Goal: Information Seeking & Learning: Check status

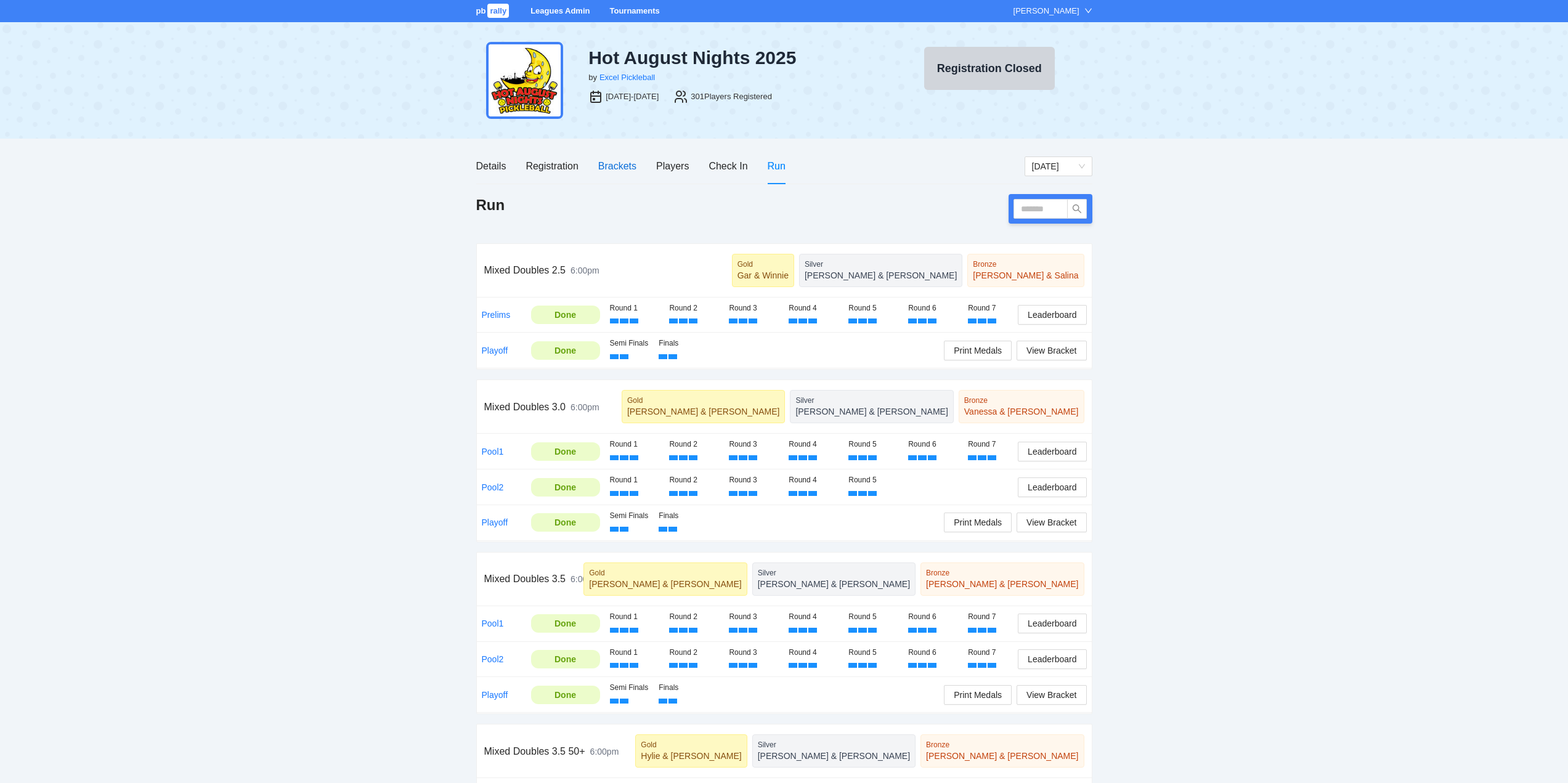
click at [624, 161] on div "Brackets" at bounding box center [617, 166] width 39 height 15
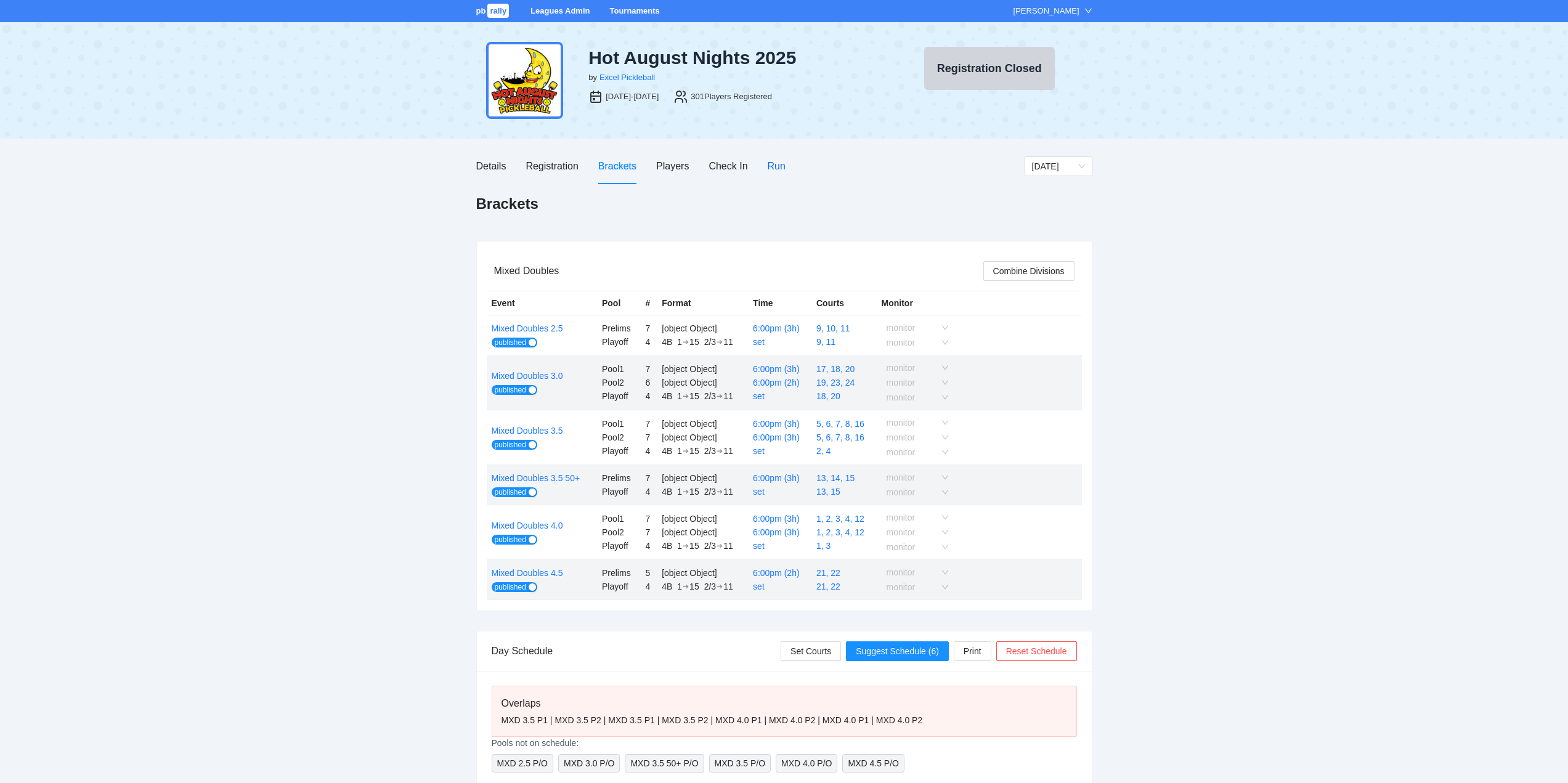
click at [775, 166] on div "Run" at bounding box center [776, 166] width 18 height 15
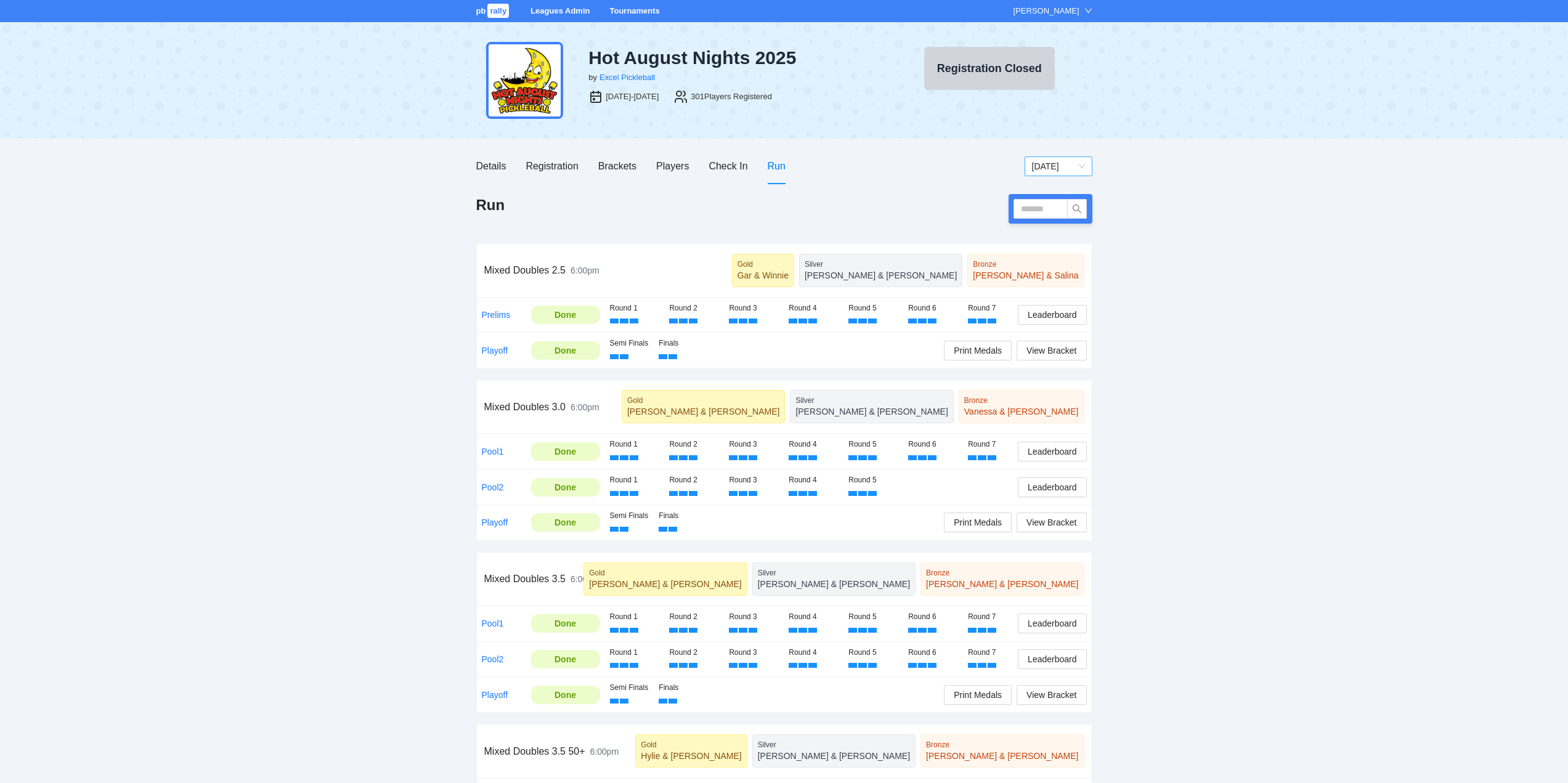
click at [1084, 166] on span "[DATE]" at bounding box center [1058, 166] width 53 height 18
click at [1048, 228] on div "[DATE]" at bounding box center [1057, 230] width 53 height 14
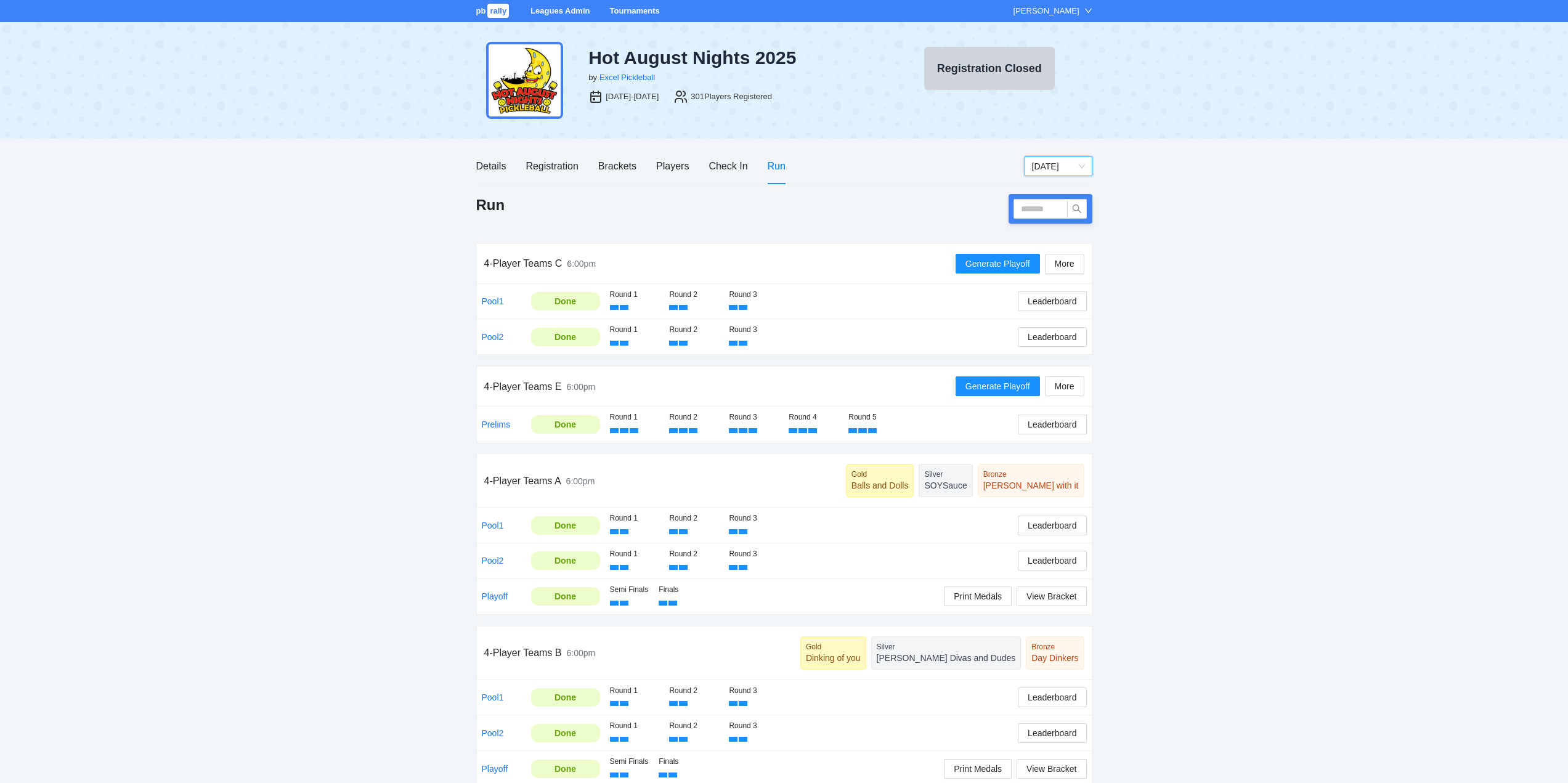
click at [1087, 164] on div "[DATE]" at bounding box center [1058, 166] width 68 height 19
click at [1048, 247] on div "[DATE]" at bounding box center [1057, 250] width 53 height 14
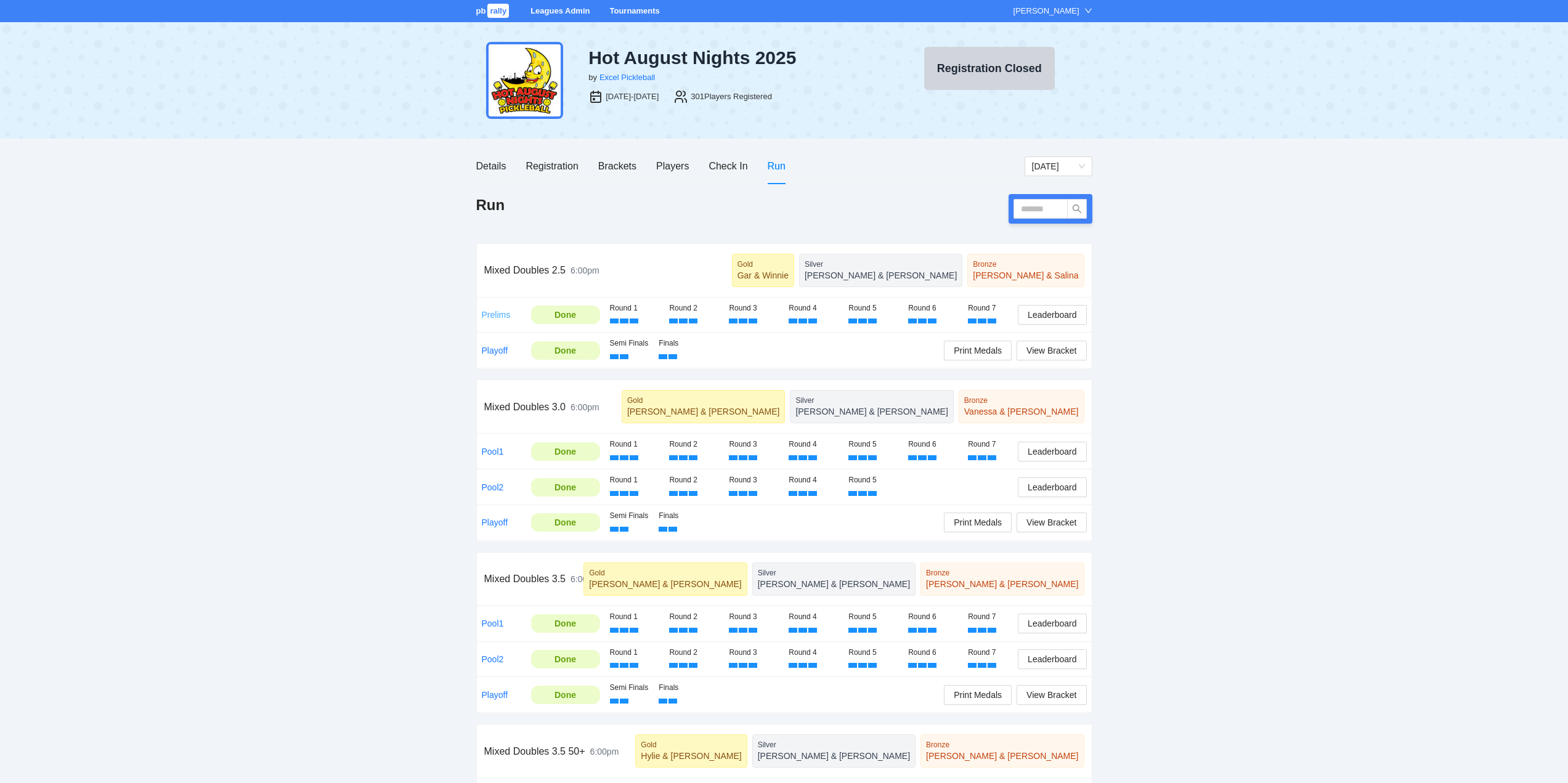
click at [496, 312] on link "Prelims" at bounding box center [497, 314] width 29 height 10
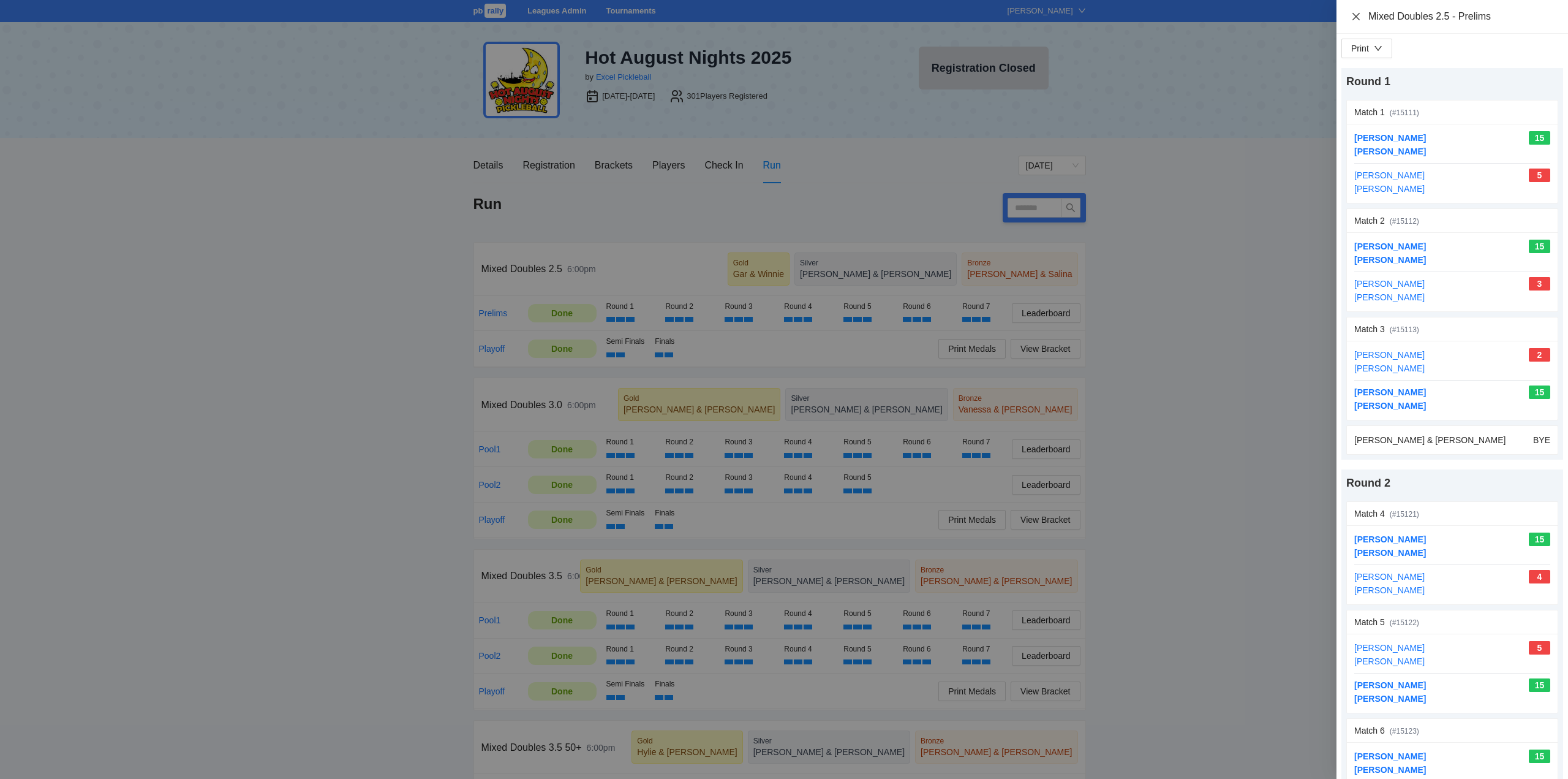
click at [1355, 14] on icon "close" at bounding box center [1356, 16] width 10 height 10
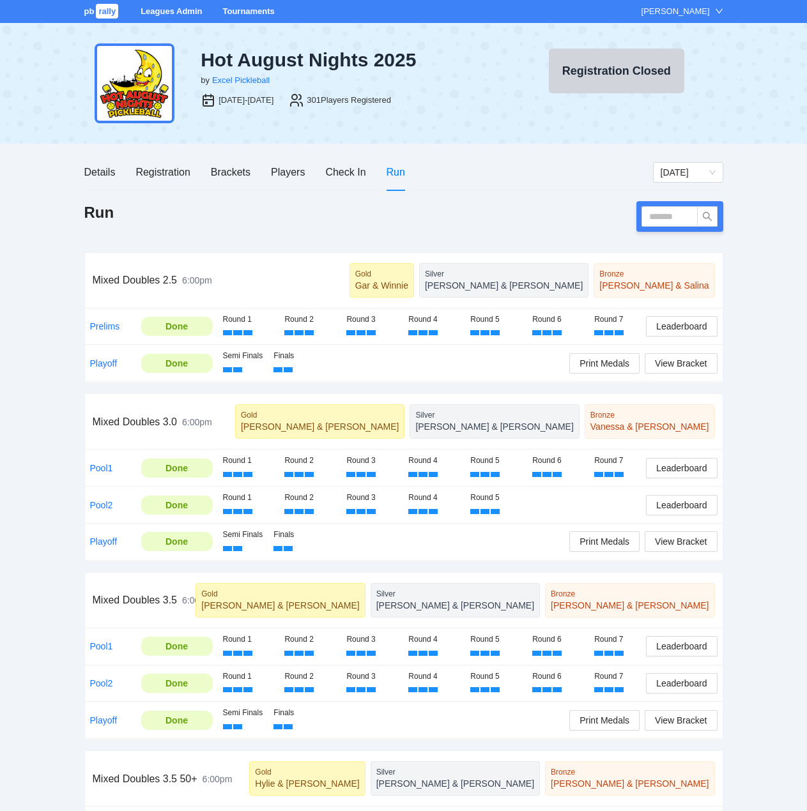
click at [751, 302] on div "pb rally Leagues Admin Tournaments [PERSON_NAME] Hot August Nights 2025 by Exce…" at bounding box center [403, 606] width 807 height 1213
click at [105, 326] on link "Prelims" at bounding box center [105, 326] width 30 height 10
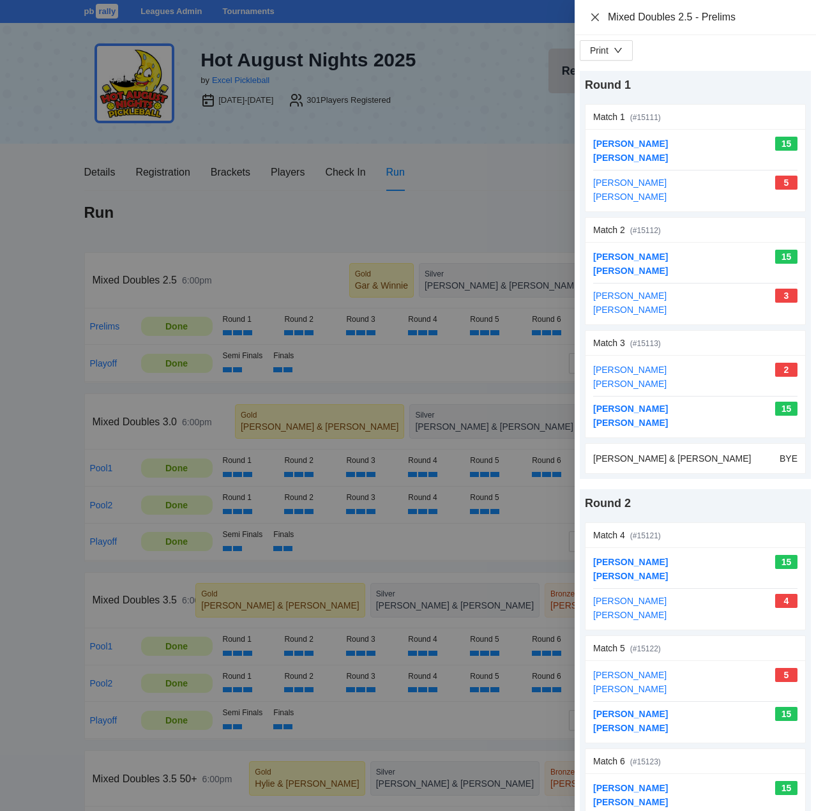
click at [595, 16] on icon "close" at bounding box center [596, 17] width 8 height 8
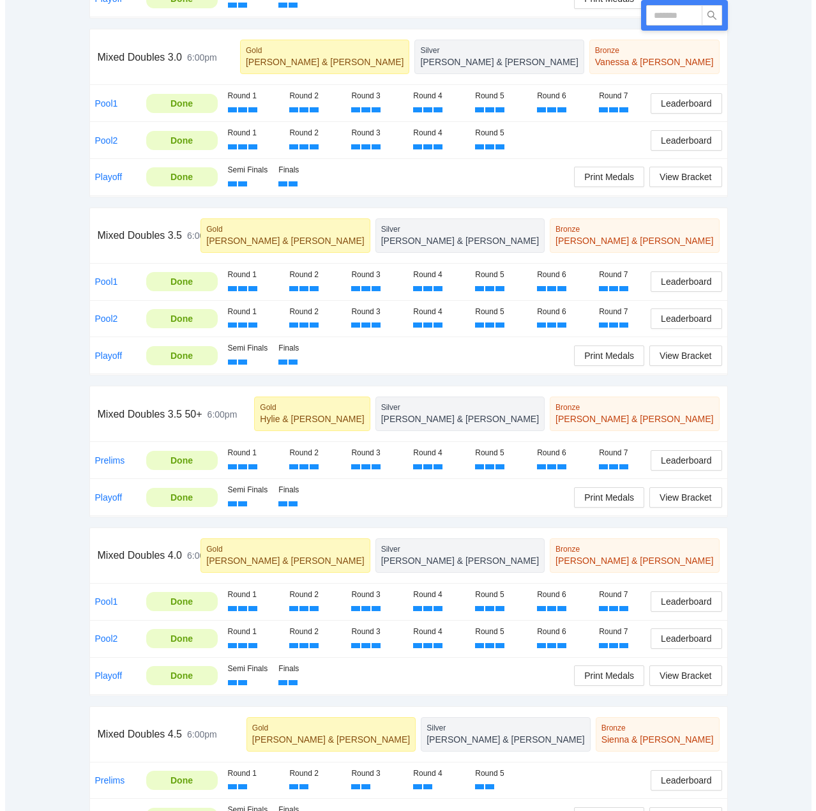
scroll to position [383, 0]
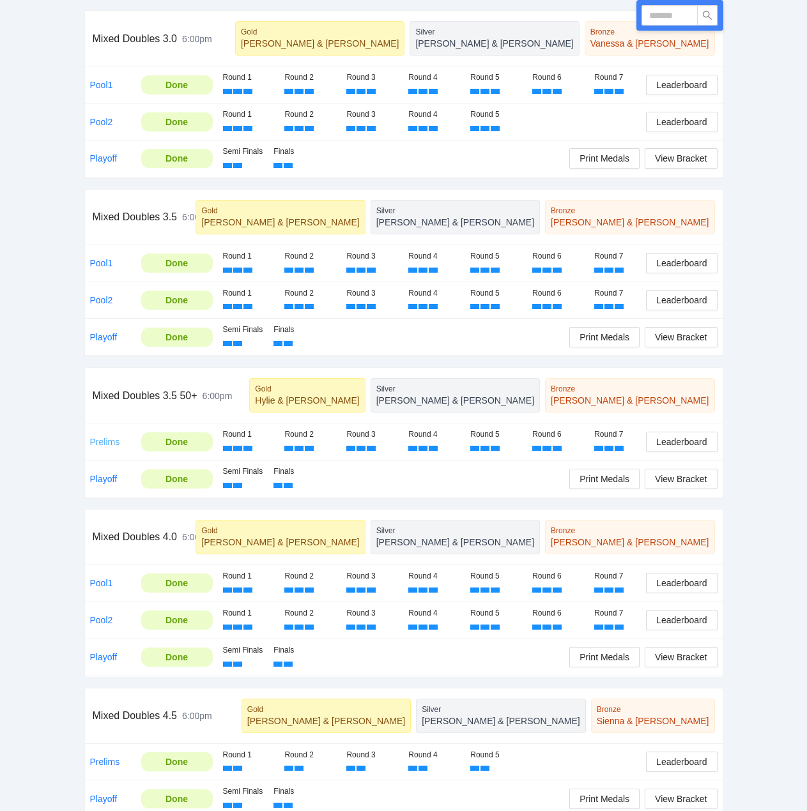
click at [109, 441] on link "Prelims" at bounding box center [105, 442] width 30 height 10
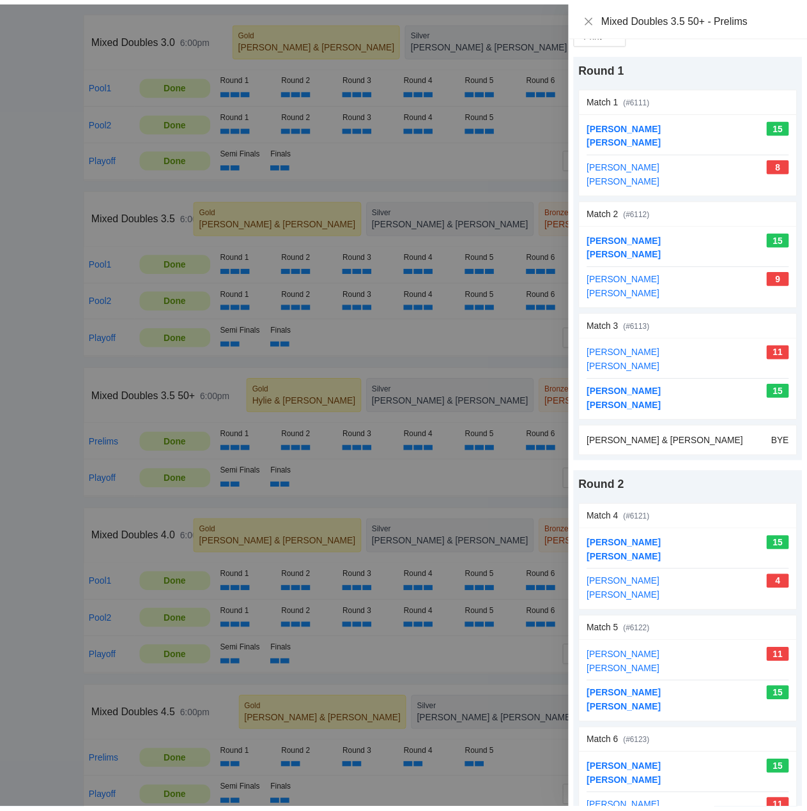
scroll to position [0, 0]
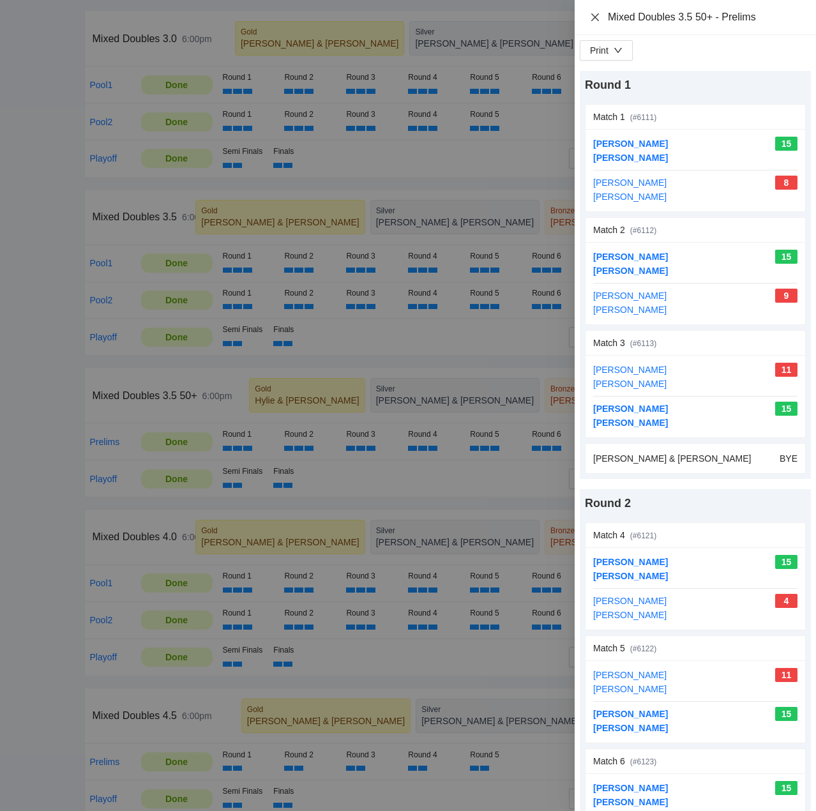
click at [597, 16] on icon "close" at bounding box center [595, 17] width 10 height 10
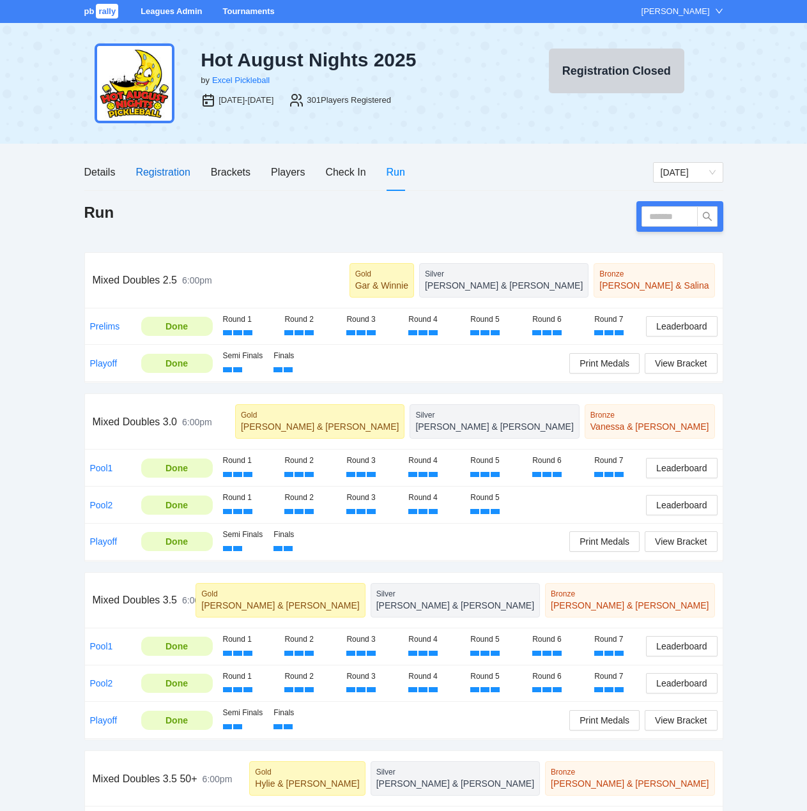
click at [178, 172] on div "Registration" at bounding box center [162, 172] width 54 height 16
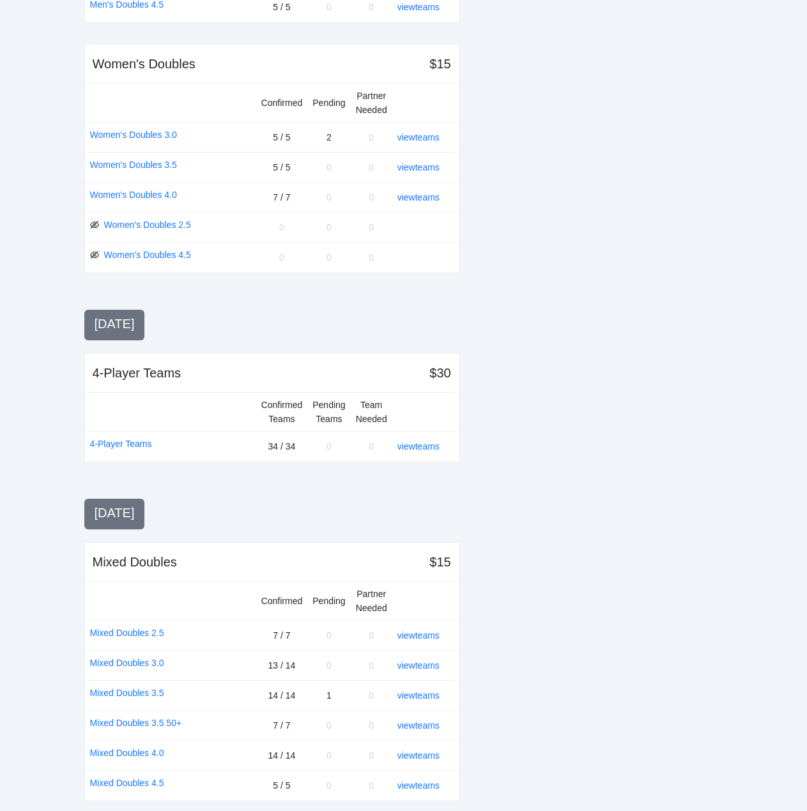
scroll to position [1119, 0]
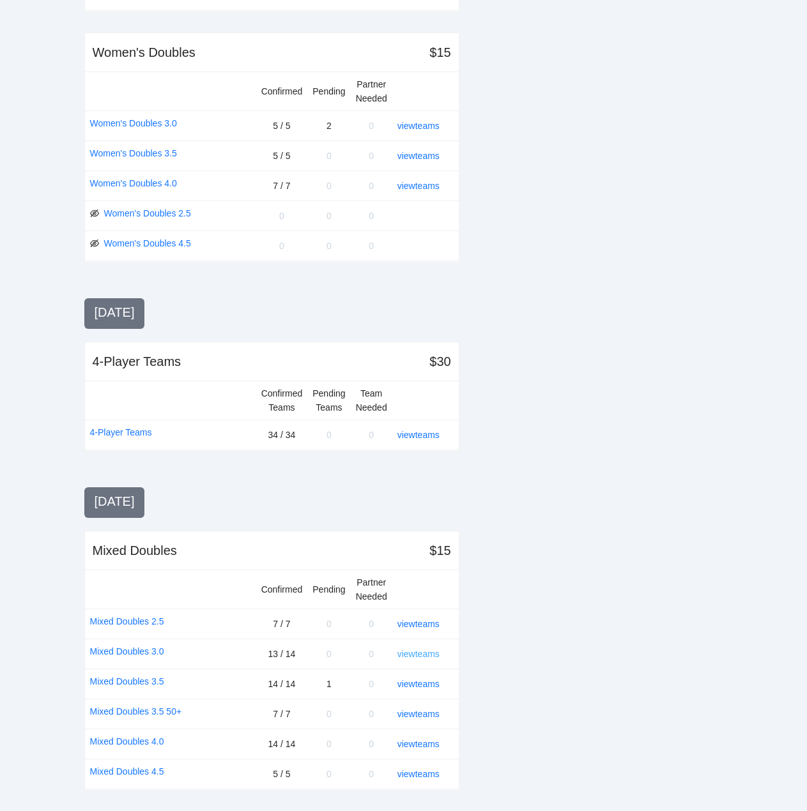
click at [415, 653] on link "view teams" at bounding box center [418, 654] width 42 height 10
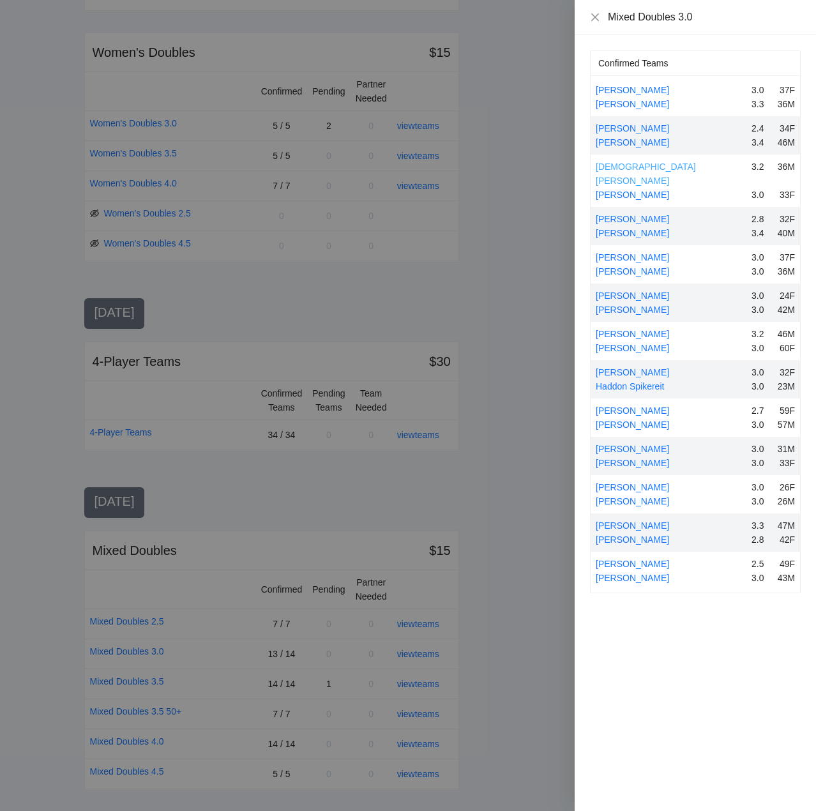
click at [648, 166] on link "[DEMOGRAPHIC_DATA][PERSON_NAME]" at bounding box center [646, 174] width 100 height 24
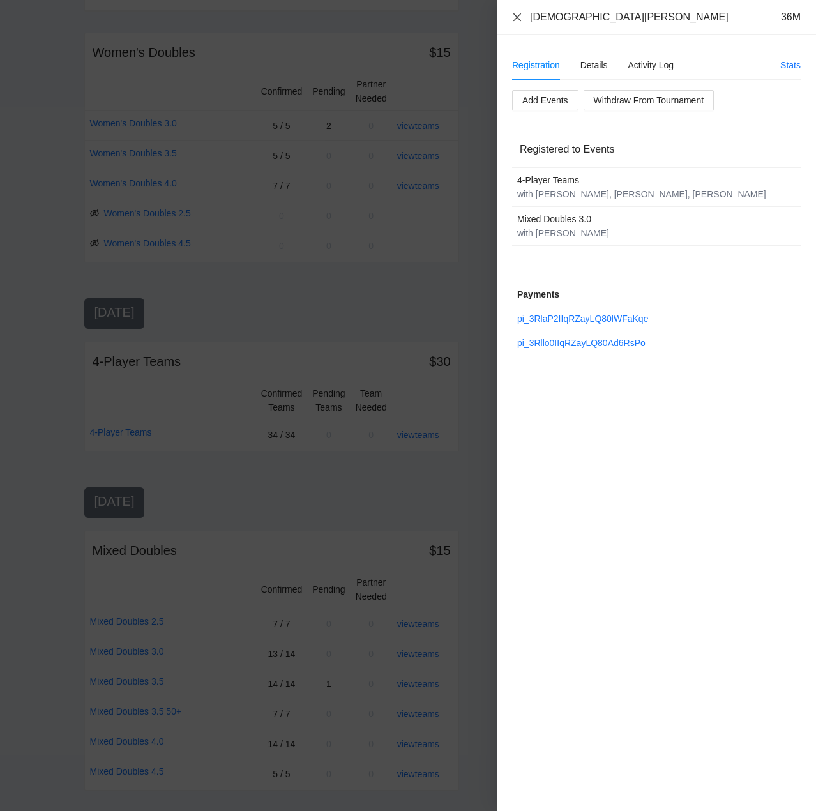
click at [514, 13] on icon "close" at bounding box center [517, 17] width 10 height 10
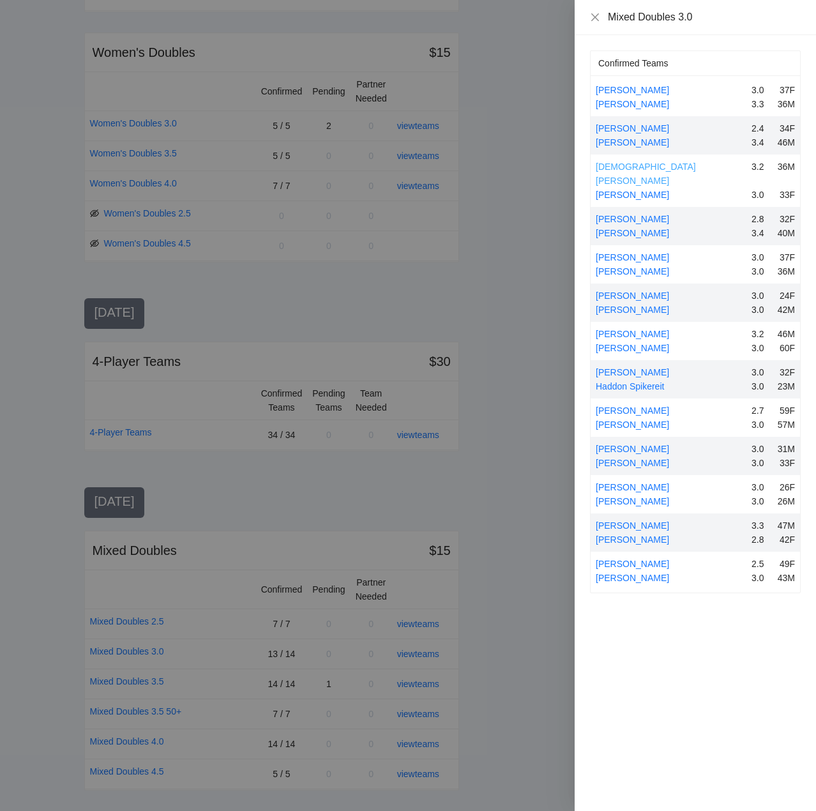
click at [626, 165] on link "[DEMOGRAPHIC_DATA][PERSON_NAME]" at bounding box center [646, 174] width 100 height 24
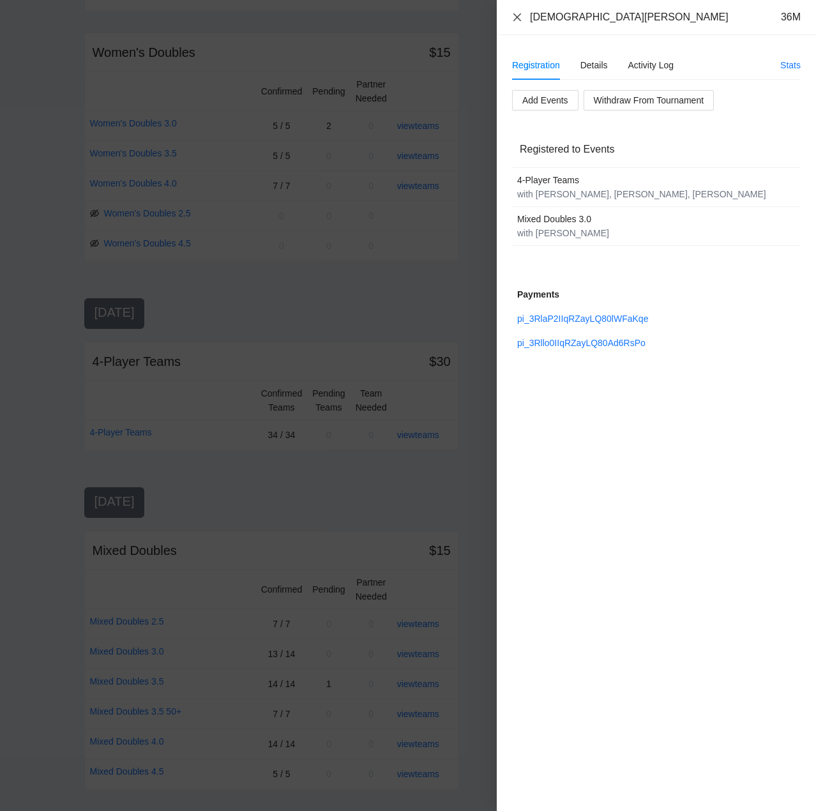
click at [519, 15] on icon "close" at bounding box center [517, 17] width 10 height 10
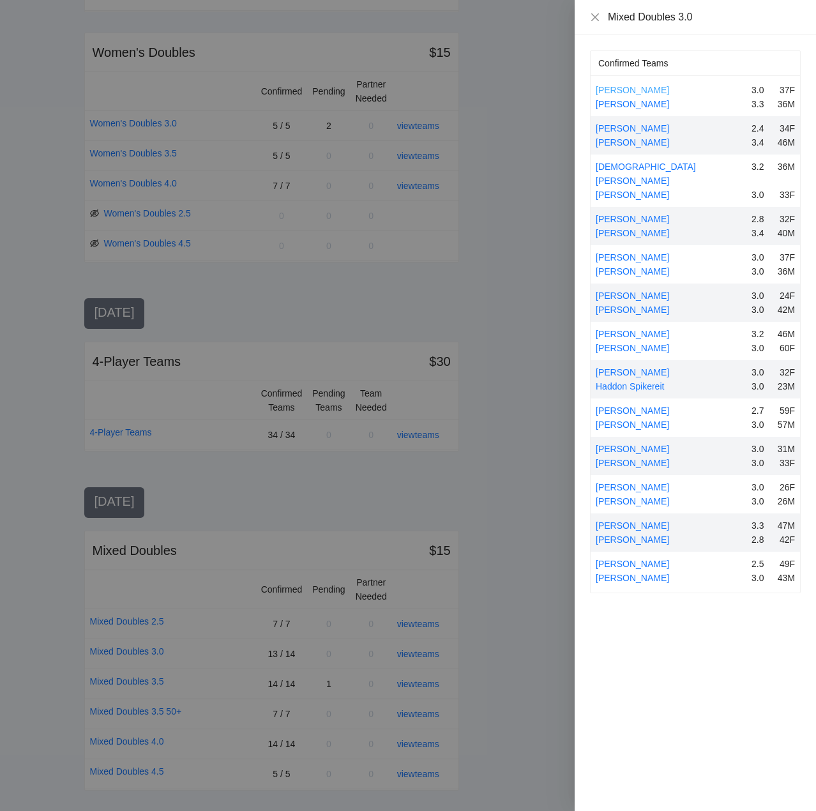
click at [652, 88] on link "[PERSON_NAME]" at bounding box center [632, 90] width 73 height 10
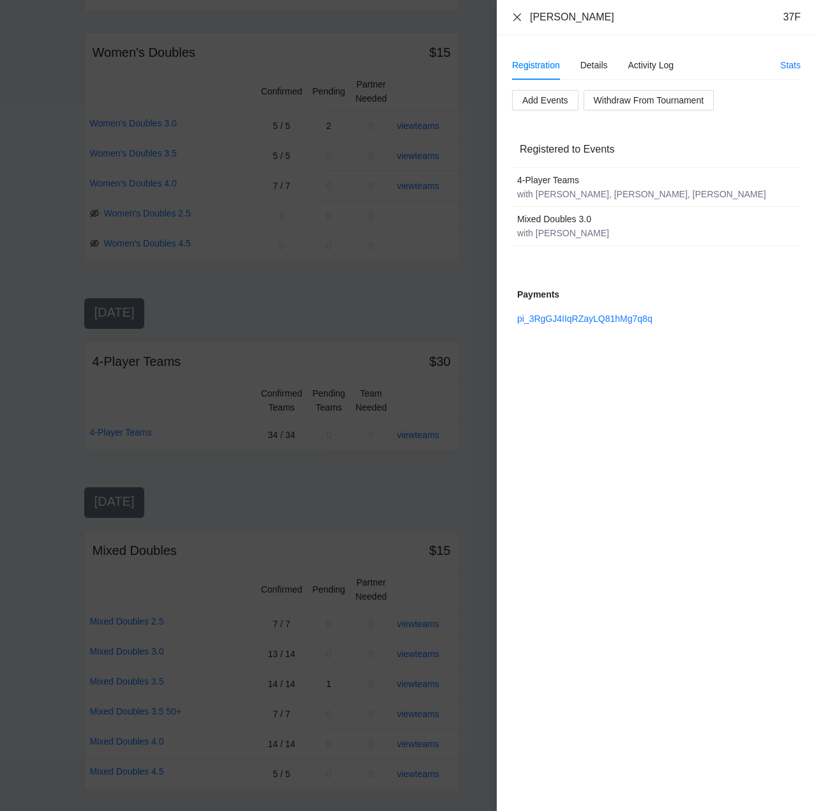
click at [517, 13] on icon "close" at bounding box center [517, 17] width 10 height 10
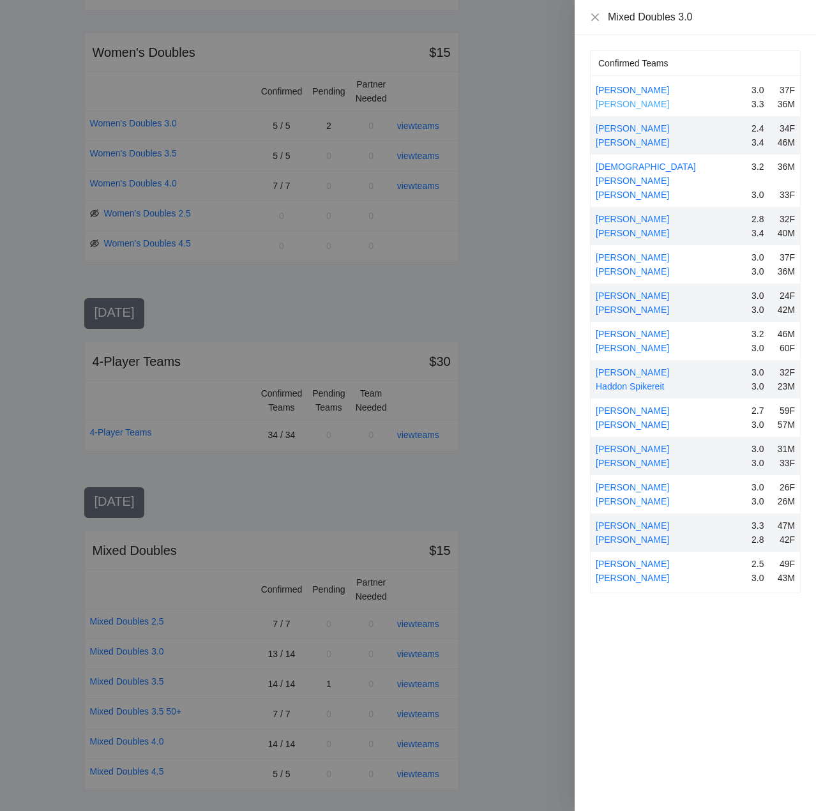
click at [625, 102] on link "[PERSON_NAME]" at bounding box center [632, 104] width 73 height 10
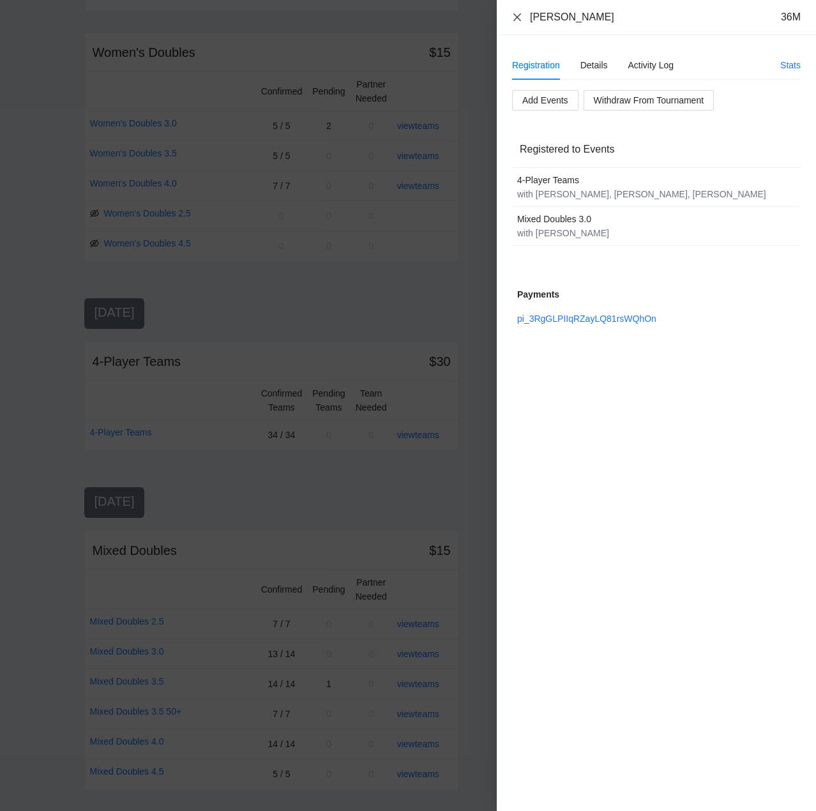
click at [519, 15] on icon "close" at bounding box center [517, 17] width 10 height 10
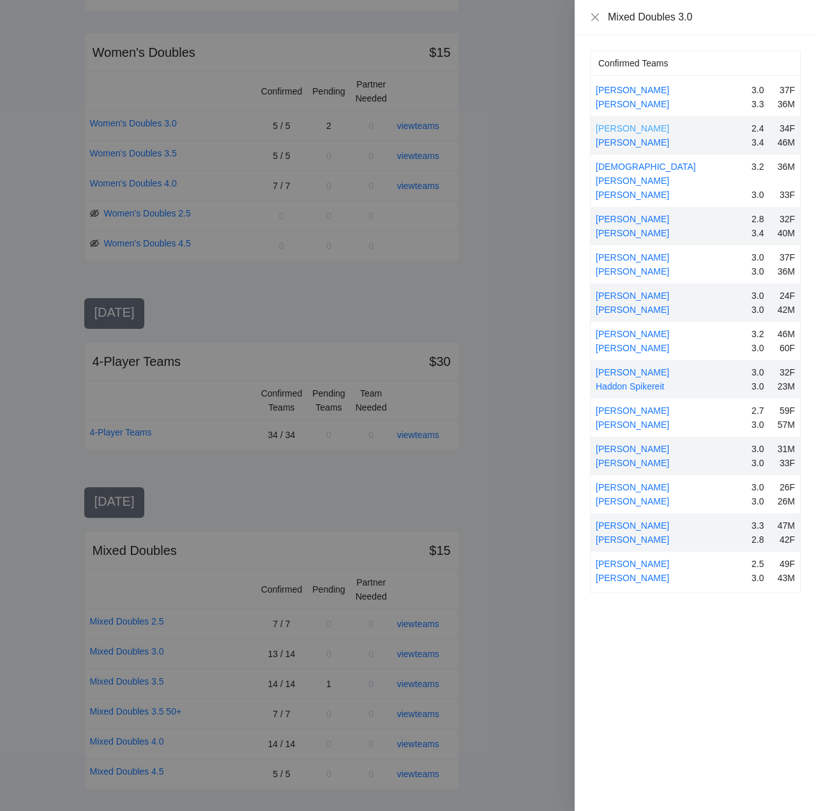
click at [644, 131] on link "[PERSON_NAME]" at bounding box center [632, 128] width 73 height 10
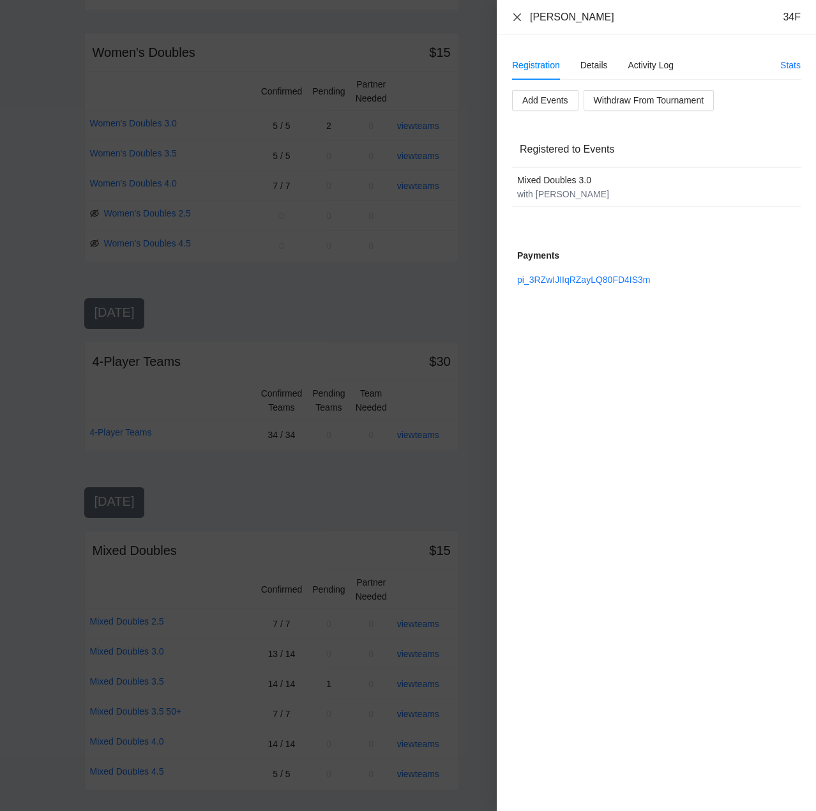
click at [517, 15] on icon "close" at bounding box center [517, 17] width 10 height 10
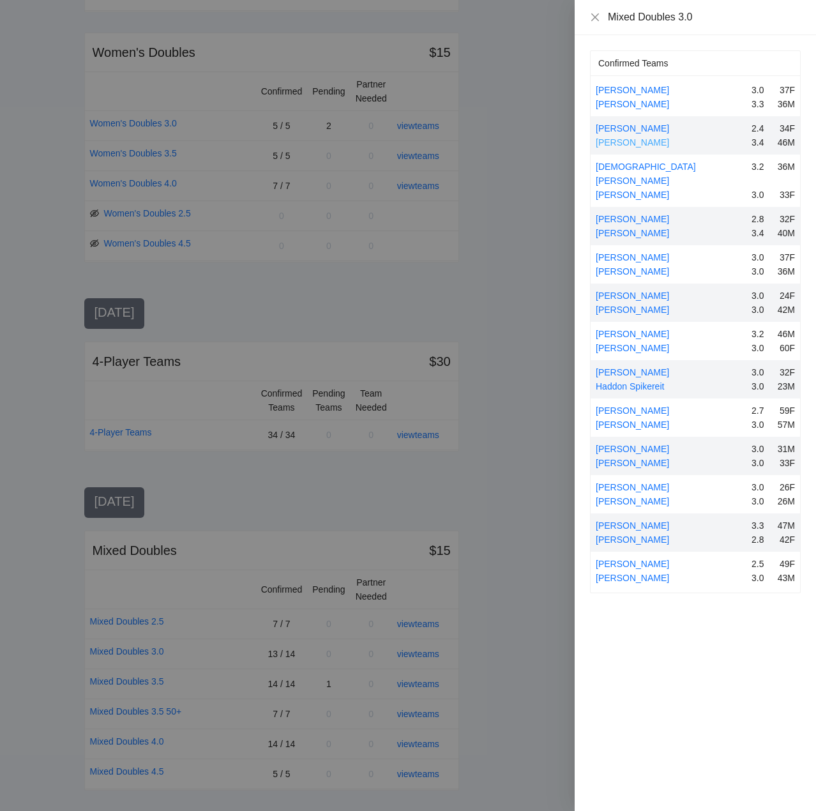
click at [631, 145] on link "[PERSON_NAME]" at bounding box center [632, 142] width 73 height 10
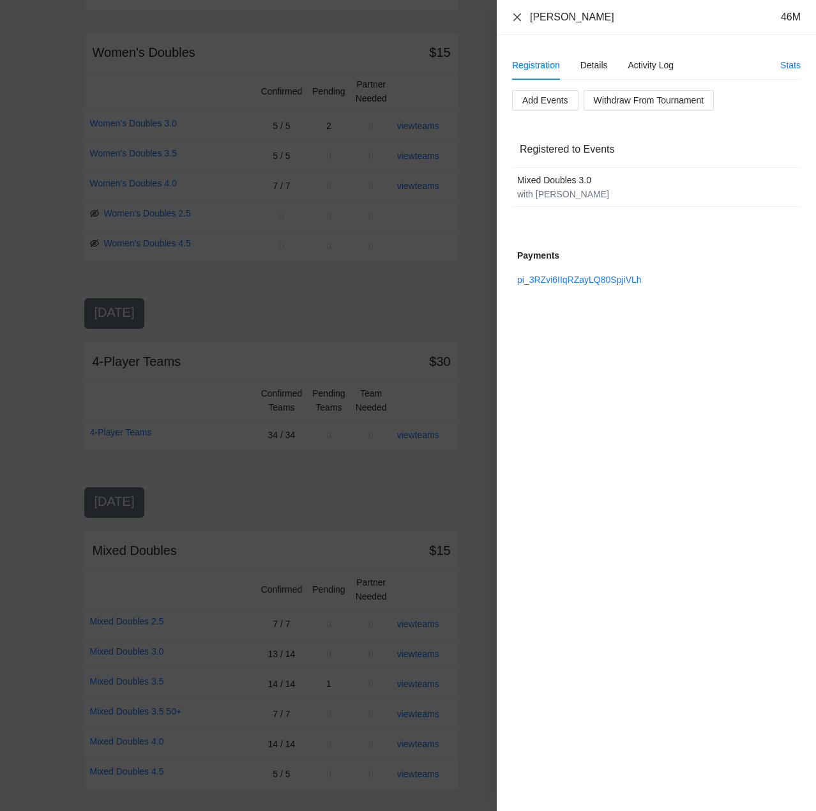
click at [518, 15] on icon "close" at bounding box center [517, 17] width 10 height 10
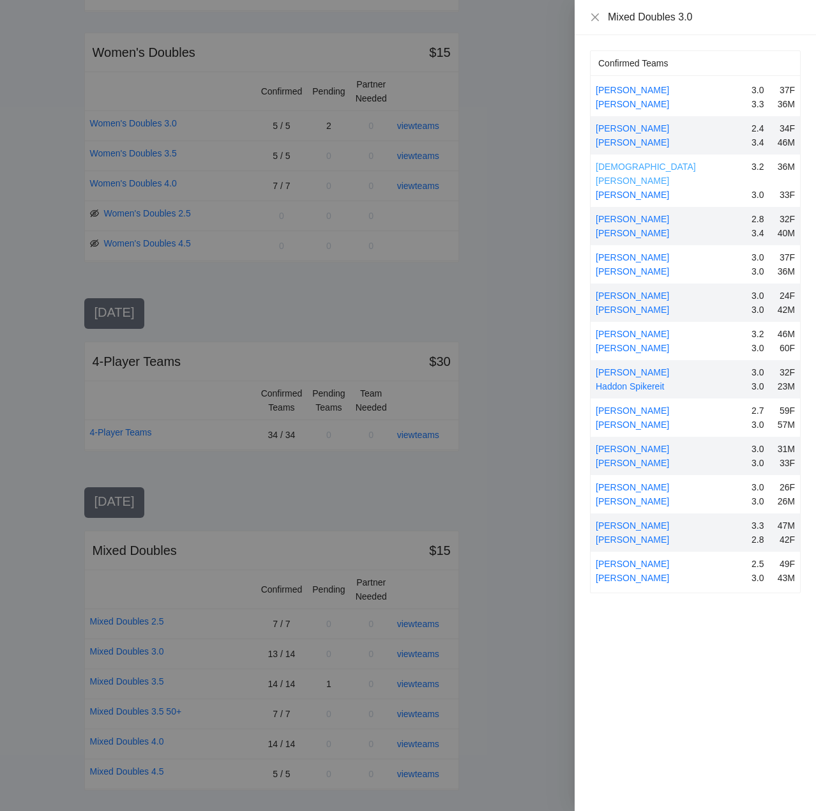
click at [633, 165] on link "[DEMOGRAPHIC_DATA][PERSON_NAME]" at bounding box center [646, 174] width 100 height 24
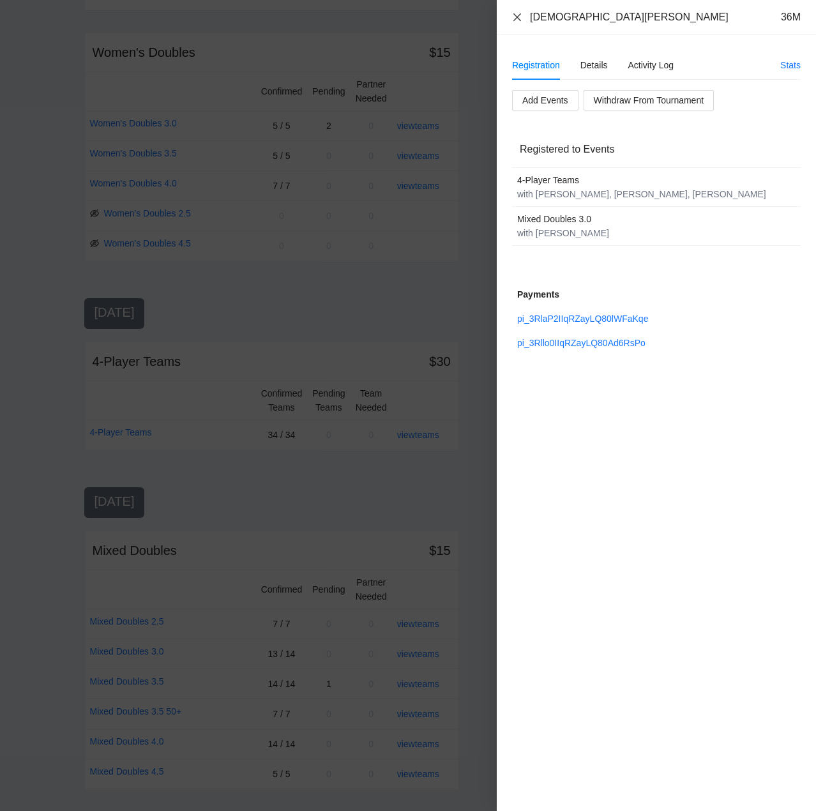
click at [519, 13] on icon "close" at bounding box center [517, 17] width 10 height 10
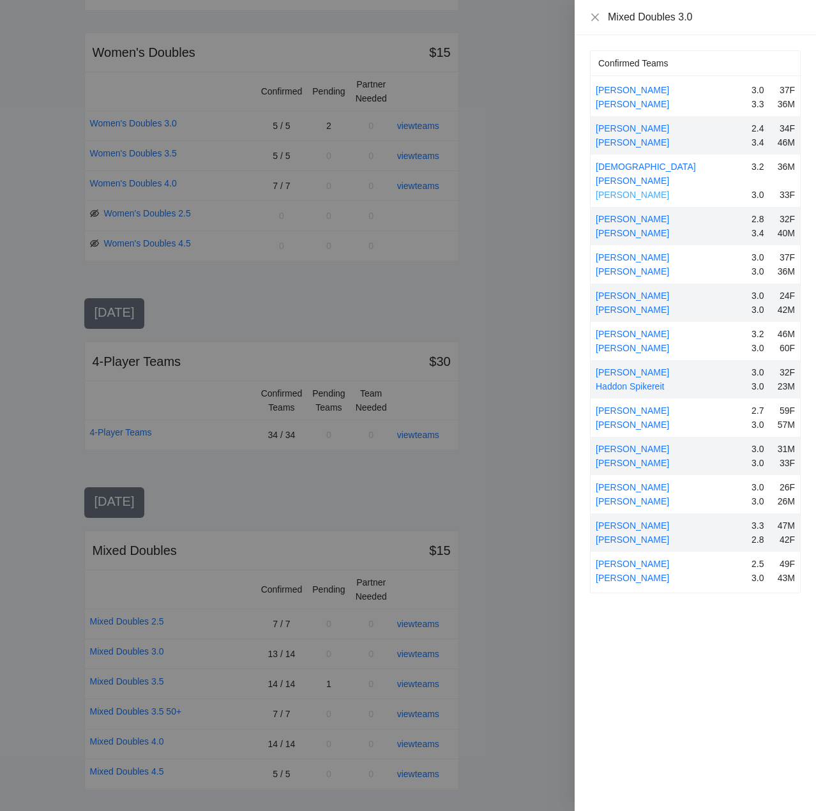
click at [647, 190] on link "[PERSON_NAME]" at bounding box center [632, 195] width 73 height 10
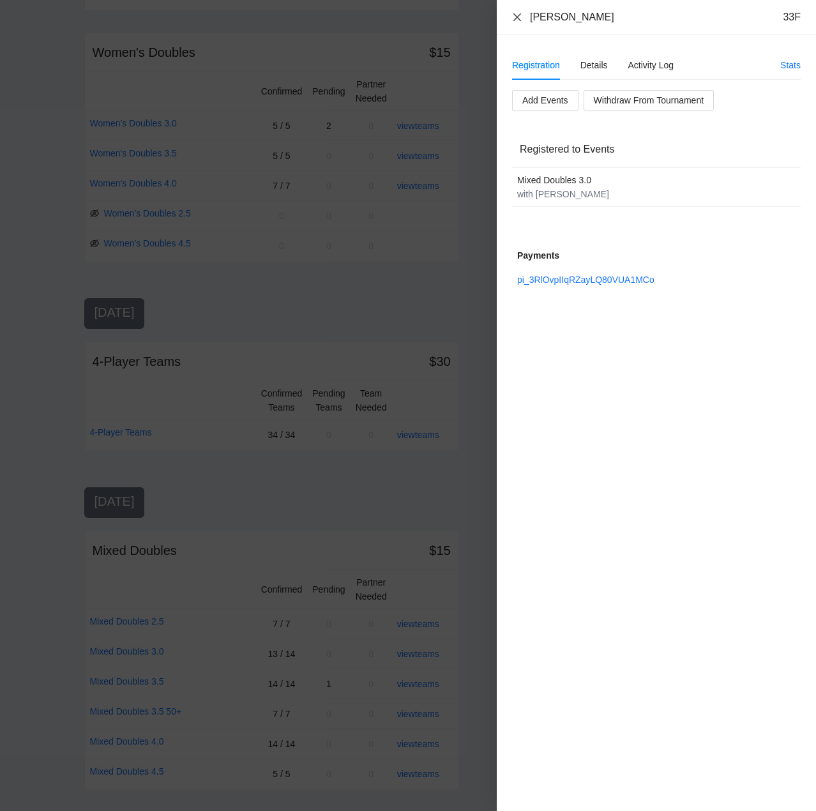
click at [517, 16] on icon "close" at bounding box center [518, 17] width 8 height 8
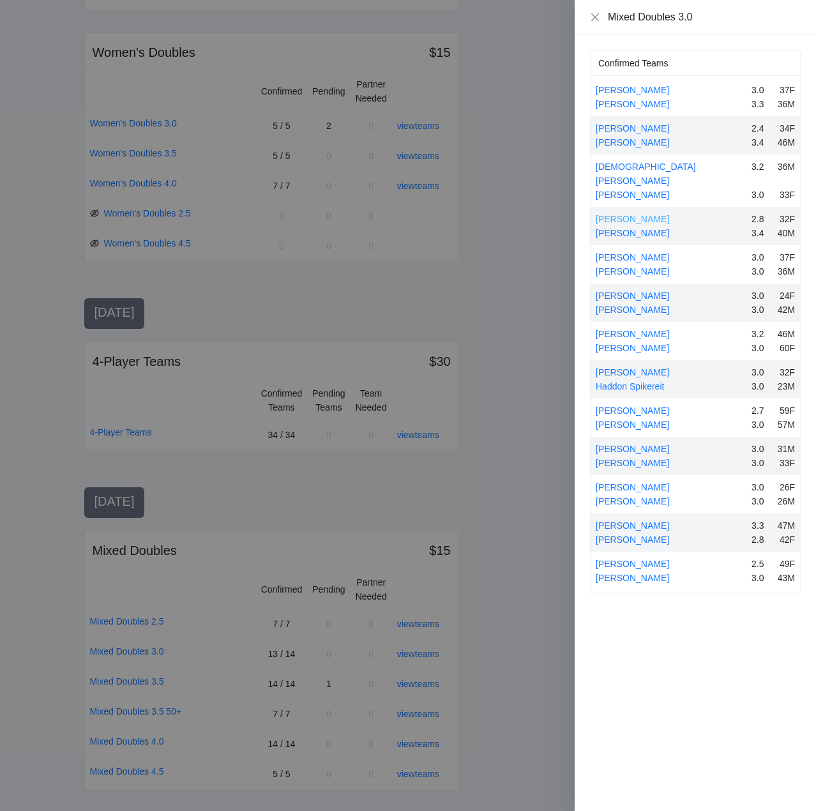
click at [654, 214] on link "[PERSON_NAME]" at bounding box center [632, 219] width 73 height 10
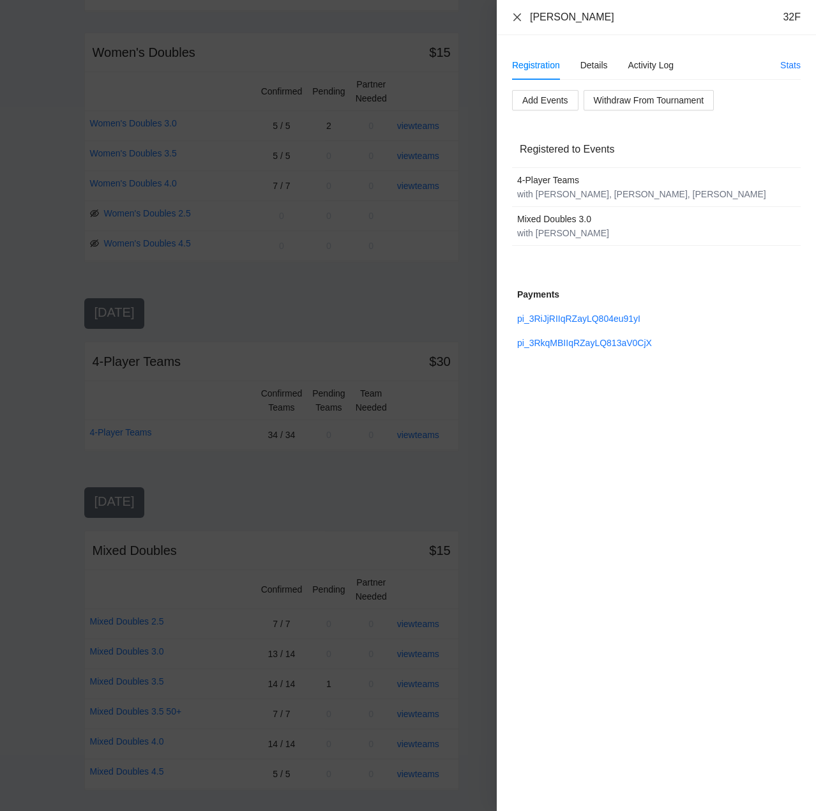
click at [517, 15] on icon "close" at bounding box center [517, 17] width 10 height 10
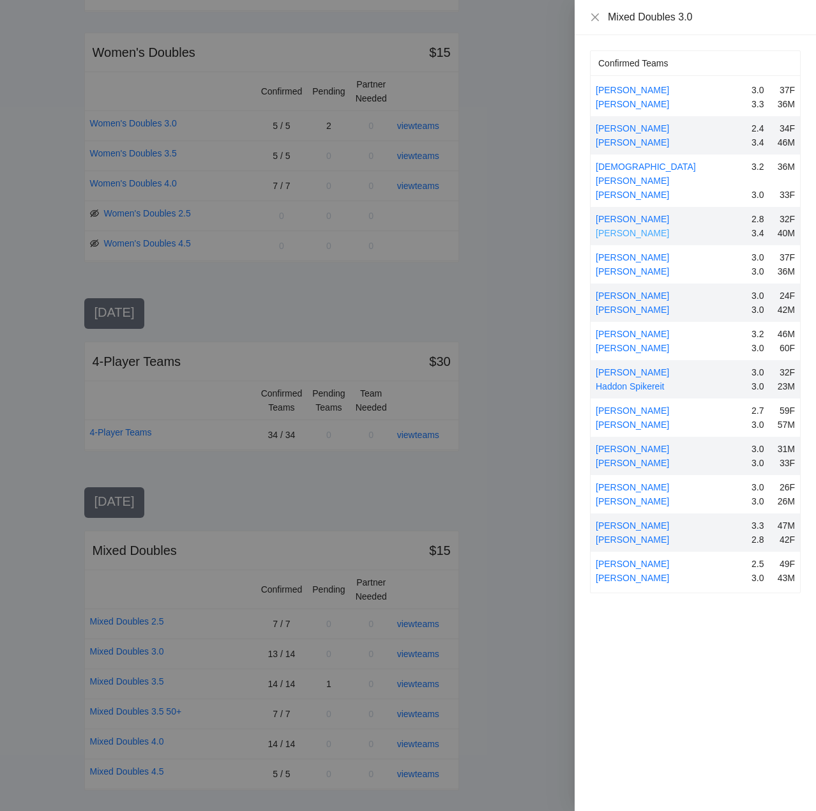
click at [634, 228] on link "[PERSON_NAME]" at bounding box center [632, 233] width 73 height 10
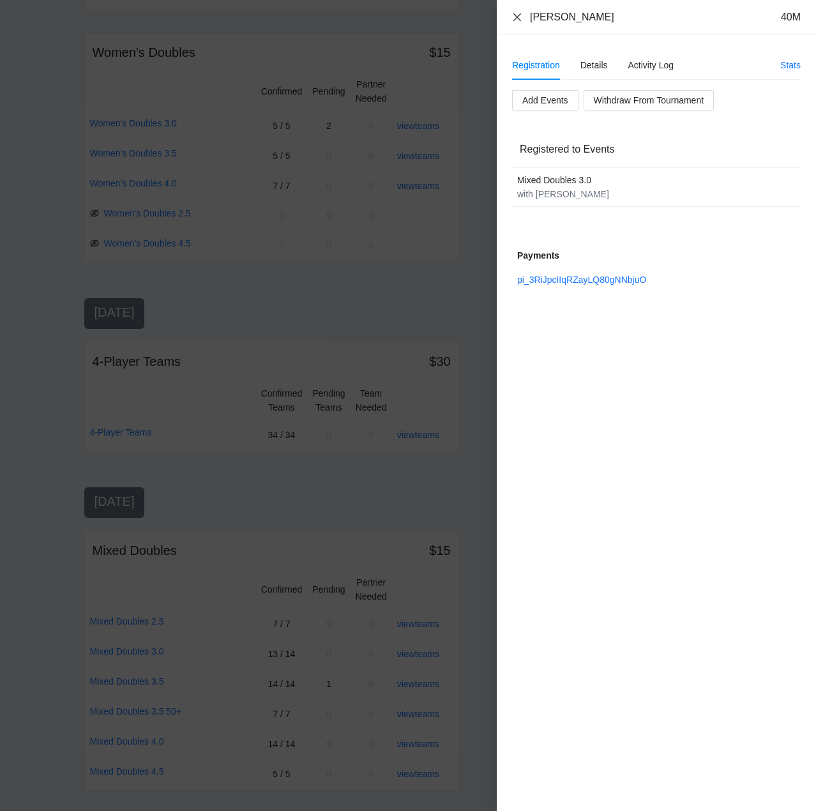
click at [518, 15] on icon "close" at bounding box center [517, 17] width 10 height 10
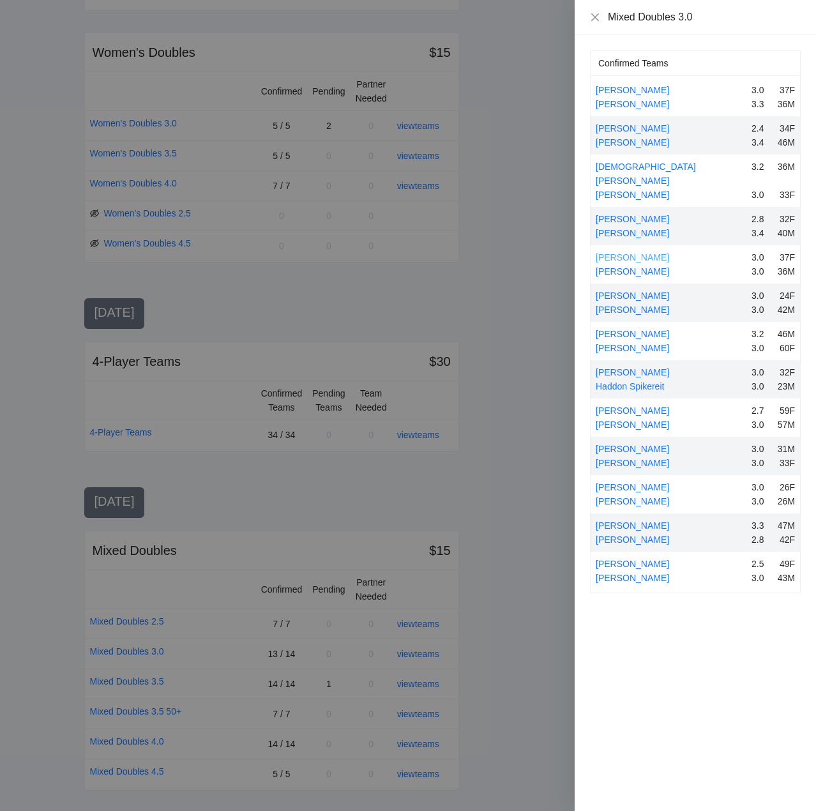
click at [650, 252] on link "[PERSON_NAME]" at bounding box center [632, 257] width 73 height 10
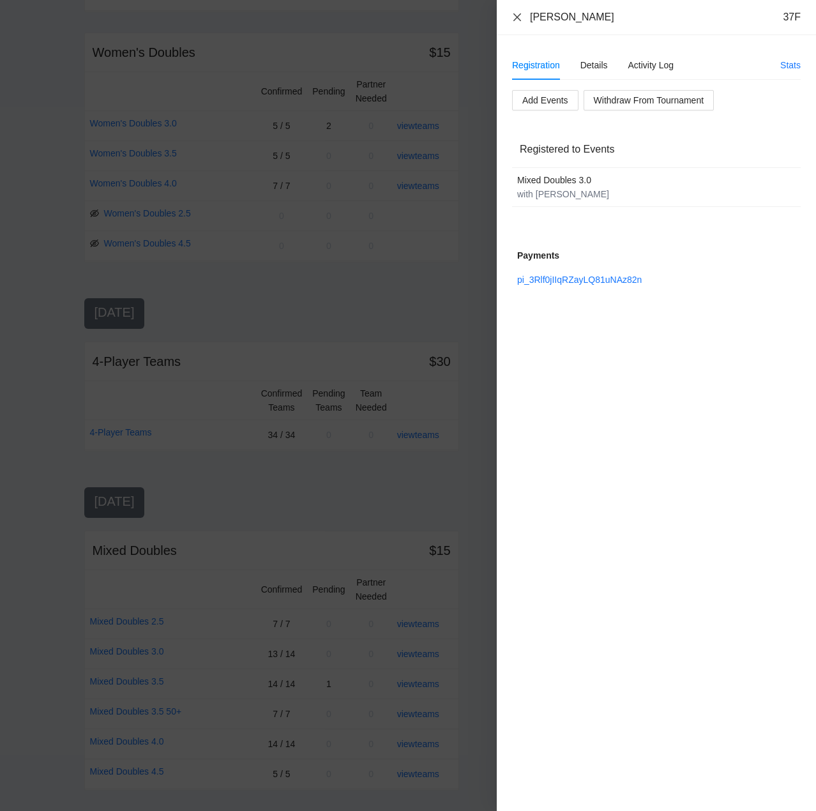
click at [515, 13] on icon "close" at bounding box center [517, 17] width 10 height 10
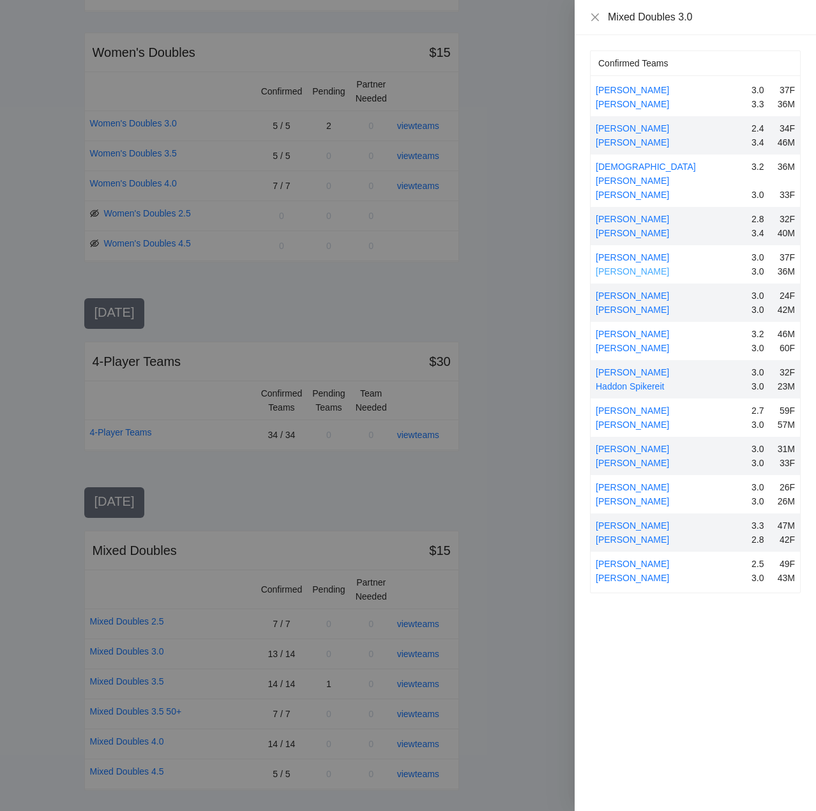
click at [641, 266] on link "[PERSON_NAME]" at bounding box center [632, 271] width 73 height 10
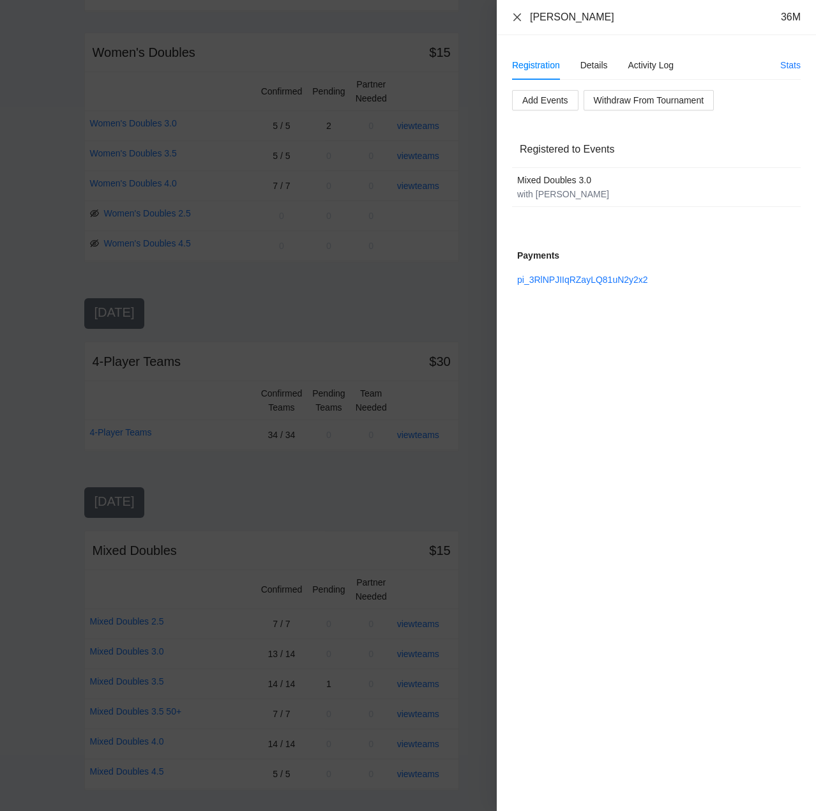
click at [516, 15] on icon "close" at bounding box center [517, 17] width 10 height 10
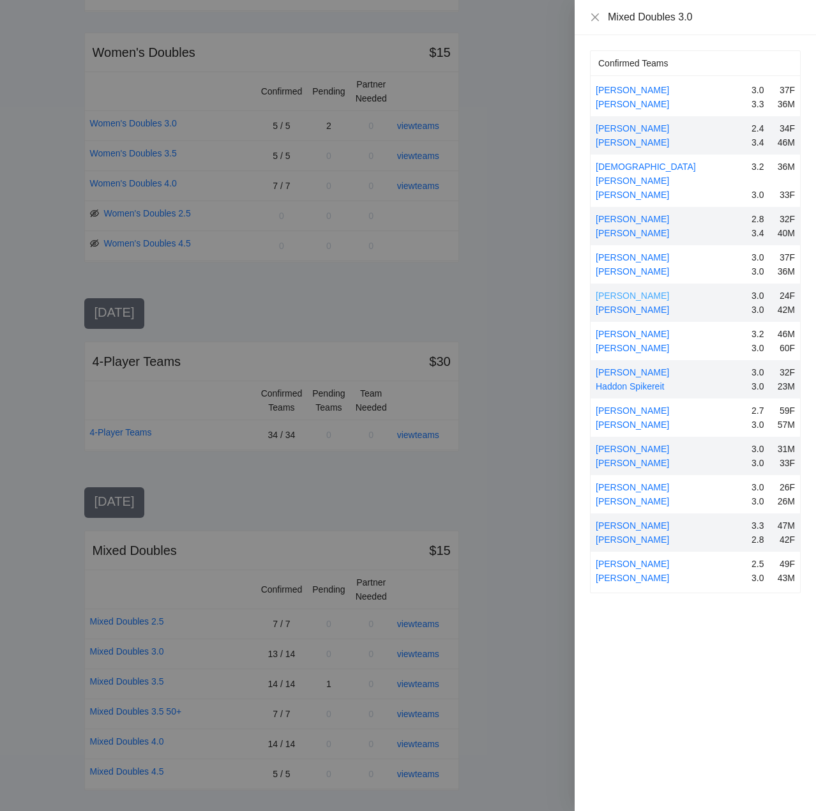
click at [626, 291] on link "[PERSON_NAME]" at bounding box center [632, 296] width 73 height 10
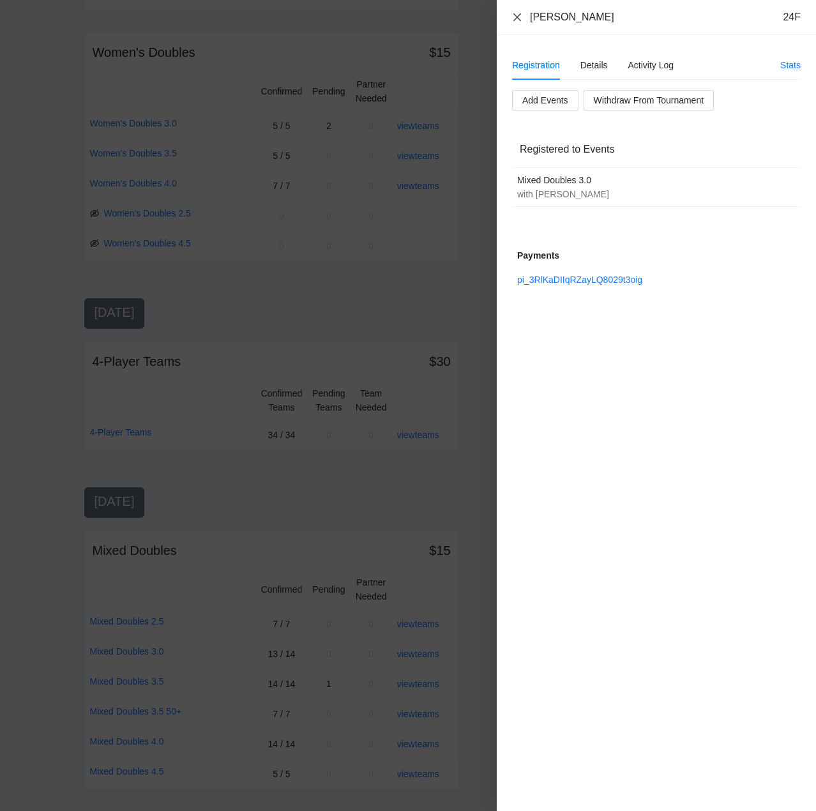
click at [519, 13] on icon "close" at bounding box center [517, 17] width 10 height 10
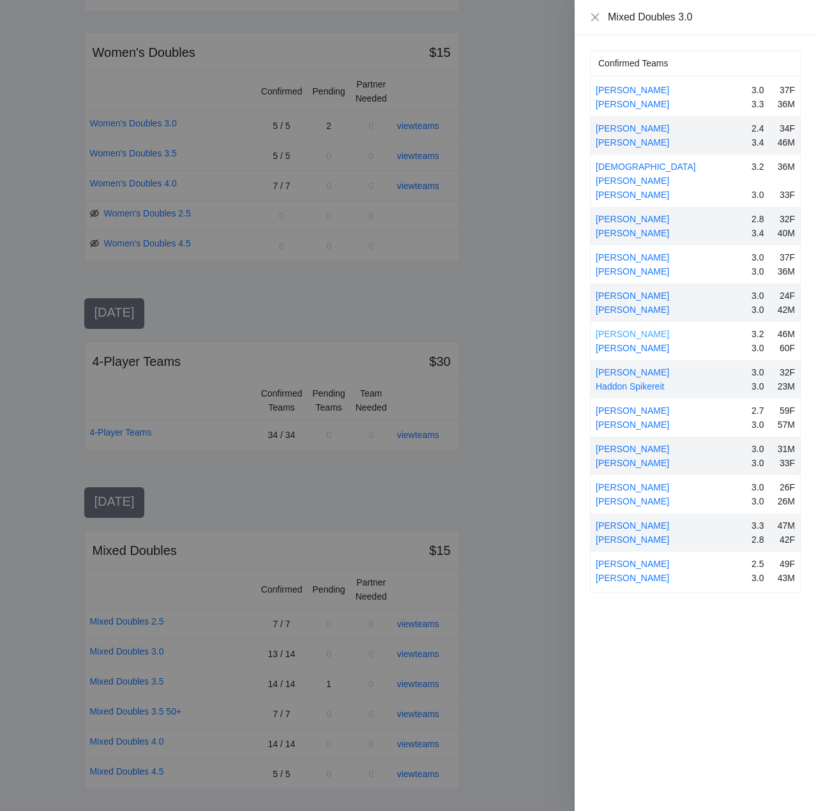
click at [625, 329] on link "[PERSON_NAME]" at bounding box center [632, 334] width 73 height 10
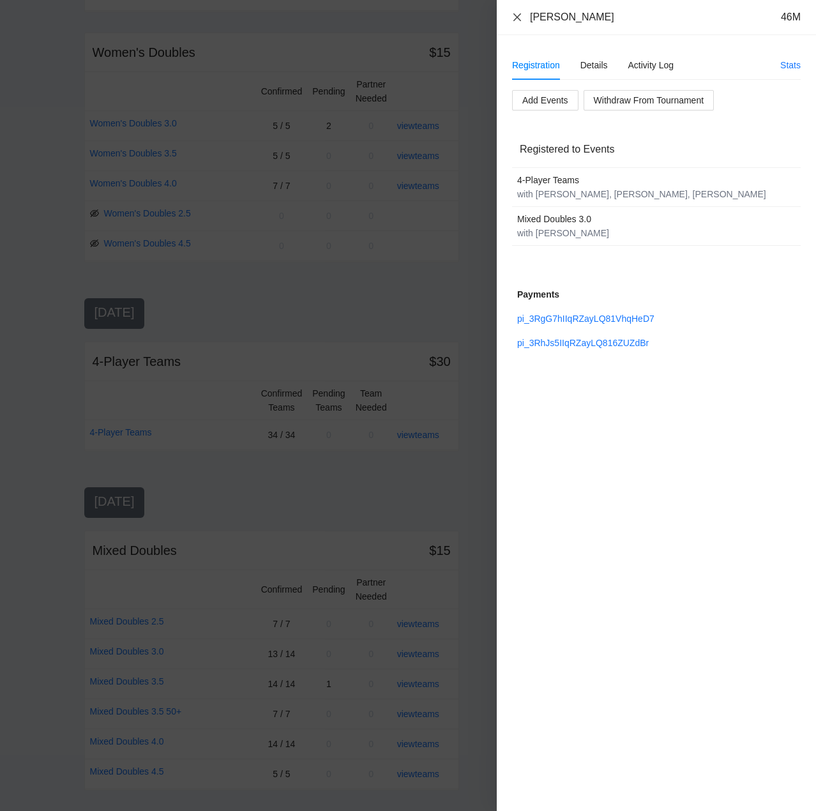
click at [512, 13] on icon "close" at bounding box center [517, 17] width 10 height 10
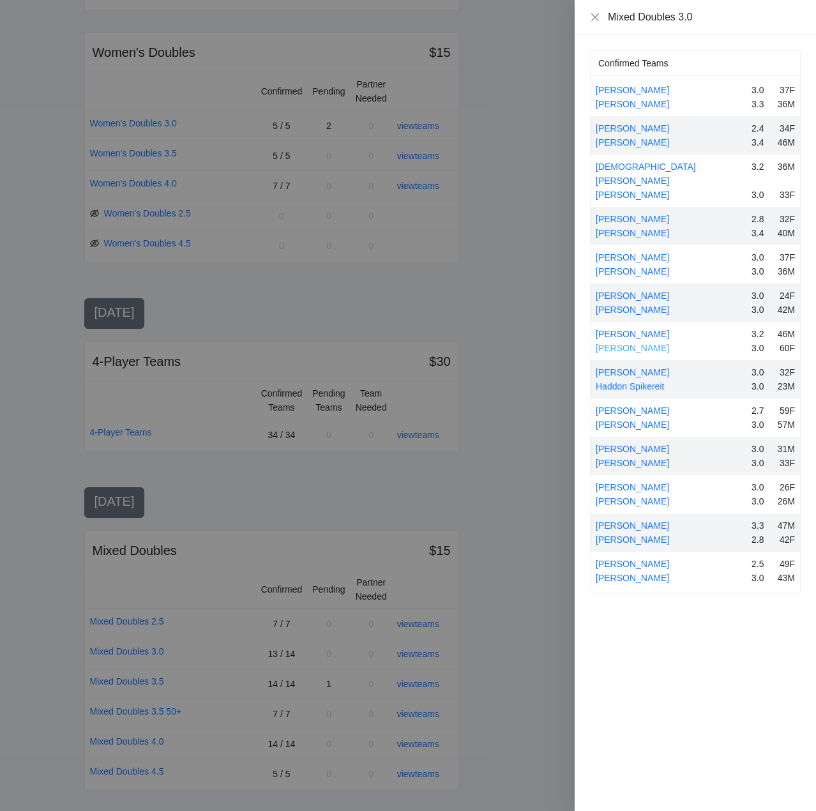
click at [628, 343] on link "[PERSON_NAME]" at bounding box center [632, 348] width 73 height 10
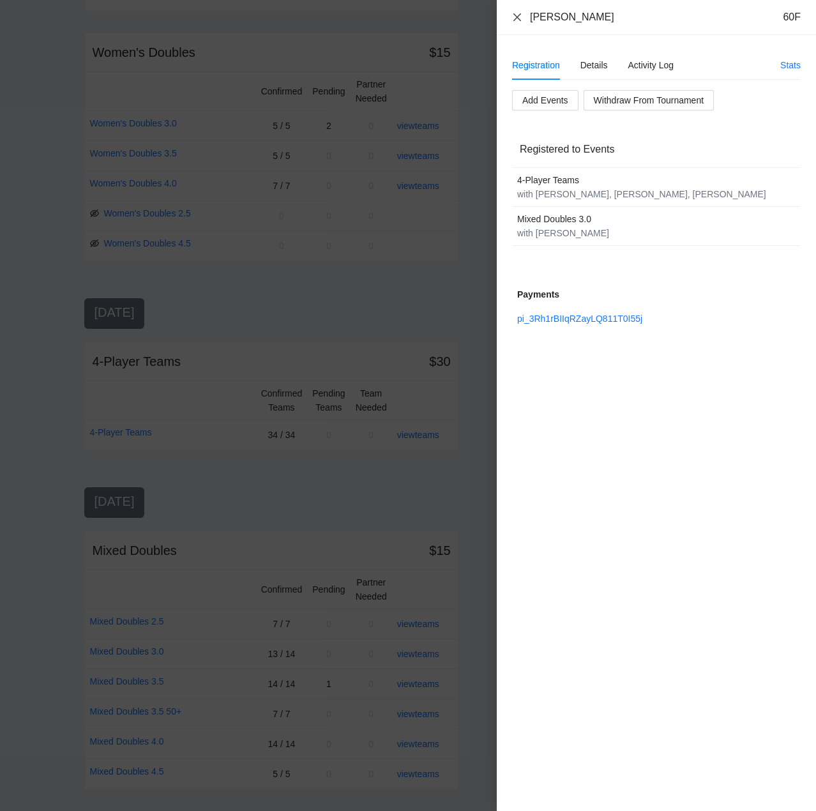
click at [519, 15] on icon "close" at bounding box center [517, 17] width 10 height 10
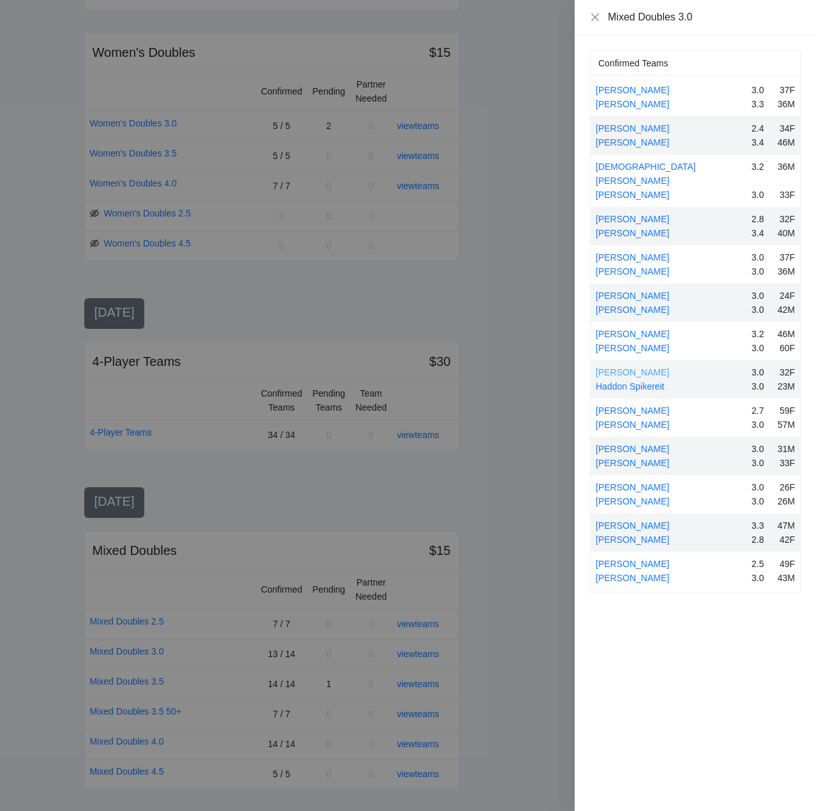
click at [638, 367] on link "[PERSON_NAME]" at bounding box center [632, 372] width 73 height 10
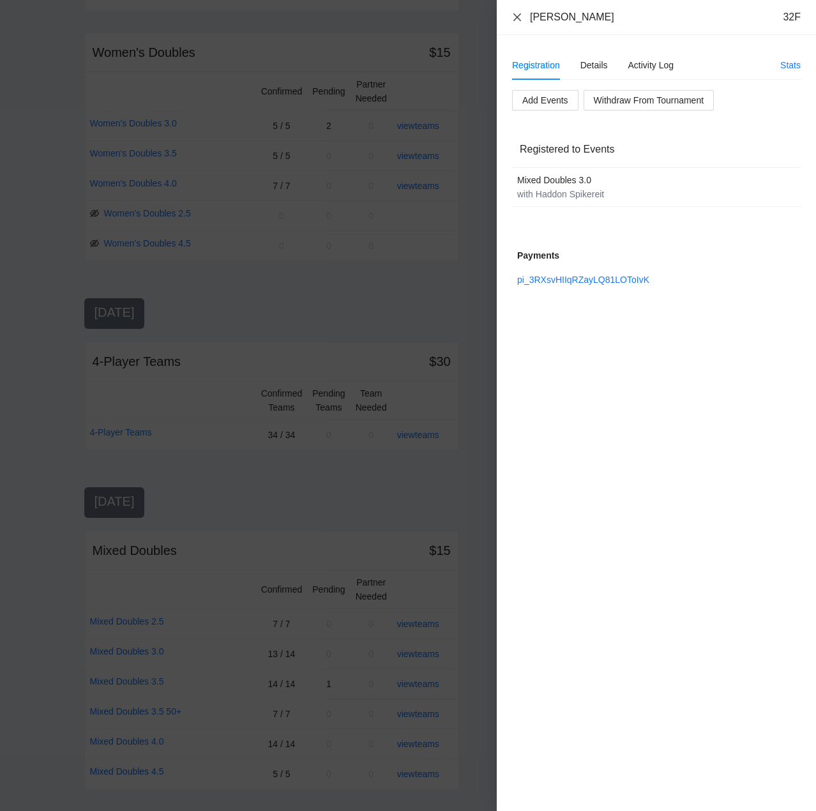
click at [517, 13] on icon "close" at bounding box center [517, 17] width 10 height 10
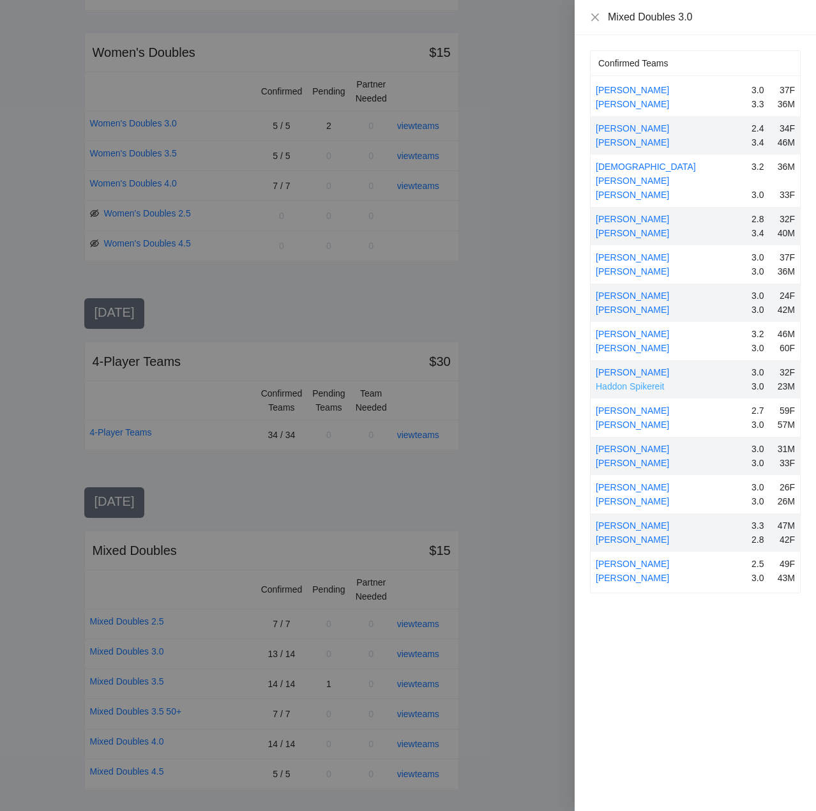
click at [647, 381] on link "Haddon Spikereit" at bounding box center [630, 386] width 68 height 10
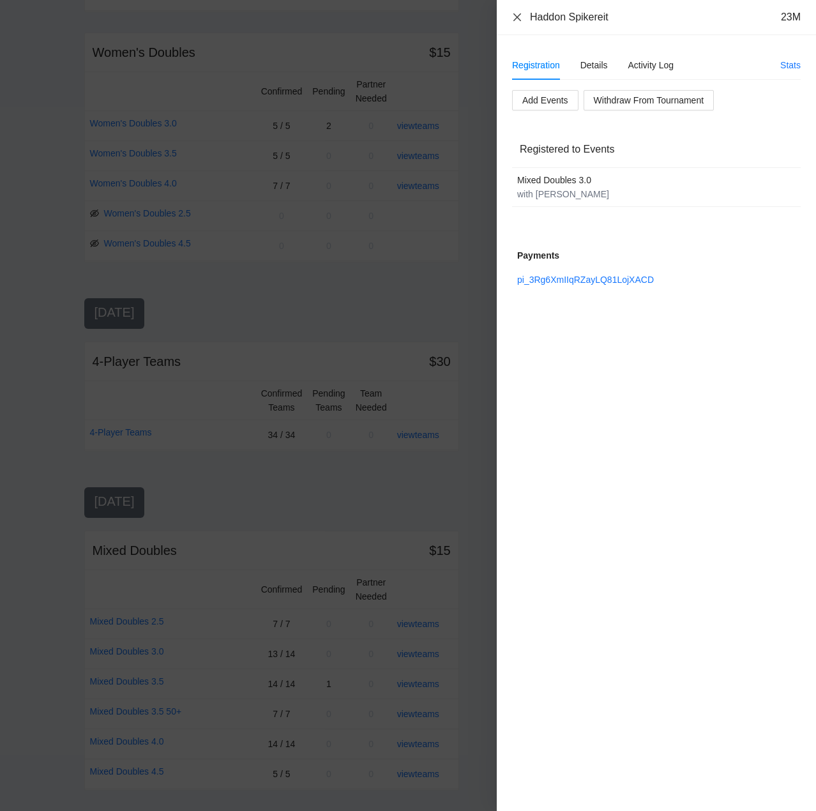
click at [519, 13] on icon "close" at bounding box center [517, 17] width 10 height 10
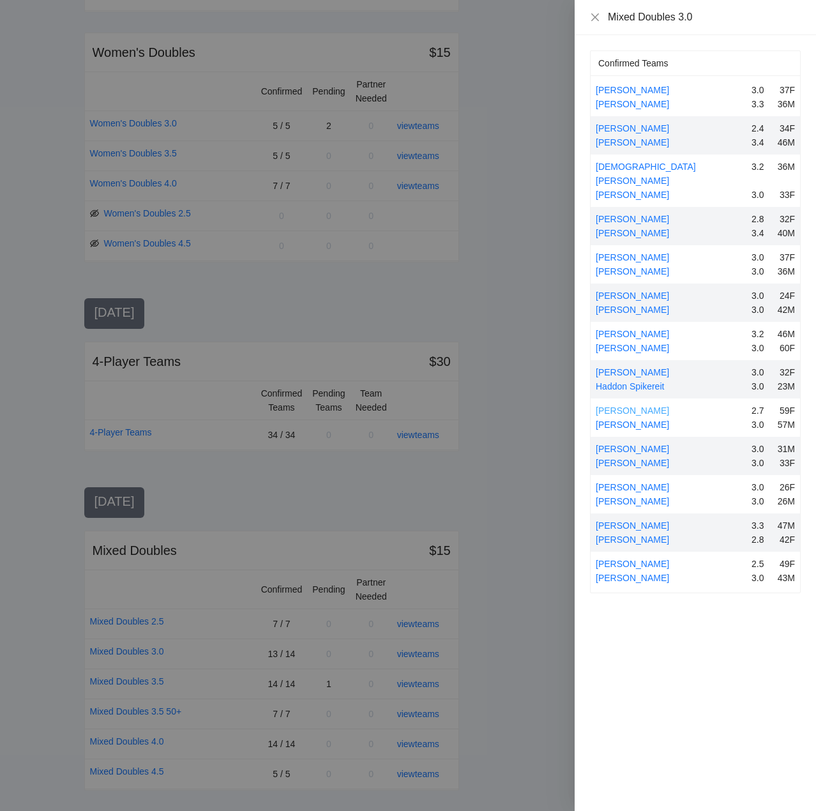
click at [647, 406] on link "[PERSON_NAME]" at bounding box center [632, 411] width 73 height 10
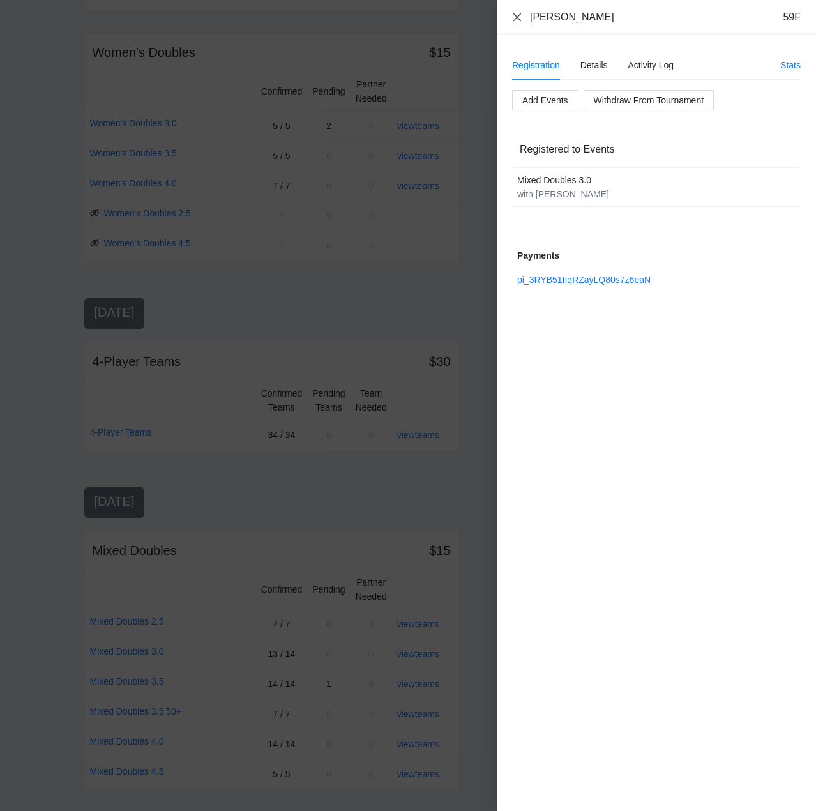
click at [517, 14] on icon "close" at bounding box center [517, 17] width 10 height 10
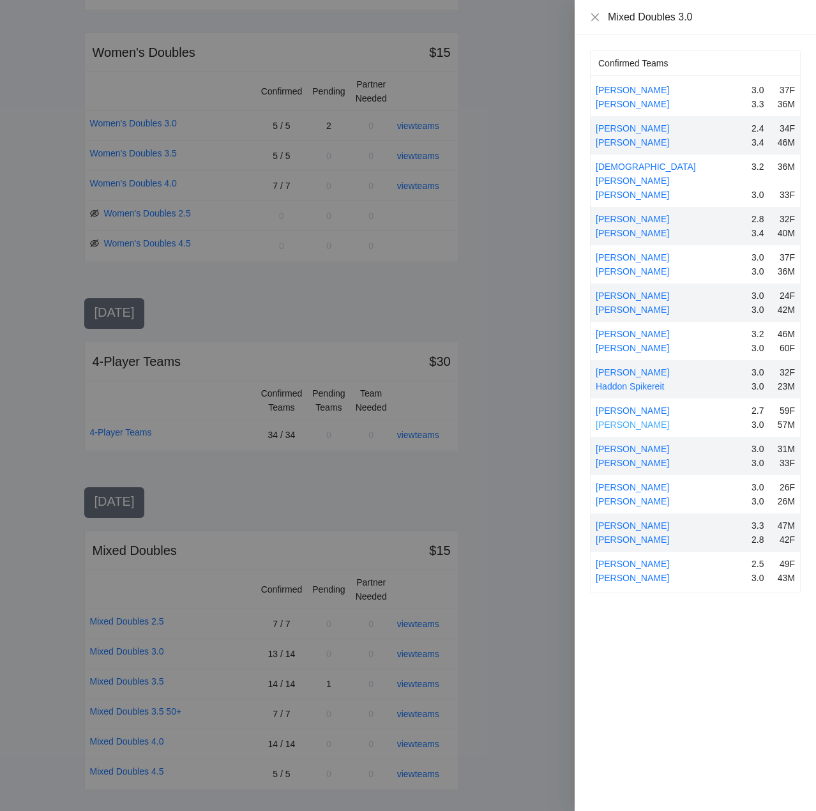
click at [643, 420] on link "[PERSON_NAME]" at bounding box center [632, 425] width 73 height 10
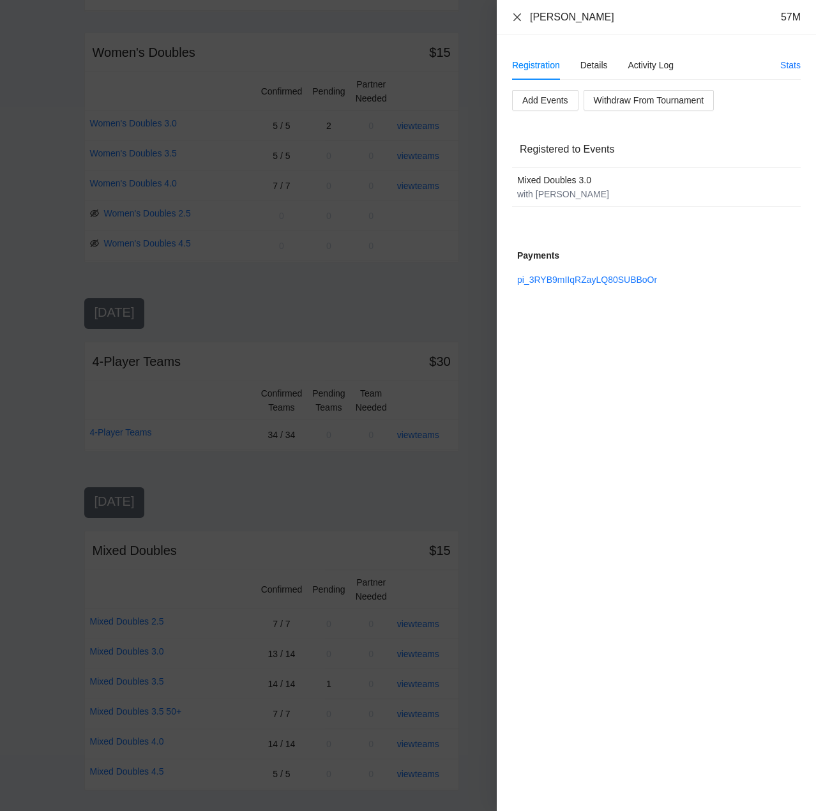
click at [514, 14] on icon "close" at bounding box center [518, 17] width 8 height 8
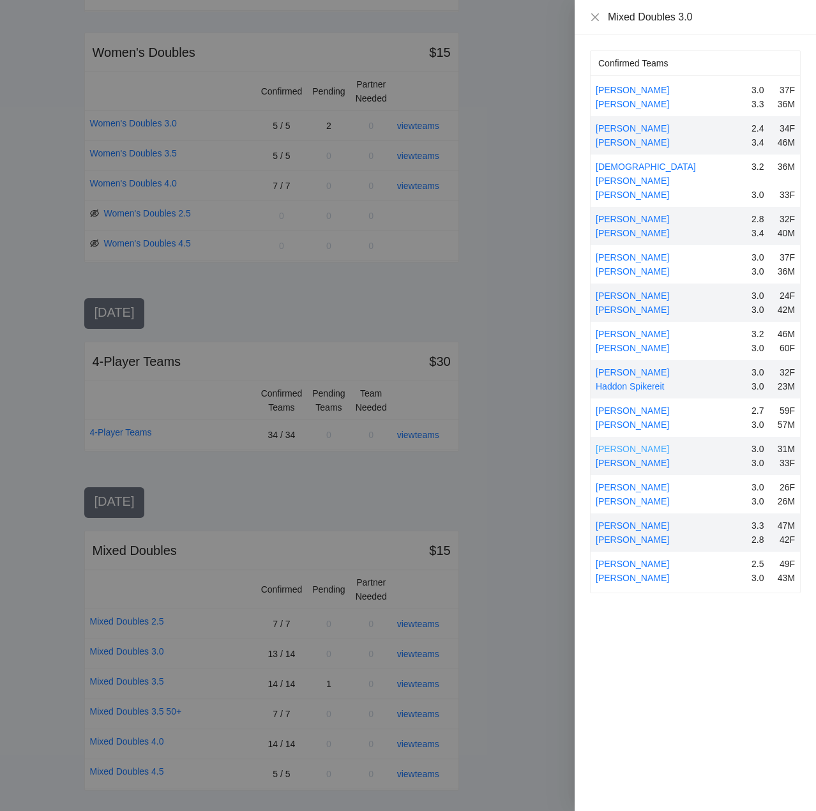
click at [638, 444] on link "[PERSON_NAME]" at bounding box center [632, 449] width 73 height 10
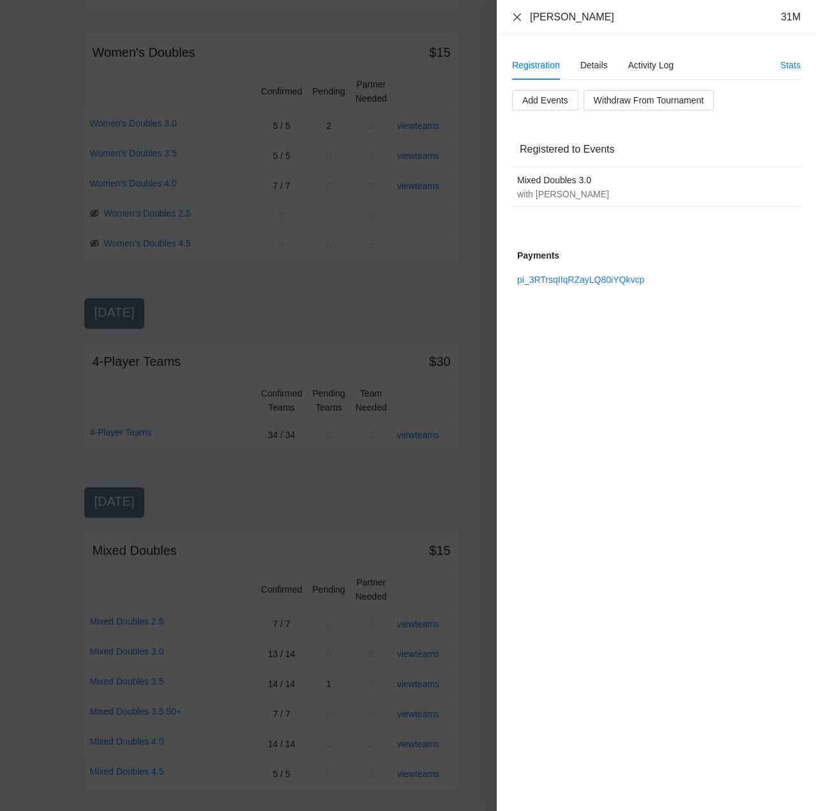
click at [519, 15] on icon "close" at bounding box center [518, 17] width 8 height 8
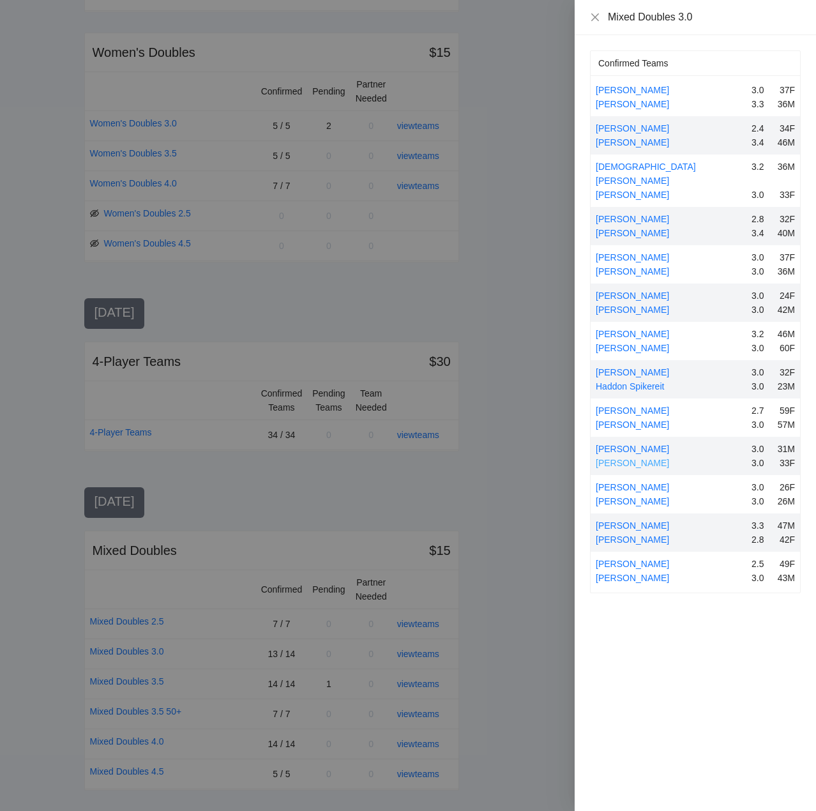
click at [630, 458] on link "[PERSON_NAME]" at bounding box center [632, 463] width 73 height 10
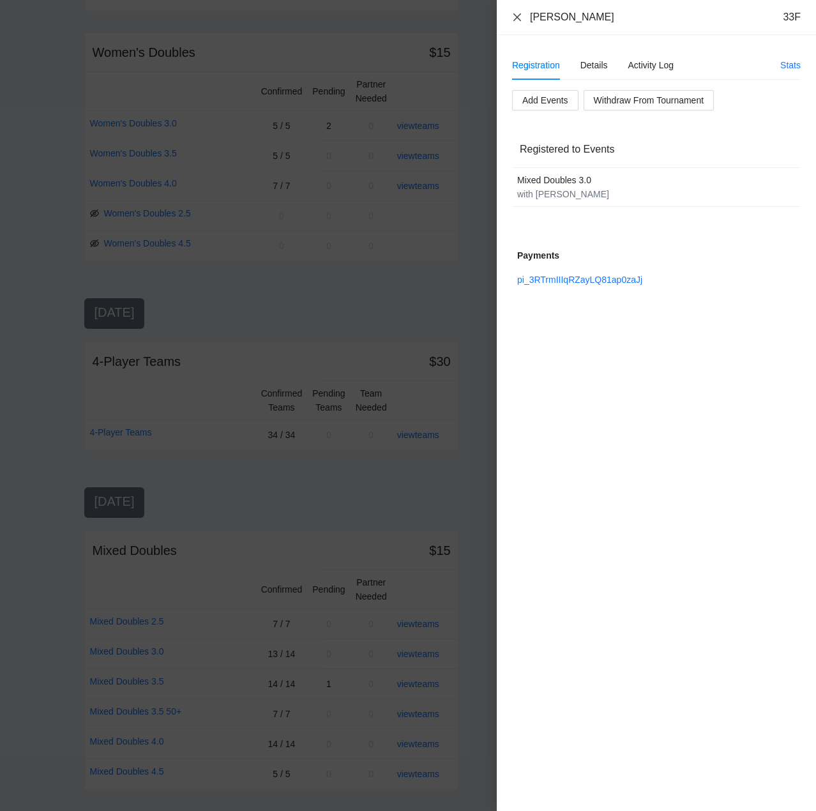
click at [517, 15] on icon "close" at bounding box center [517, 17] width 10 height 10
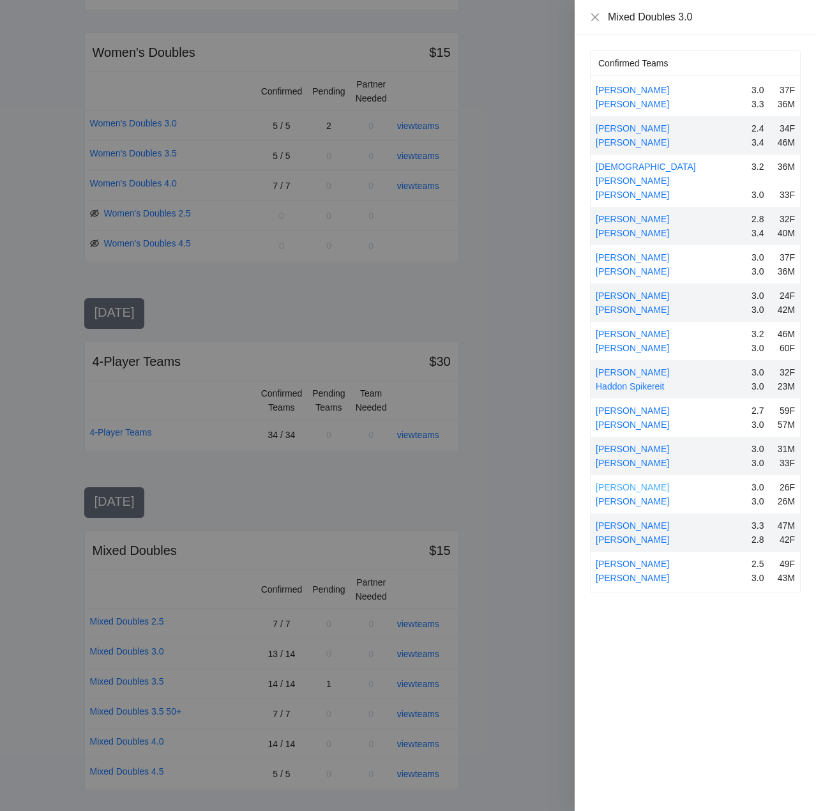
click at [634, 482] on link "[PERSON_NAME]" at bounding box center [632, 487] width 73 height 10
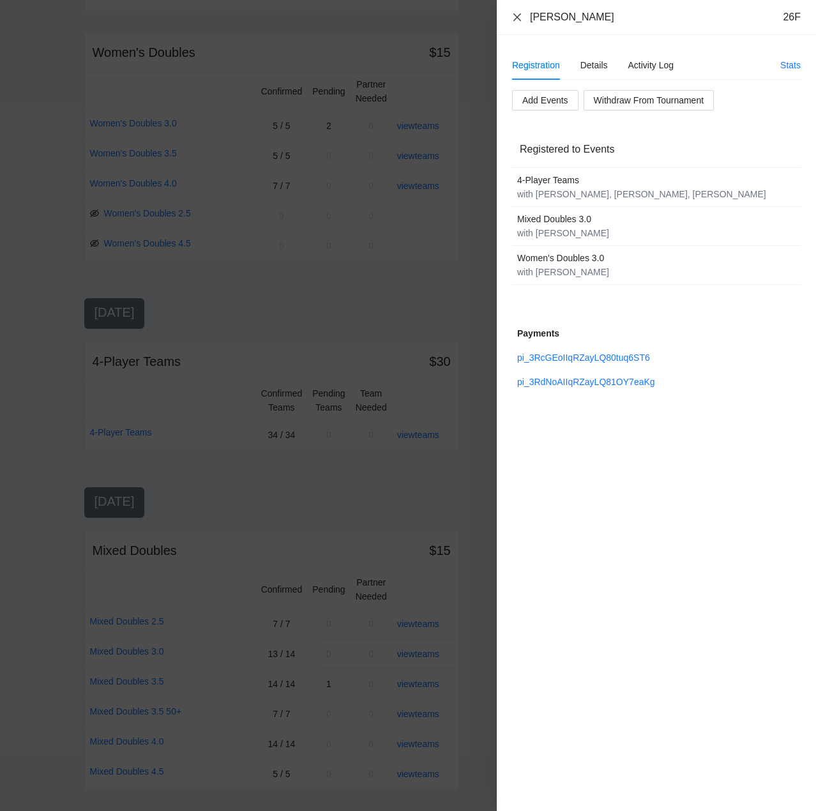
click at [518, 15] on icon "close" at bounding box center [517, 17] width 10 height 10
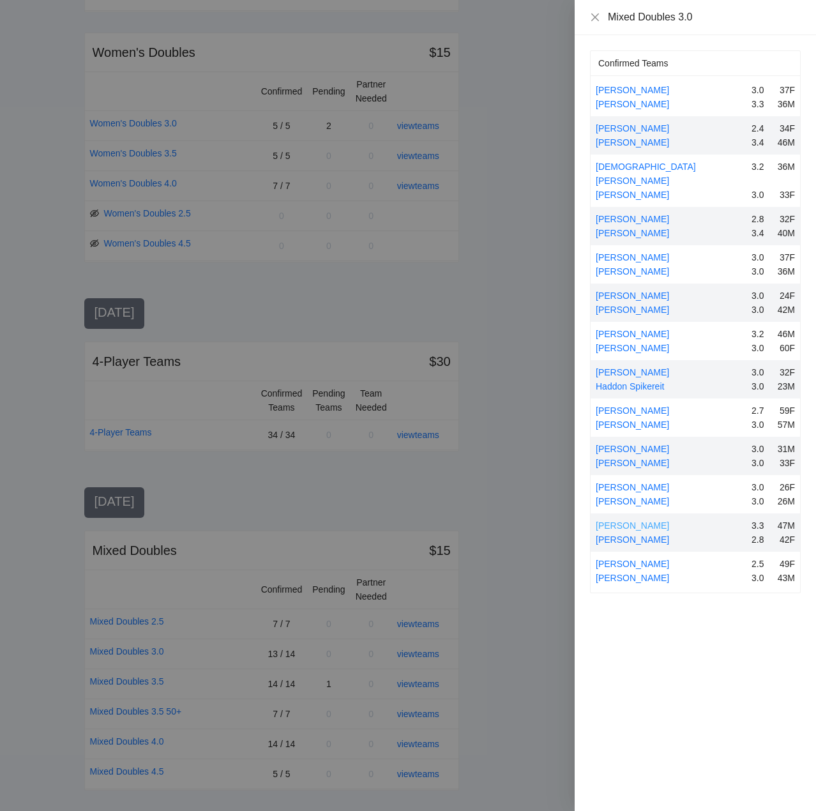
click at [620, 521] on link "[PERSON_NAME]" at bounding box center [632, 526] width 73 height 10
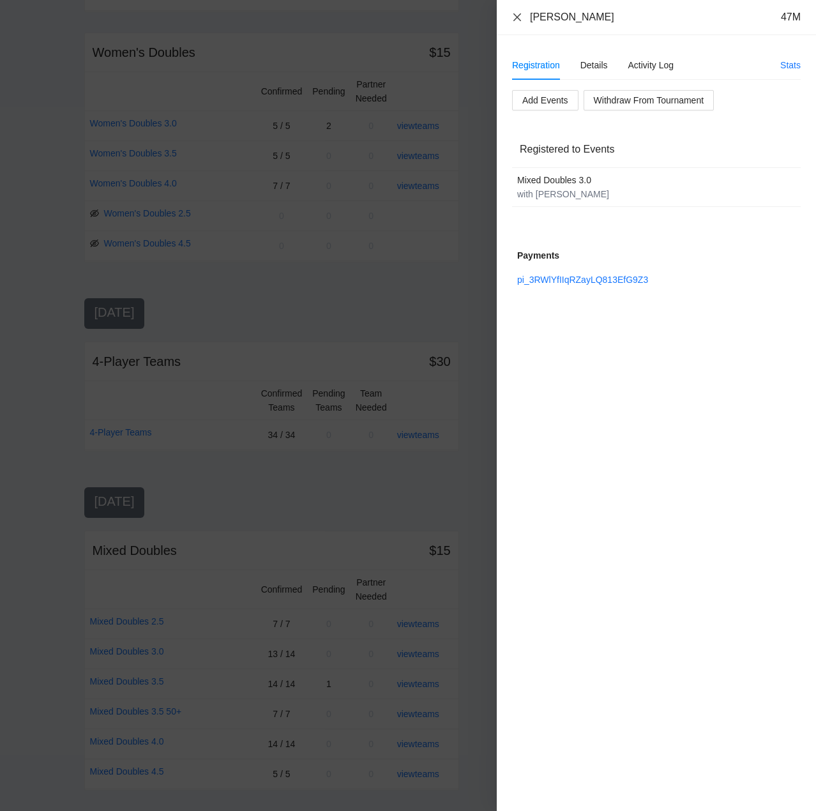
click at [516, 12] on icon "close" at bounding box center [517, 17] width 10 height 10
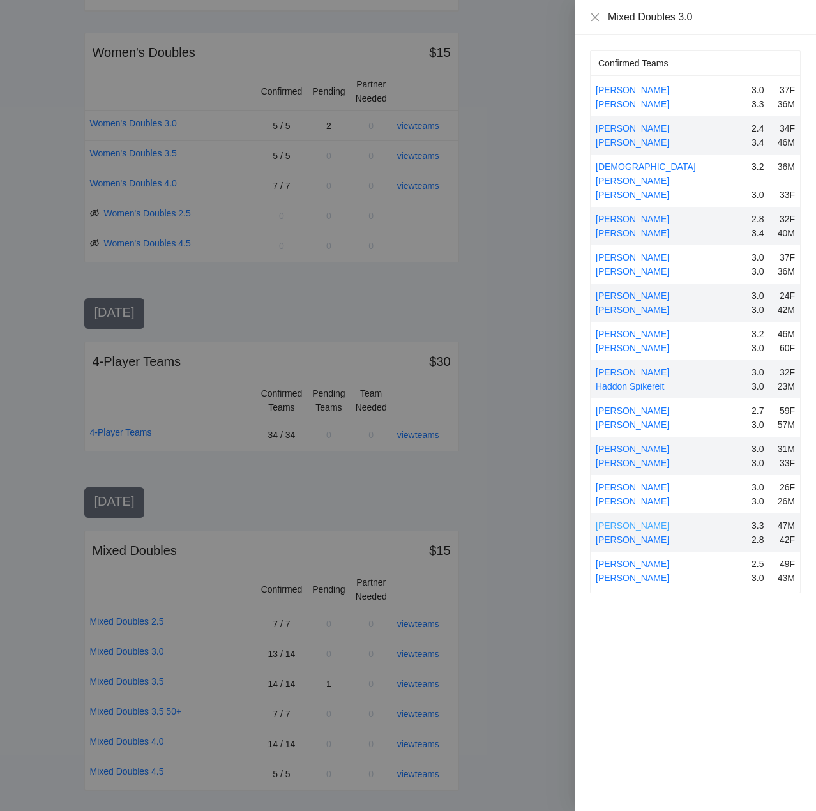
click at [629, 521] on link "[PERSON_NAME]" at bounding box center [632, 526] width 73 height 10
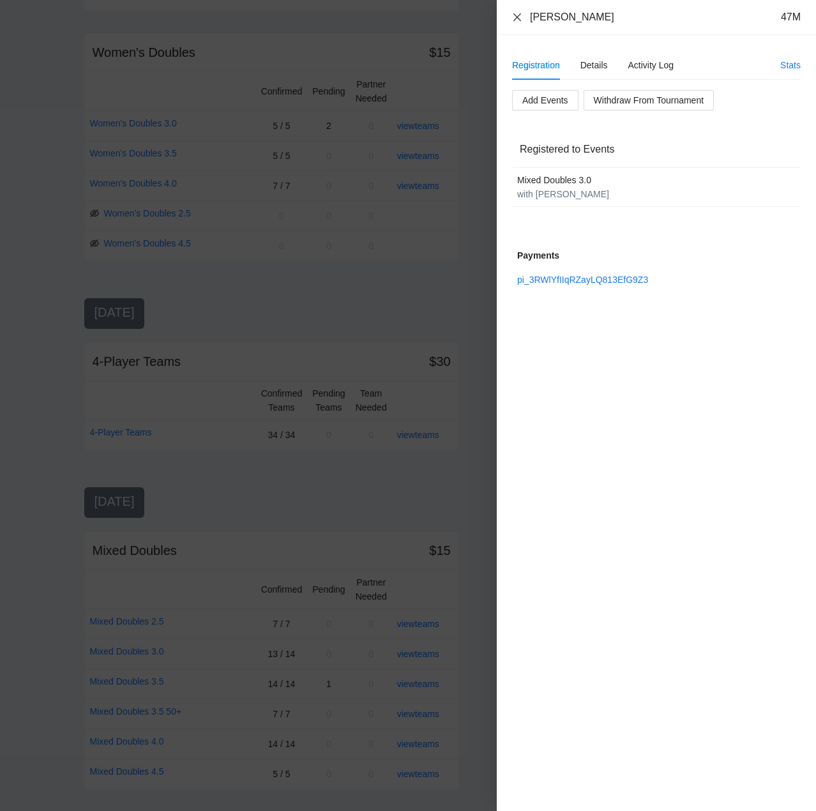
click at [516, 15] on icon "close" at bounding box center [517, 17] width 10 height 10
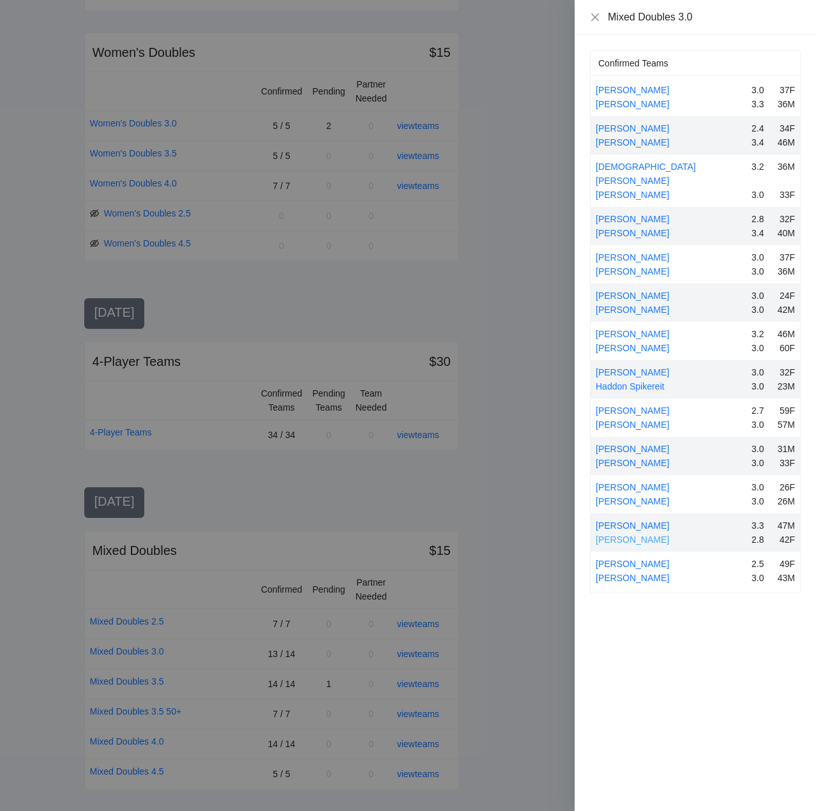
click at [637, 535] on link "[PERSON_NAME]" at bounding box center [632, 540] width 73 height 10
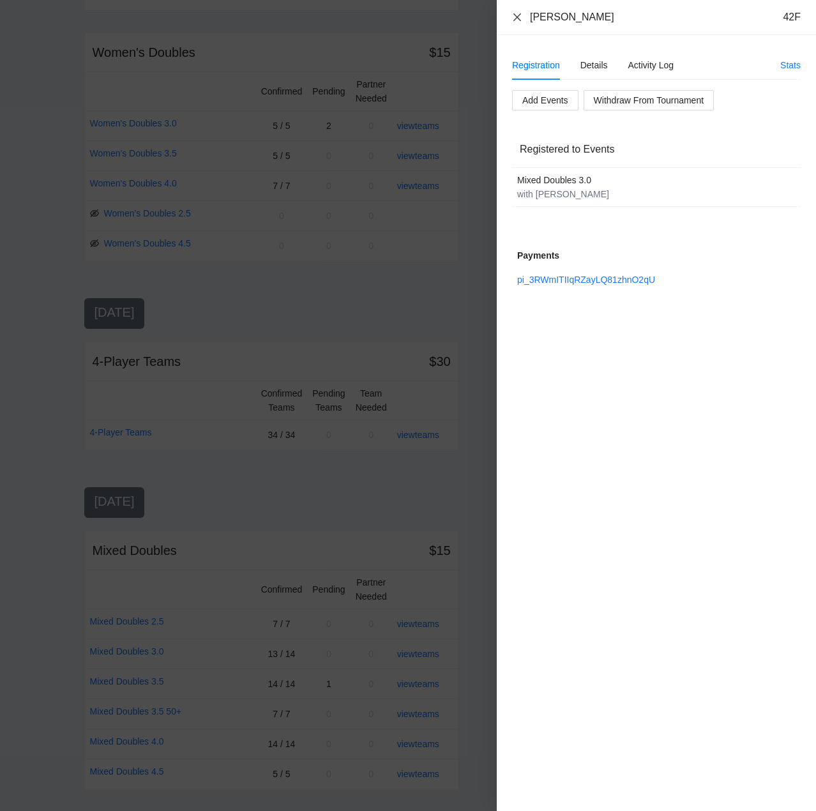
click at [515, 12] on icon "close" at bounding box center [517, 17] width 10 height 10
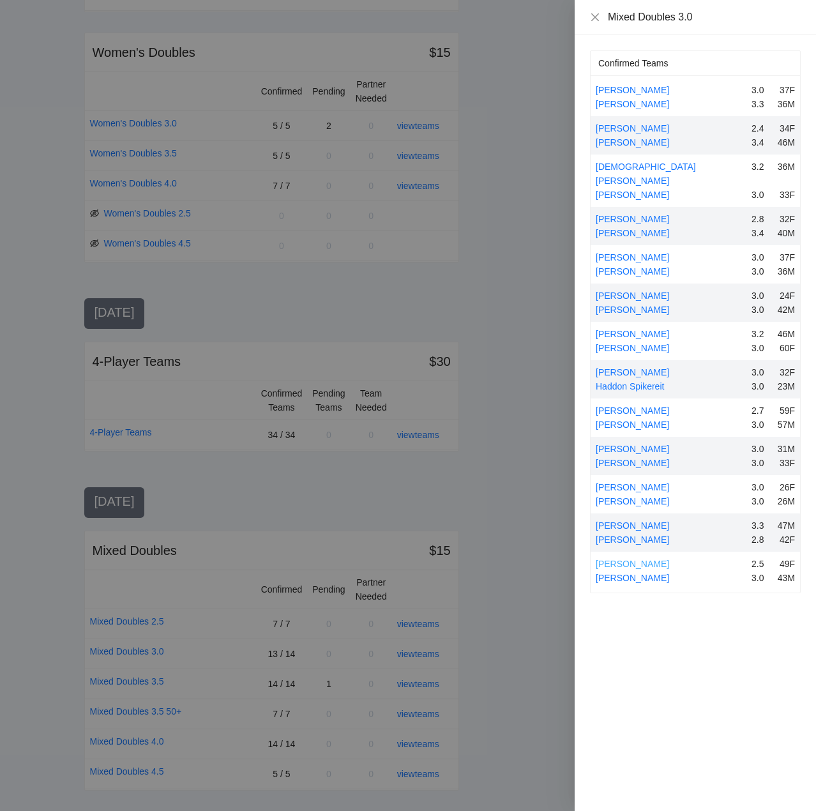
click at [647, 559] on link "[PERSON_NAME]" at bounding box center [632, 564] width 73 height 10
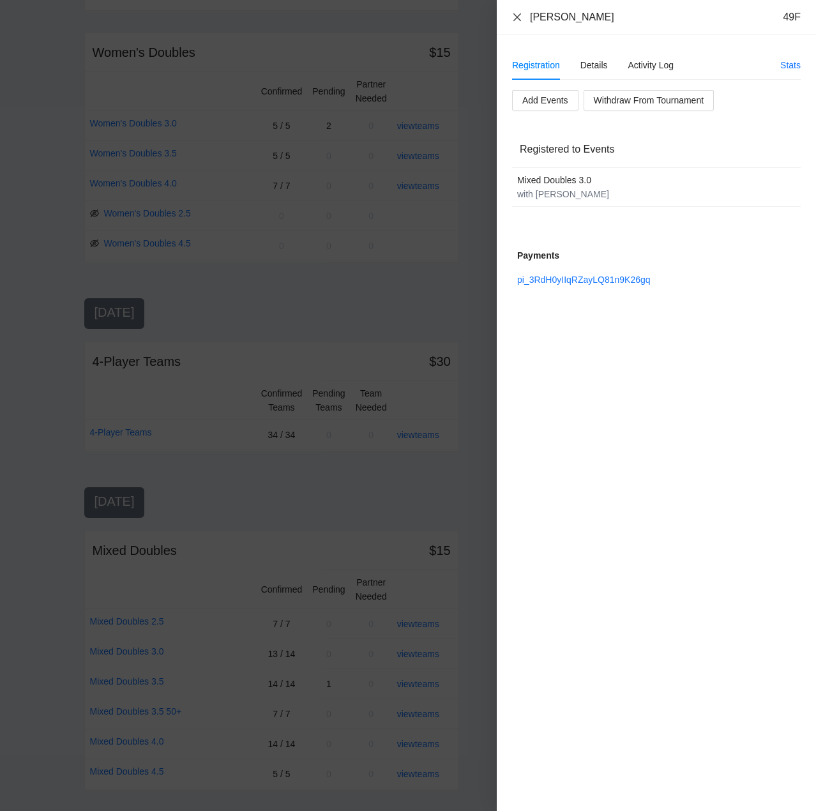
click at [518, 13] on icon "close" at bounding box center [517, 17] width 10 height 10
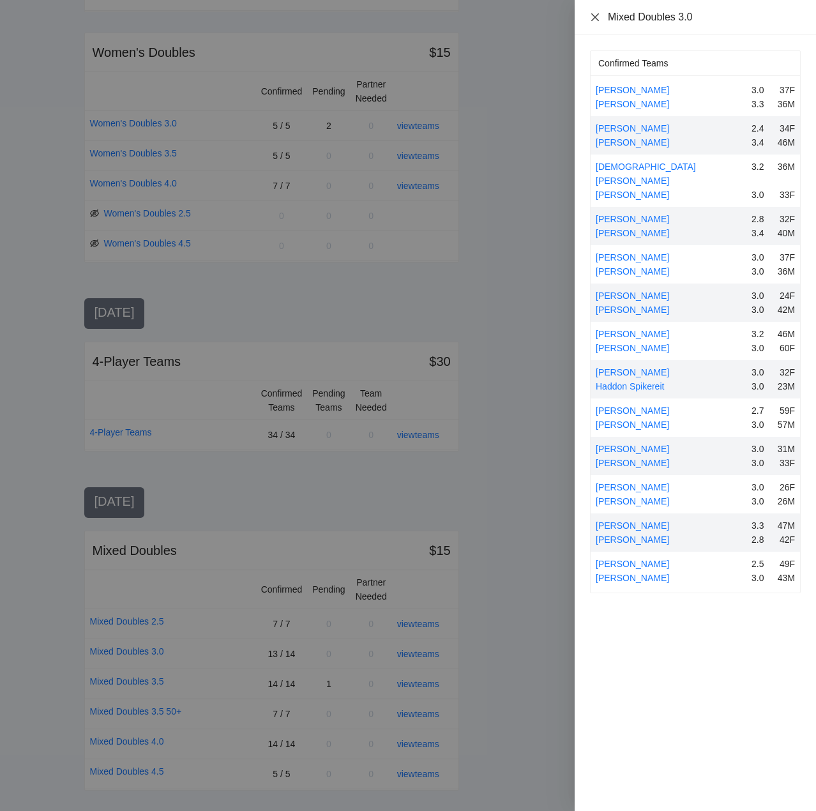
click at [597, 15] on icon "close" at bounding box center [595, 17] width 10 height 10
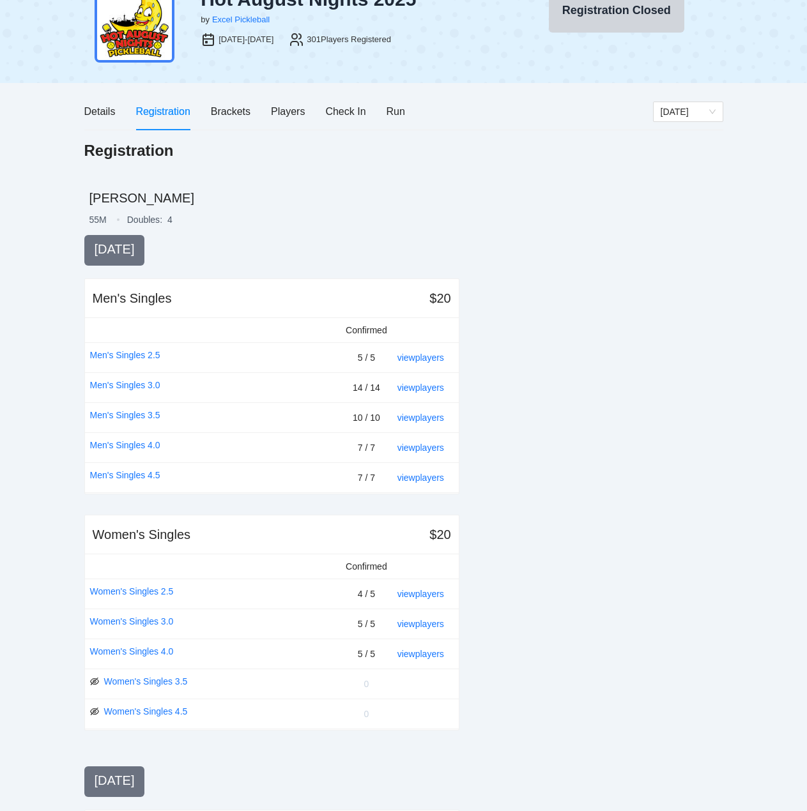
scroll to position [0, 0]
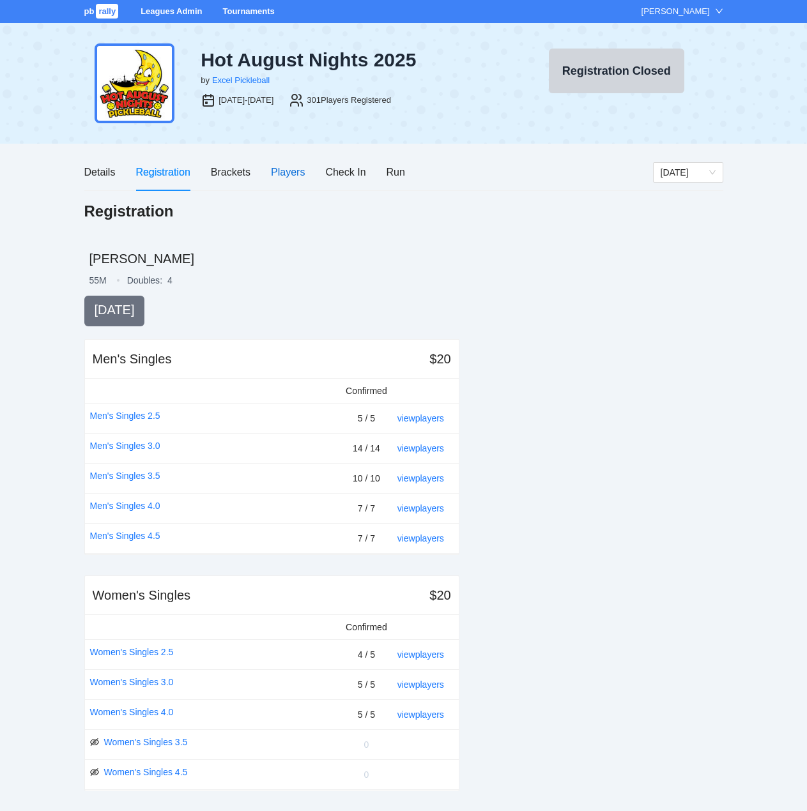
click at [286, 168] on div "Players" at bounding box center [288, 172] width 34 height 16
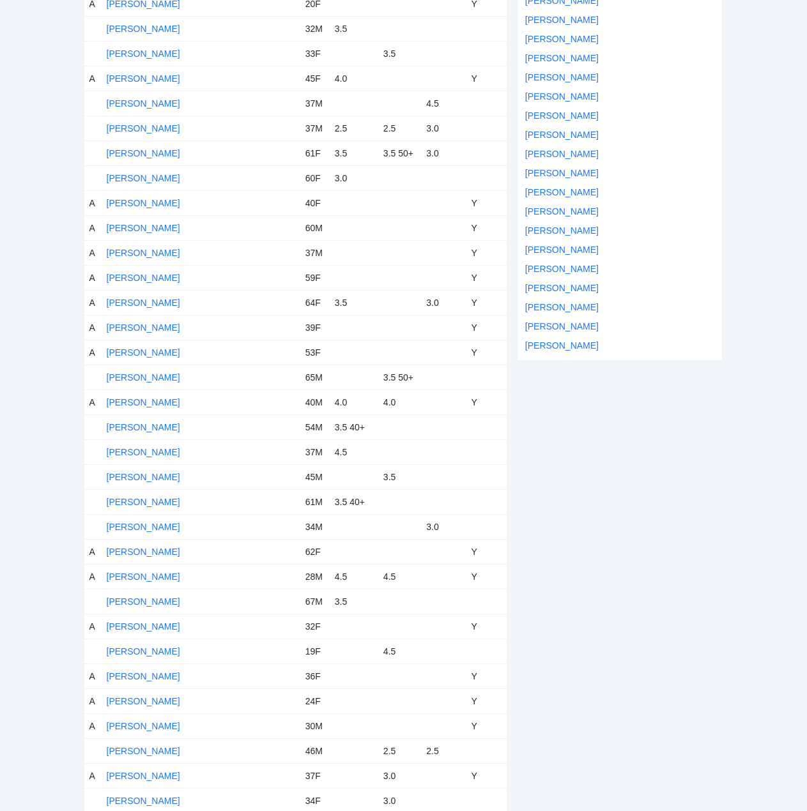
scroll to position [575, 0]
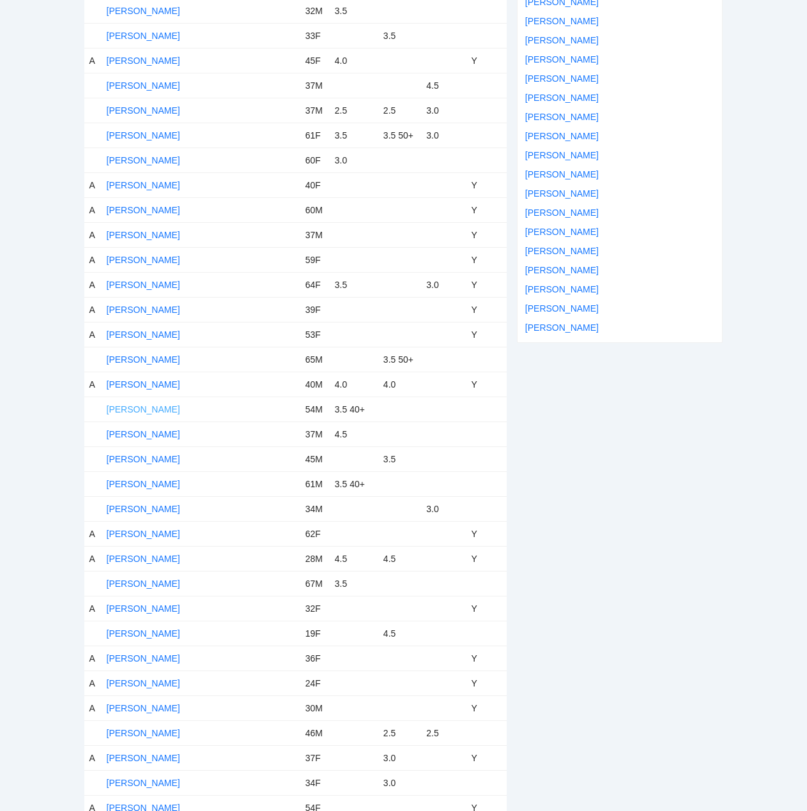
click at [144, 410] on link "[PERSON_NAME]" at bounding box center [143, 409] width 73 height 10
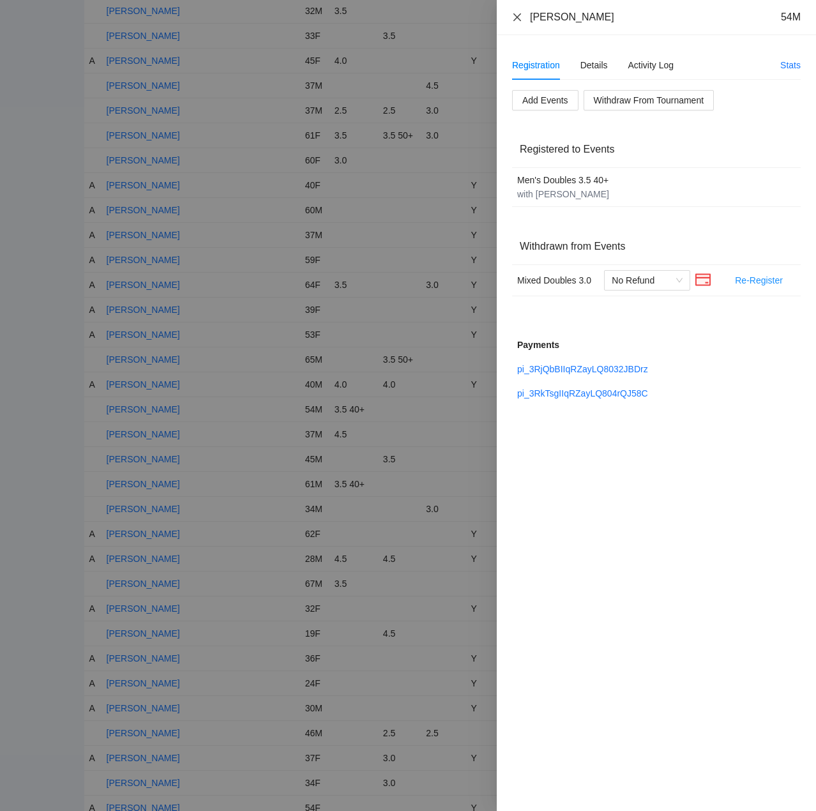
click at [519, 16] on icon "close" at bounding box center [518, 17] width 8 height 8
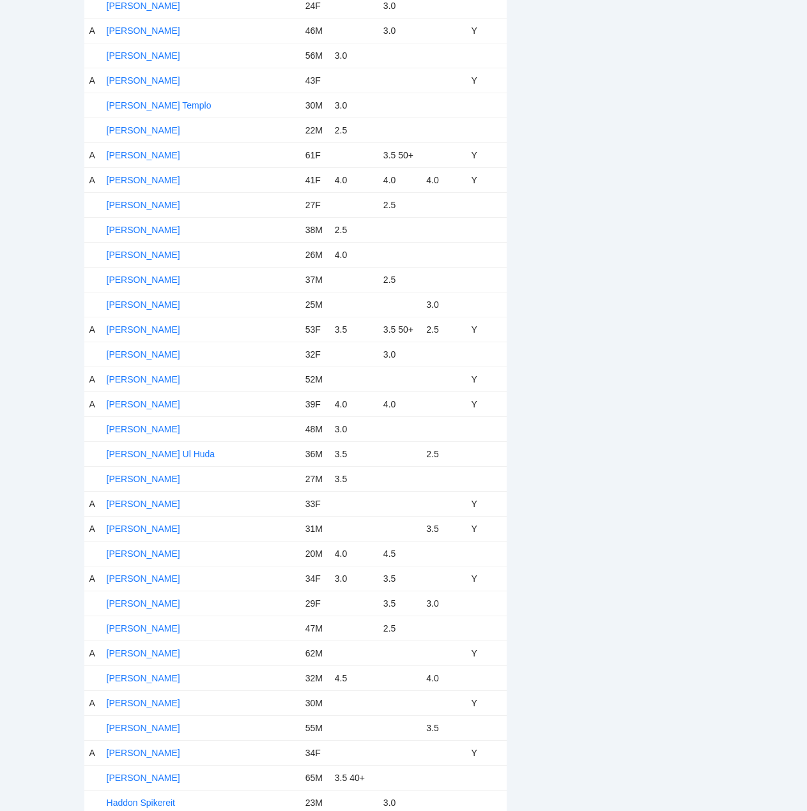
scroll to position [1980, 0]
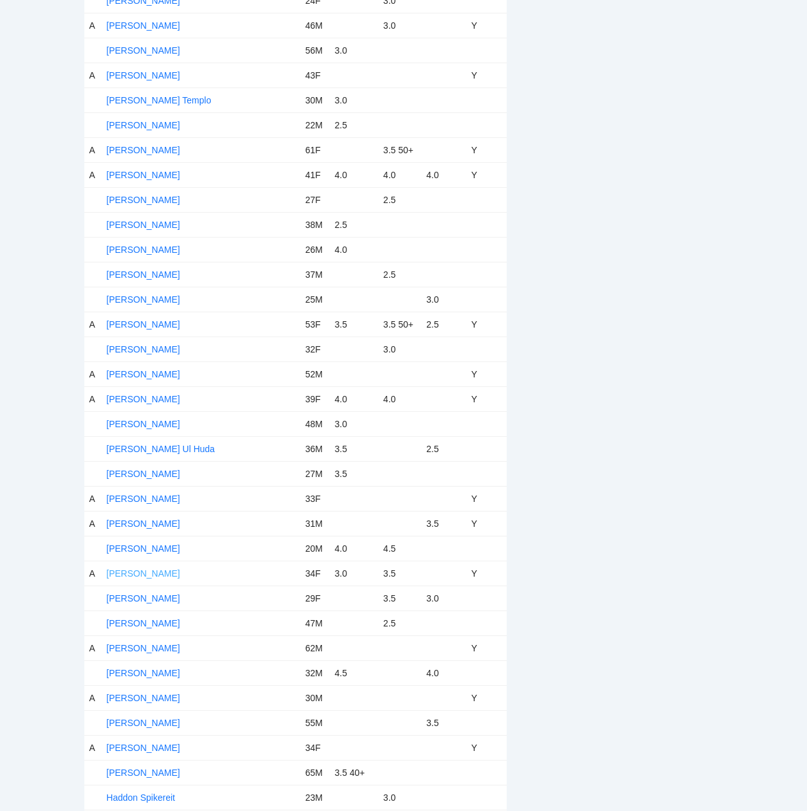
click at [172, 576] on link "[PERSON_NAME]" at bounding box center [143, 574] width 73 height 10
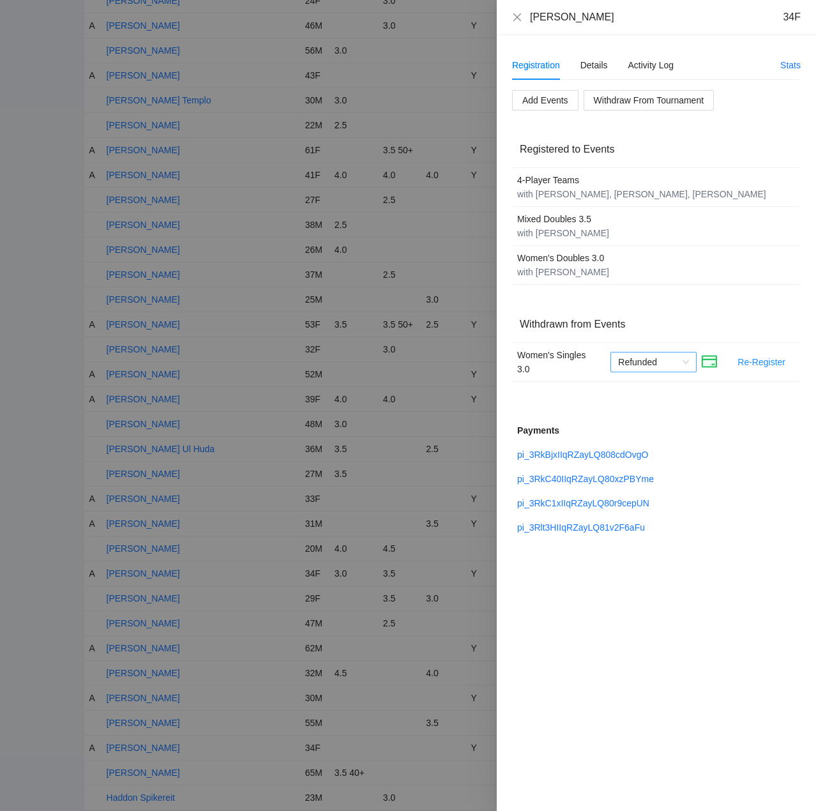
click at [687, 363] on span "Refunded" at bounding box center [653, 362] width 71 height 19
click at [517, 12] on icon "close" at bounding box center [517, 17] width 10 height 10
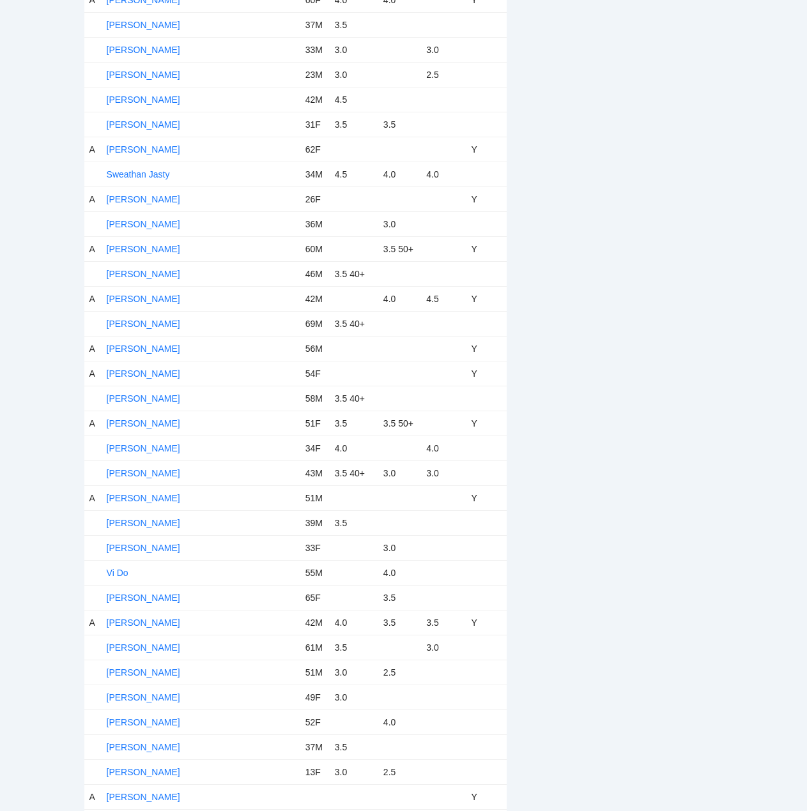
scroll to position [6913, 0]
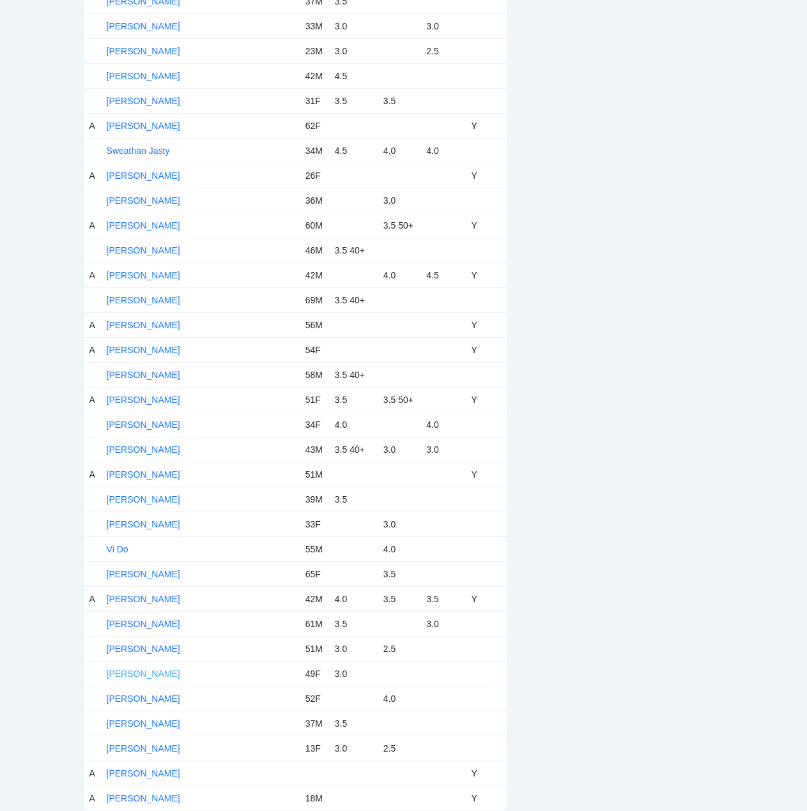
click at [148, 675] on link "[PERSON_NAME]" at bounding box center [143, 674] width 73 height 10
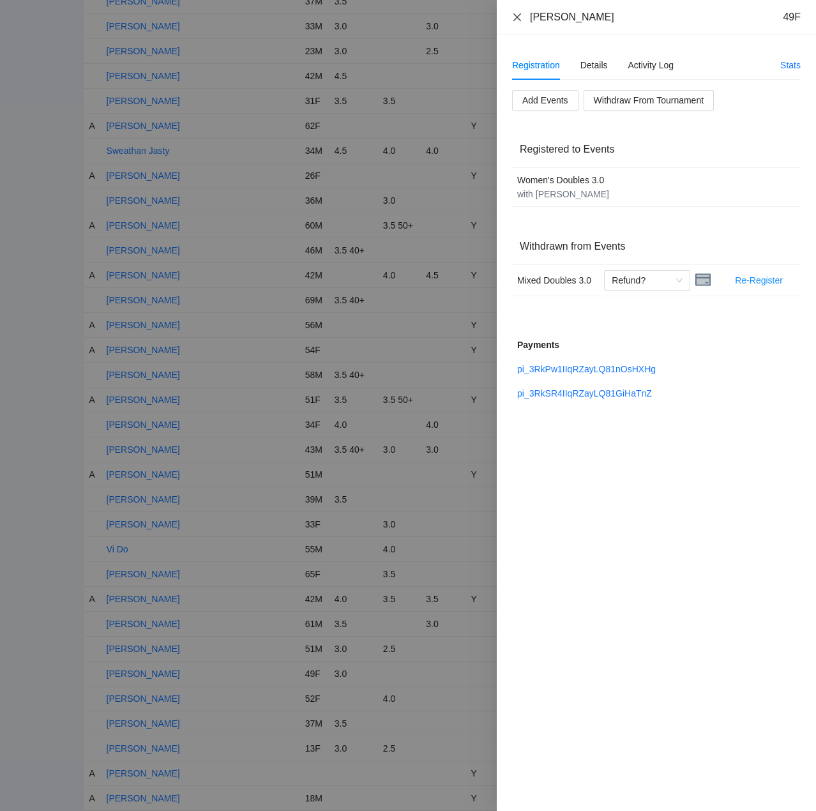
click at [521, 15] on icon "close" at bounding box center [517, 17] width 10 height 10
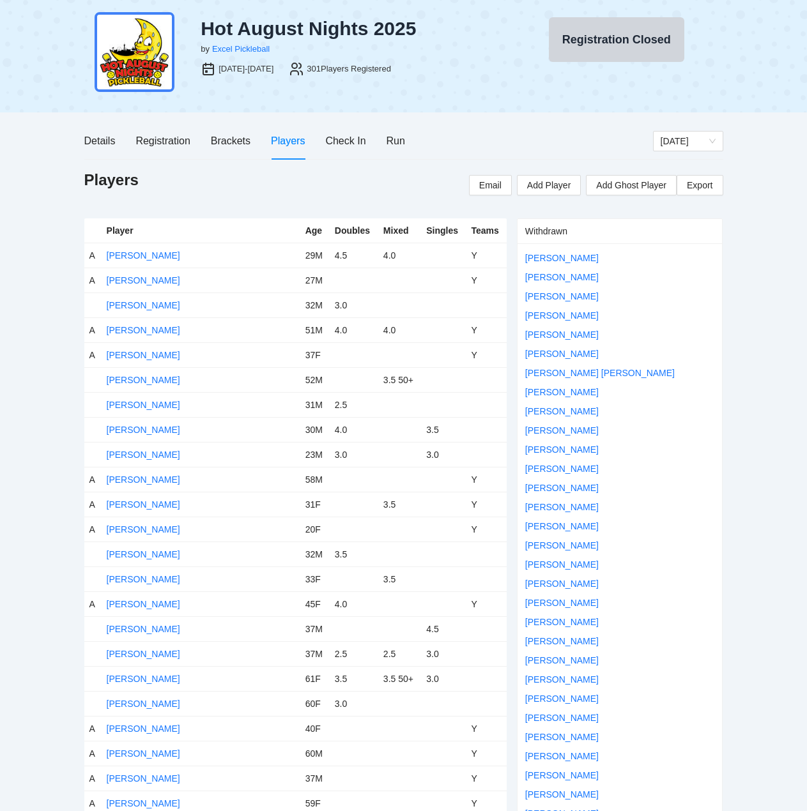
scroll to position [0, 0]
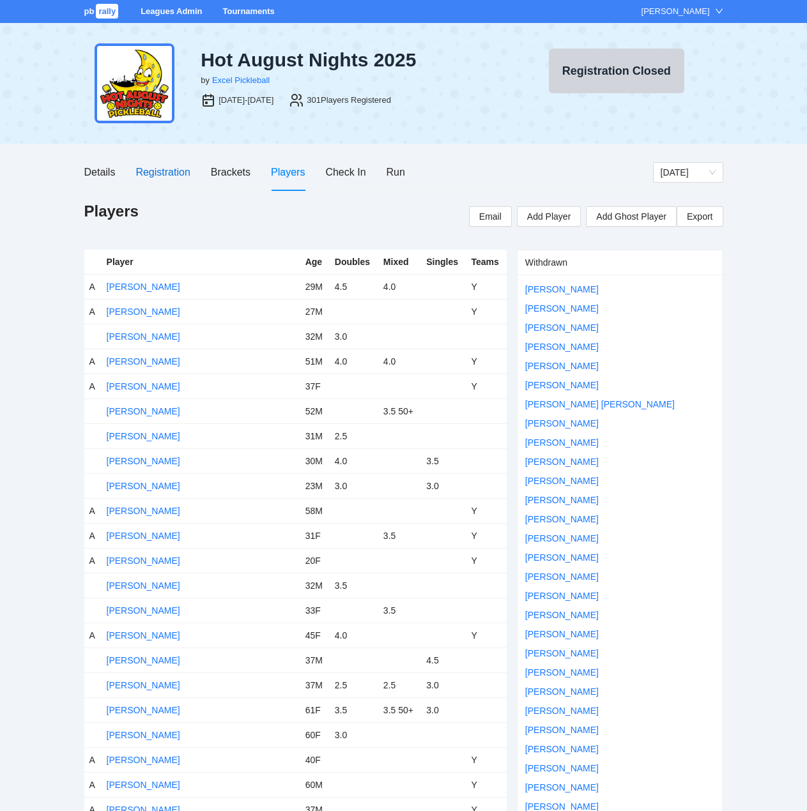
click at [174, 171] on div "Registration" at bounding box center [162, 172] width 54 height 16
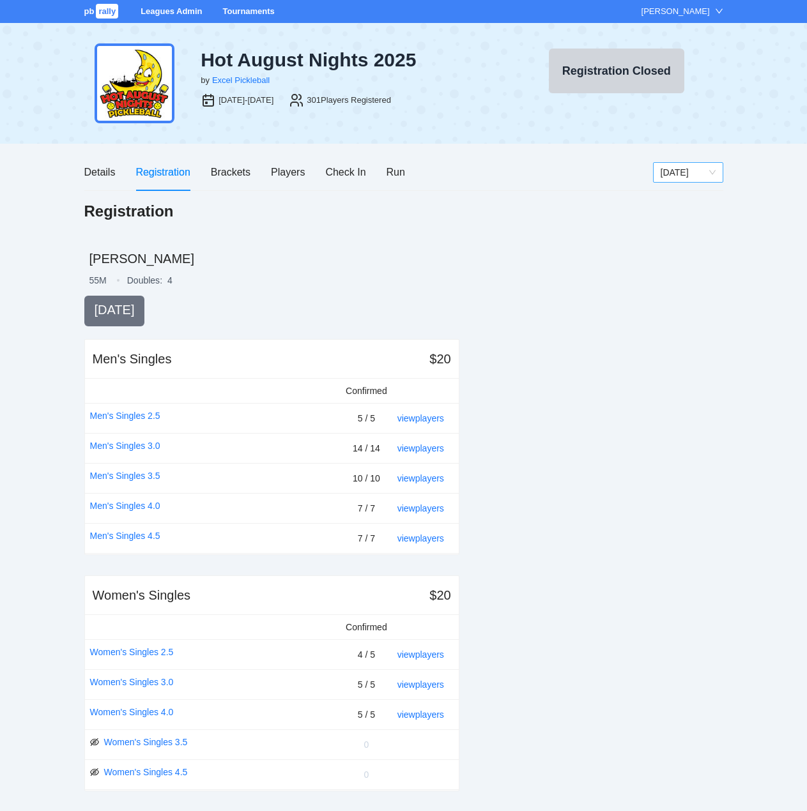
click at [714, 172] on span "[DATE]" at bounding box center [688, 172] width 55 height 19
click at [678, 257] on div "[DATE]" at bounding box center [687, 259] width 55 height 14
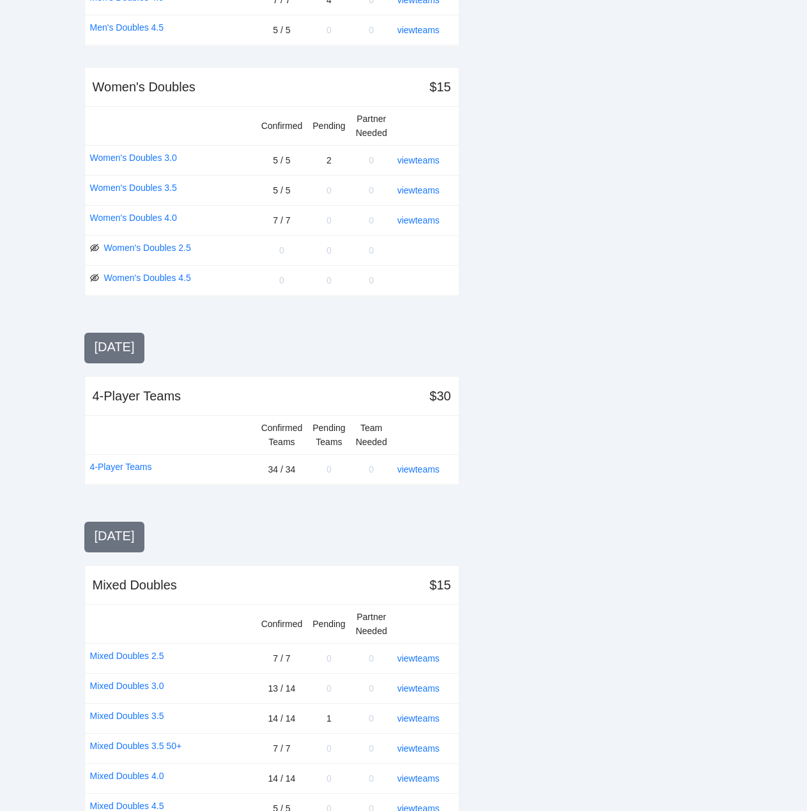
scroll to position [1119, 0]
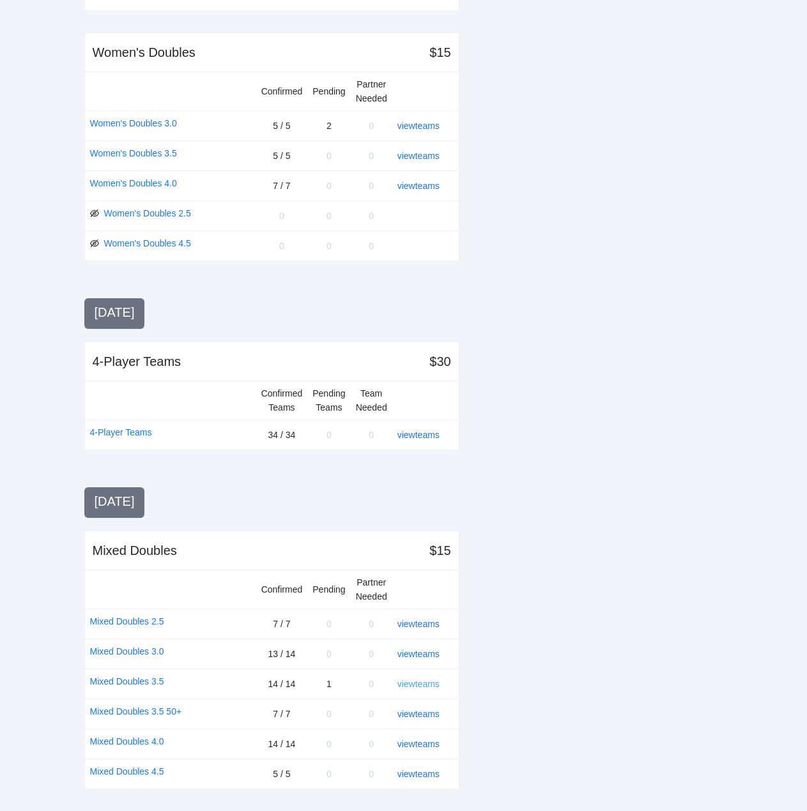
click at [425, 685] on link "view teams" at bounding box center [418, 684] width 42 height 10
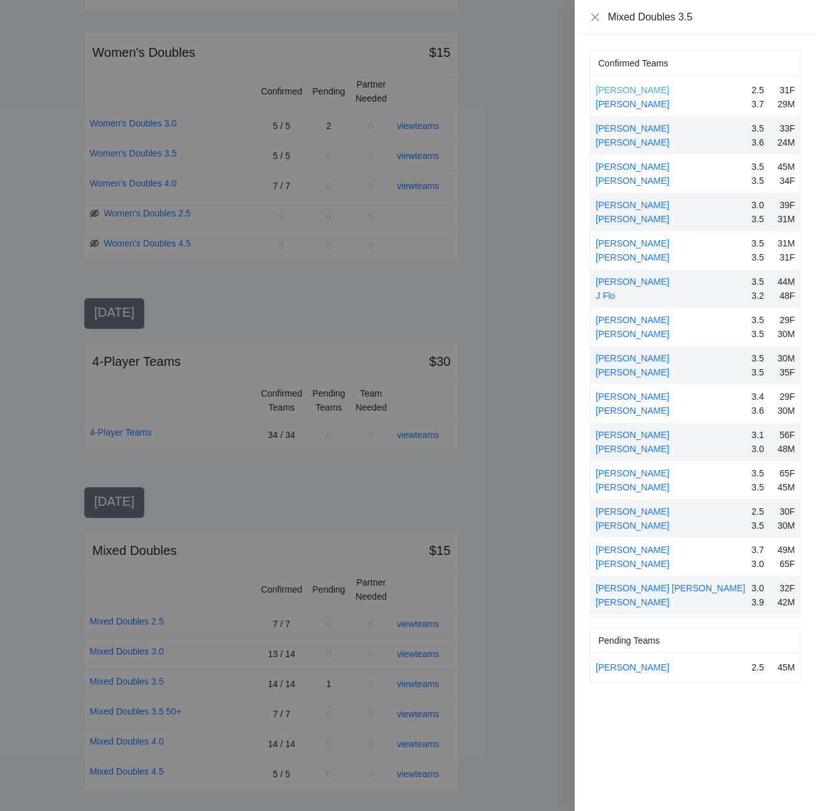
click at [627, 90] on link "[PERSON_NAME]" at bounding box center [632, 90] width 73 height 10
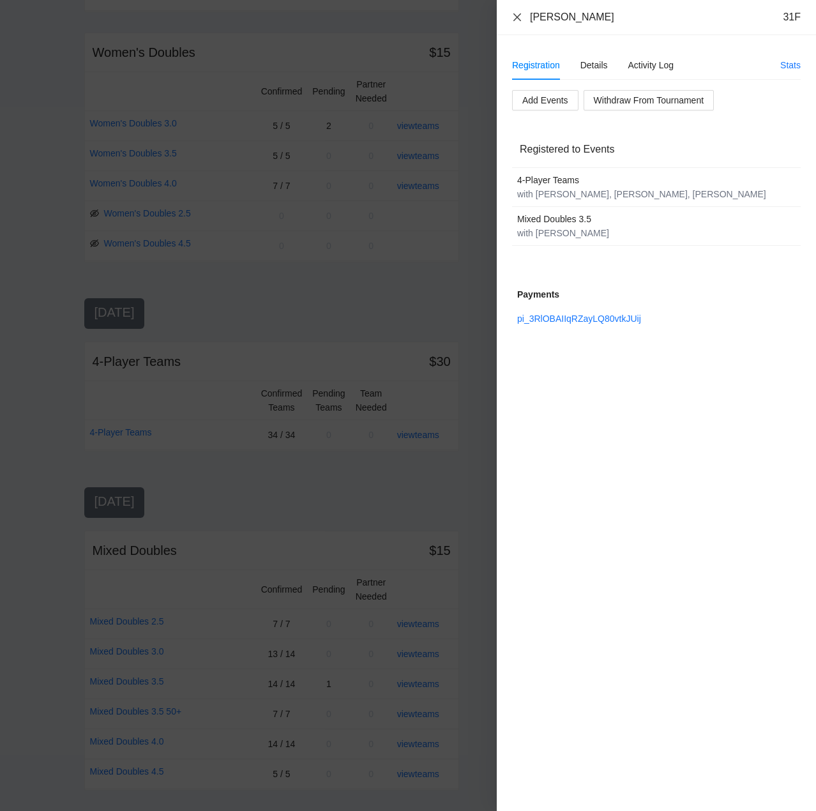
click at [517, 12] on icon "close" at bounding box center [517, 17] width 10 height 10
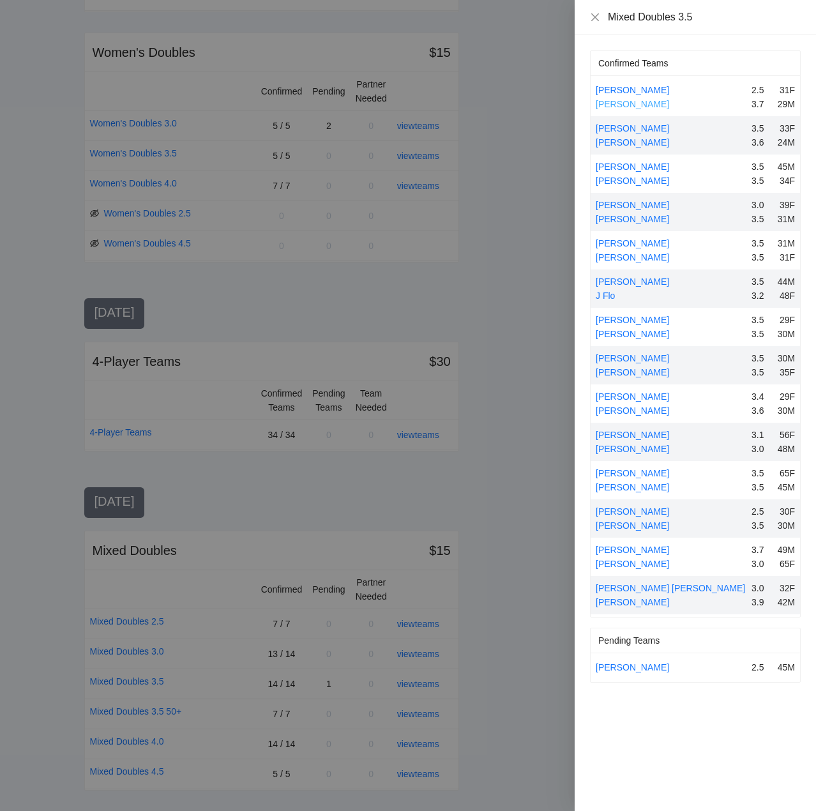
click at [634, 105] on link "[PERSON_NAME]" at bounding box center [632, 104] width 73 height 10
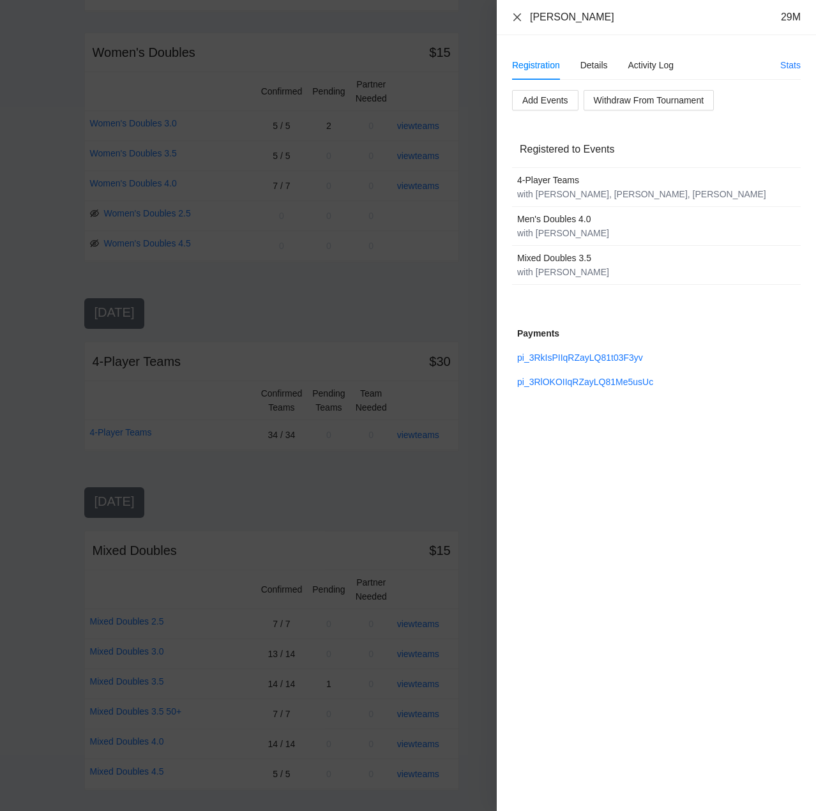
click at [517, 15] on icon "close" at bounding box center [517, 17] width 10 height 10
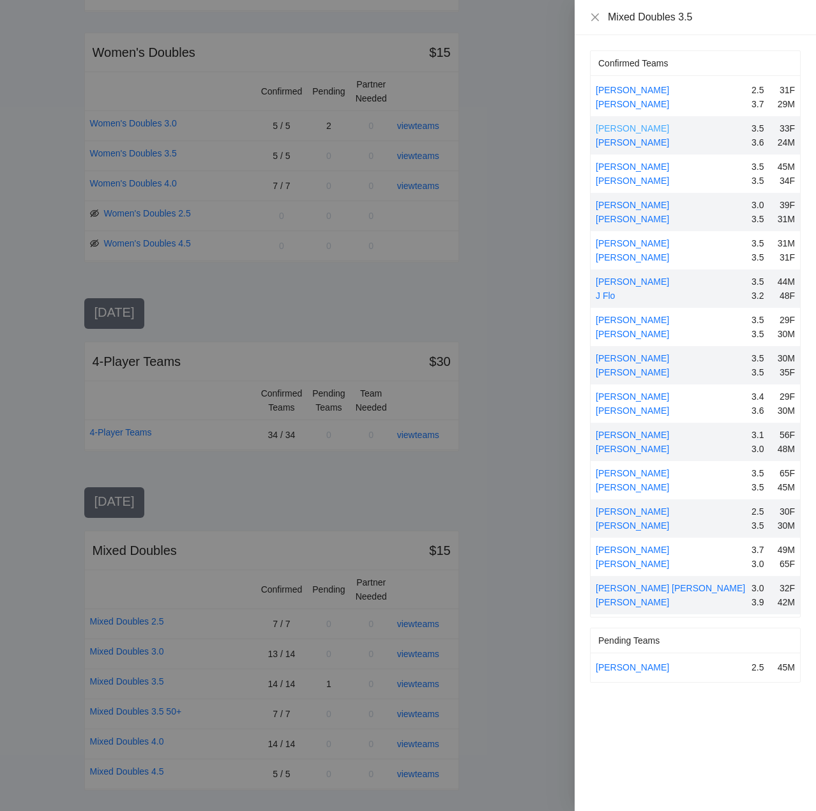
click at [646, 126] on link "[PERSON_NAME]" at bounding box center [632, 128] width 73 height 10
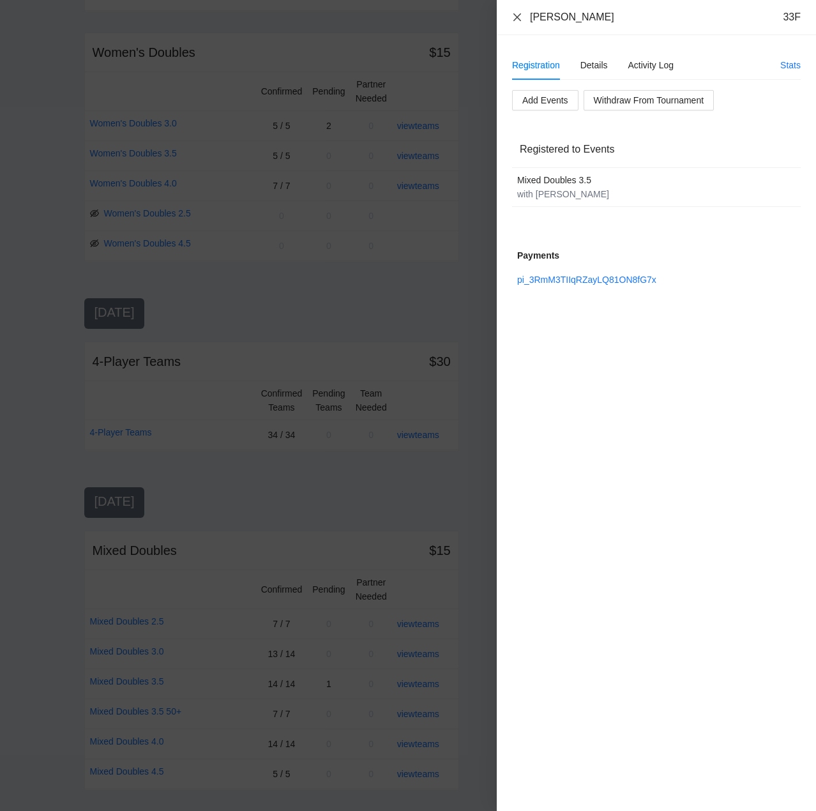
click at [519, 14] on icon "close" at bounding box center [517, 17] width 10 height 10
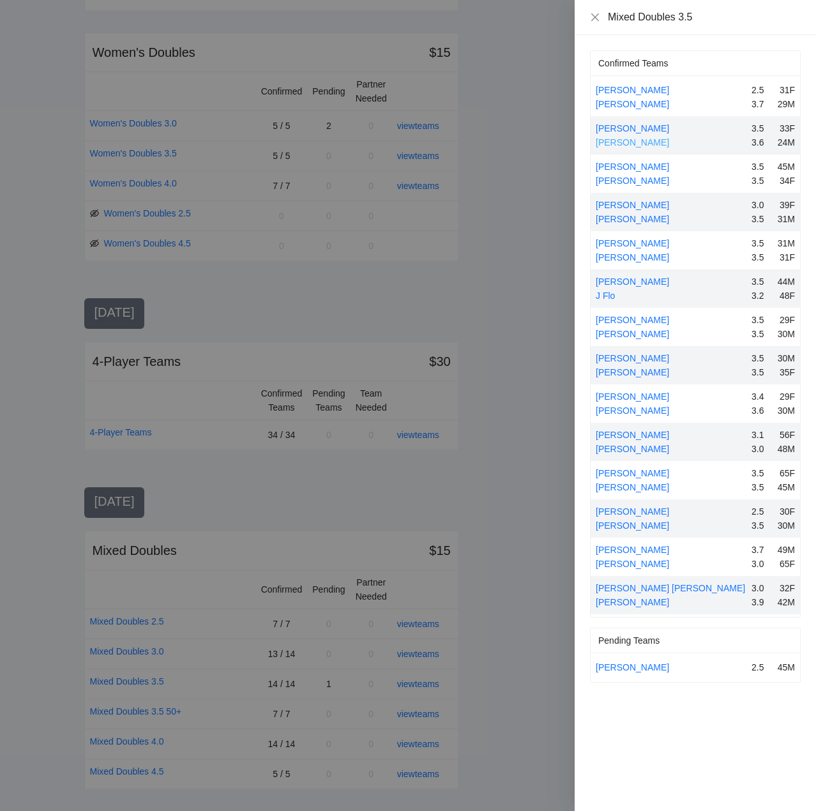
click at [629, 142] on link "[PERSON_NAME]" at bounding box center [632, 142] width 73 height 10
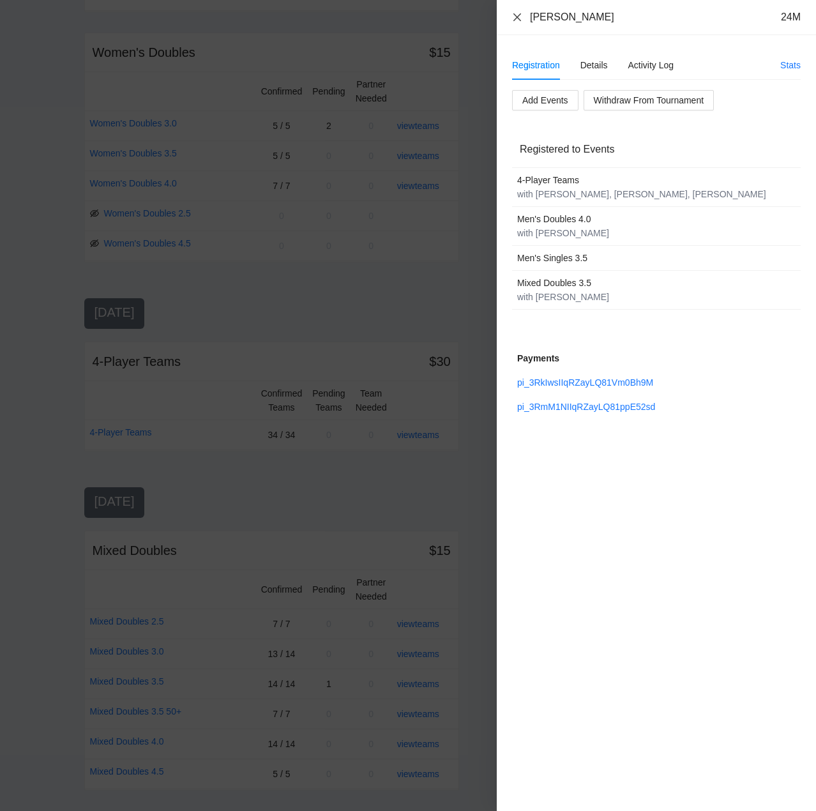
click at [516, 14] on icon "close" at bounding box center [517, 17] width 10 height 10
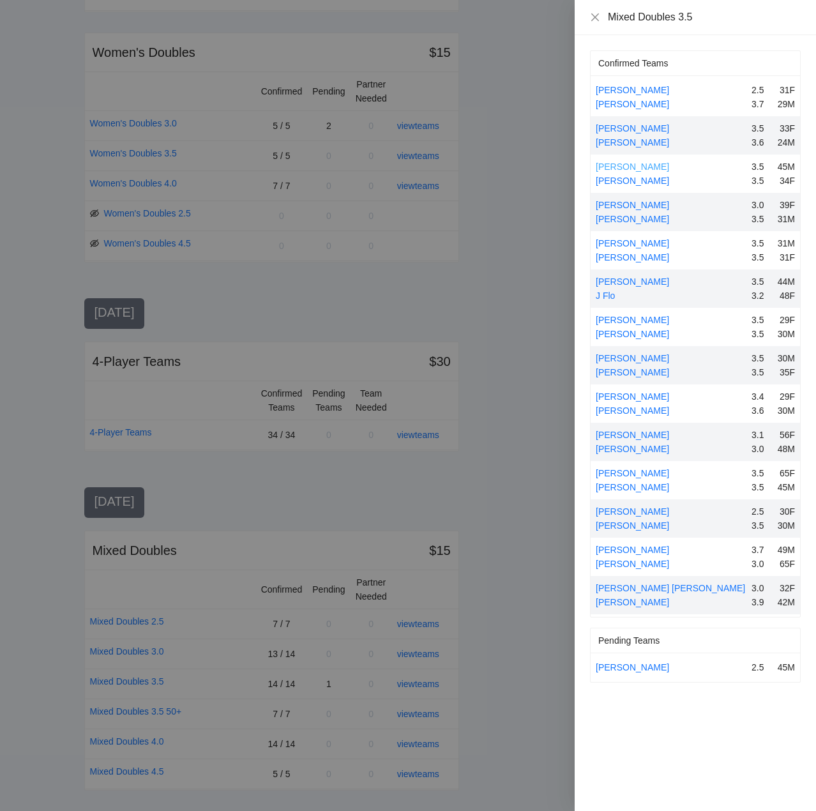
click at [631, 168] on link "[PERSON_NAME]" at bounding box center [632, 167] width 73 height 10
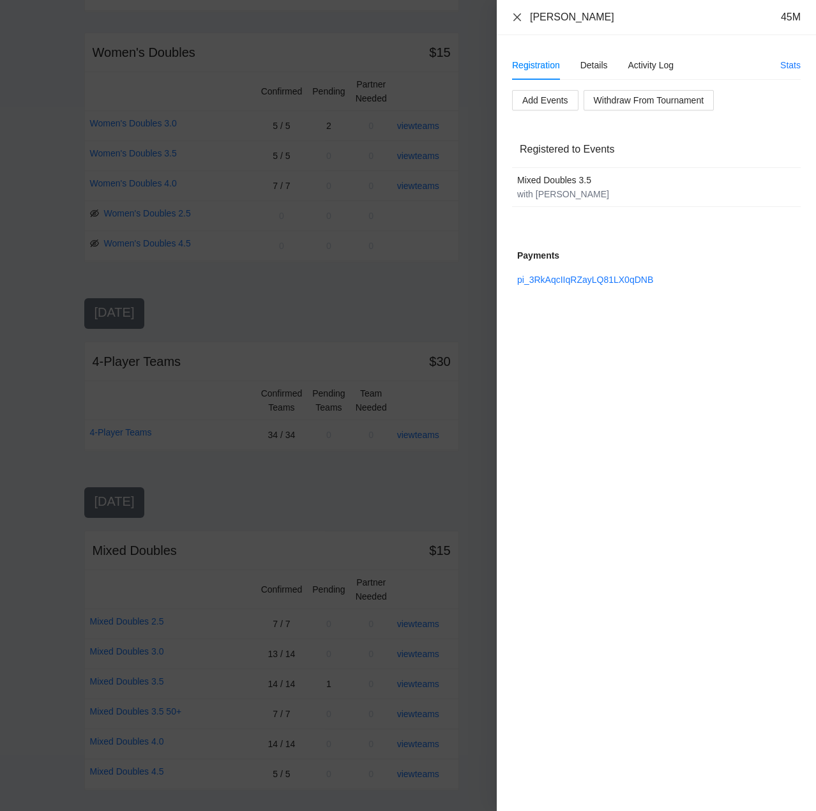
click at [517, 14] on icon "close" at bounding box center [517, 17] width 10 height 10
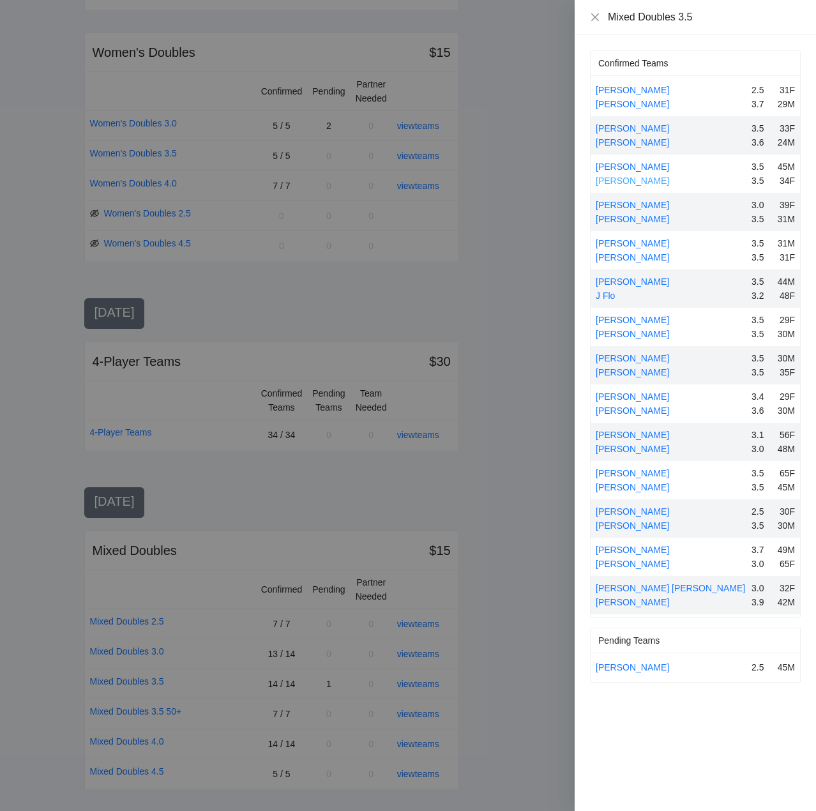
click at [632, 181] on link "[PERSON_NAME]" at bounding box center [632, 181] width 73 height 10
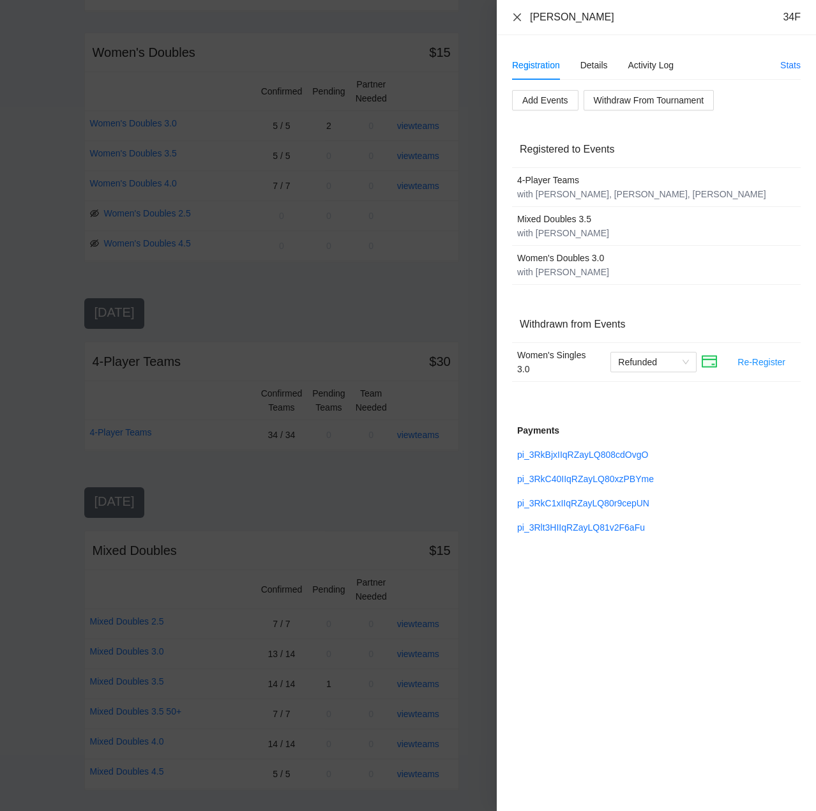
click at [520, 15] on icon "close" at bounding box center [517, 17] width 10 height 10
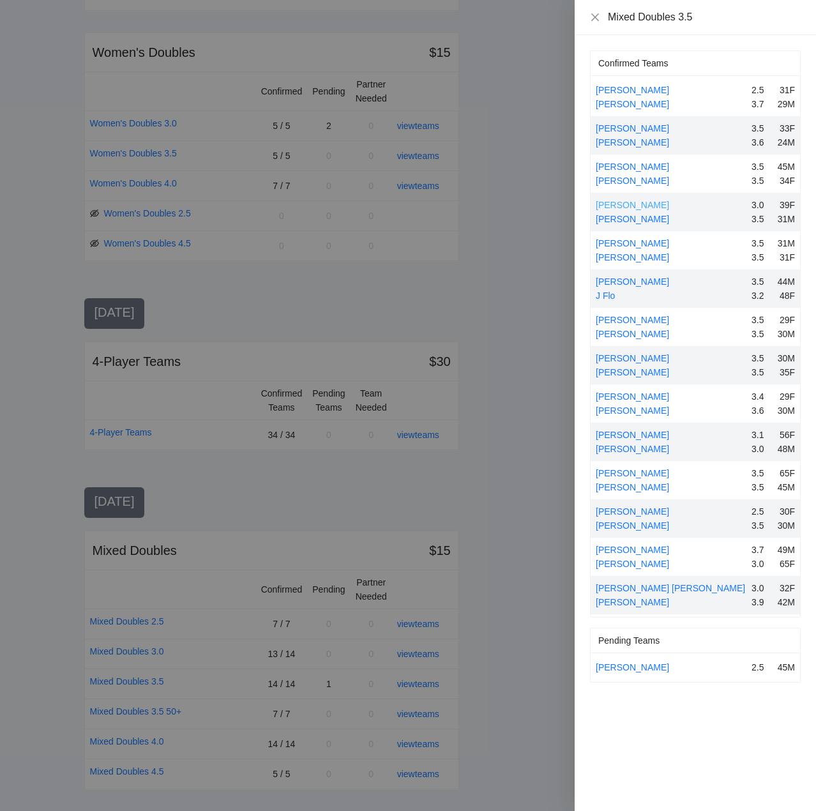
click at [629, 204] on link "[PERSON_NAME]" at bounding box center [632, 205] width 73 height 10
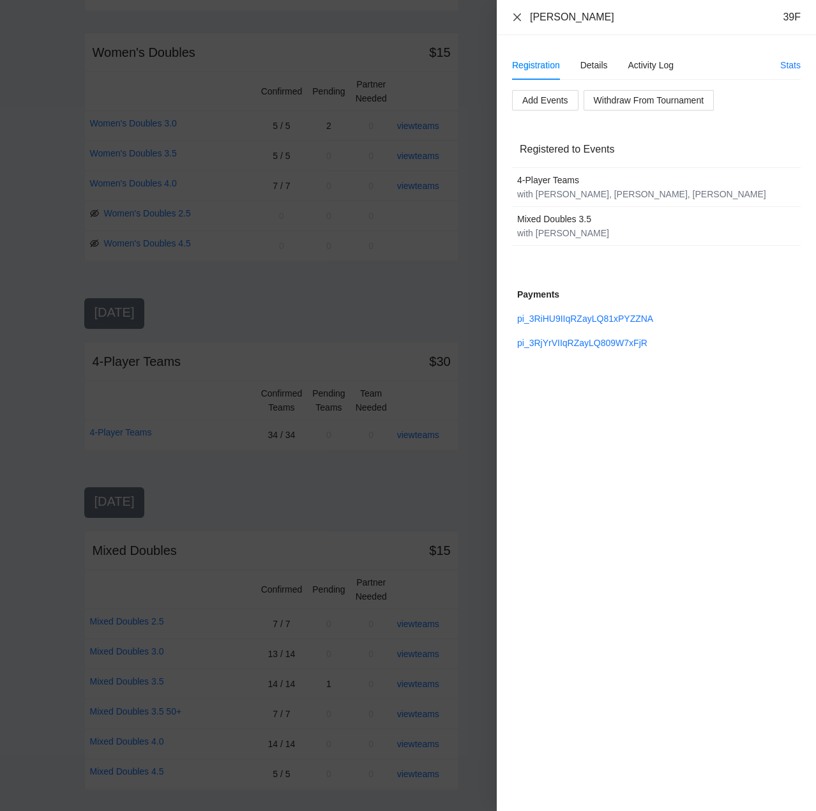
click at [516, 15] on icon "close" at bounding box center [517, 17] width 10 height 10
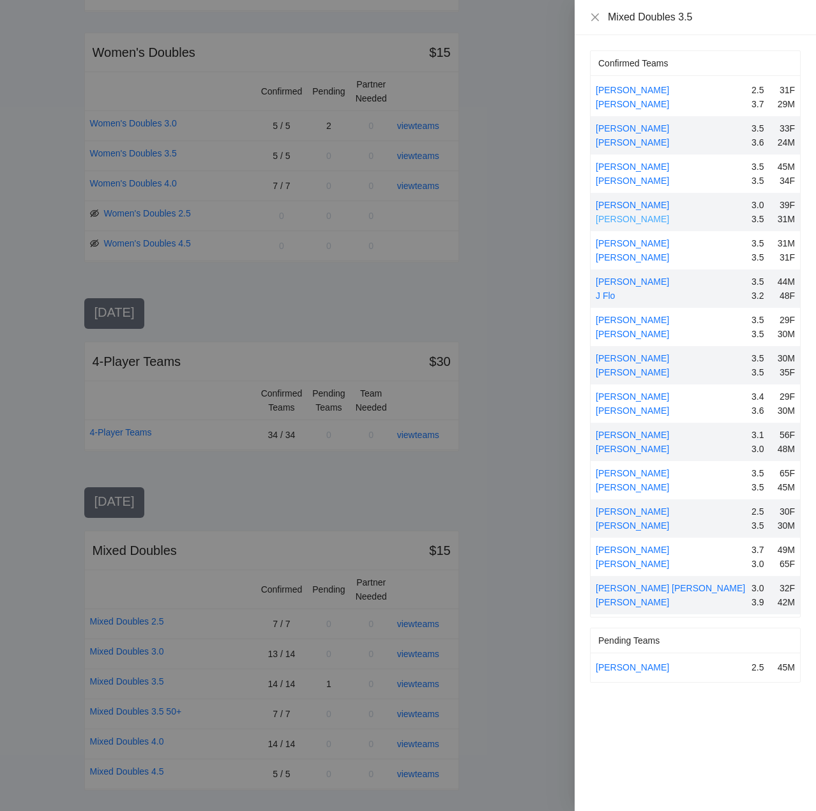
click at [621, 220] on link "[PERSON_NAME]" at bounding box center [632, 219] width 73 height 10
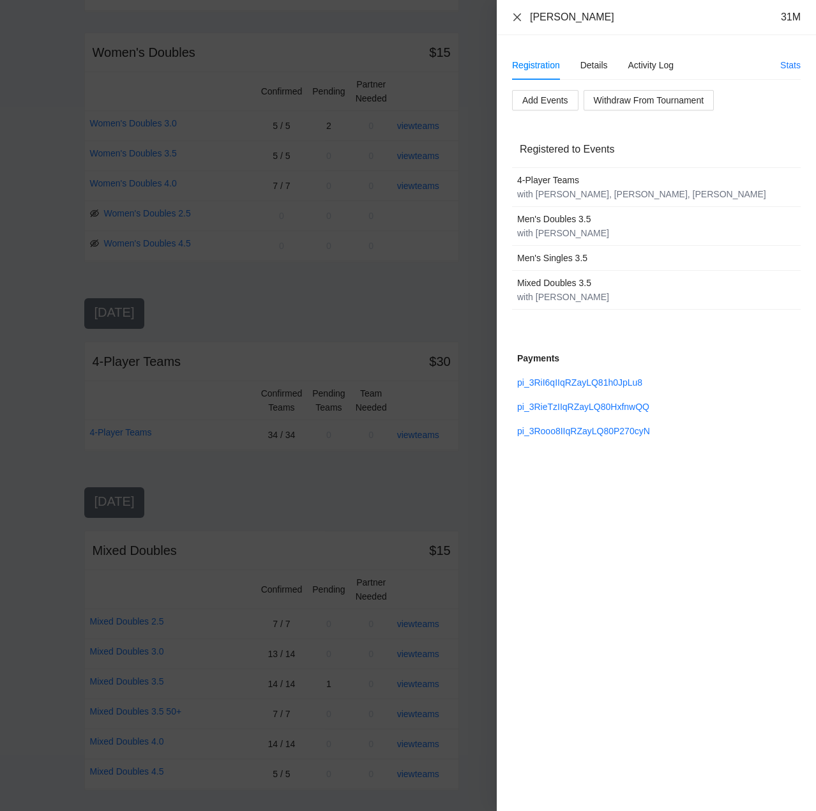
click at [516, 15] on icon "close" at bounding box center [517, 17] width 10 height 10
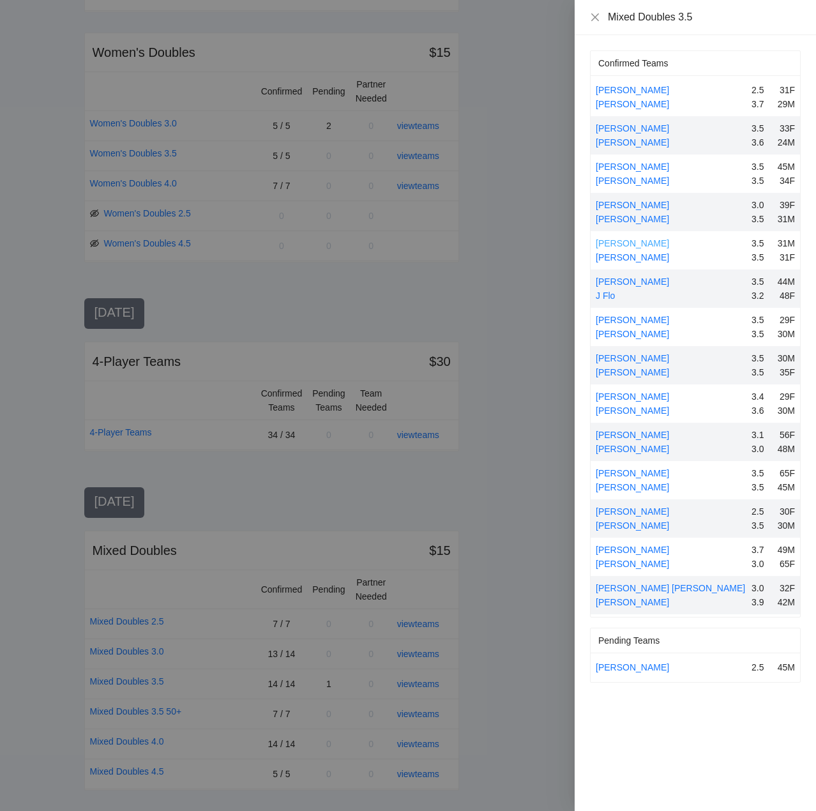
click at [625, 245] on link "[PERSON_NAME]" at bounding box center [632, 243] width 73 height 10
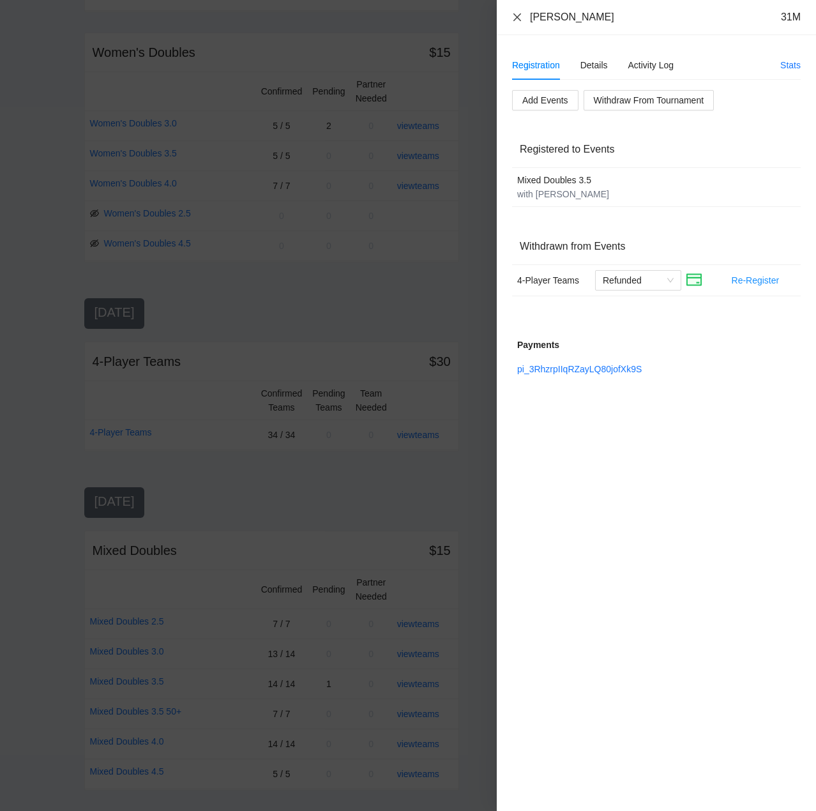
click at [519, 16] on icon "close" at bounding box center [517, 17] width 10 height 10
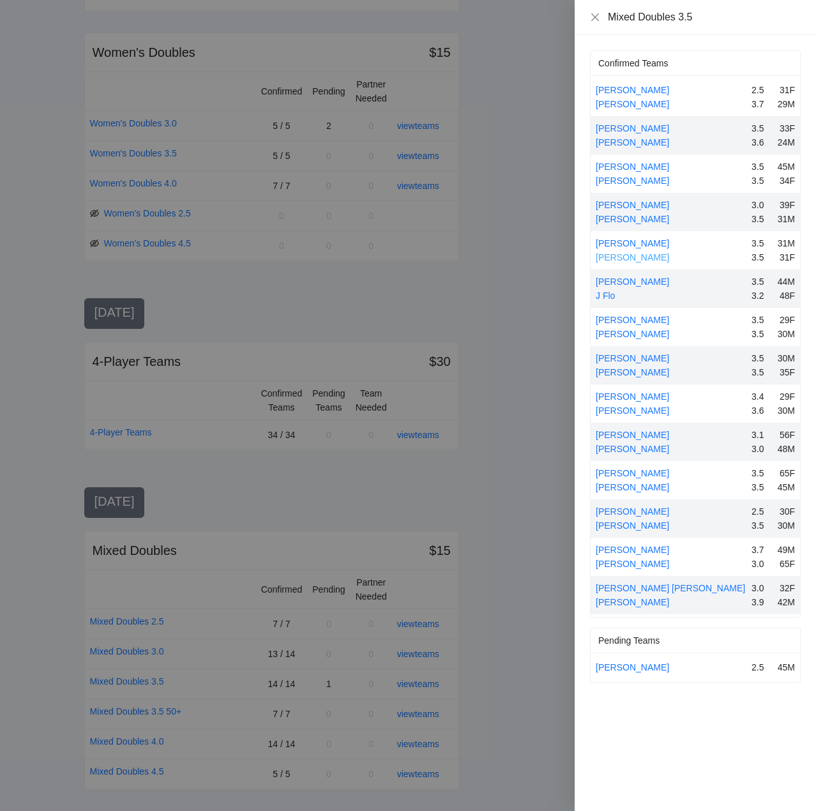
click at [631, 258] on link "[PERSON_NAME]" at bounding box center [632, 257] width 73 height 10
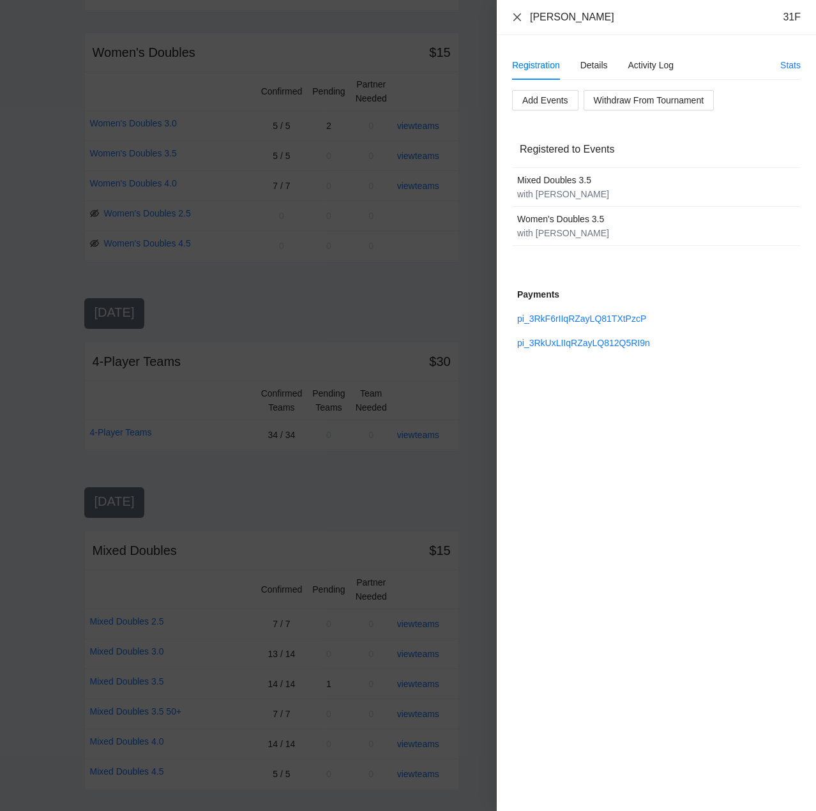
drag, startPoint x: 517, startPoint y: 15, endPoint x: 519, endPoint y: 22, distance: 7.9
click at [518, 18] on icon "close" at bounding box center [517, 17] width 10 height 10
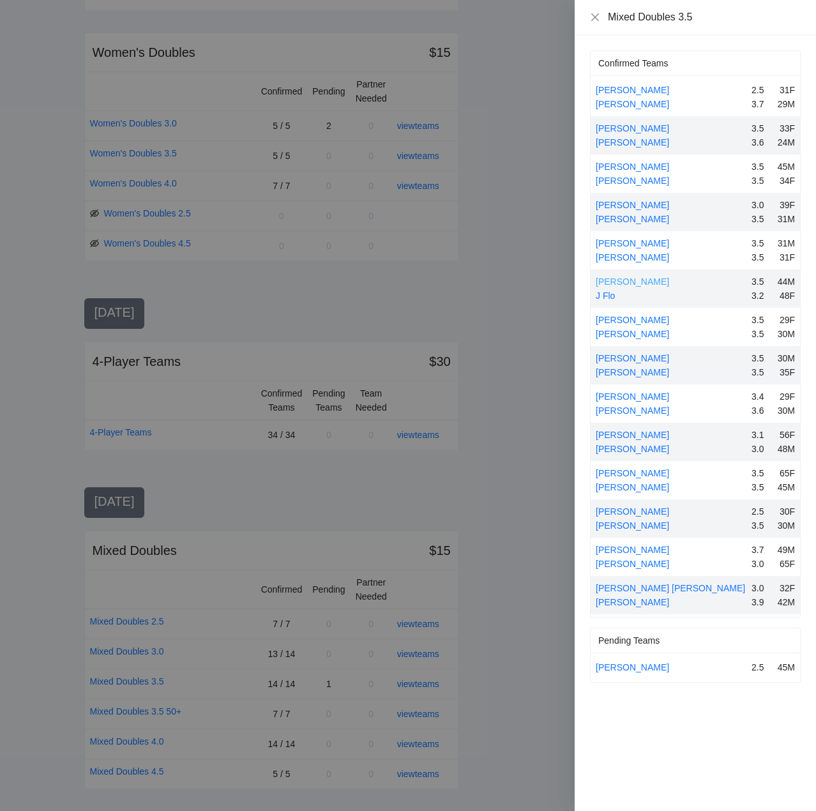
click at [639, 280] on link "[PERSON_NAME]" at bounding box center [632, 282] width 73 height 10
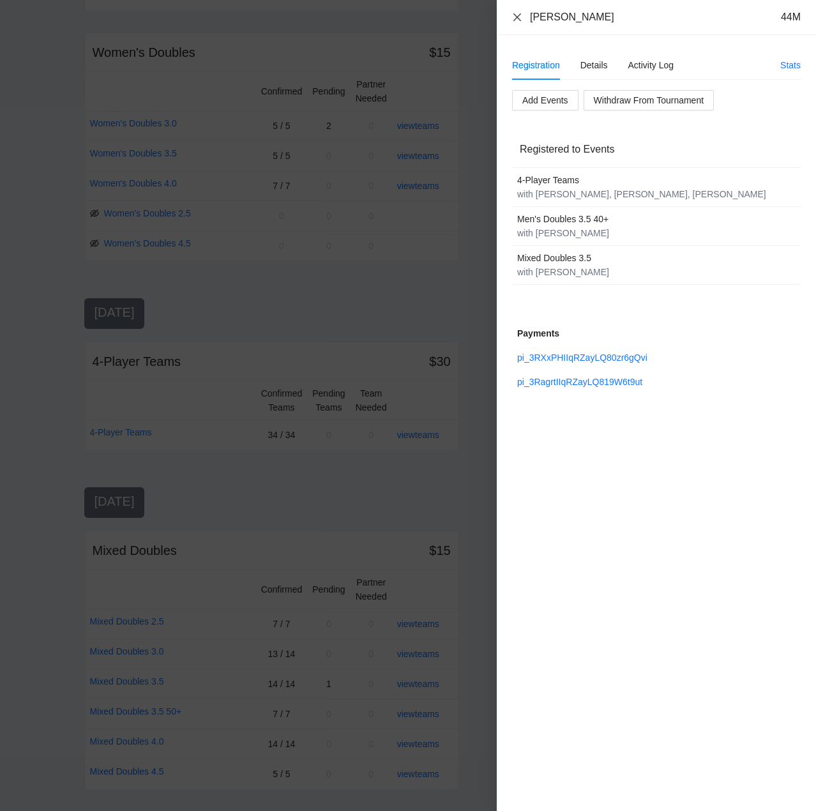
click at [521, 18] on icon "close" at bounding box center [517, 17] width 10 height 10
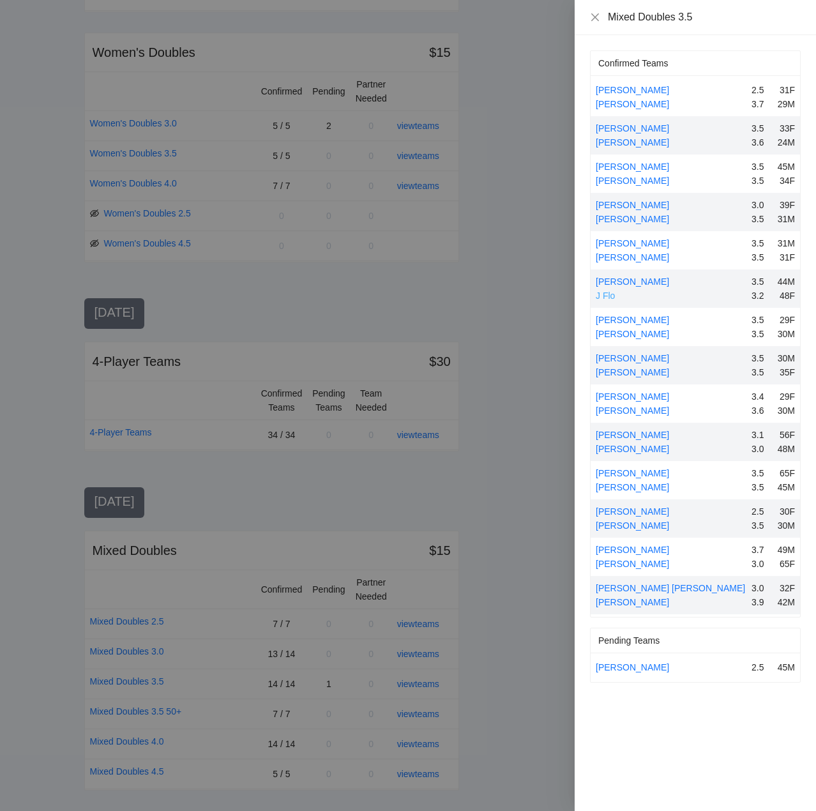
click at [612, 296] on link "J Flo" at bounding box center [605, 296] width 19 height 10
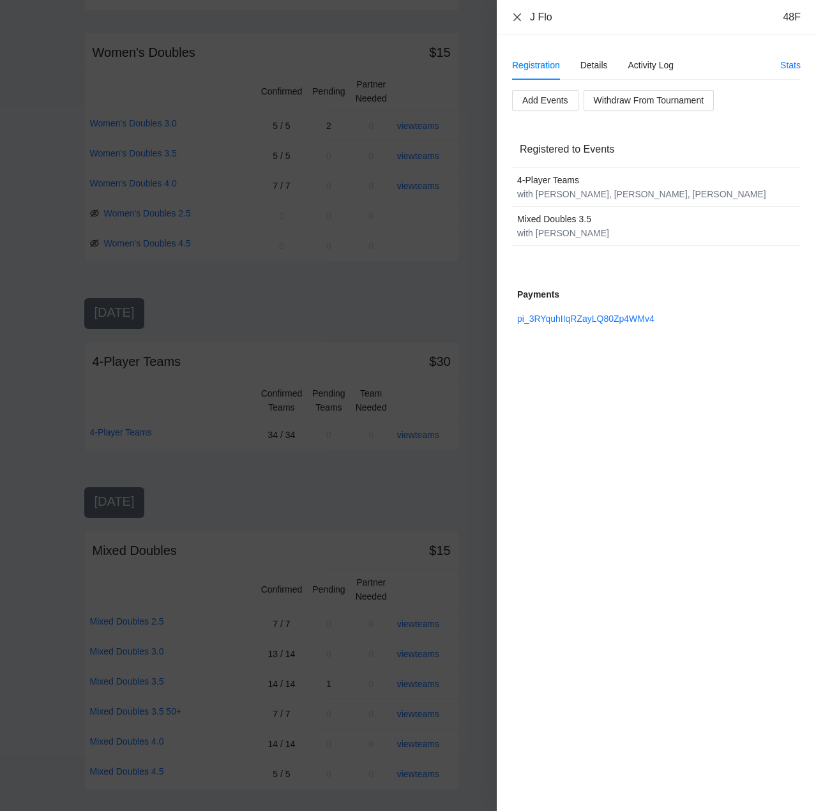
click at [519, 14] on icon "close" at bounding box center [517, 17] width 10 height 10
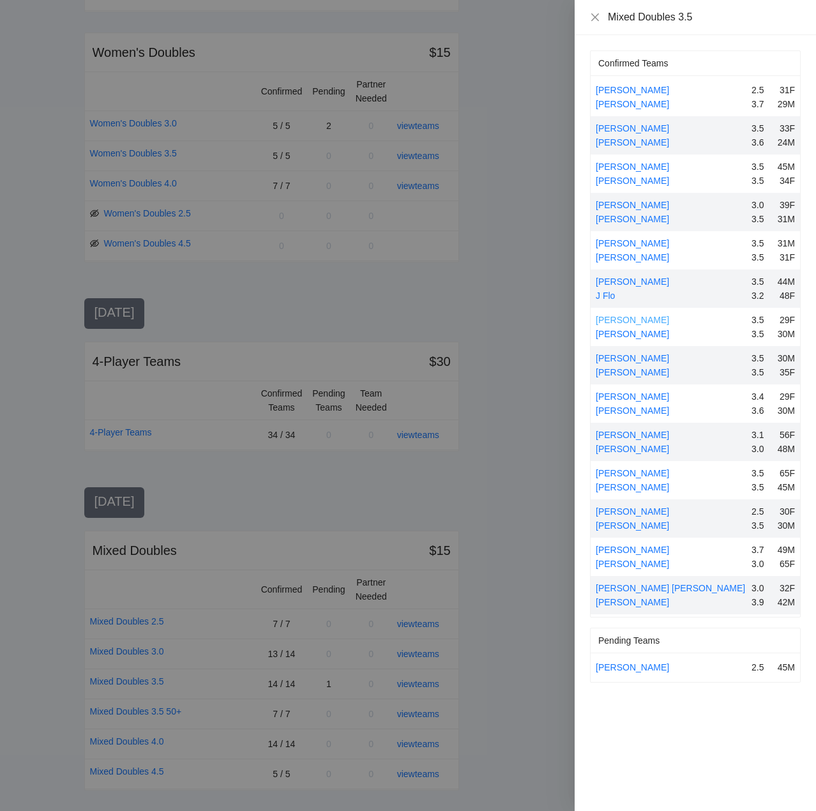
click at [654, 318] on link "[PERSON_NAME]" at bounding box center [632, 320] width 73 height 10
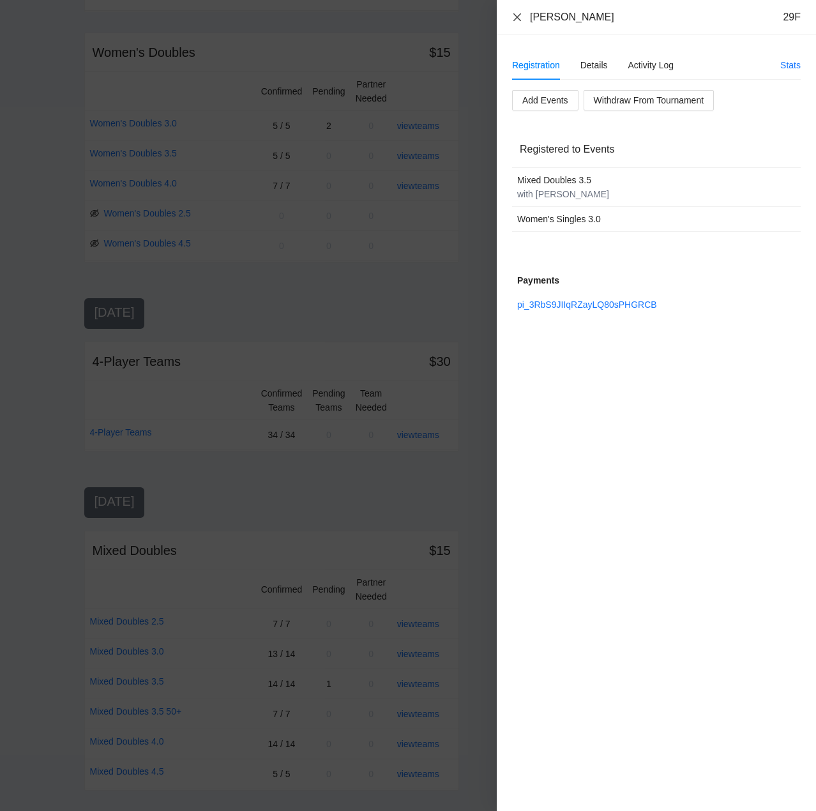
drag, startPoint x: 517, startPoint y: 15, endPoint x: 524, endPoint y: 21, distance: 10.0
click at [517, 15] on icon "close" at bounding box center [517, 17] width 10 height 10
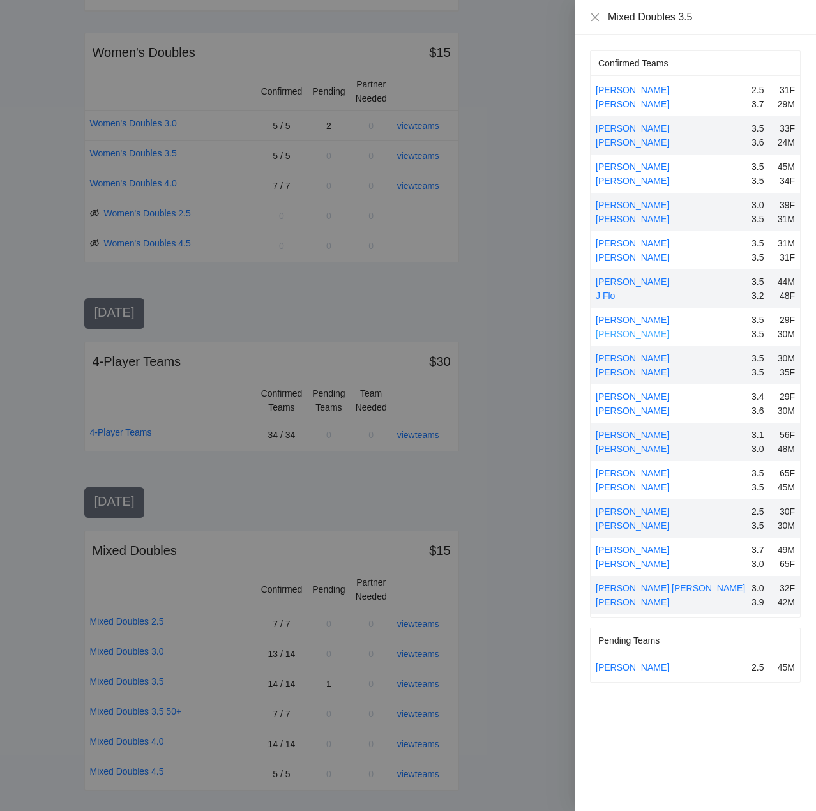
click at [630, 335] on link "[PERSON_NAME]" at bounding box center [632, 334] width 73 height 10
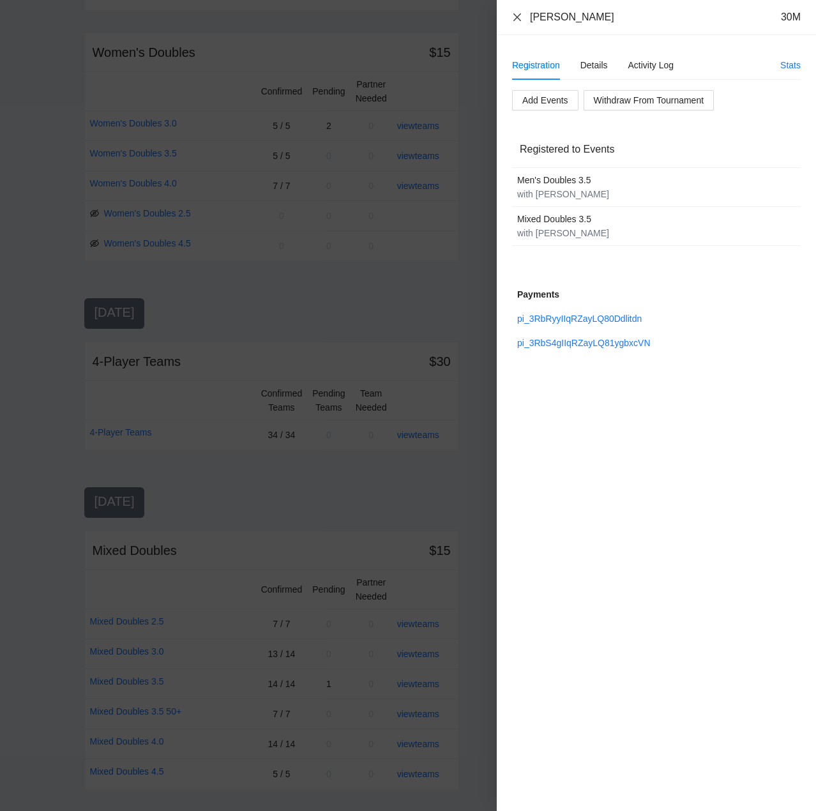
click at [515, 12] on icon "close" at bounding box center [517, 17] width 10 height 10
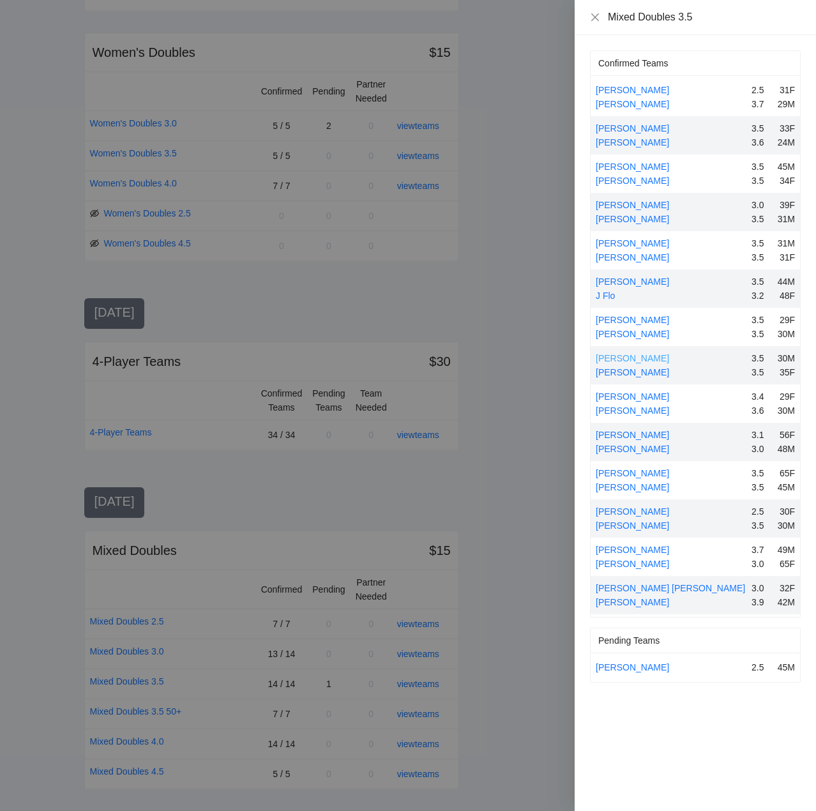
click at [636, 356] on link "[PERSON_NAME]" at bounding box center [632, 358] width 73 height 10
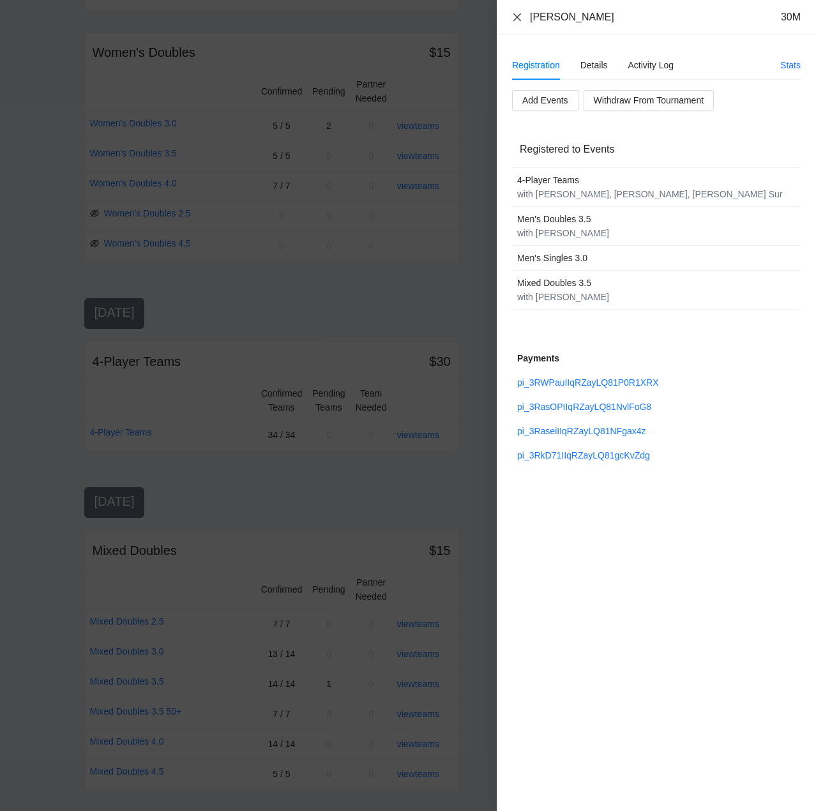
click at [518, 14] on icon "close" at bounding box center [517, 17] width 10 height 10
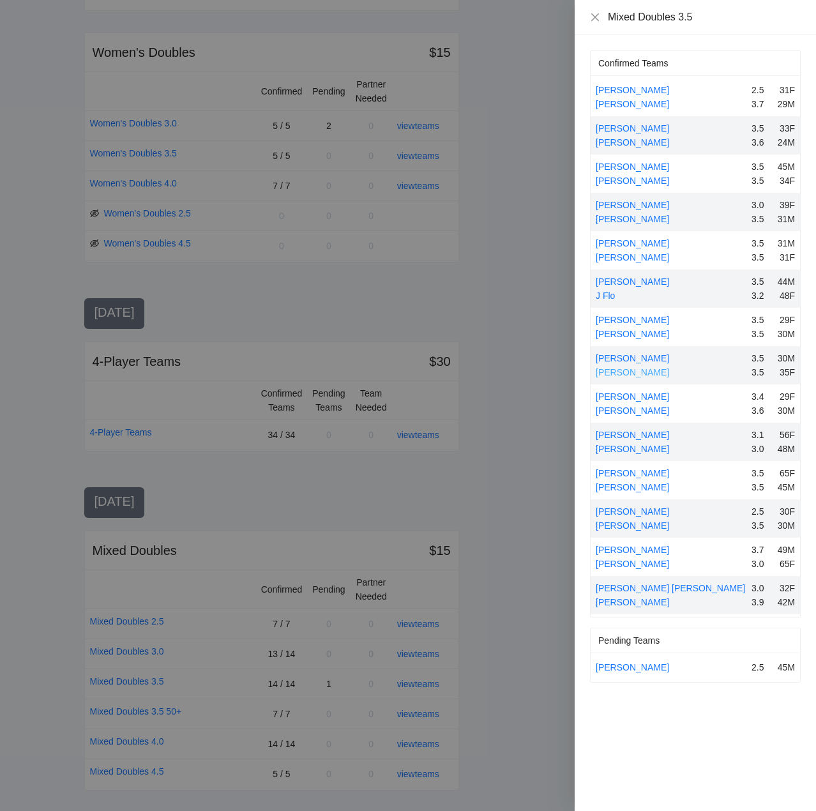
click at [633, 371] on link "[PERSON_NAME]" at bounding box center [632, 372] width 73 height 10
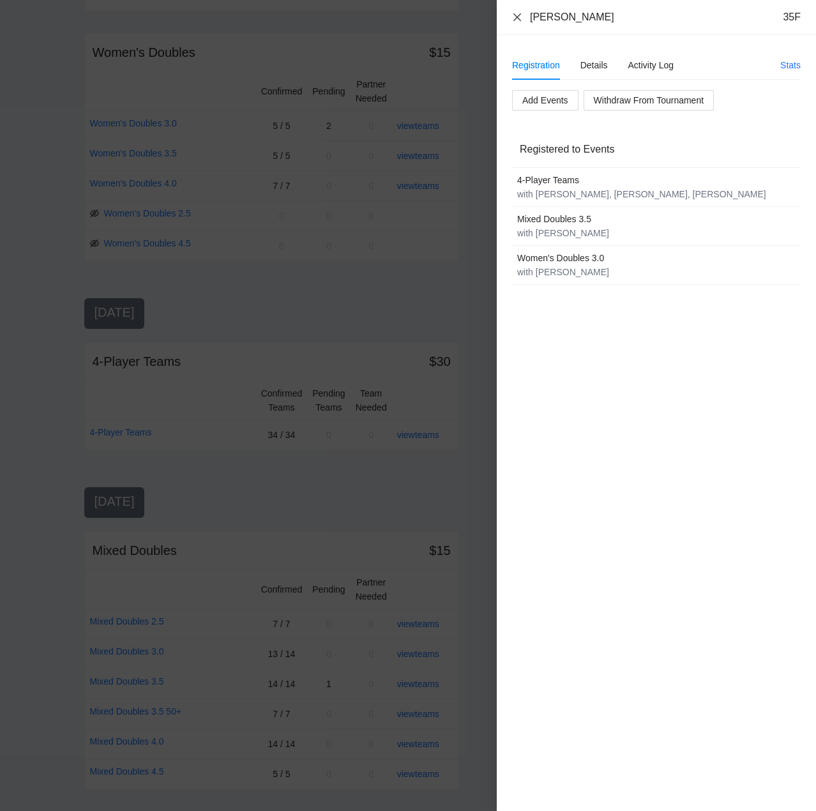
click at [521, 17] on icon "close" at bounding box center [517, 17] width 10 height 10
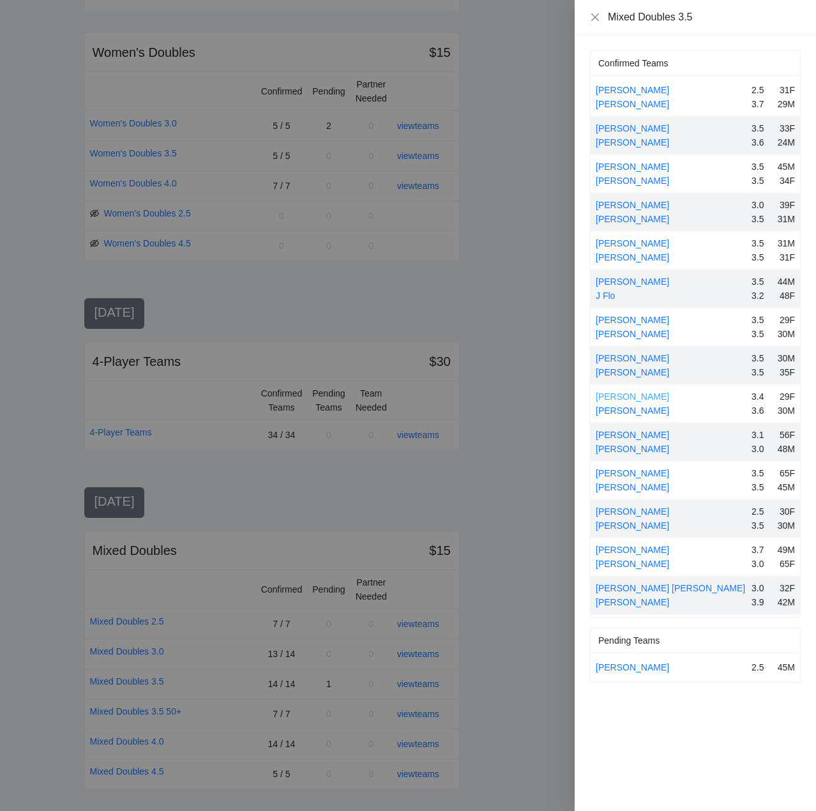
click at [616, 394] on link "[PERSON_NAME]" at bounding box center [632, 397] width 73 height 10
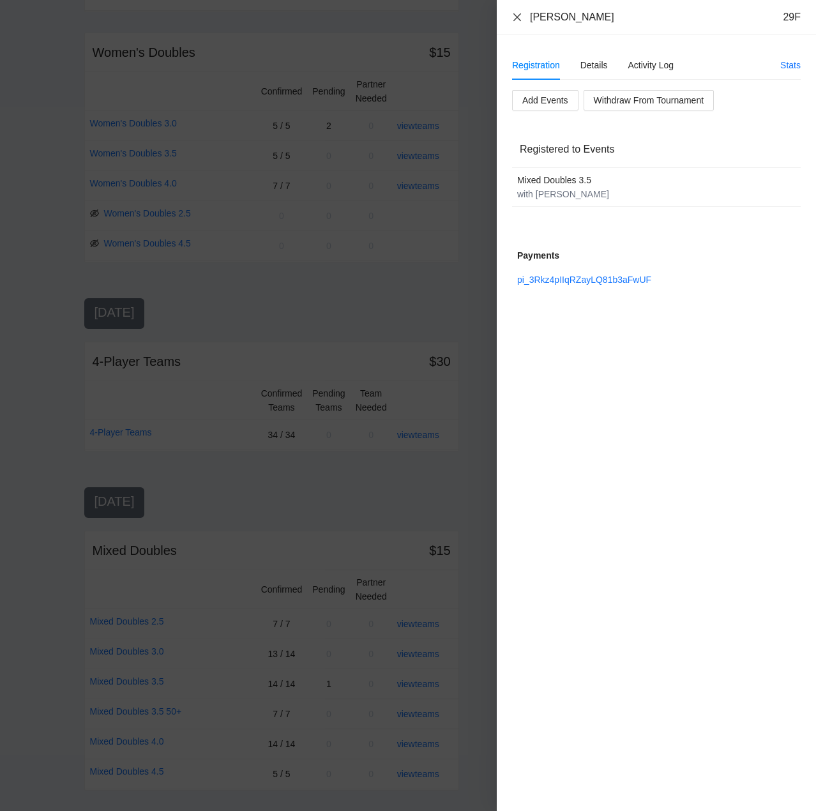
click at [515, 12] on icon "close" at bounding box center [517, 17] width 10 height 10
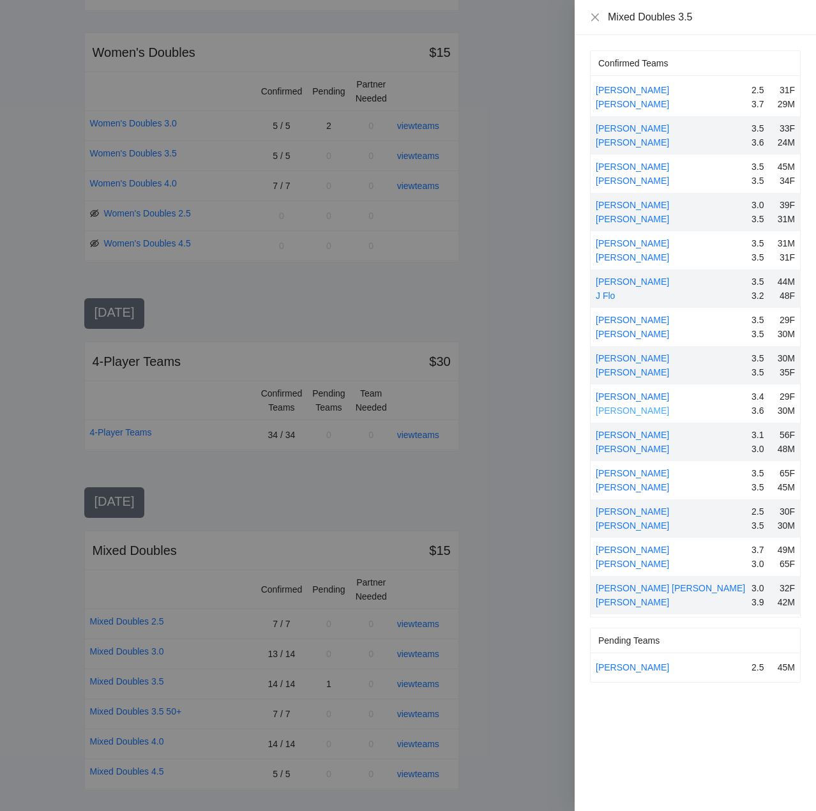
click at [630, 407] on link "[PERSON_NAME]" at bounding box center [632, 411] width 73 height 10
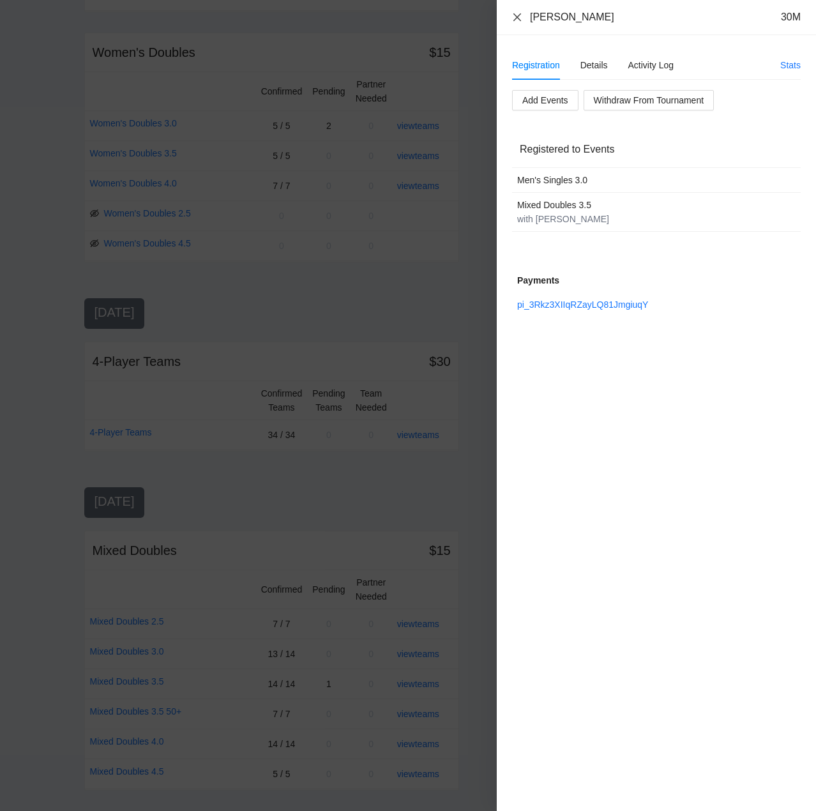
click at [515, 13] on icon "close" at bounding box center [517, 17] width 10 height 10
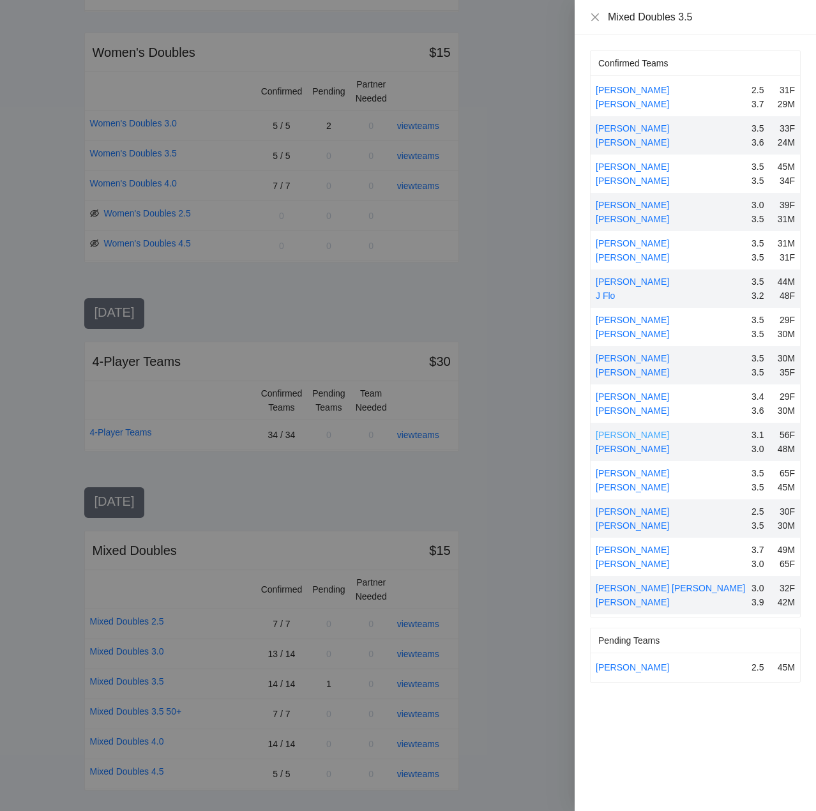
click at [634, 437] on link "[PERSON_NAME]" at bounding box center [632, 435] width 73 height 10
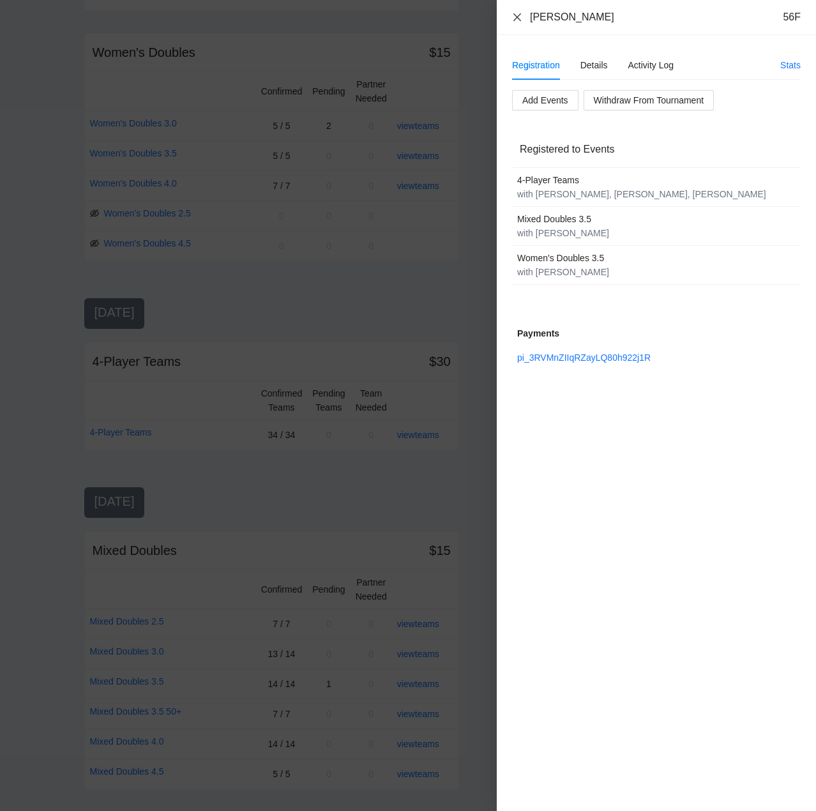
click at [517, 16] on icon "close" at bounding box center [517, 17] width 10 height 10
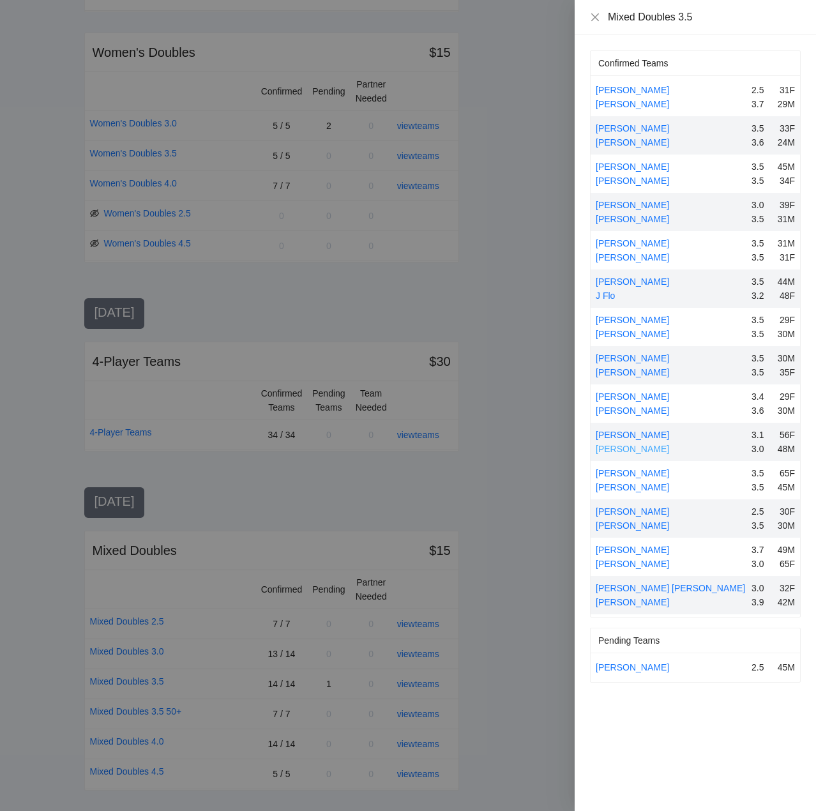
click at [631, 448] on link "[PERSON_NAME]" at bounding box center [632, 449] width 73 height 10
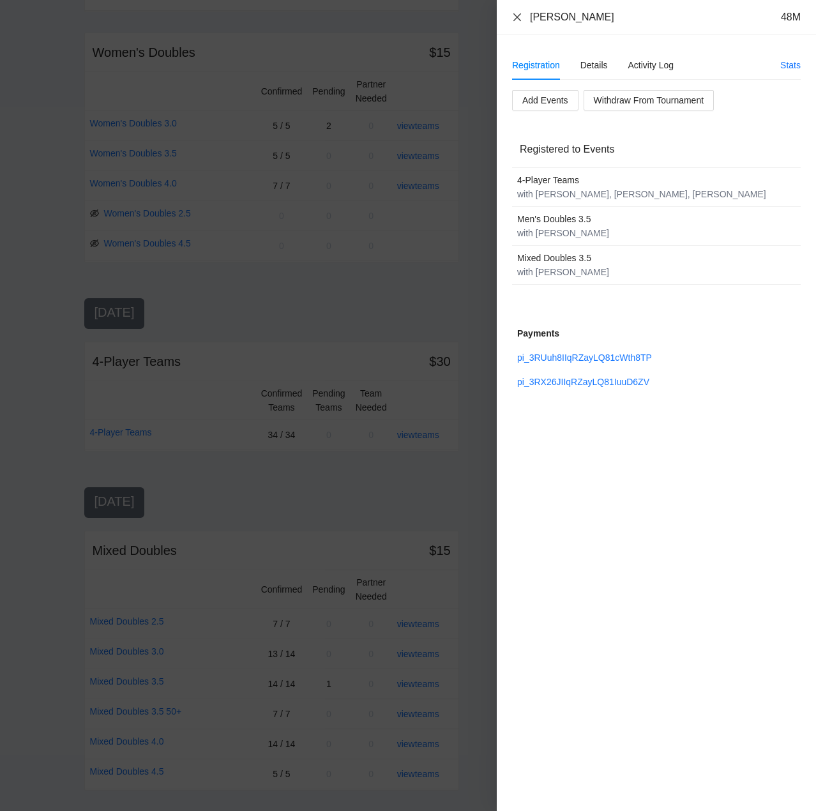
click at [521, 15] on icon "close" at bounding box center [517, 17] width 10 height 10
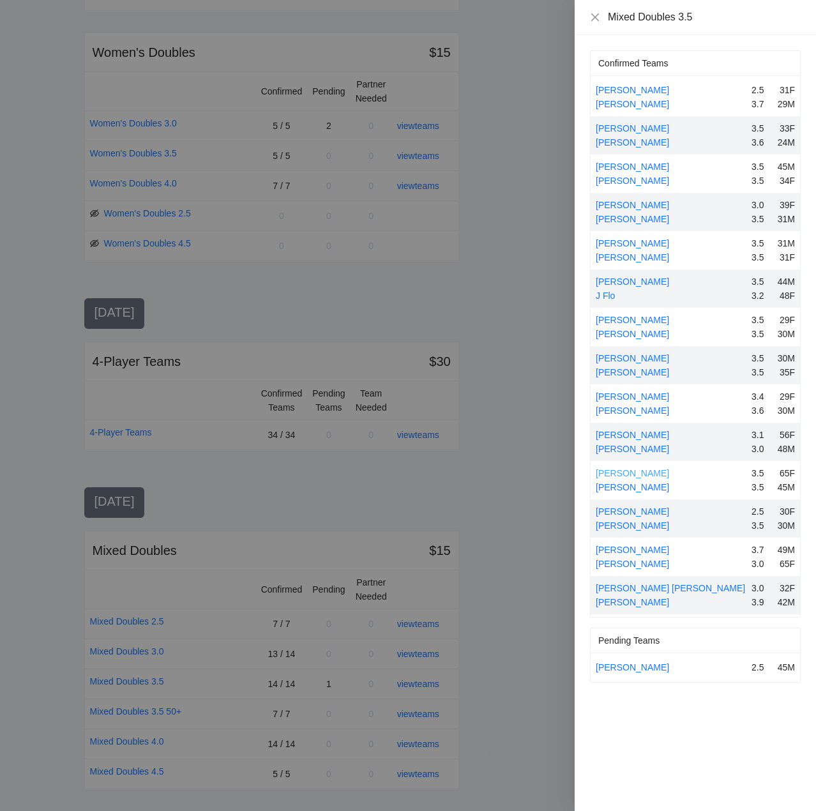
click at [632, 476] on link "[PERSON_NAME]" at bounding box center [632, 473] width 73 height 10
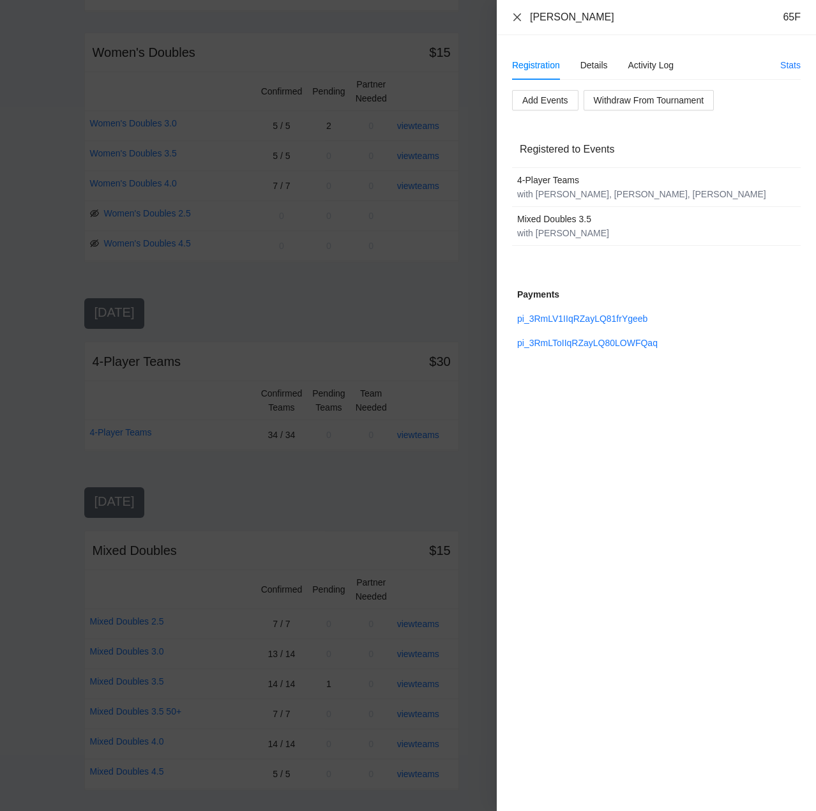
click at [518, 15] on icon "close" at bounding box center [517, 17] width 10 height 10
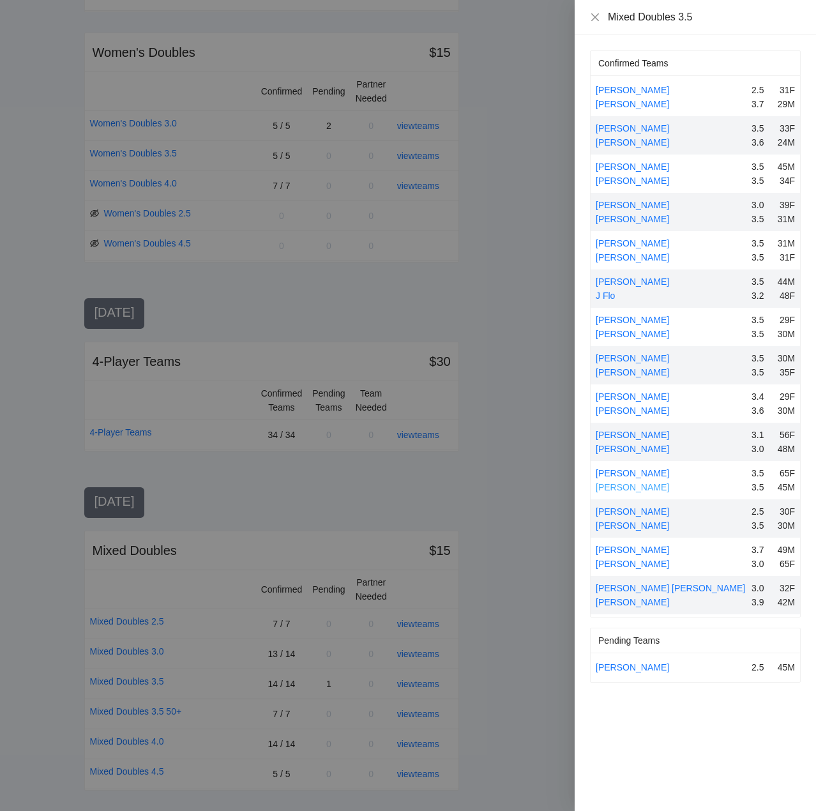
click at [635, 486] on link "[PERSON_NAME]" at bounding box center [632, 487] width 73 height 10
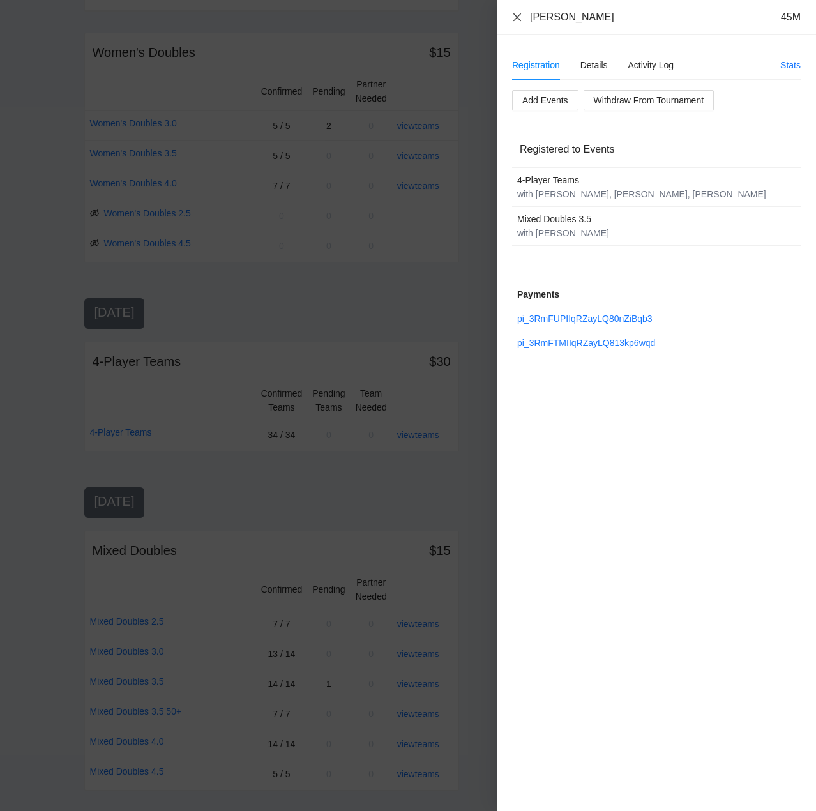
click at [517, 14] on icon "close" at bounding box center [517, 17] width 10 height 10
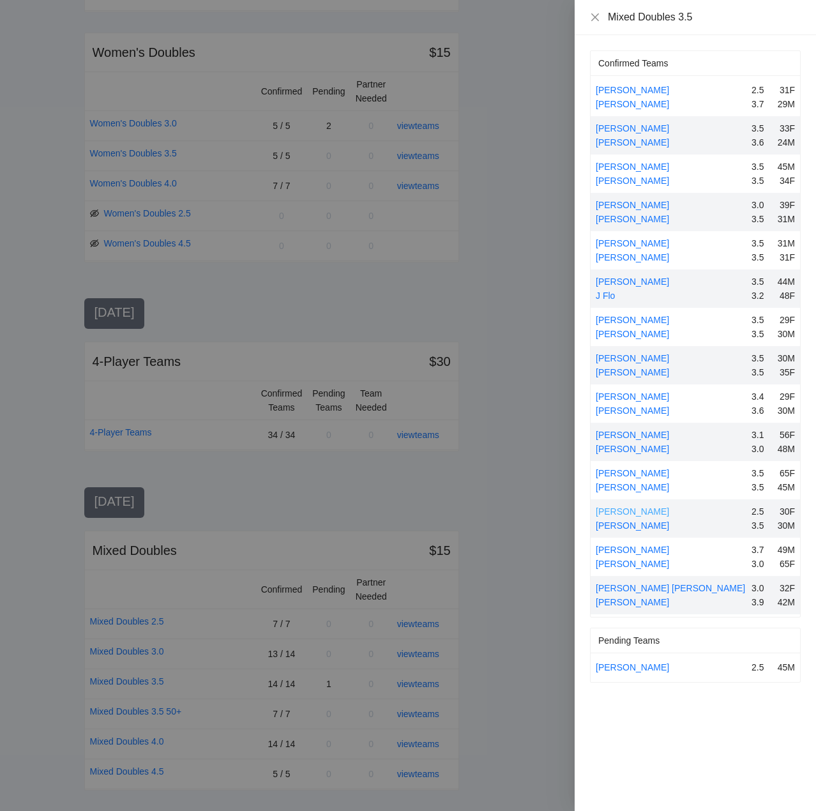
click at [634, 510] on link "[PERSON_NAME]" at bounding box center [632, 512] width 73 height 10
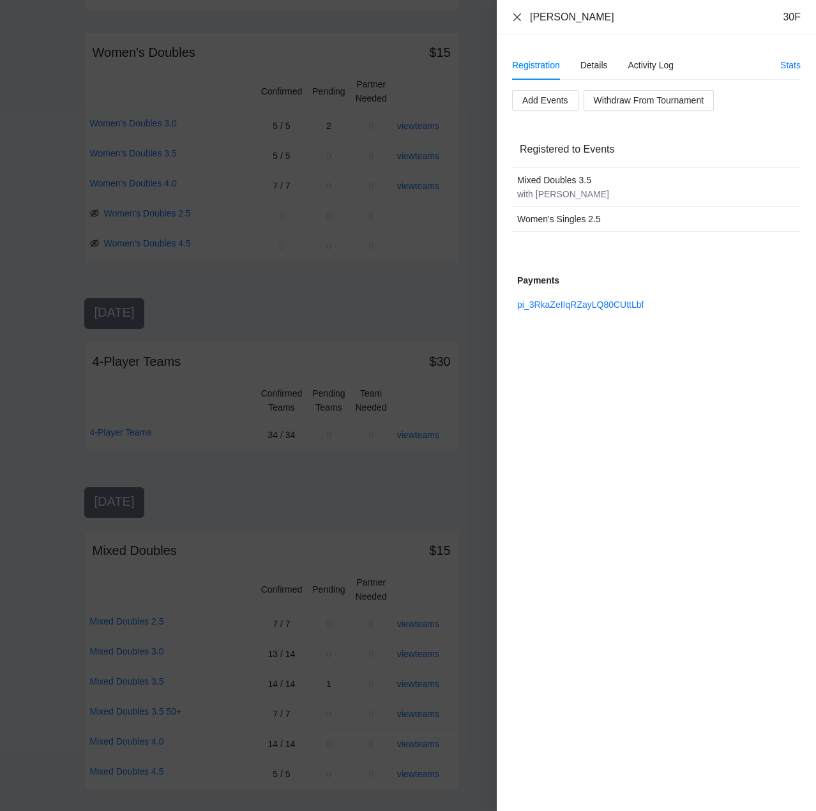
click at [520, 15] on icon "close" at bounding box center [517, 17] width 10 height 10
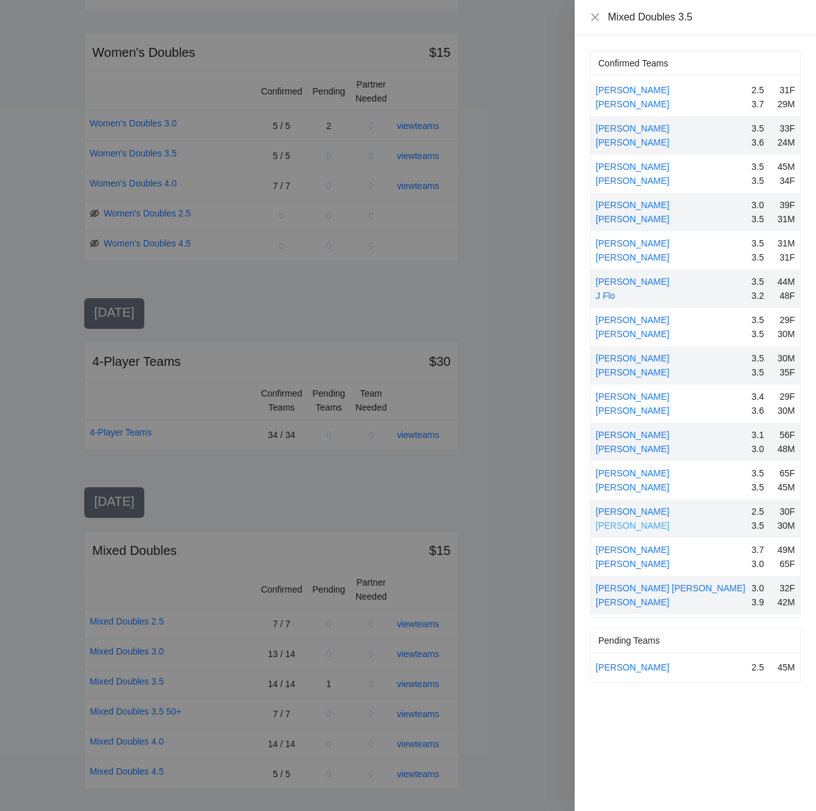
click at [613, 525] on link "[PERSON_NAME]" at bounding box center [632, 526] width 73 height 10
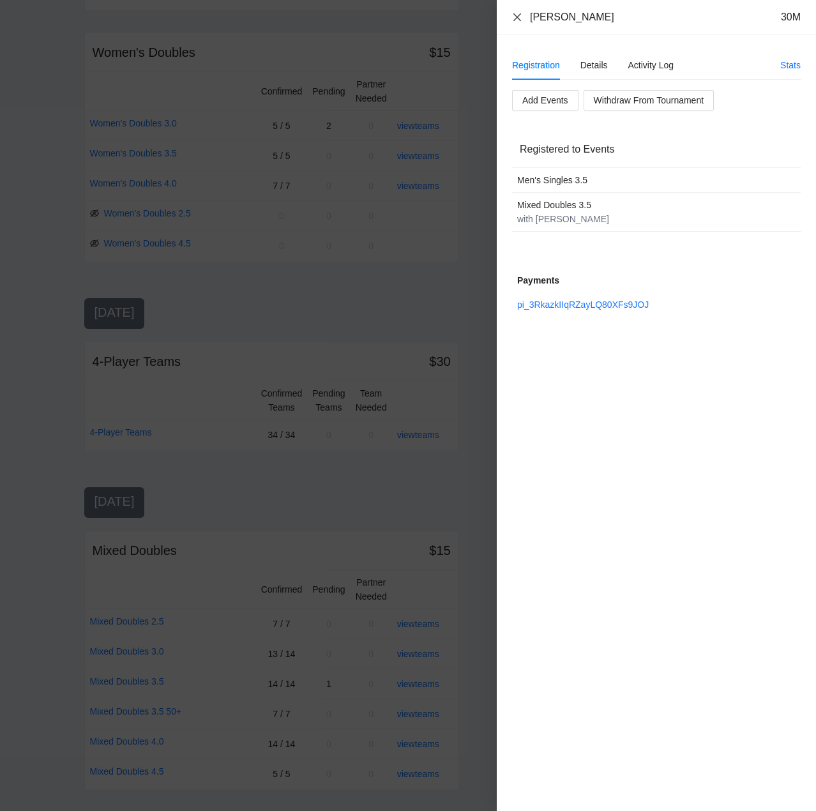
click at [519, 18] on icon "close" at bounding box center [517, 17] width 10 height 10
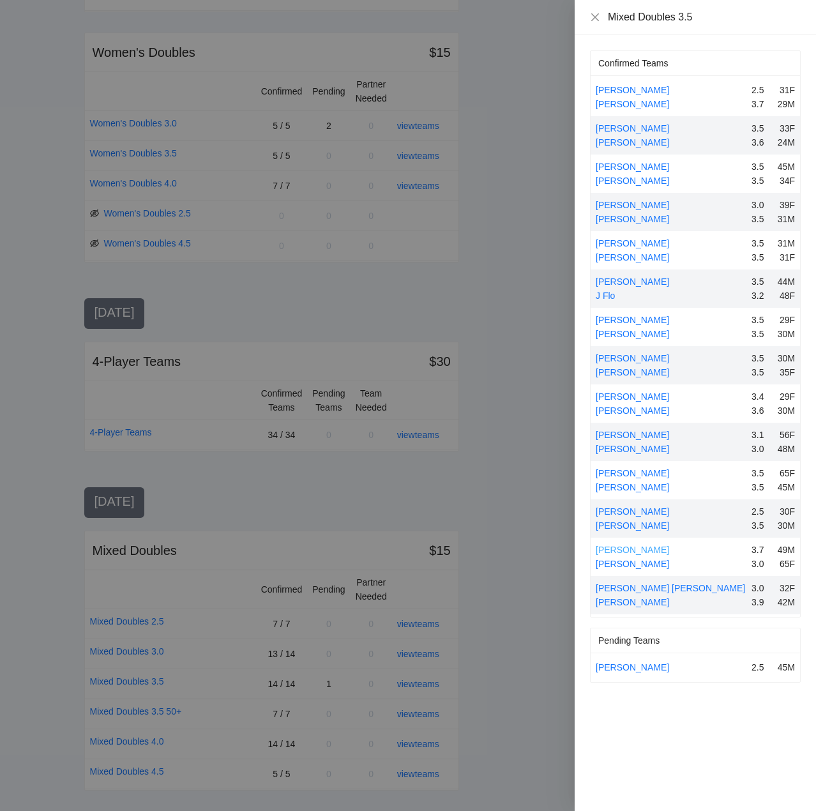
click at [639, 551] on link "[PERSON_NAME]" at bounding box center [632, 550] width 73 height 10
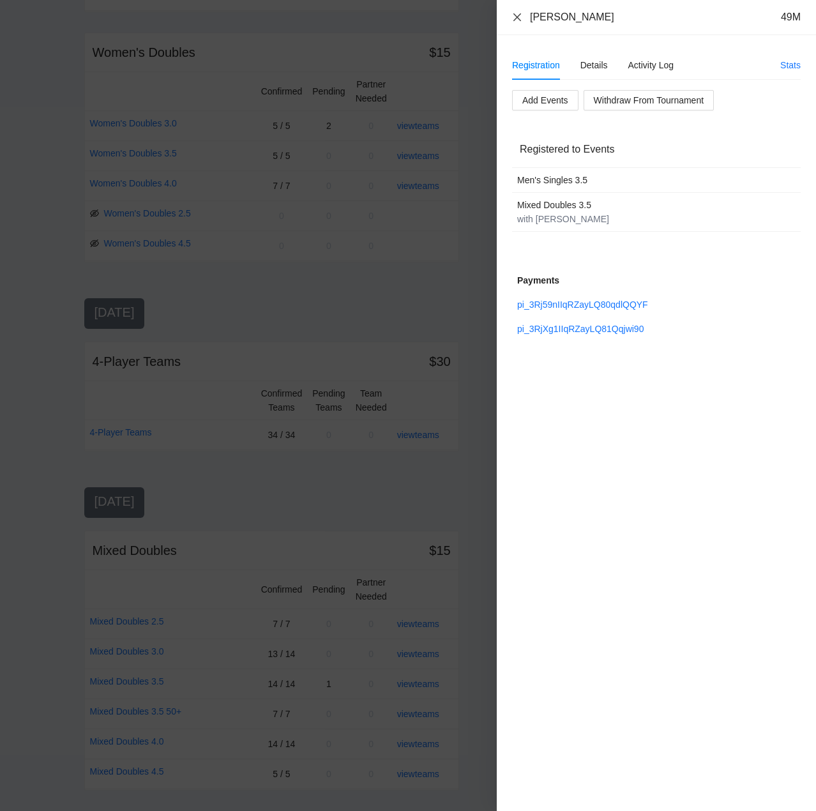
click at [517, 15] on icon "close" at bounding box center [517, 17] width 10 height 10
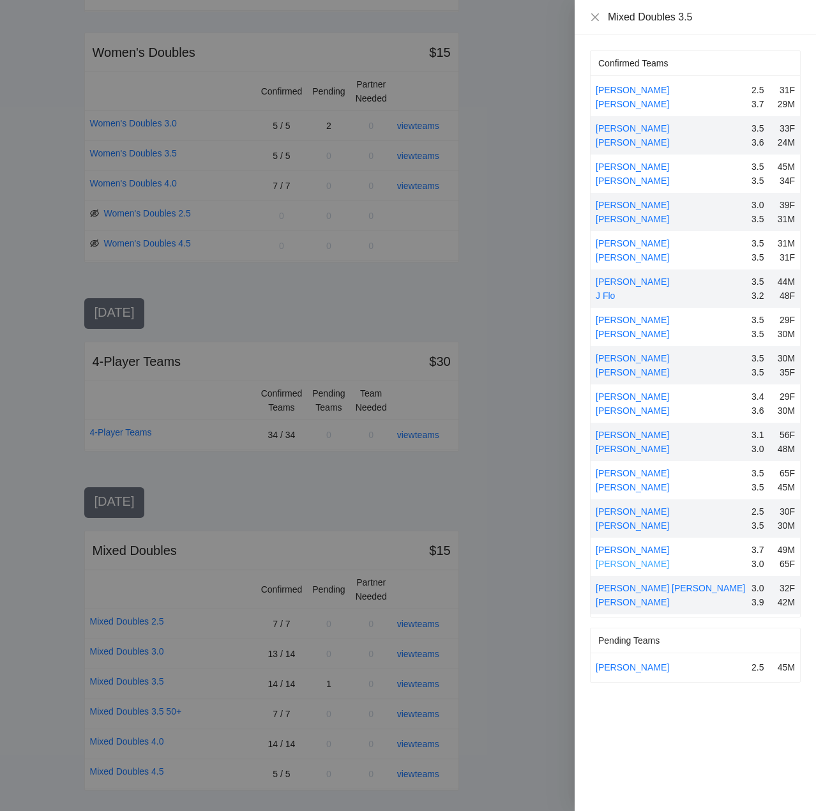
click at [626, 563] on link "[PERSON_NAME]" at bounding box center [632, 564] width 73 height 10
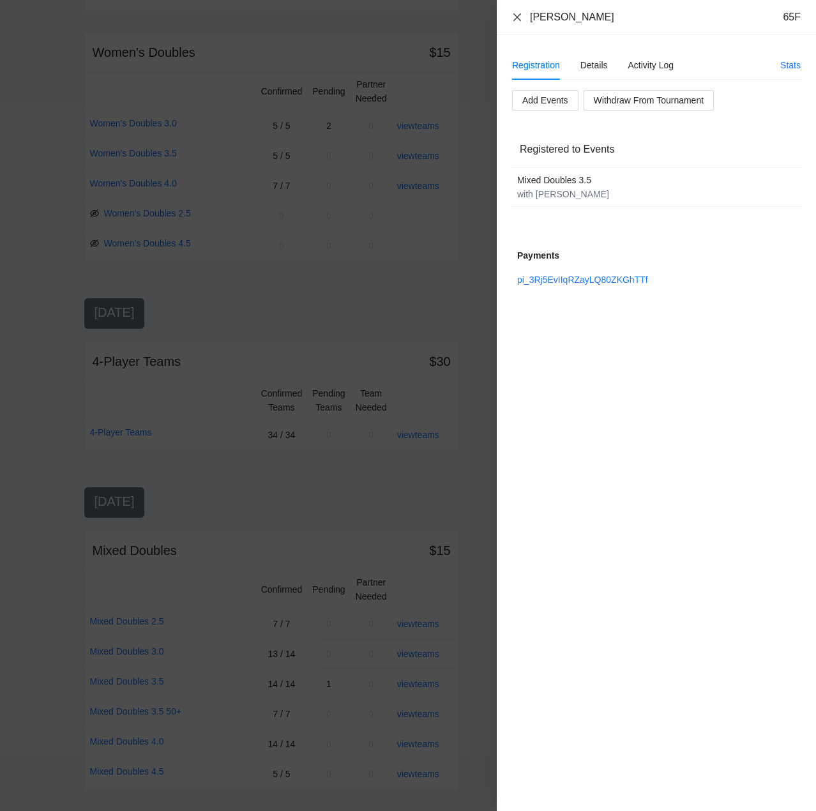
click at [517, 15] on icon "close" at bounding box center [517, 17] width 10 height 10
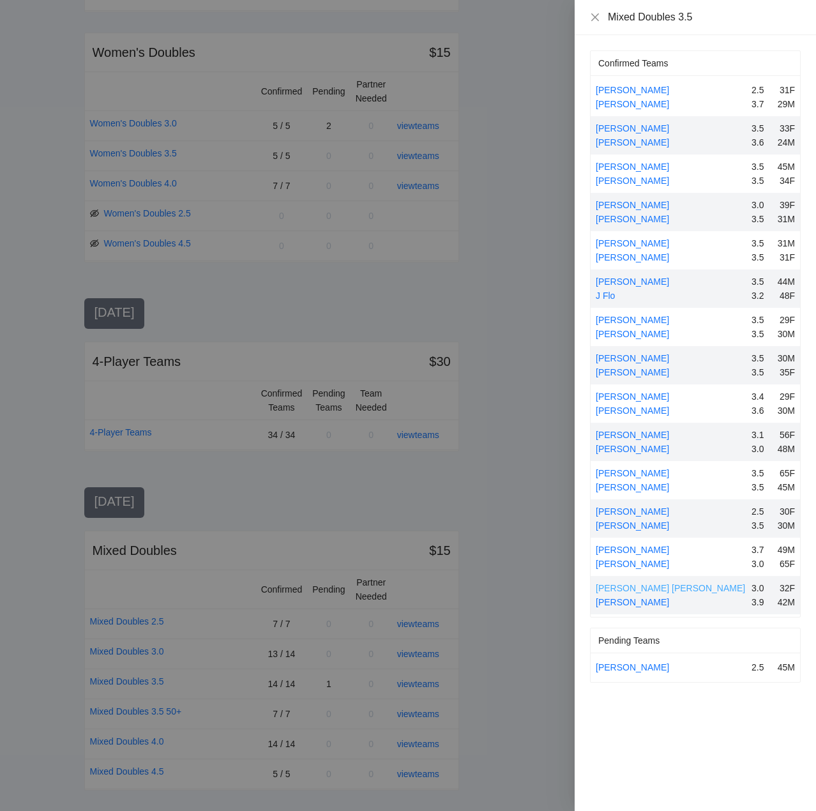
click at [669, 588] on link "[PERSON_NAME] [PERSON_NAME]" at bounding box center [670, 588] width 149 height 10
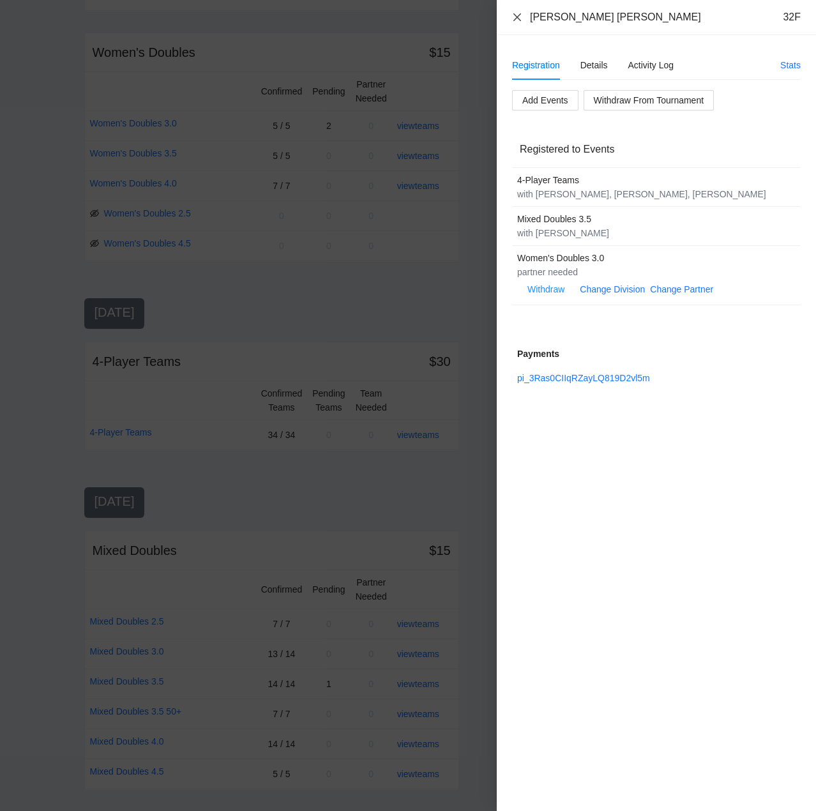
click at [517, 15] on icon "close" at bounding box center [517, 17] width 10 height 10
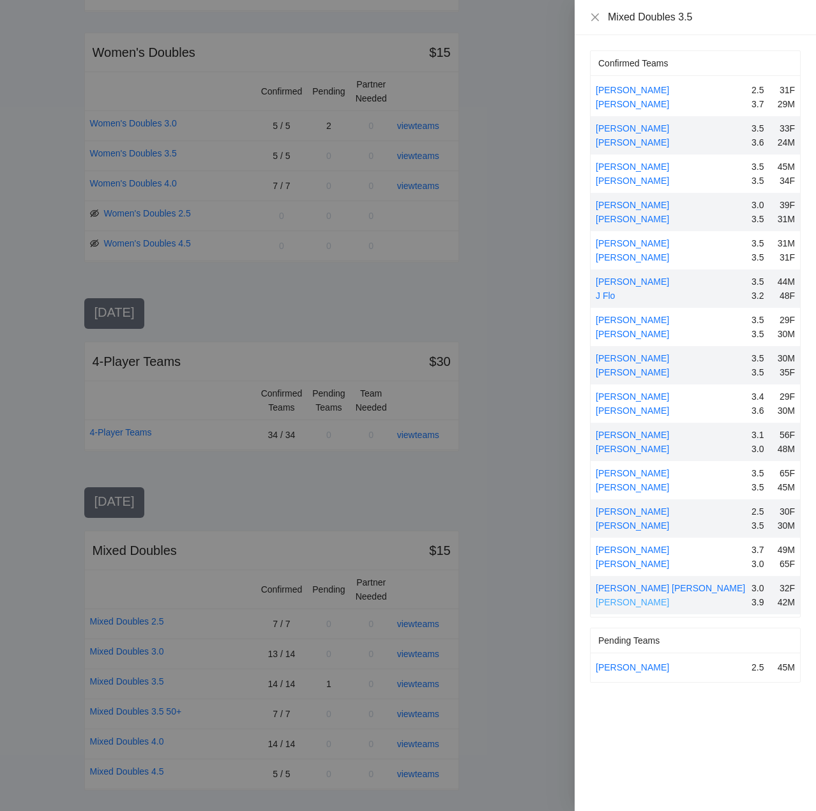
click at [647, 601] on link "[PERSON_NAME]" at bounding box center [632, 602] width 73 height 10
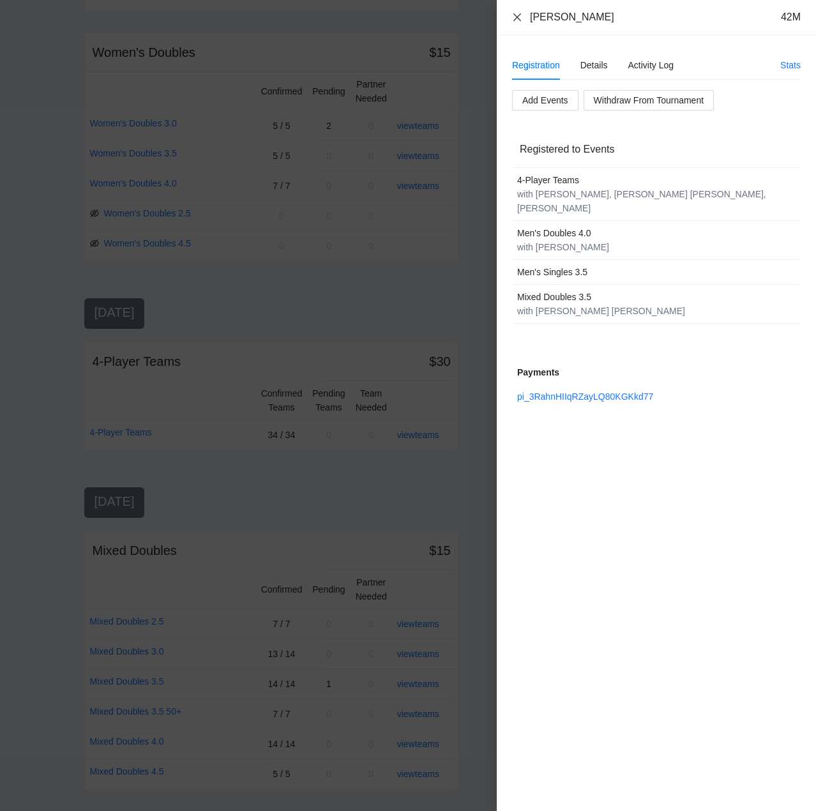
click at [517, 13] on icon "close" at bounding box center [517, 17] width 10 height 10
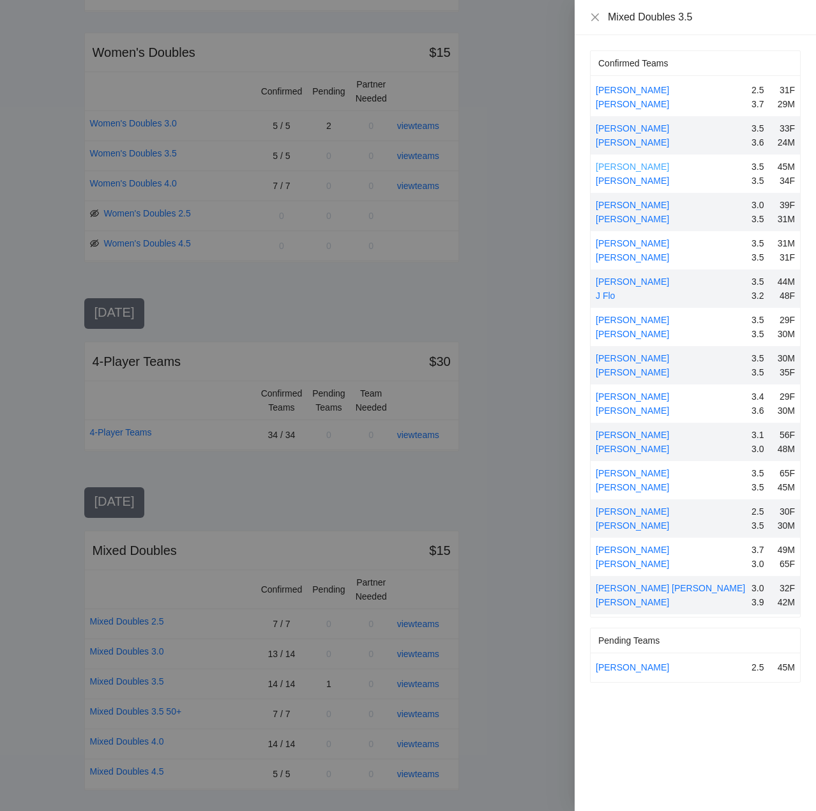
click at [634, 165] on link "[PERSON_NAME]" at bounding box center [632, 167] width 73 height 10
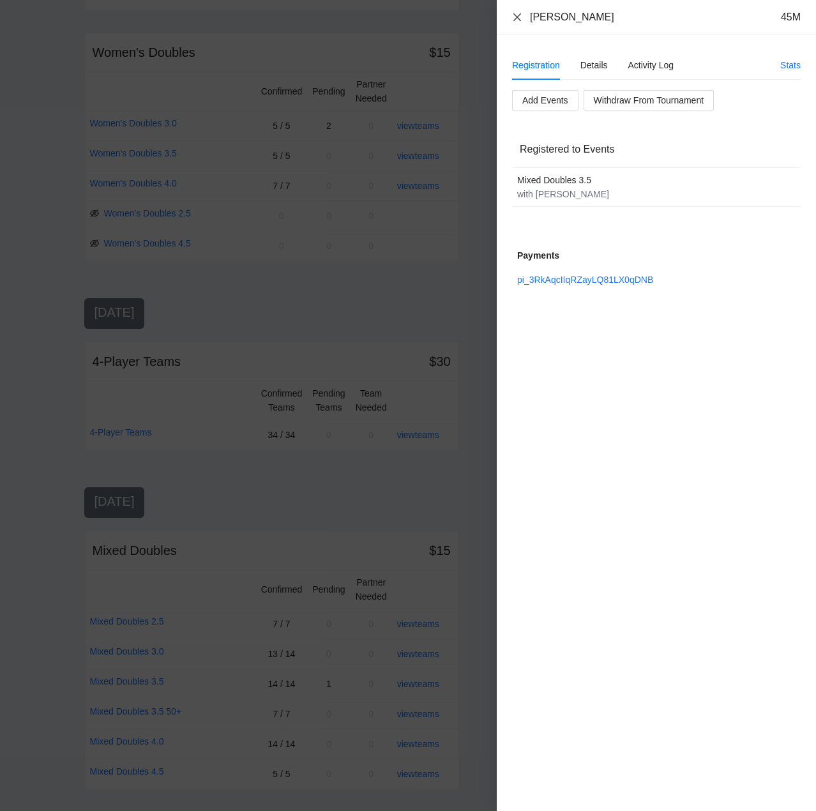
click at [516, 12] on icon "close" at bounding box center [517, 17] width 10 height 10
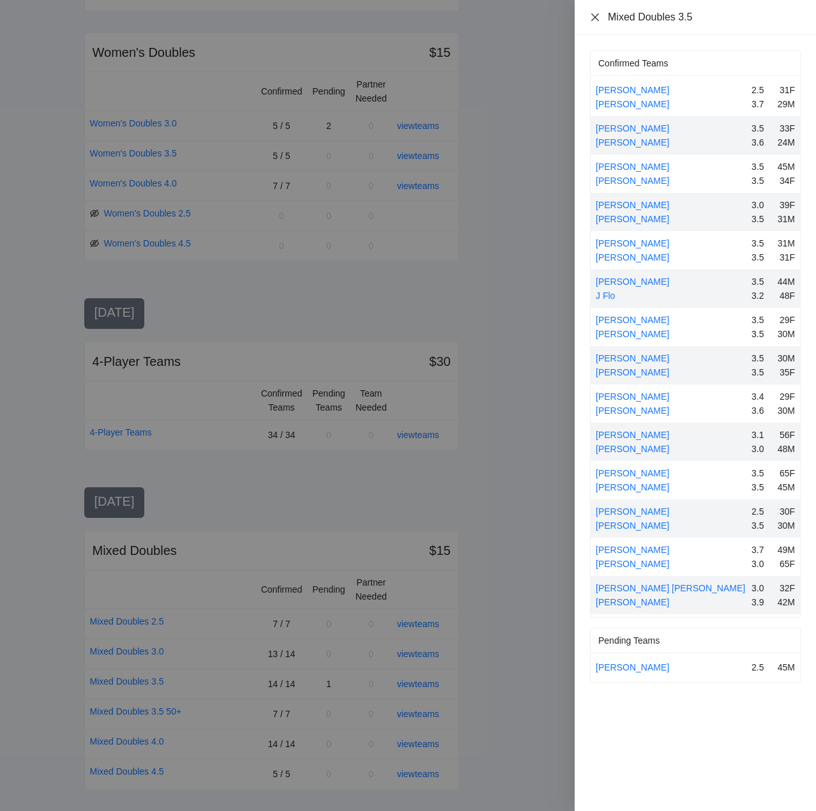
click at [597, 15] on icon "close" at bounding box center [596, 17] width 8 height 8
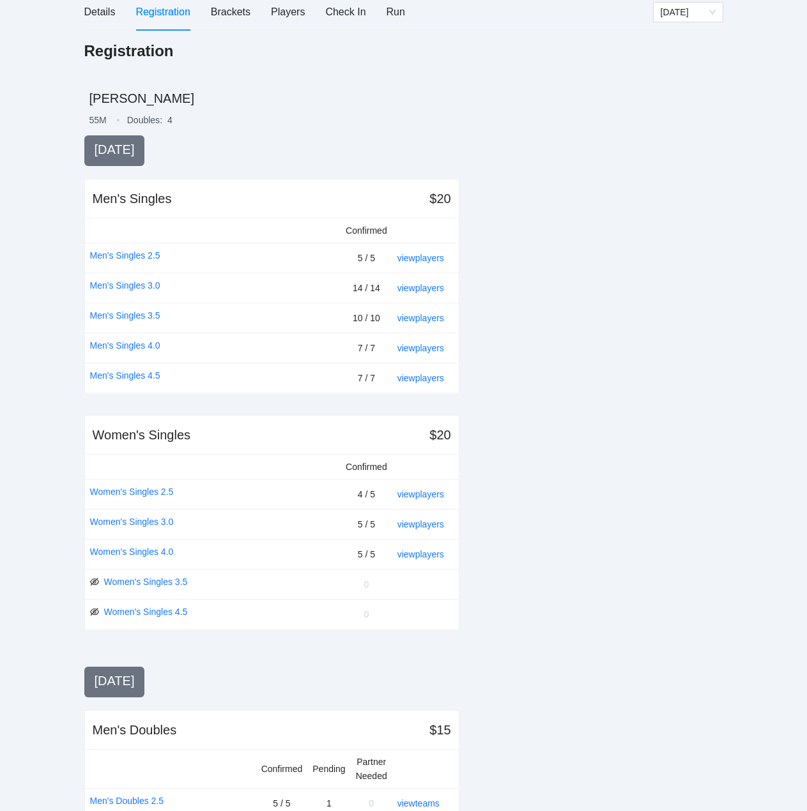
scroll to position [0, 0]
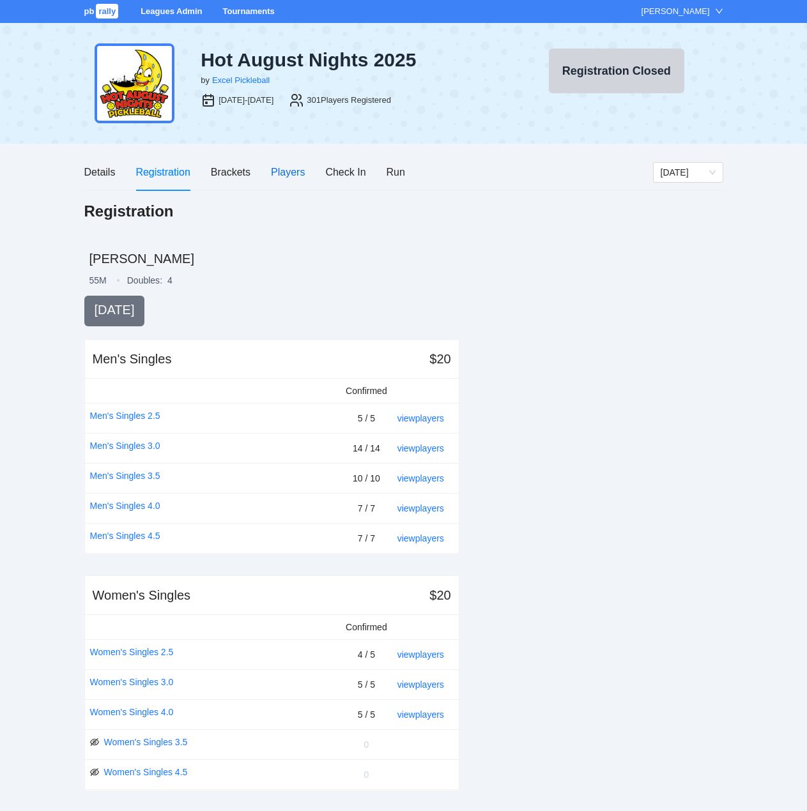
click at [282, 171] on div "Players" at bounding box center [288, 172] width 34 height 16
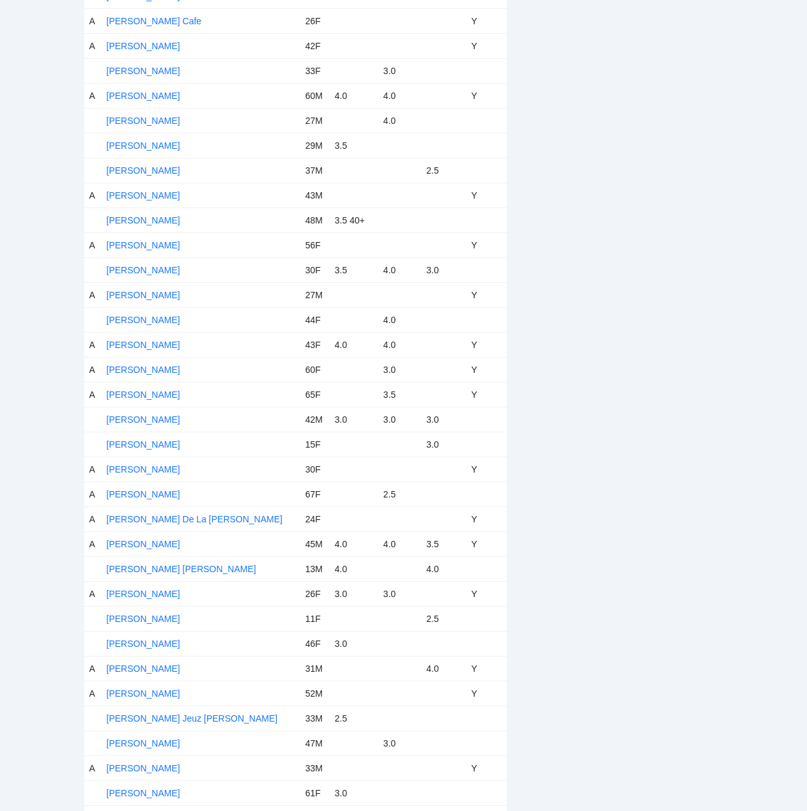
scroll to position [4352, 0]
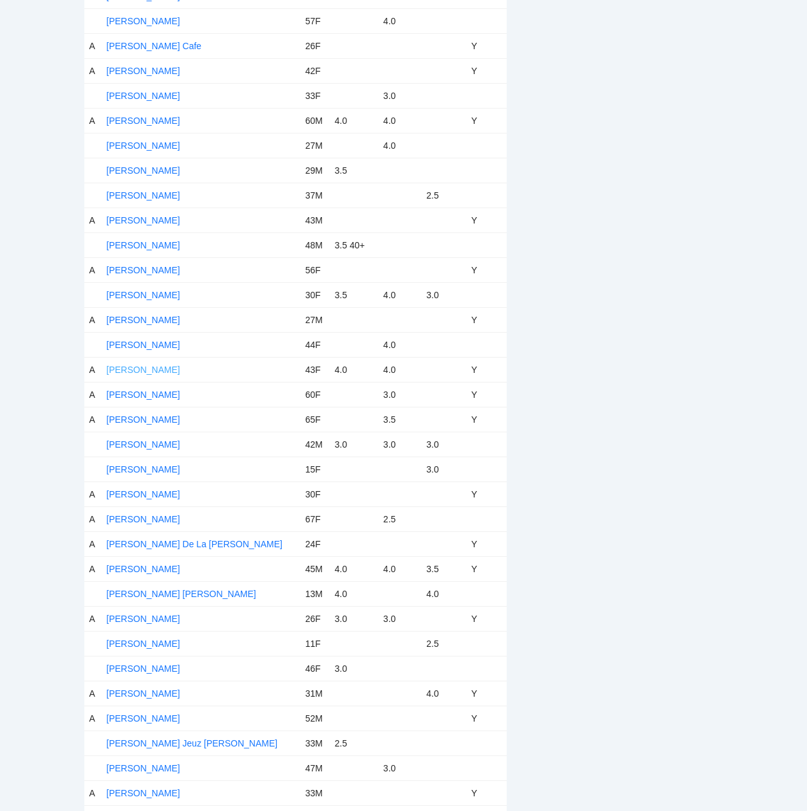
click at [140, 367] on link "[PERSON_NAME]" at bounding box center [143, 370] width 73 height 10
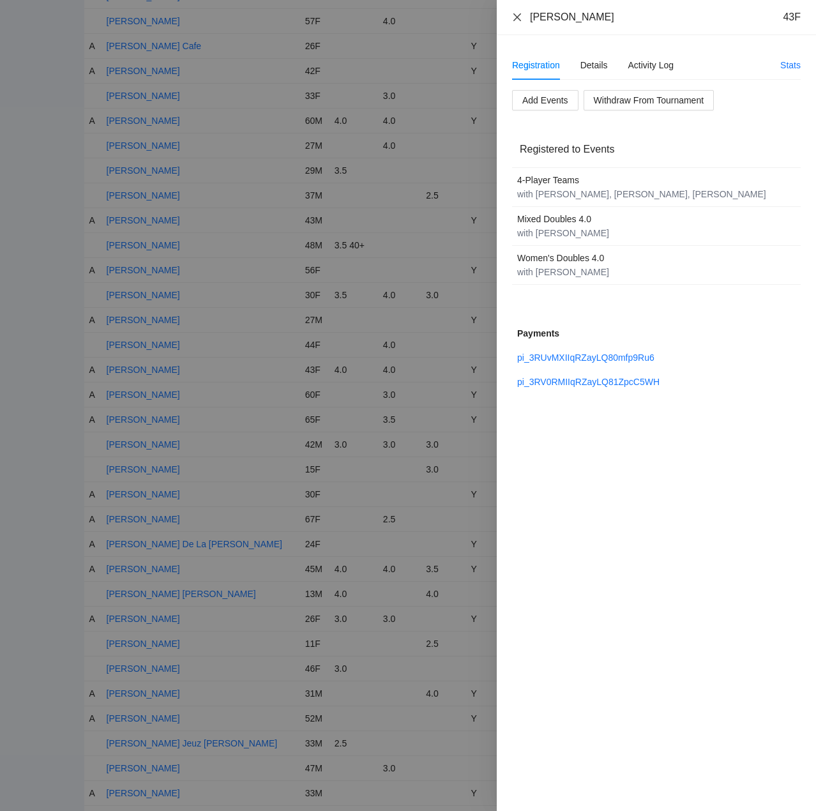
click at [520, 17] on icon "close" at bounding box center [517, 17] width 10 height 10
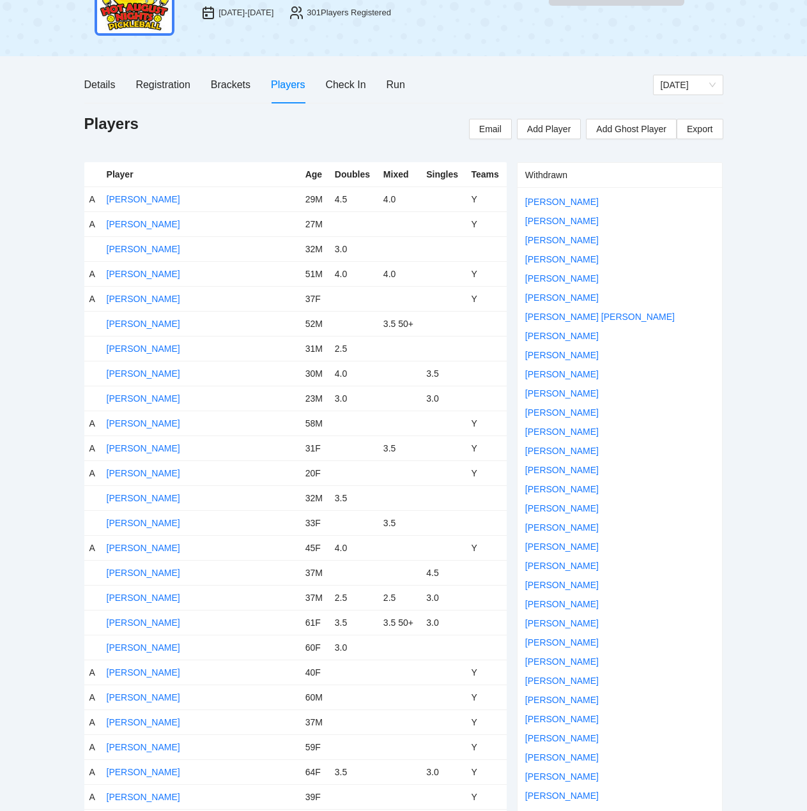
scroll to position [0, 0]
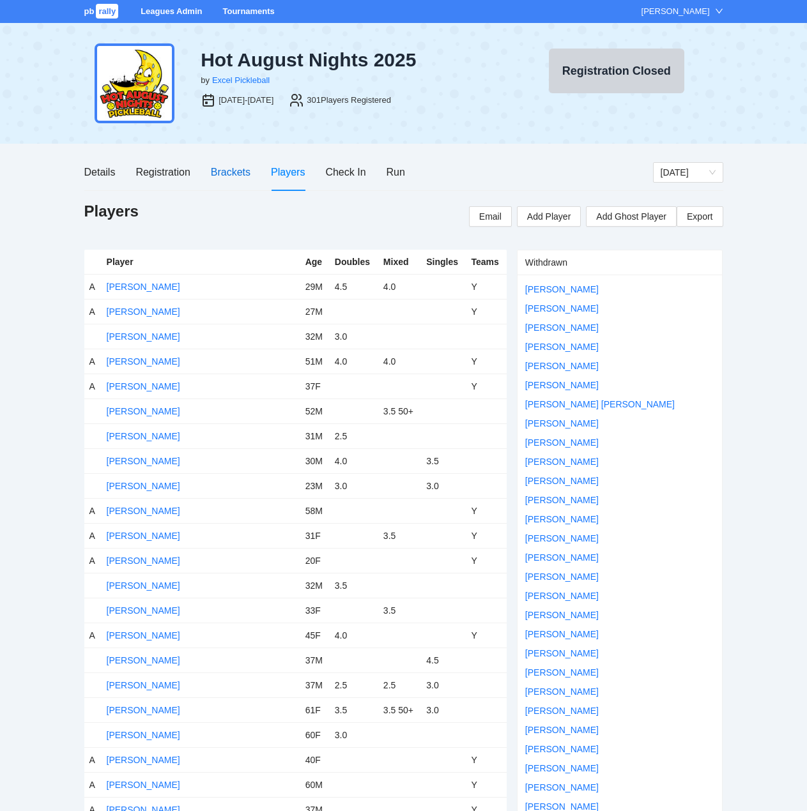
click at [223, 172] on div "Brackets" at bounding box center [231, 172] width 40 height 16
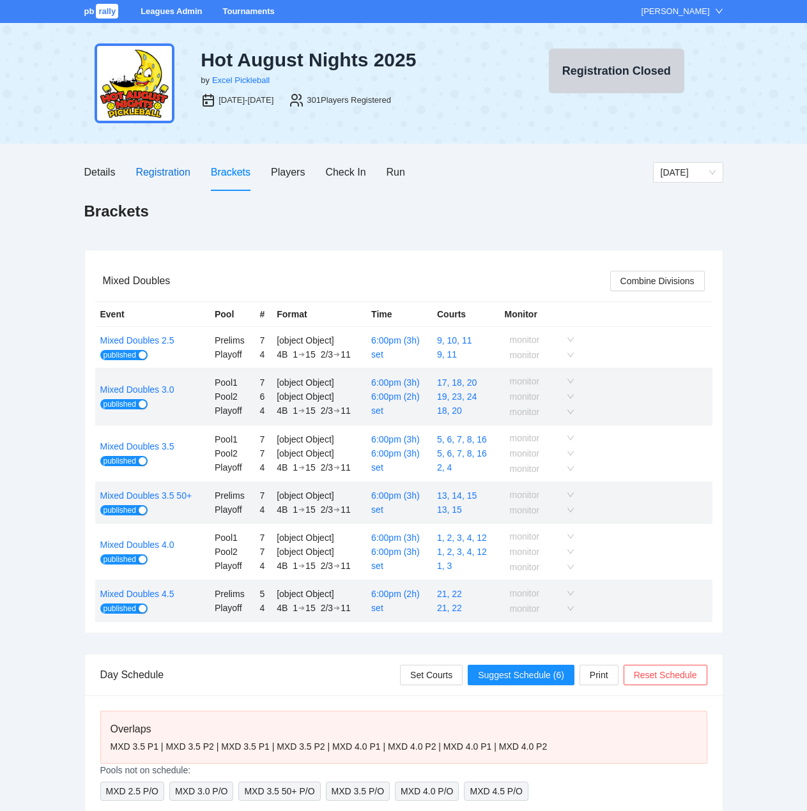
click at [160, 171] on div "Registration" at bounding box center [162, 172] width 54 height 16
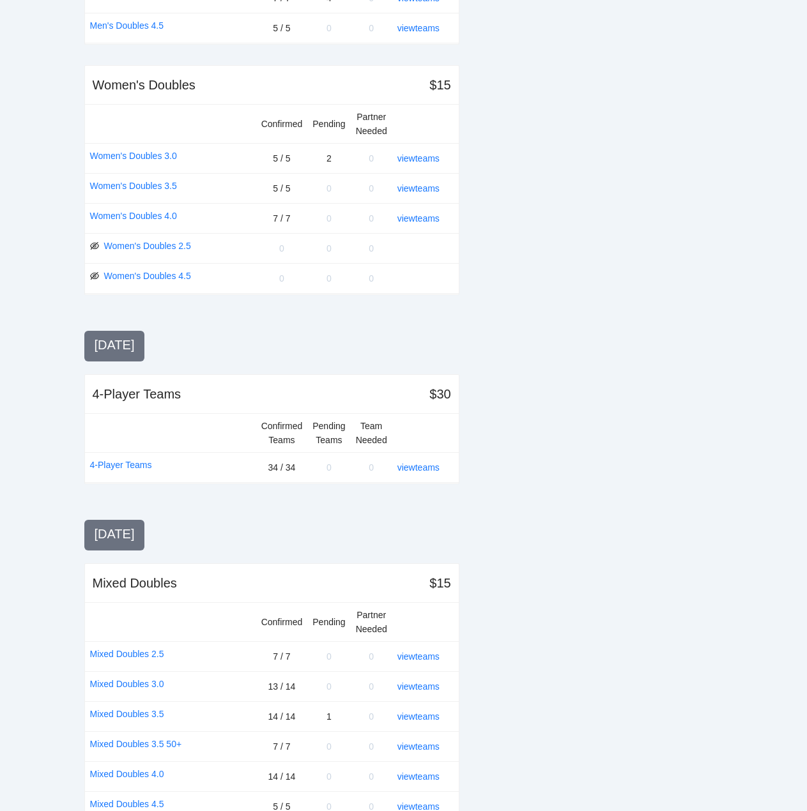
scroll to position [1119, 0]
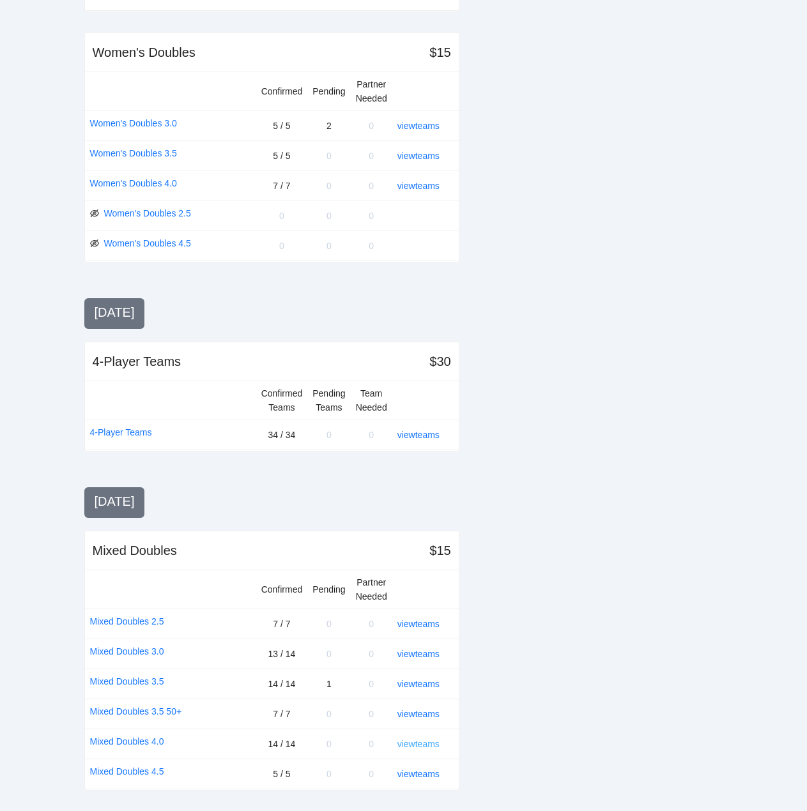
click at [432, 746] on link "view teams" at bounding box center [418, 744] width 42 height 10
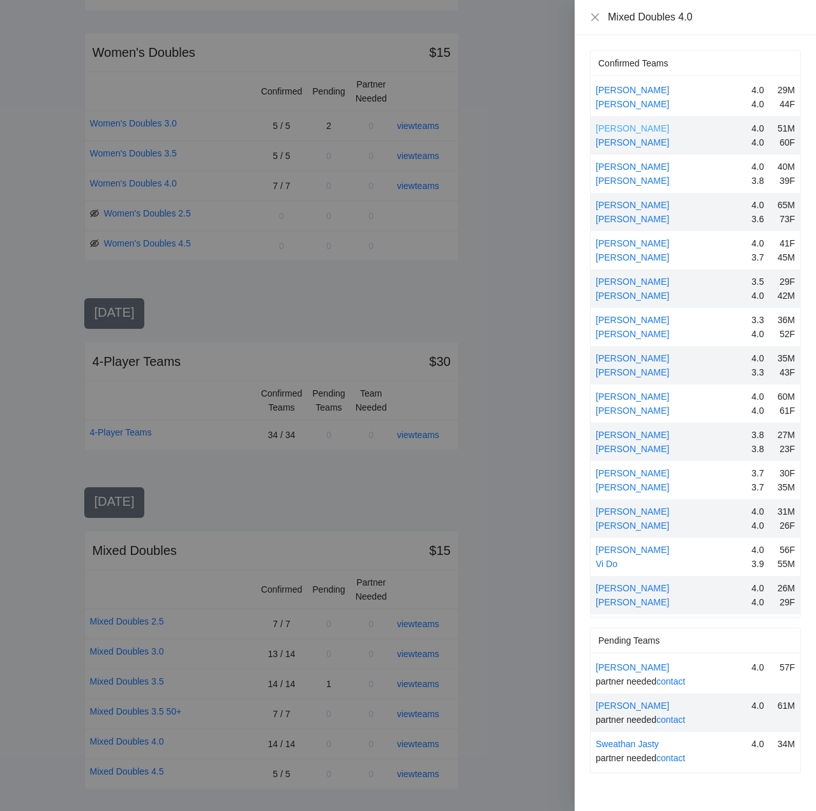
click at [632, 128] on link "[PERSON_NAME]" at bounding box center [632, 128] width 73 height 10
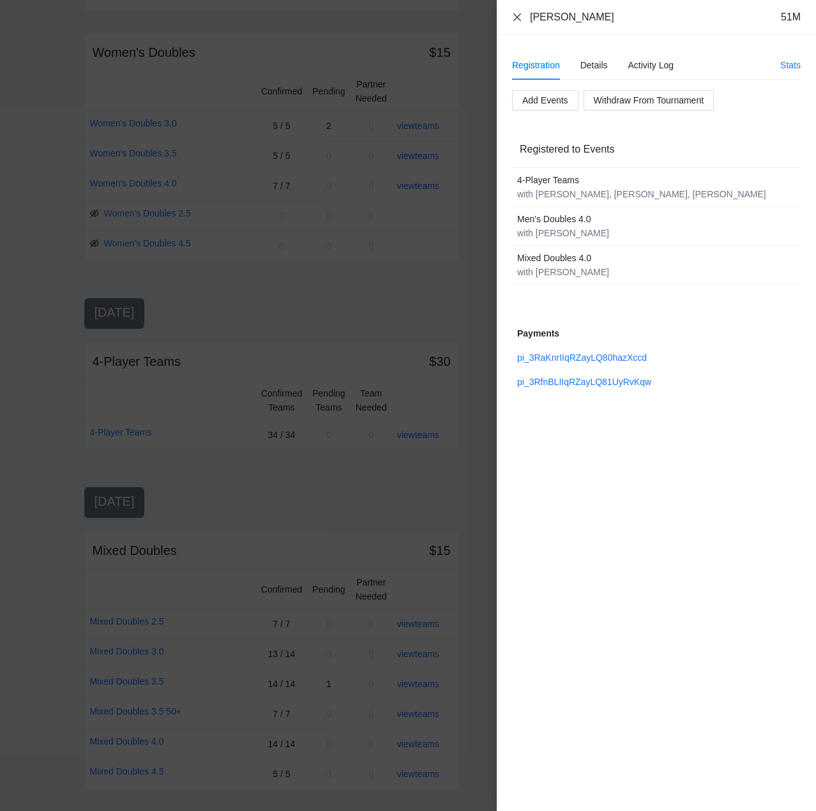
drag, startPoint x: 516, startPoint y: 16, endPoint x: 520, endPoint y: 22, distance: 7.8
click at [517, 17] on icon "close" at bounding box center [517, 17] width 10 height 10
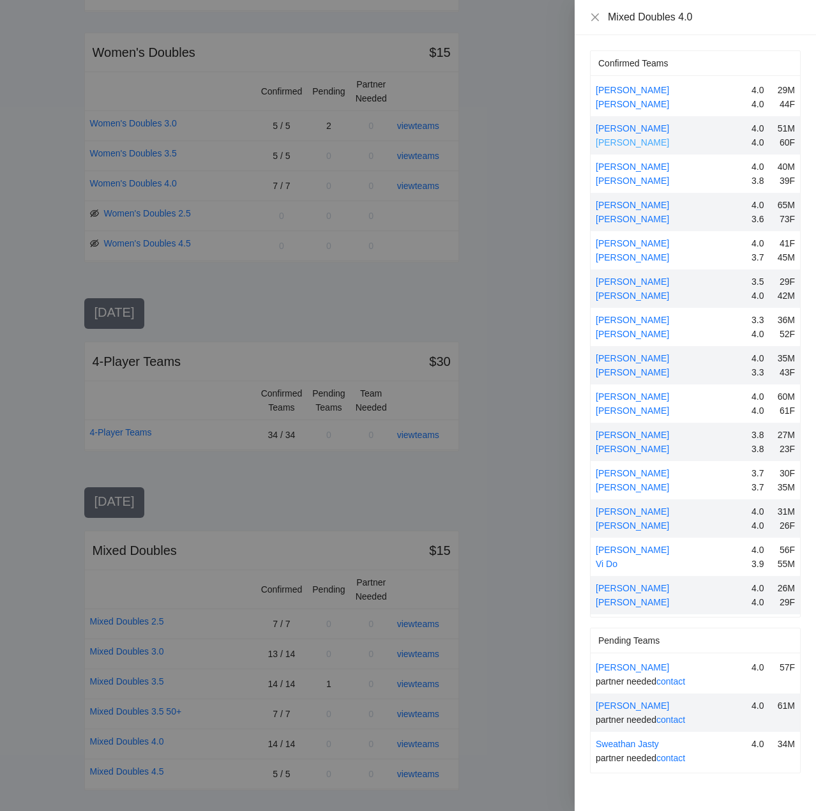
click at [635, 143] on link "[PERSON_NAME]" at bounding box center [632, 142] width 73 height 10
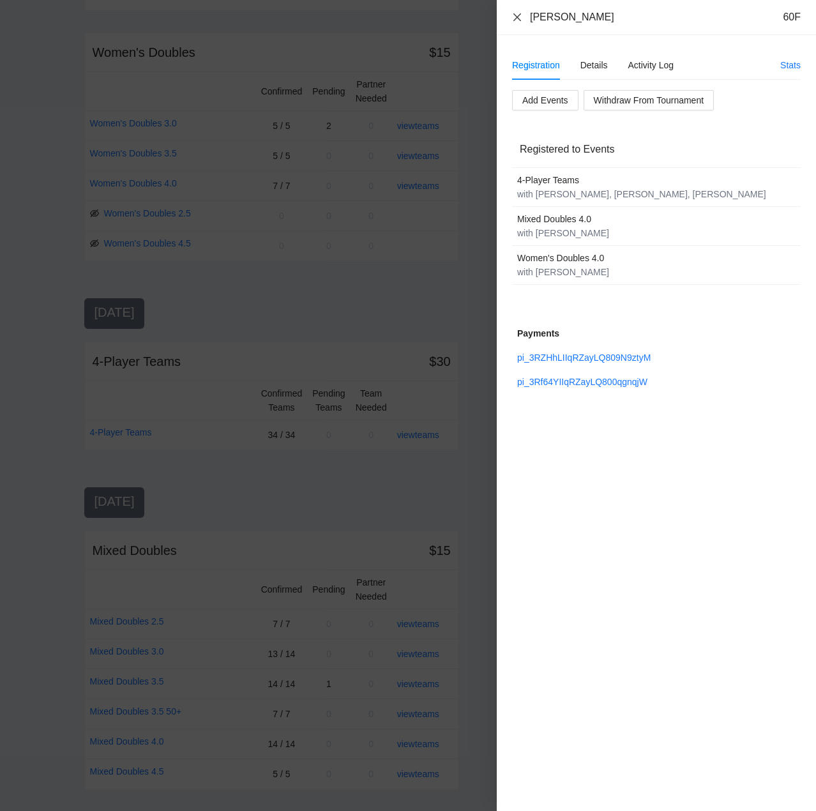
click at [516, 15] on icon "close" at bounding box center [517, 17] width 10 height 10
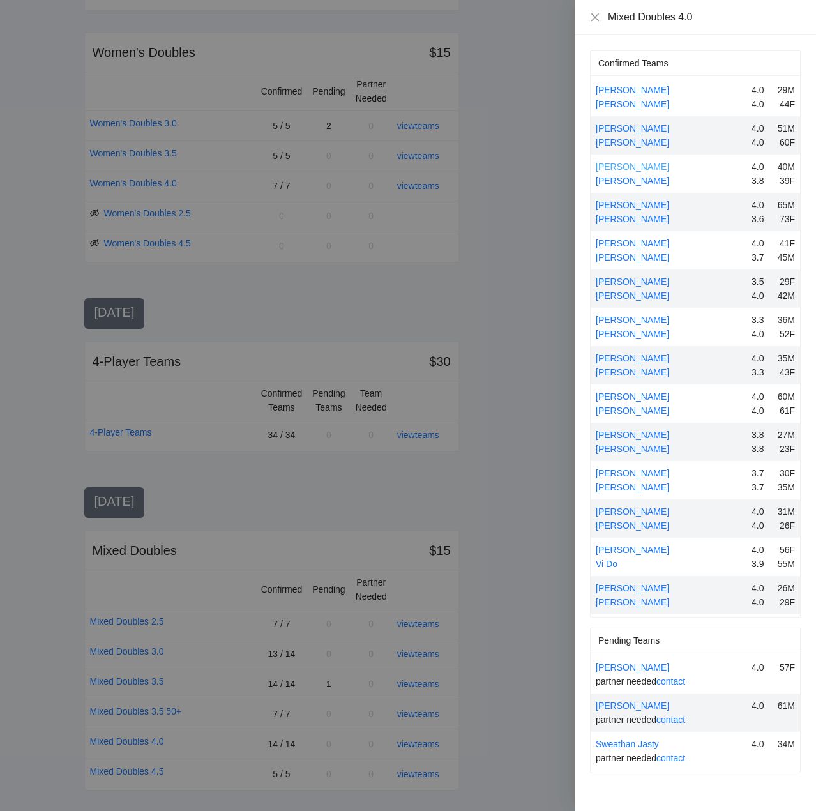
click at [621, 164] on link "[PERSON_NAME]" at bounding box center [632, 167] width 73 height 10
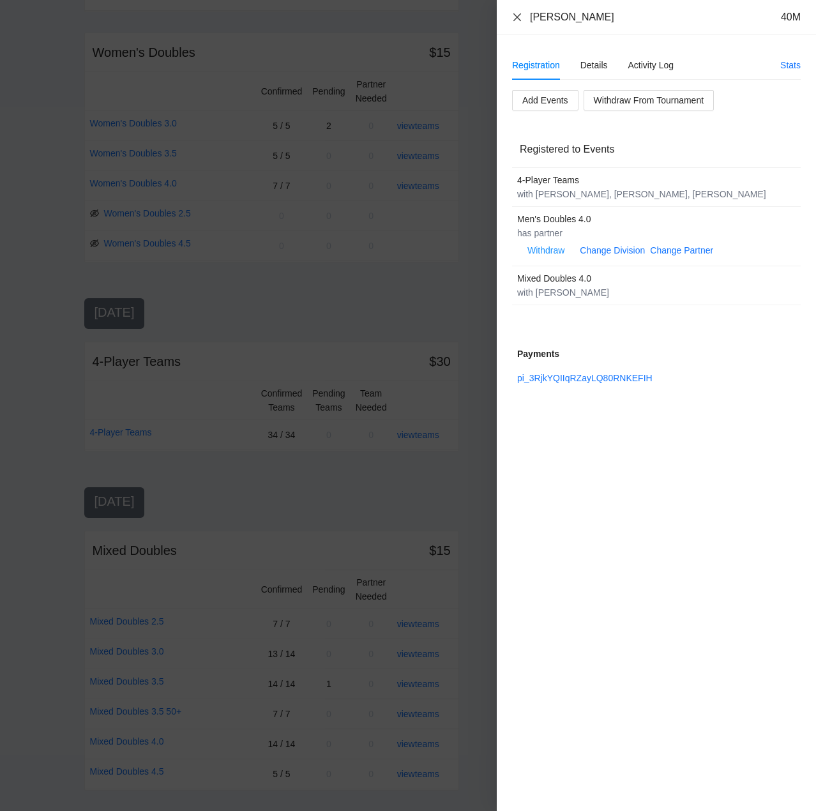
click at [519, 15] on icon "close" at bounding box center [517, 17] width 10 height 10
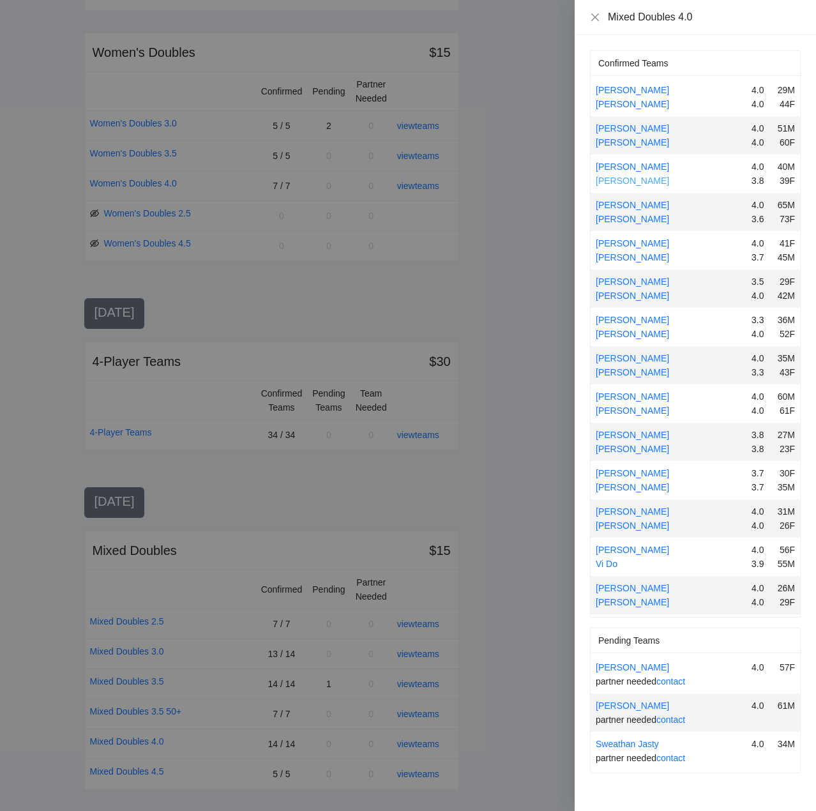
click at [637, 184] on link "[PERSON_NAME]" at bounding box center [632, 181] width 73 height 10
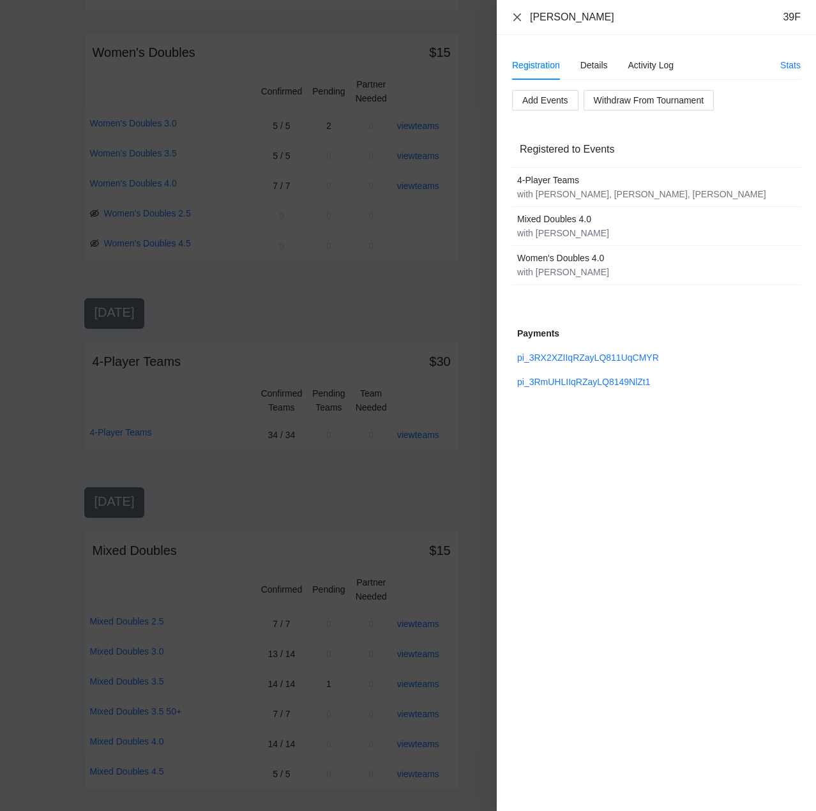
click at [518, 17] on icon "close" at bounding box center [518, 17] width 8 height 8
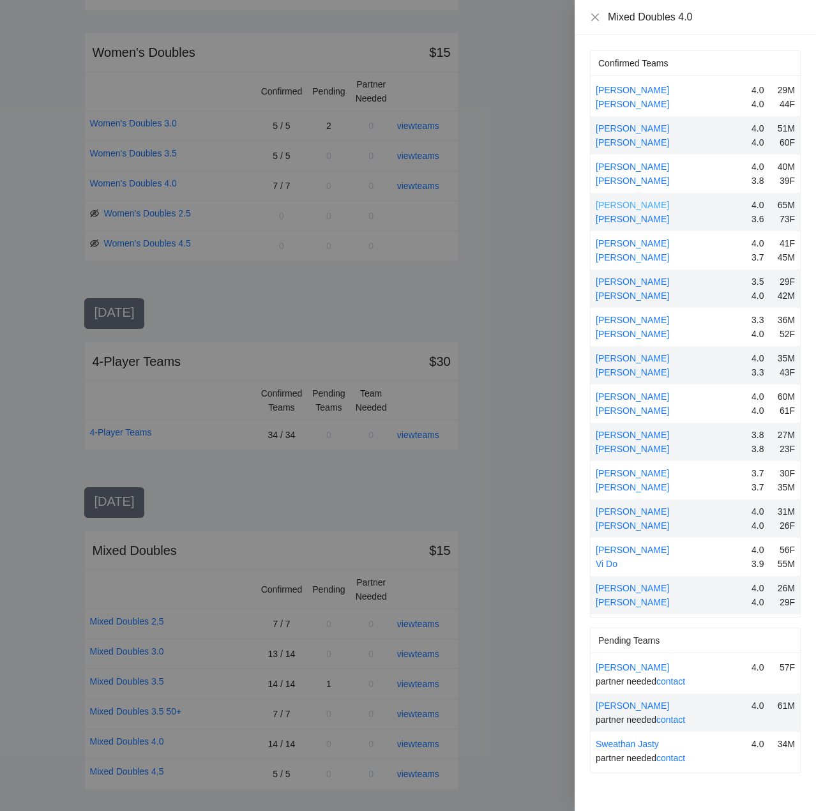
click at [622, 206] on link "[PERSON_NAME]" at bounding box center [632, 205] width 73 height 10
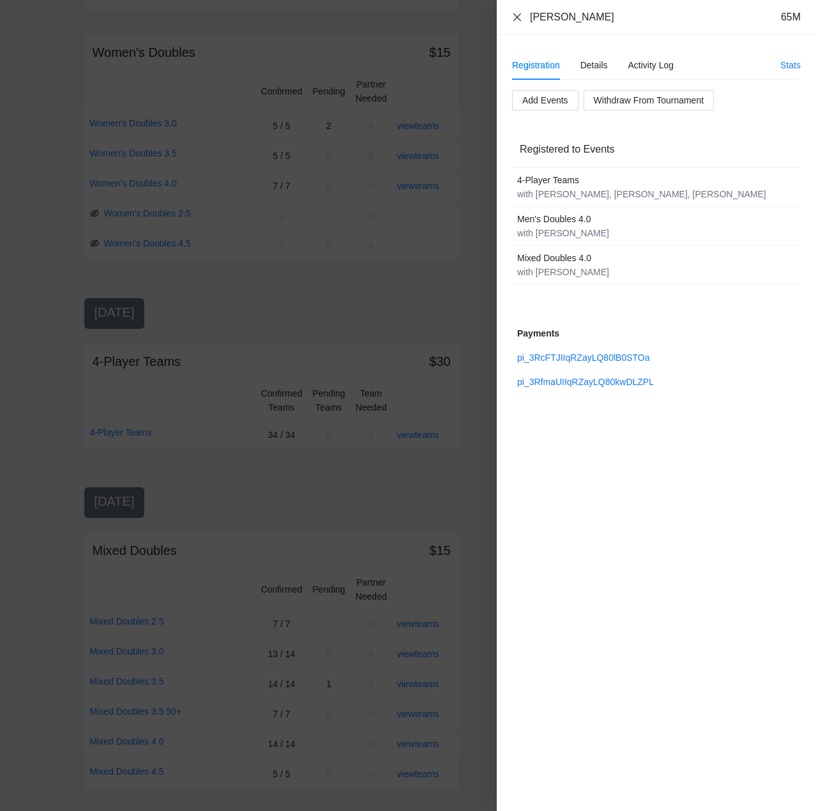
click at [518, 15] on icon "close" at bounding box center [517, 17] width 10 height 10
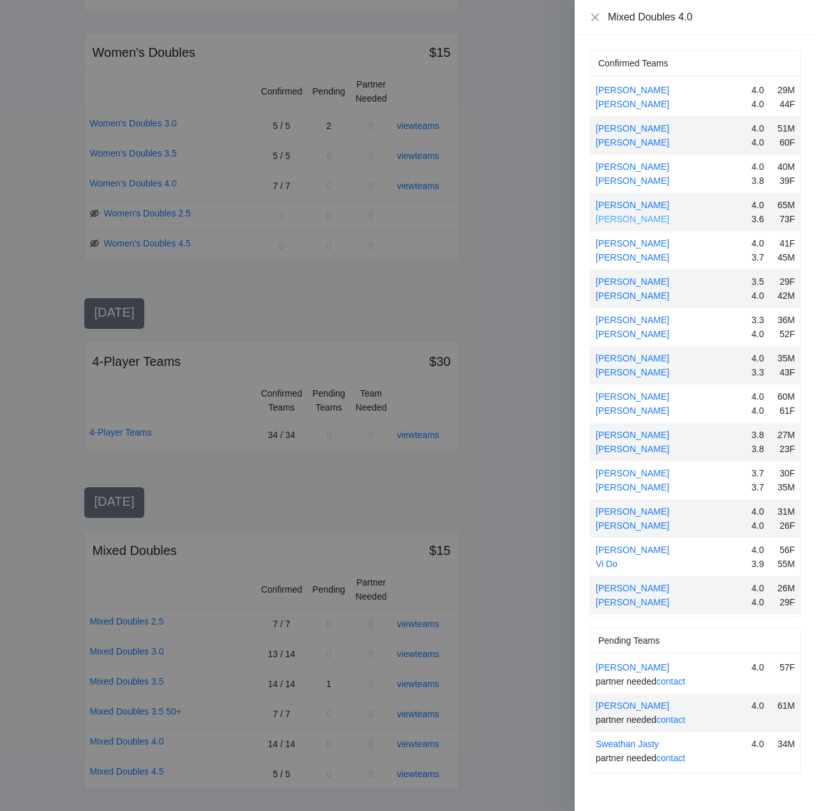
click at [629, 218] on link "[PERSON_NAME]" at bounding box center [632, 219] width 73 height 10
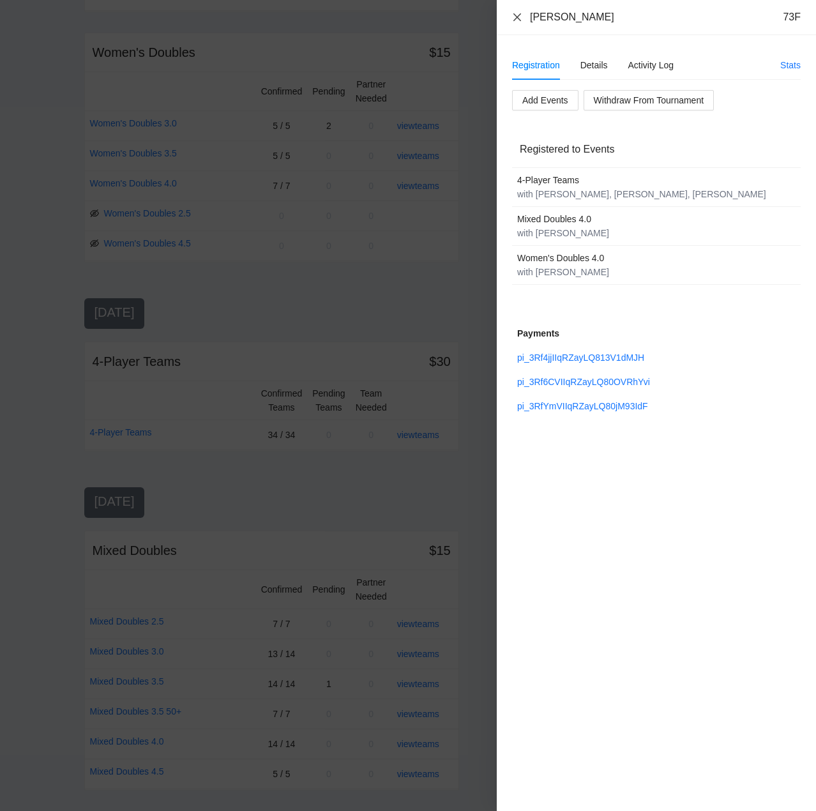
click at [517, 14] on icon "close" at bounding box center [517, 17] width 10 height 10
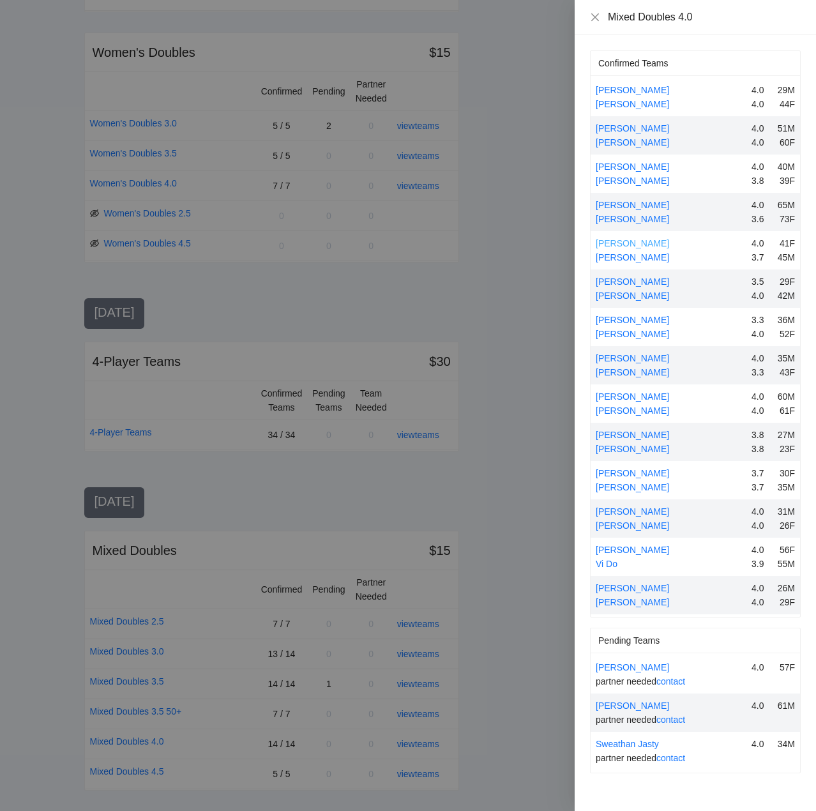
click at [624, 243] on link "[PERSON_NAME]" at bounding box center [632, 243] width 73 height 10
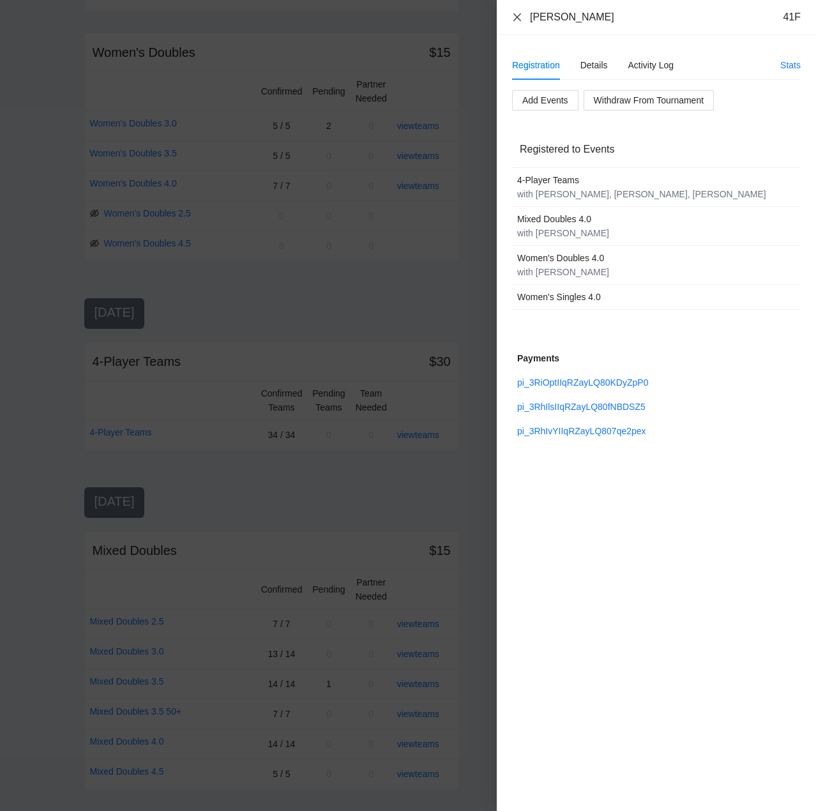
click at [516, 13] on icon "close" at bounding box center [517, 17] width 10 height 10
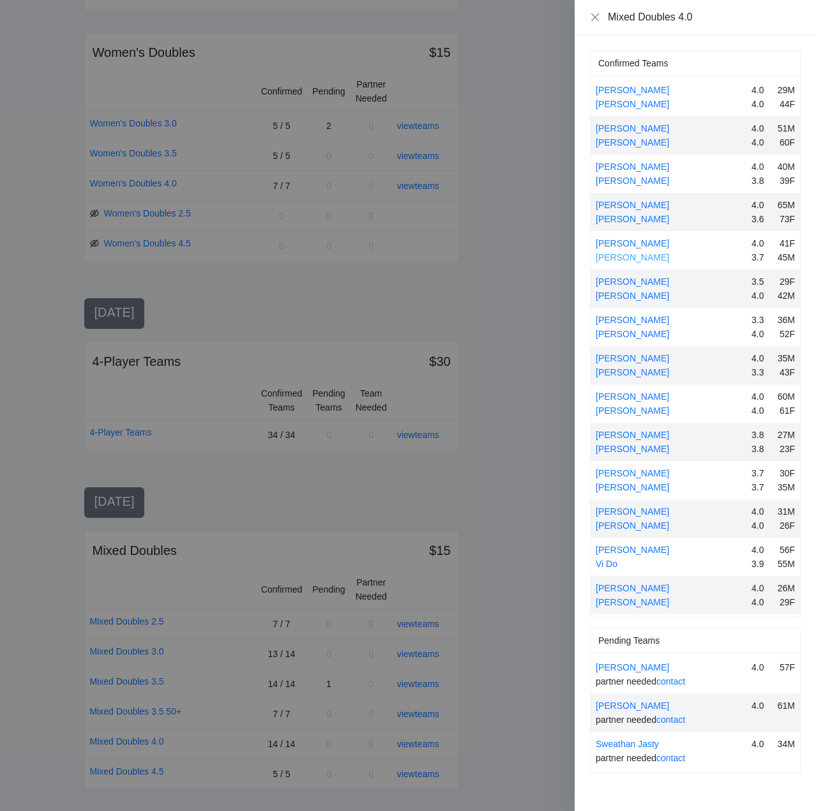
click at [641, 256] on link "[PERSON_NAME]" at bounding box center [632, 257] width 73 height 10
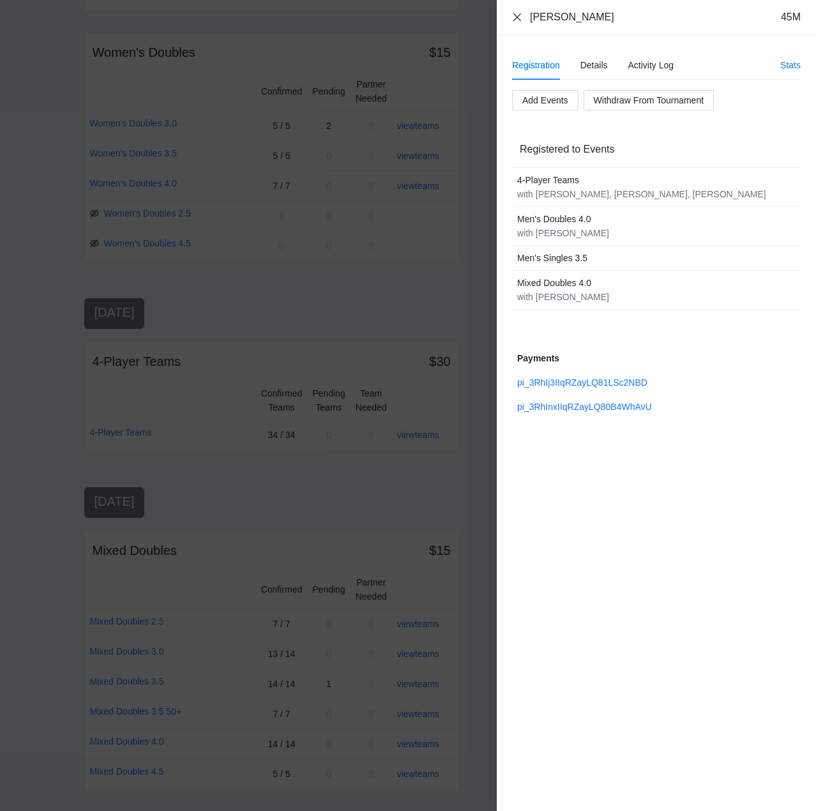
click at [518, 13] on div "[PERSON_NAME] 45M" at bounding box center [656, 17] width 289 height 14
click at [518, 13] on icon "close" at bounding box center [517, 17] width 10 height 10
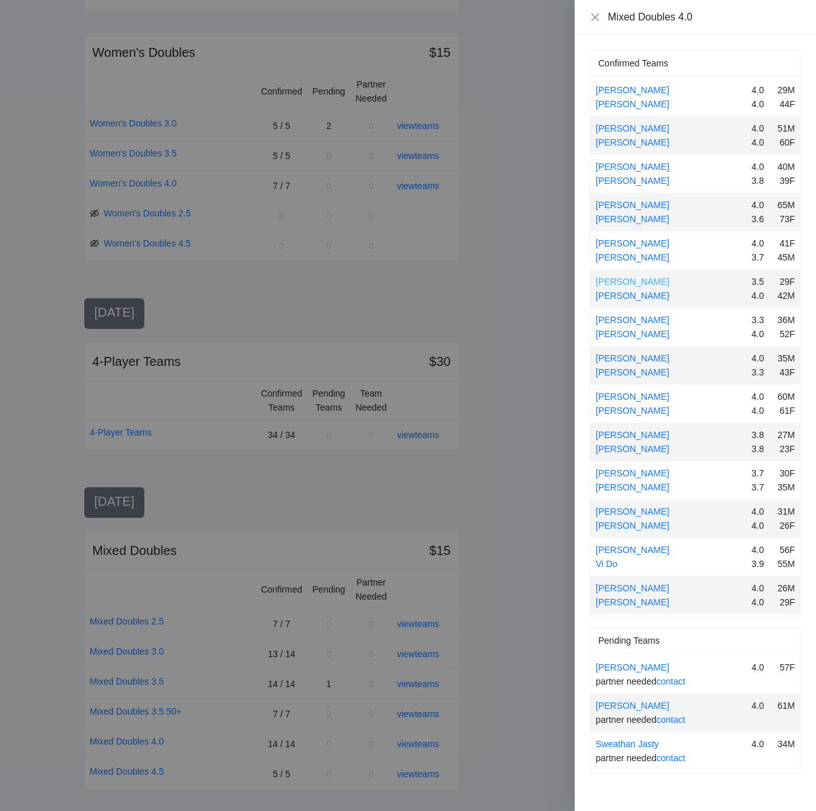
click at [631, 280] on link "[PERSON_NAME]" at bounding box center [632, 282] width 73 height 10
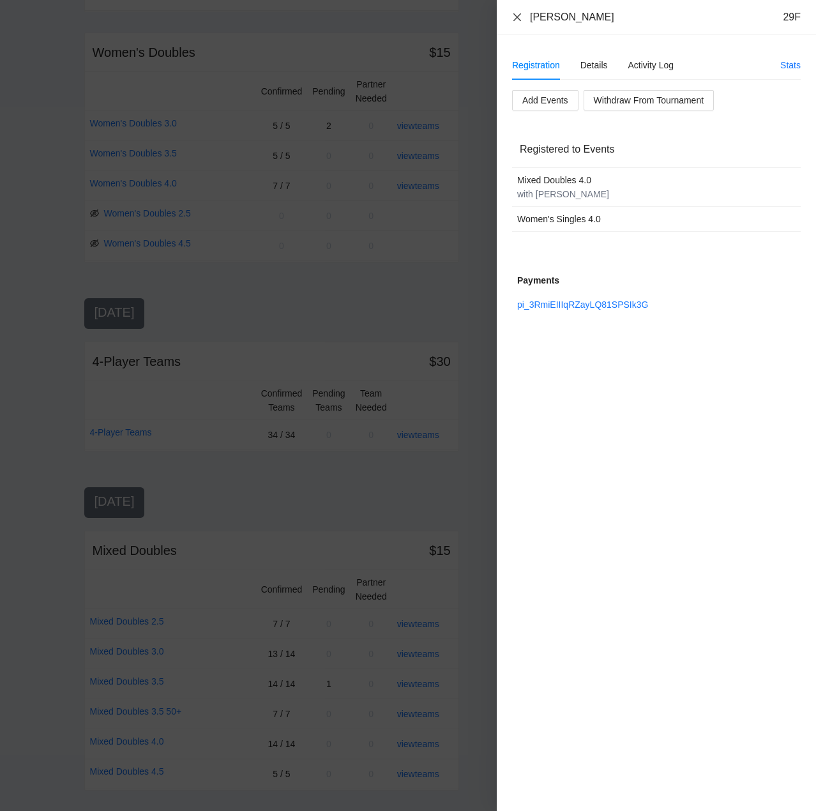
click at [519, 13] on icon "close" at bounding box center [517, 17] width 10 height 10
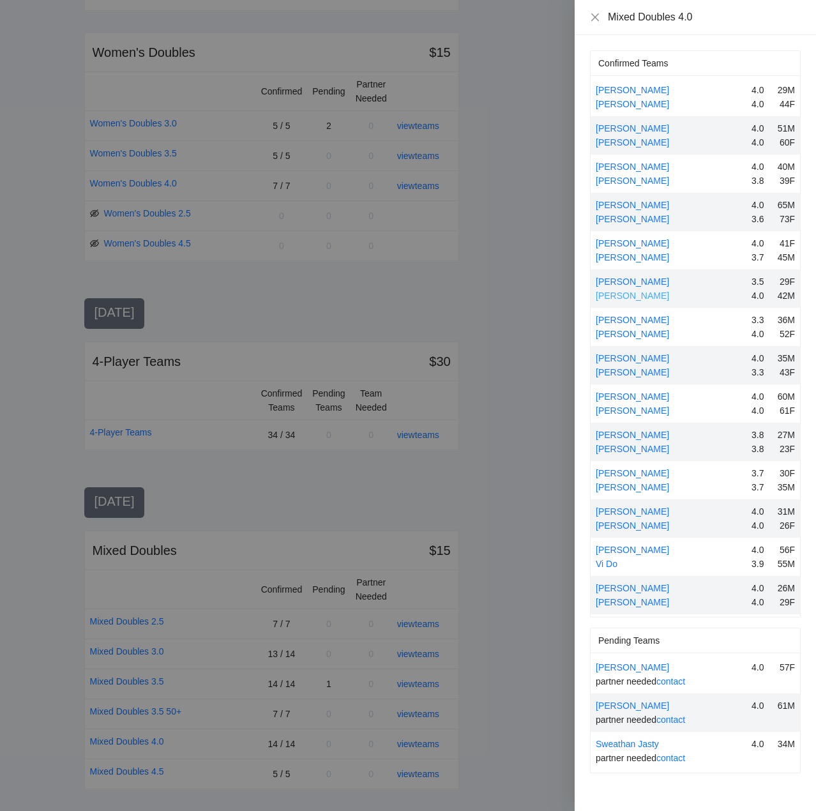
click at [620, 296] on link "[PERSON_NAME]" at bounding box center [632, 296] width 73 height 10
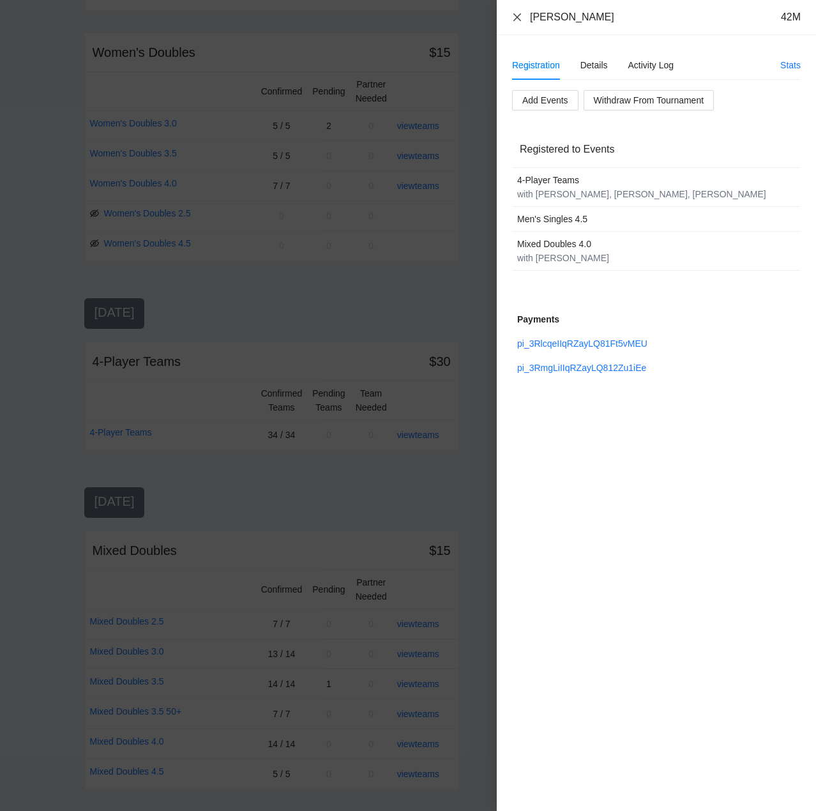
click at [519, 13] on icon "close" at bounding box center [517, 17] width 10 height 10
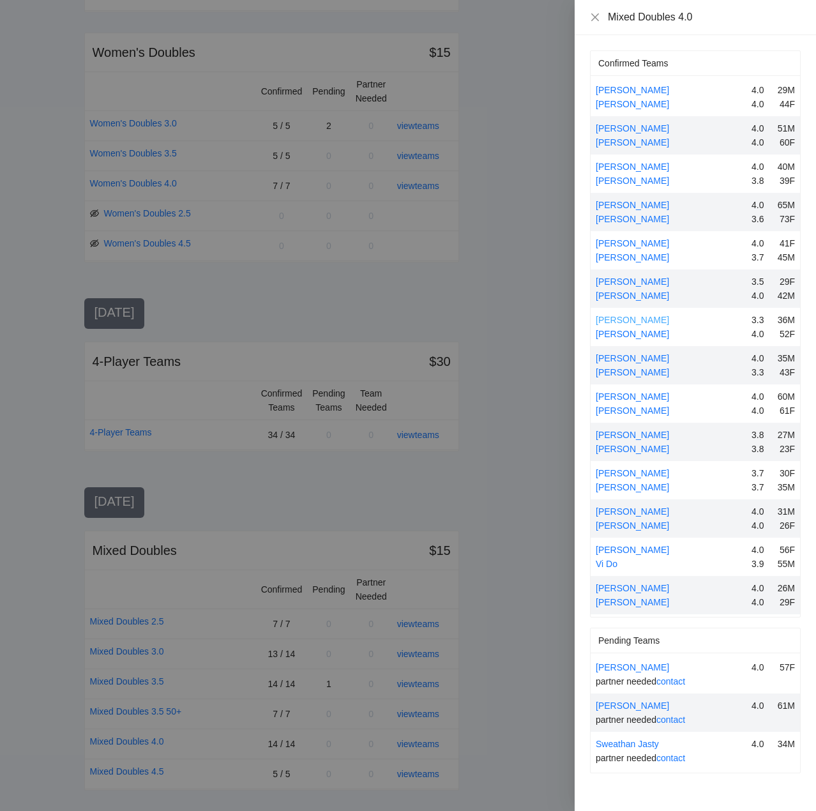
click at [611, 323] on link "[PERSON_NAME]" at bounding box center [632, 320] width 73 height 10
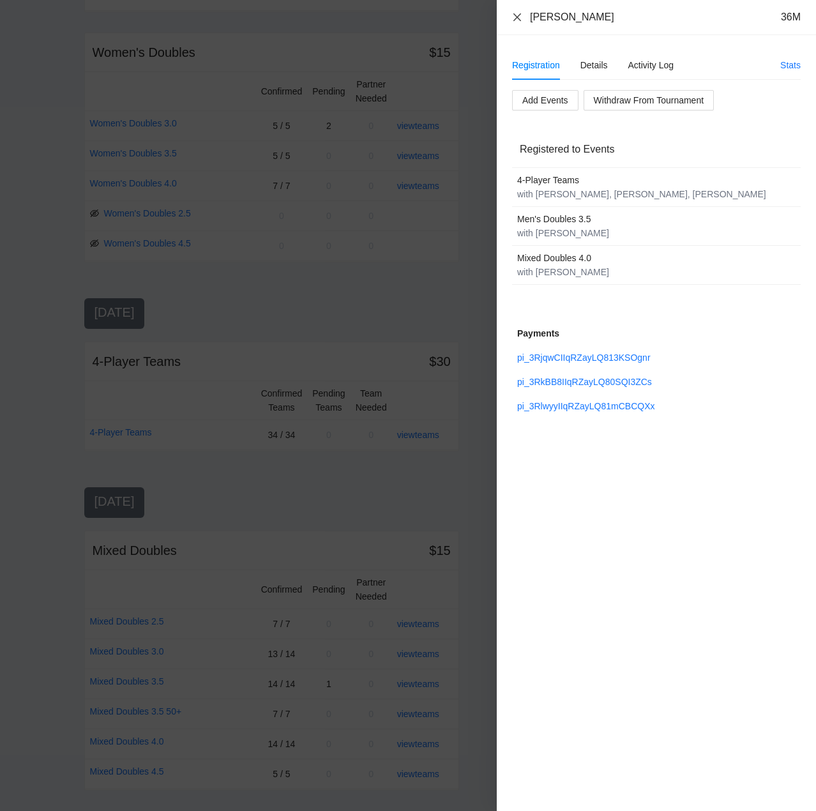
drag, startPoint x: 514, startPoint y: 18, endPoint x: 519, endPoint y: 22, distance: 6.8
click at [516, 19] on icon "close" at bounding box center [517, 17] width 10 height 10
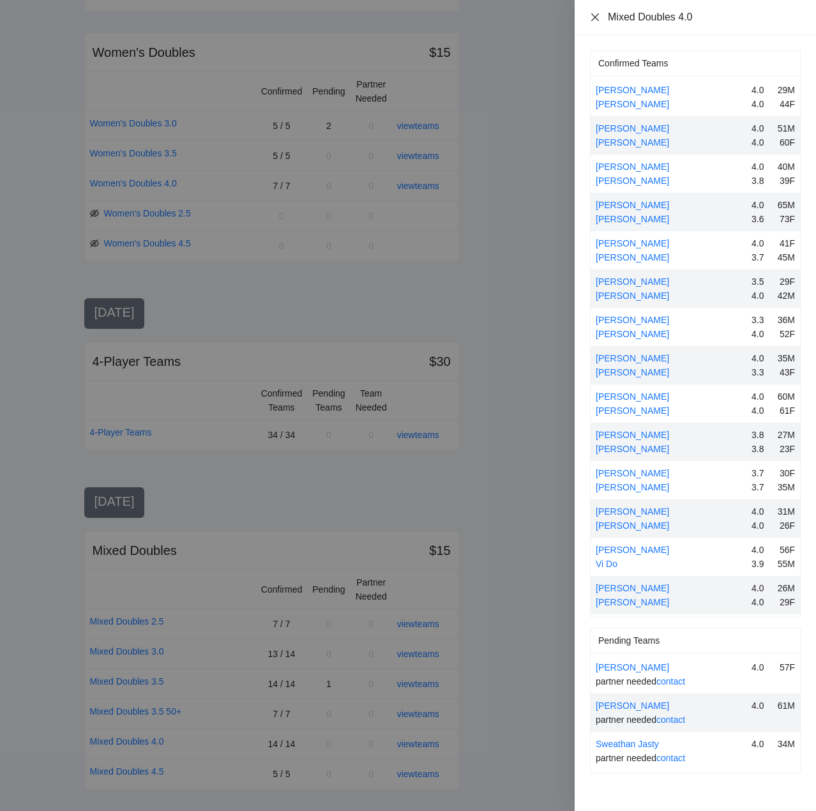
click at [596, 17] on icon "close" at bounding box center [596, 17] width 8 height 8
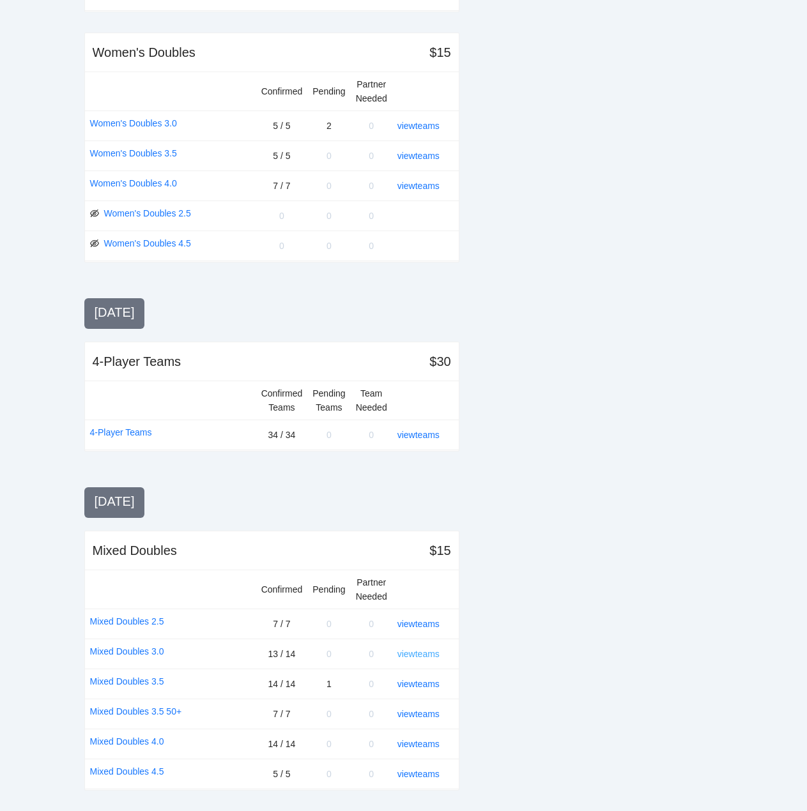
click at [419, 652] on link "view teams" at bounding box center [418, 654] width 42 height 10
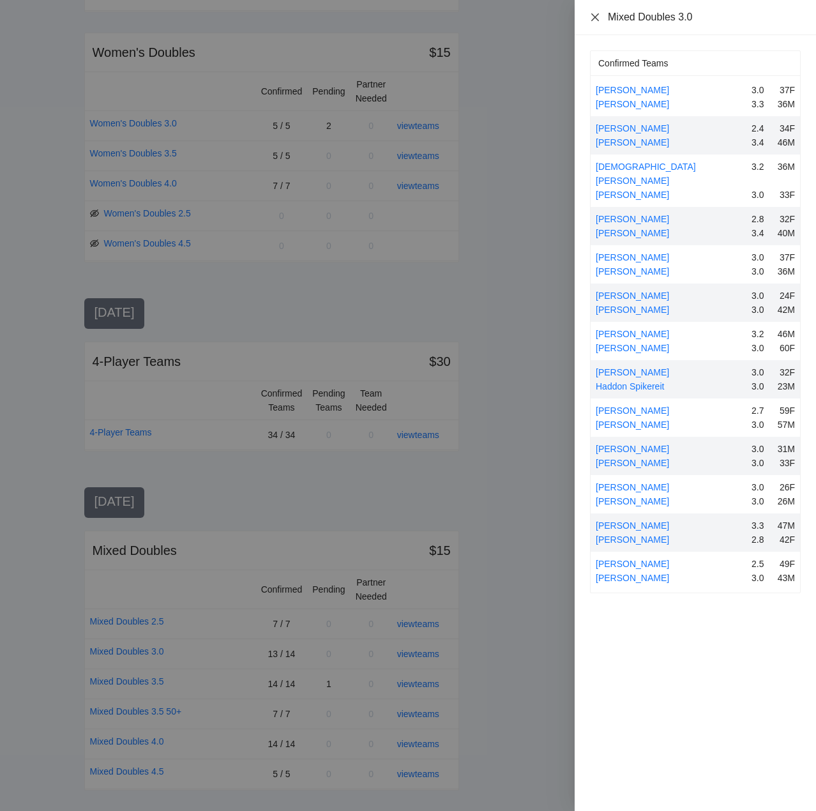
click at [596, 17] on icon "close" at bounding box center [596, 17] width 8 height 8
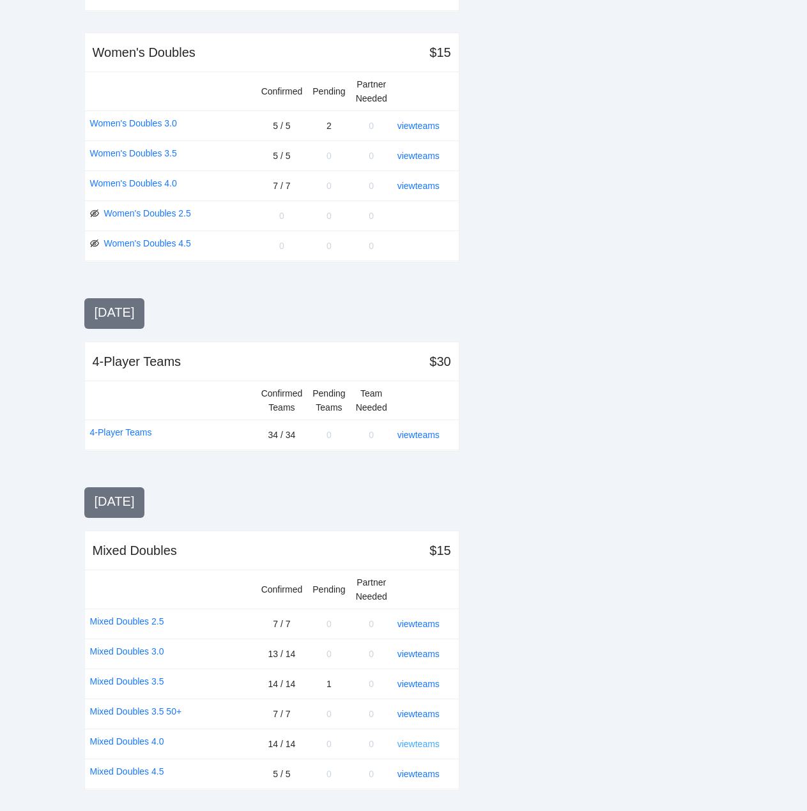
click at [410, 741] on link "view teams" at bounding box center [418, 744] width 42 height 10
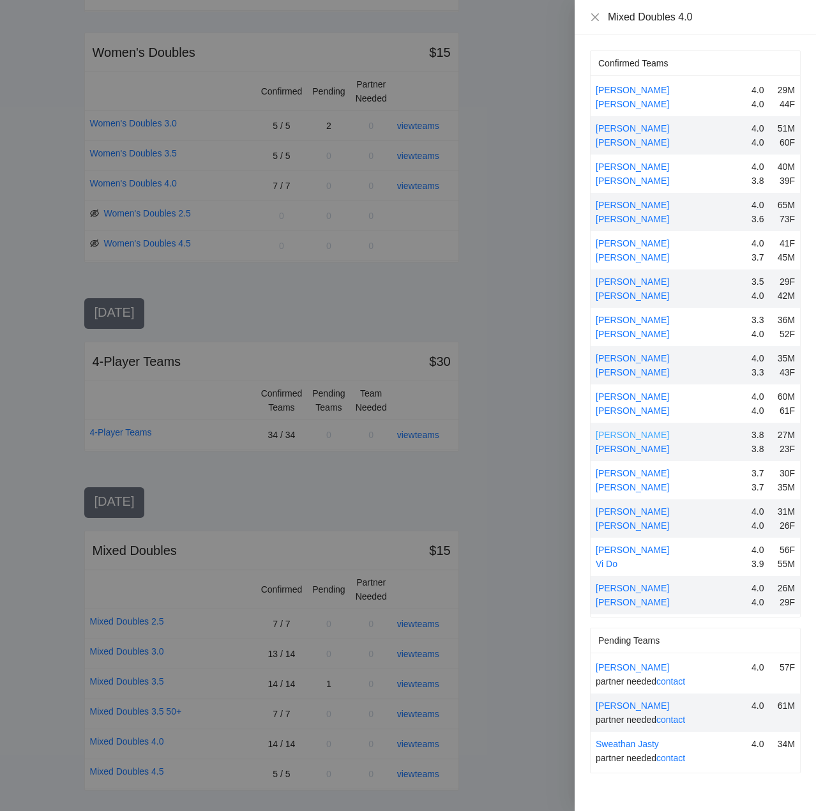
click at [634, 434] on link "[PERSON_NAME]" at bounding box center [632, 435] width 73 height 10
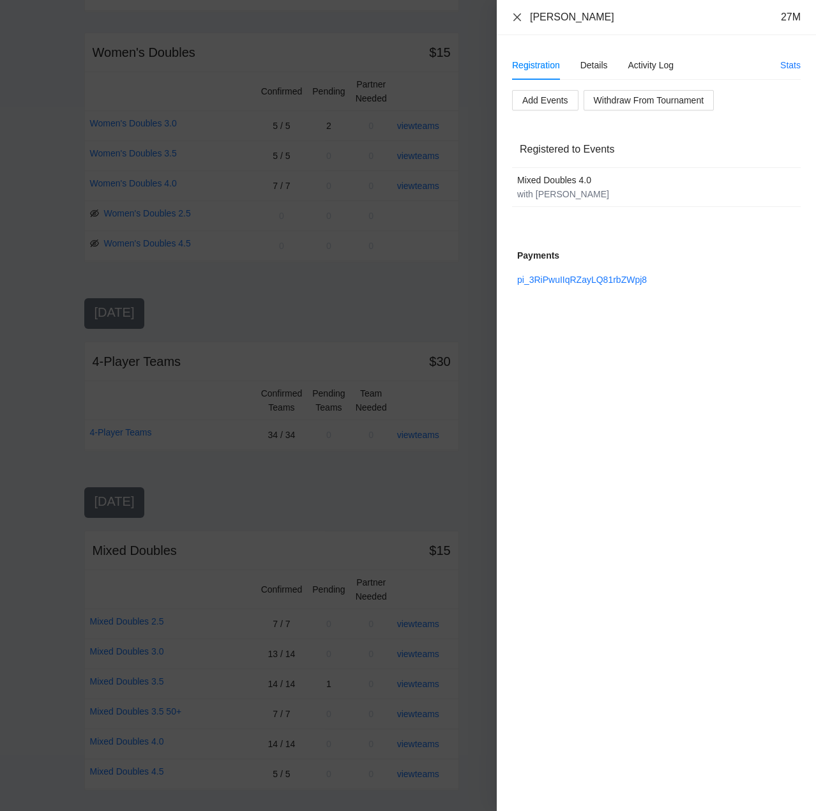
click at [518, 16] on icon "close" at bounding box center [518, 17] width 8 height 8
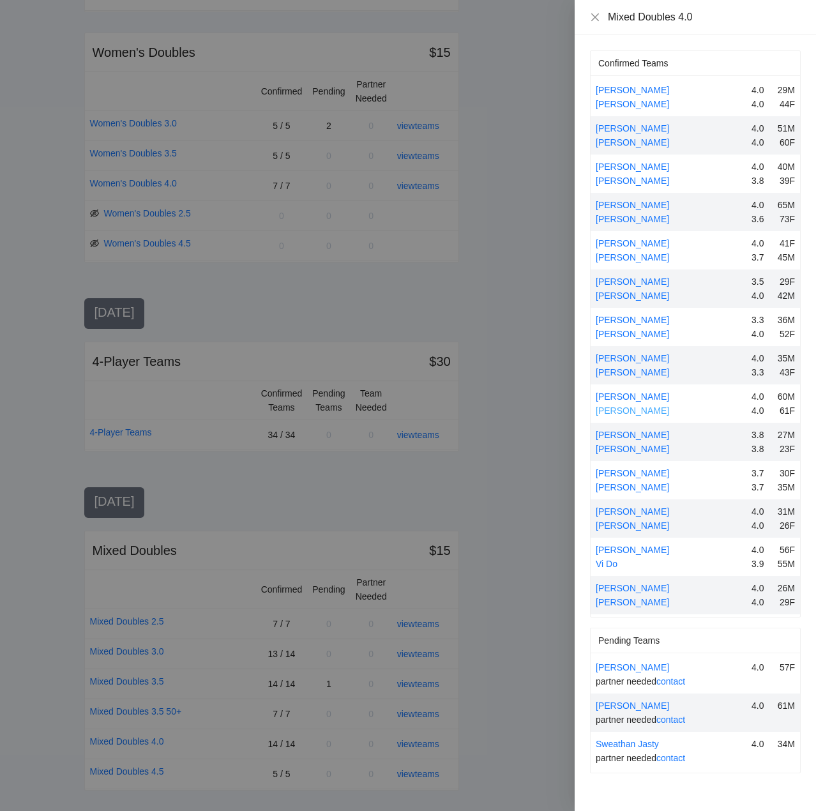
click at [624, 411] on link "[PERSON_NAME]" at bounding box center [632, 411] width 73 height 10
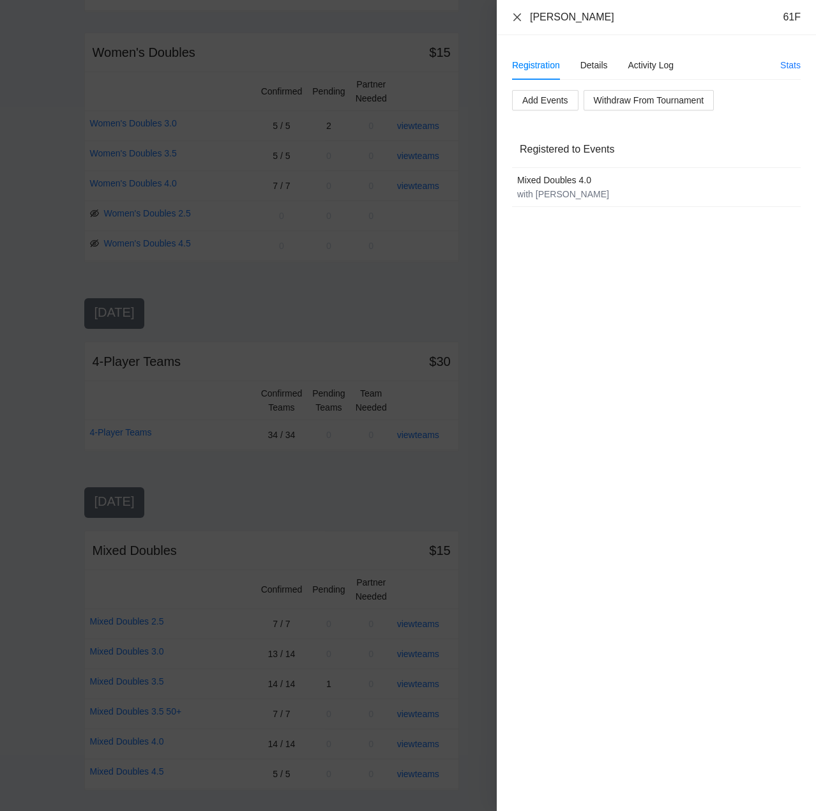
click at [519, 15] on icon "close" at bounding box center [517, 17] width 10 height 10
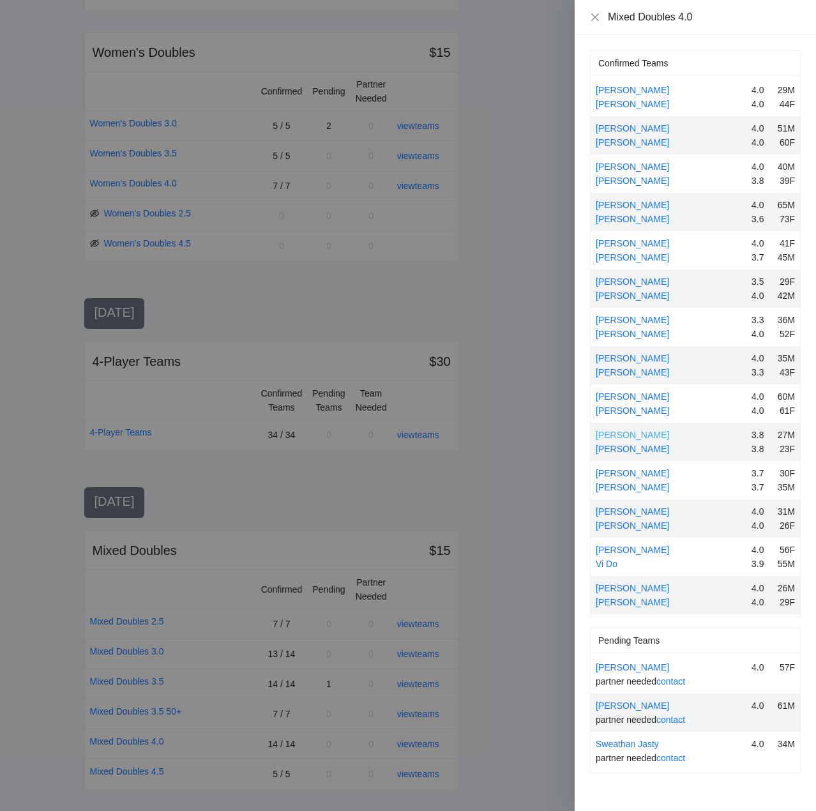
click at [649, 436] on link "[PERSON_NAME]" at bounding box center [632, 435] width 73 height 10
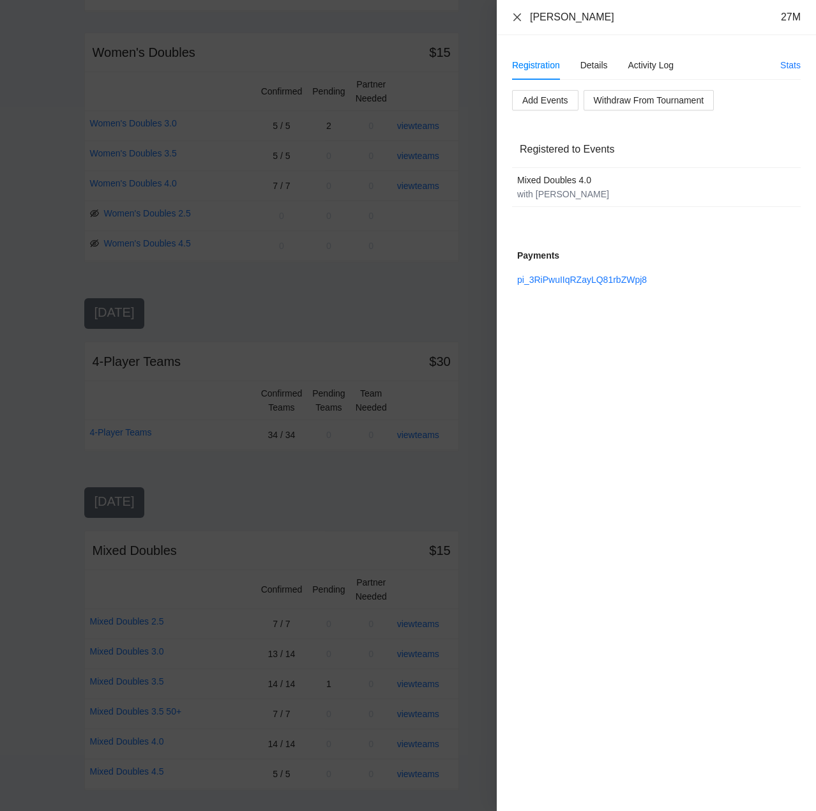
click at [518, 17] on icon "close" at bounding box center [518, 17] width 8 height 8
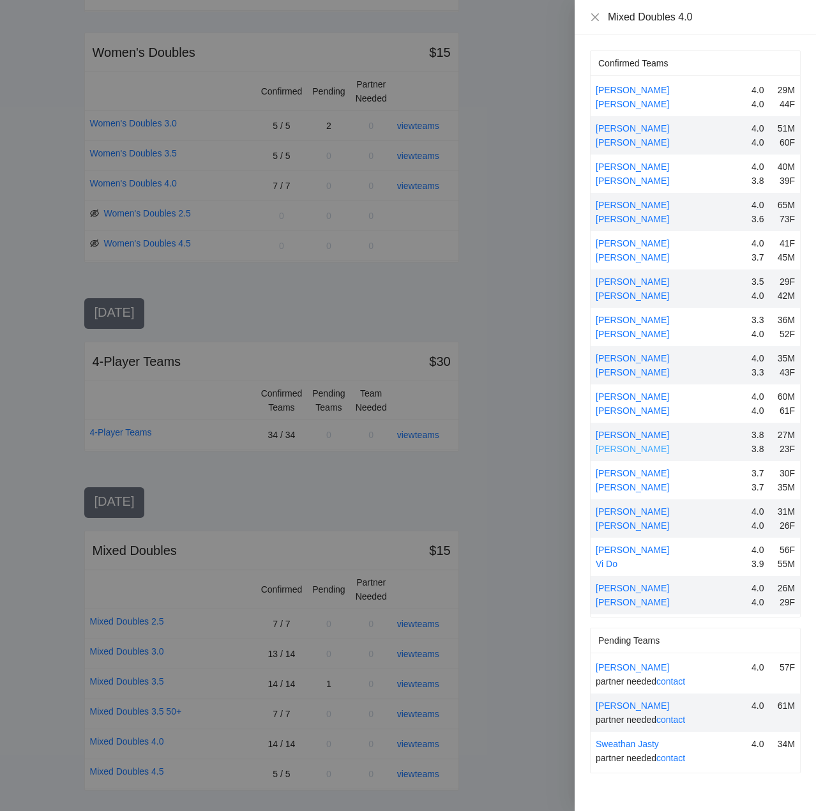
click at [636, 449] on link "[PERSON_NAME]" at bounding box center [632, 449] width 73 height 10
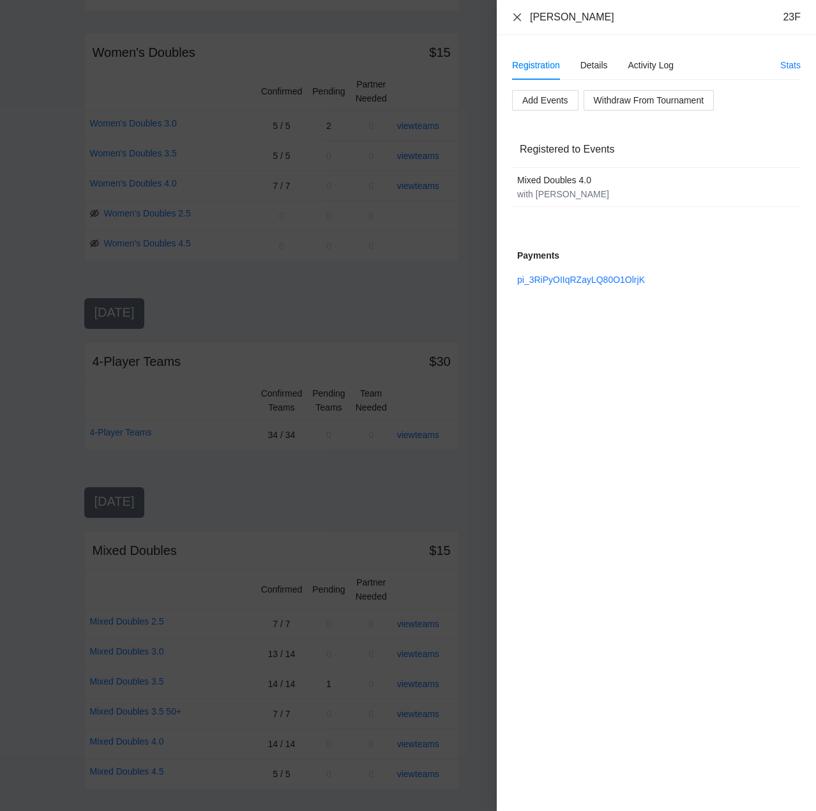
click at [519, 19] on icon "close" at bounding box center [518, 17] width 8 height 8
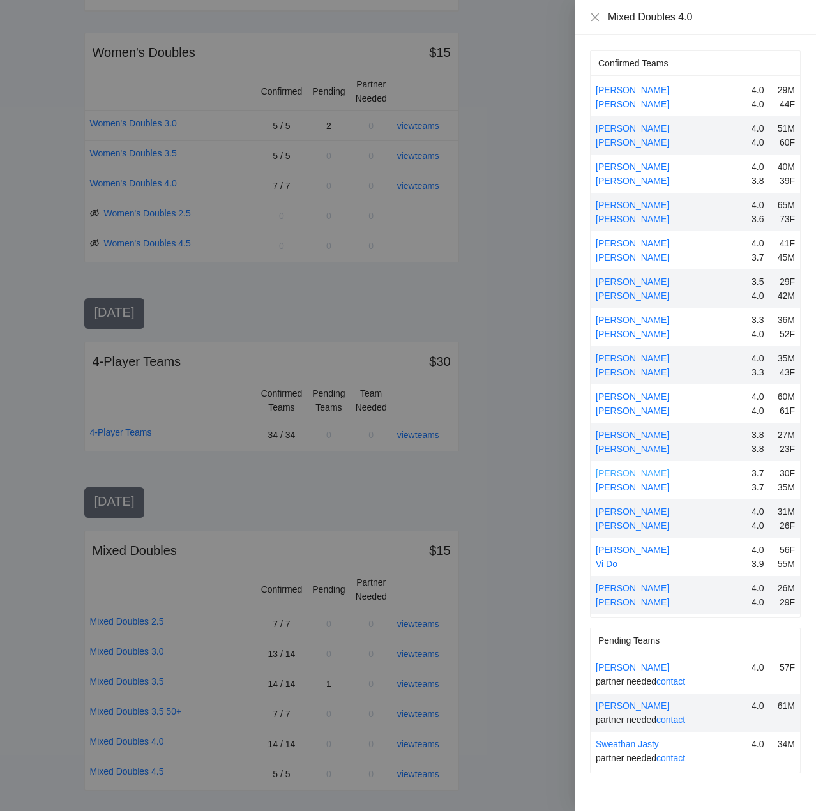
click at [632, 471] on link "[PERSON_NAME]" at bounding box center [632, 473] width 73 height 10
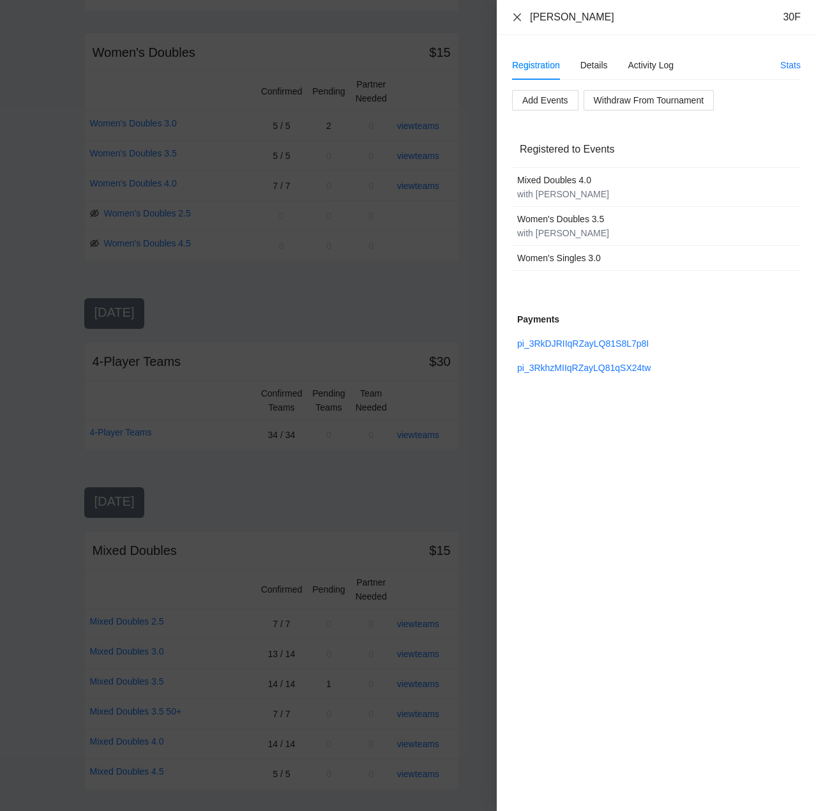
click at [517, 14] on icon "close" at bounding box center [517, 17] width 10 height 10
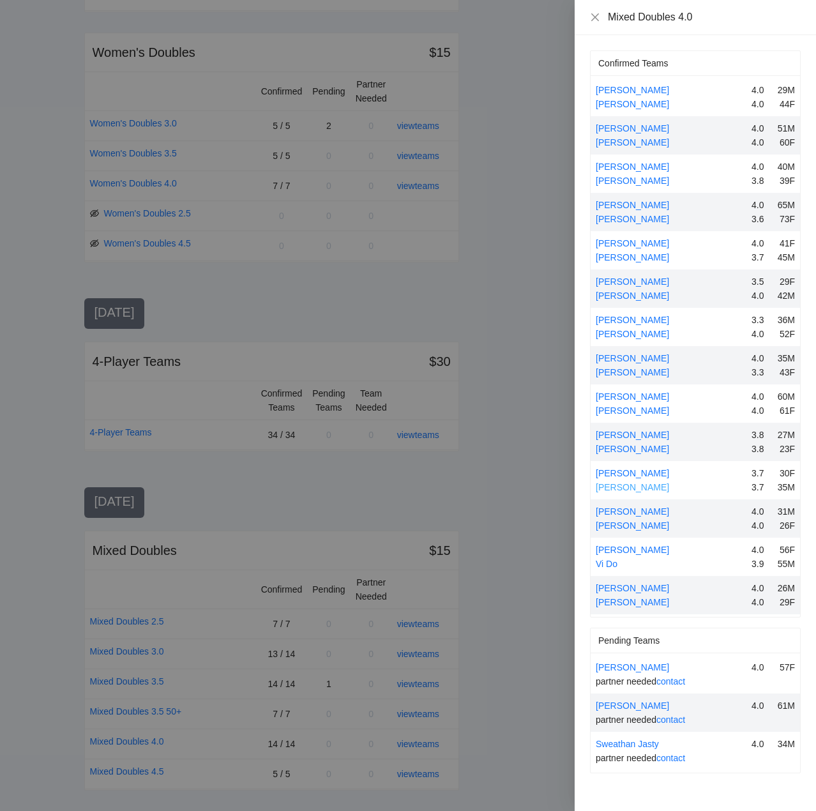
click at [631, 487] on link "[PERSON_NAME]" at bounding box center [632, 487] width 73 height 10
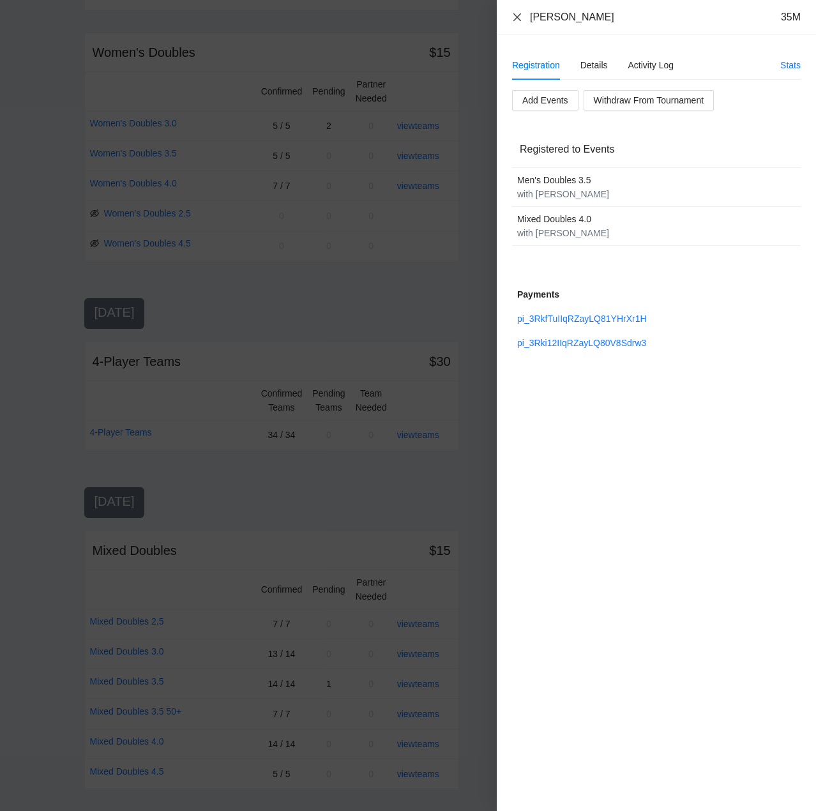
click at [516, 15] on icon "close" at bounding box center [517, 17] width 10 height 10
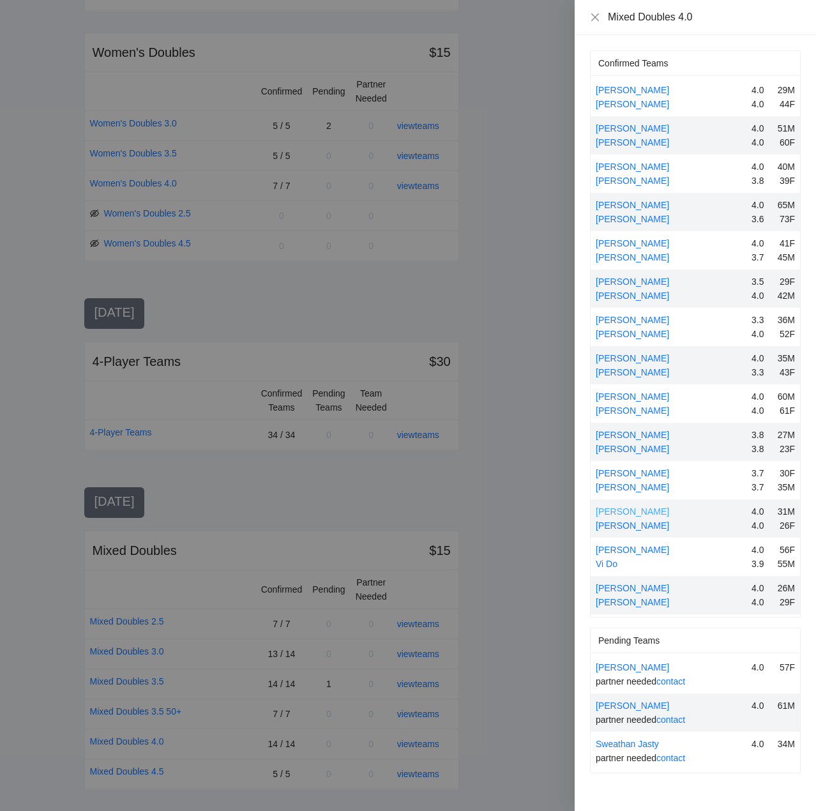
click at [642, 511] on link "[PERSON_NAME]" at bounding box center [632, 512] width 73 height 10
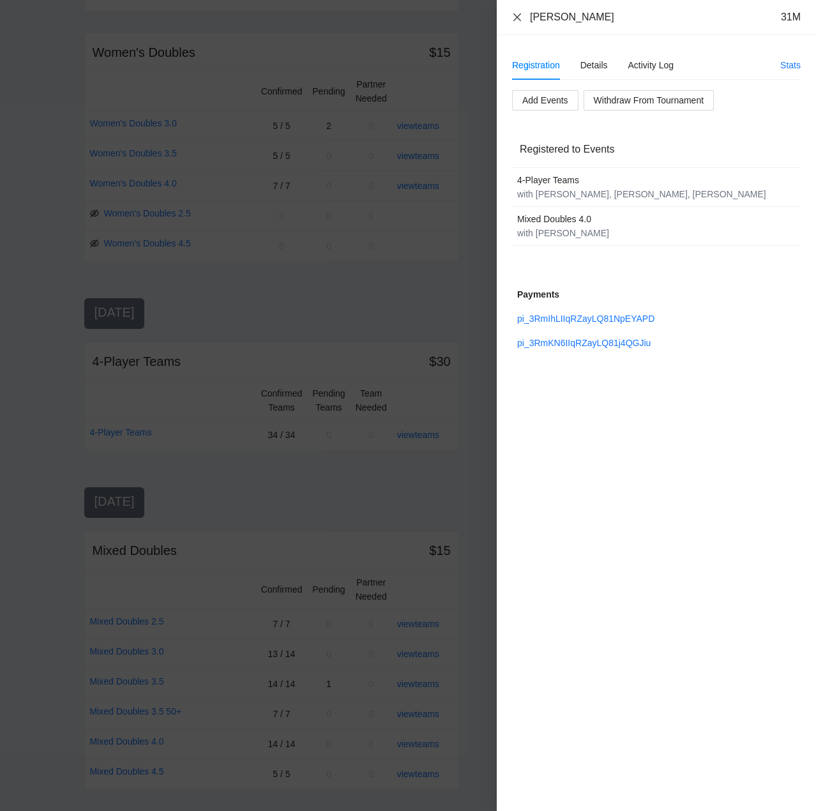
click at [513, 12] on div "[PERSON_NAME] 31M" at bounding box center [656, 17] width 319 height 35
click at [516, 15] on icon "close" at bounding box center [518, 17] width 8 height 8
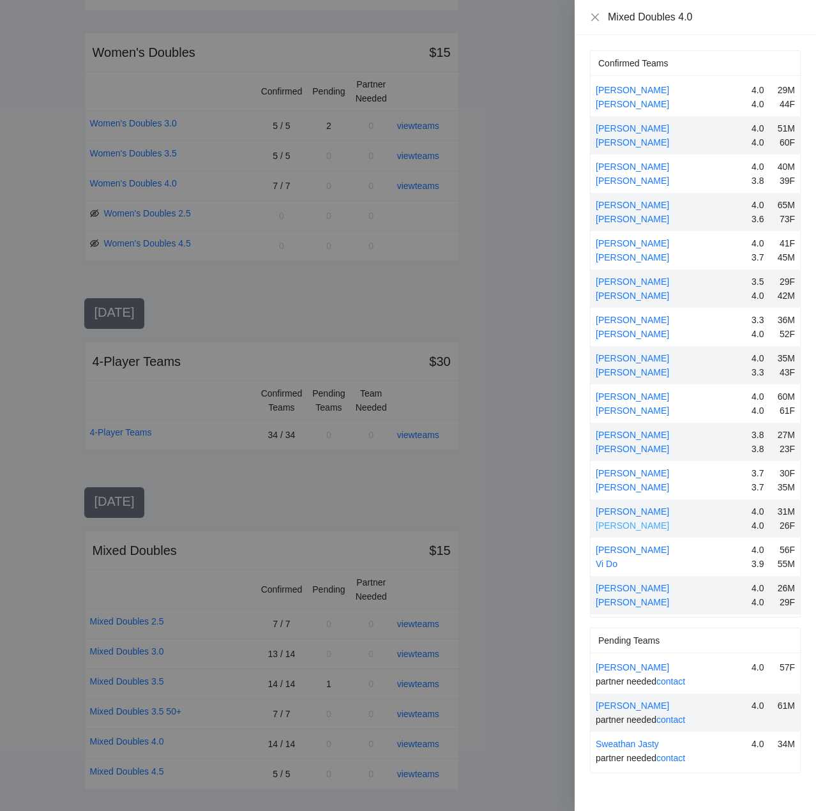
click at [627, 525] on link "[PERSON_NAME]" at bounding box center [632, 526] width 73 height 10
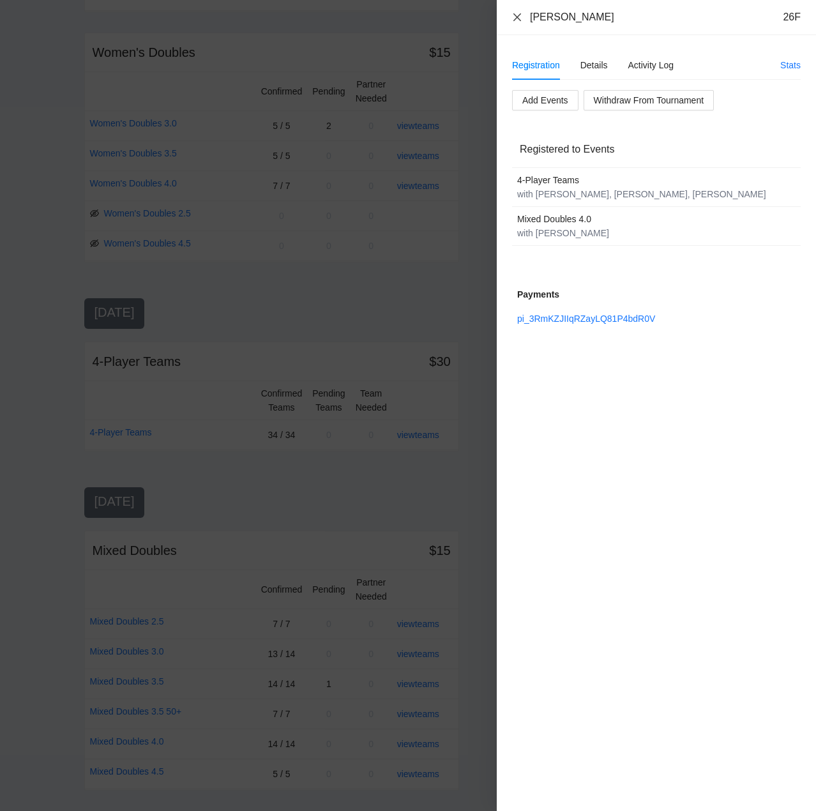
click at [520, 15] on icon "close" at bounding box center [517, 17] width 10 height 10
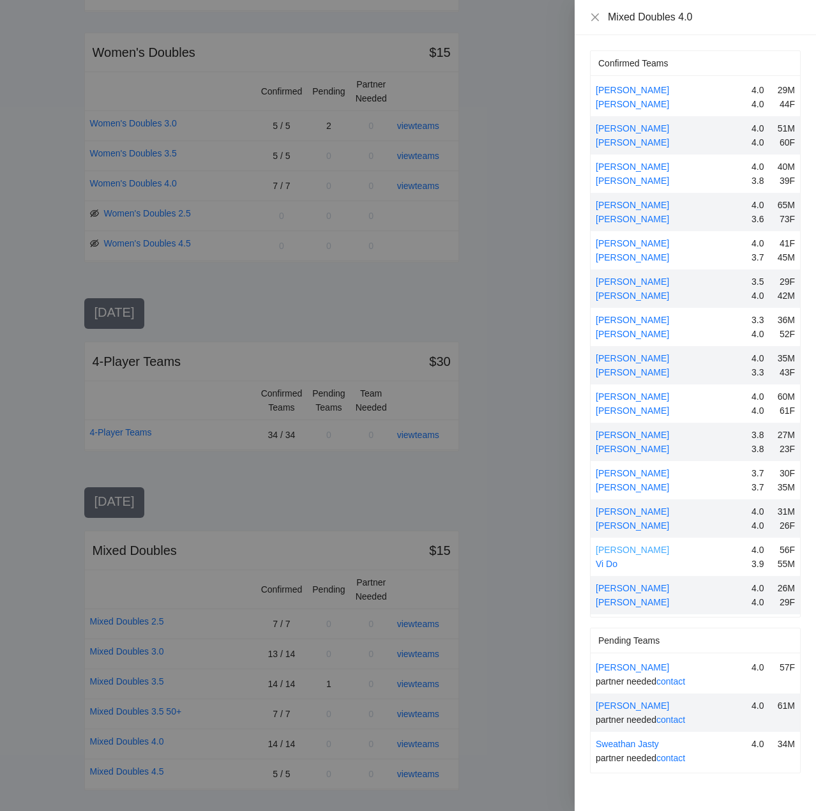
click at [646, 549] on link "[PERSON_NAME]" at bounding box center [632, 550] width 73 height 10
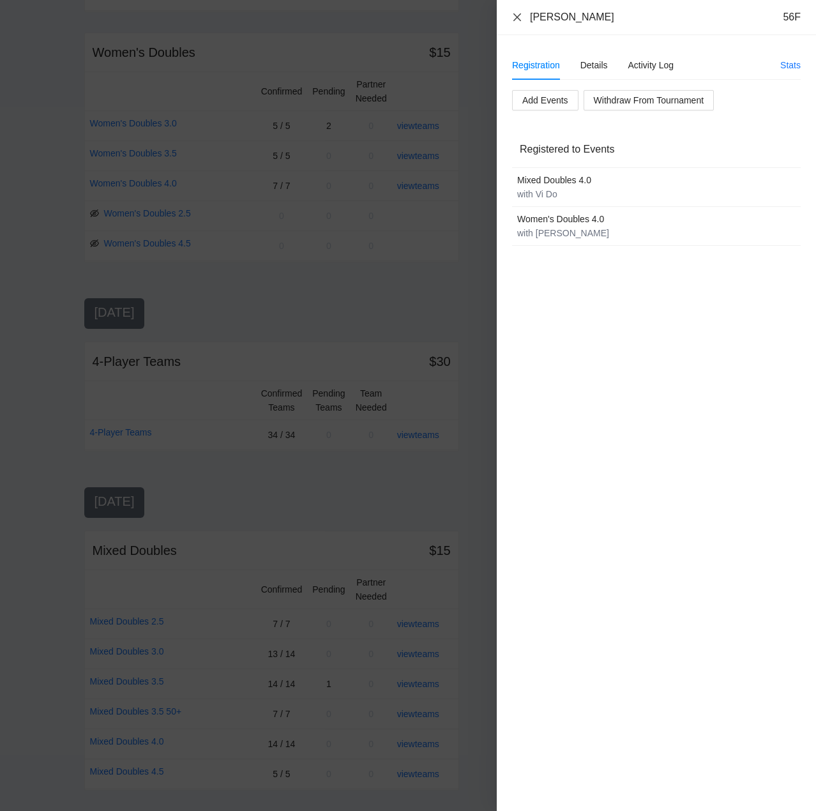
click at [519, 15] on icon "close" at bounding box center [517, 17] width 10 height 10
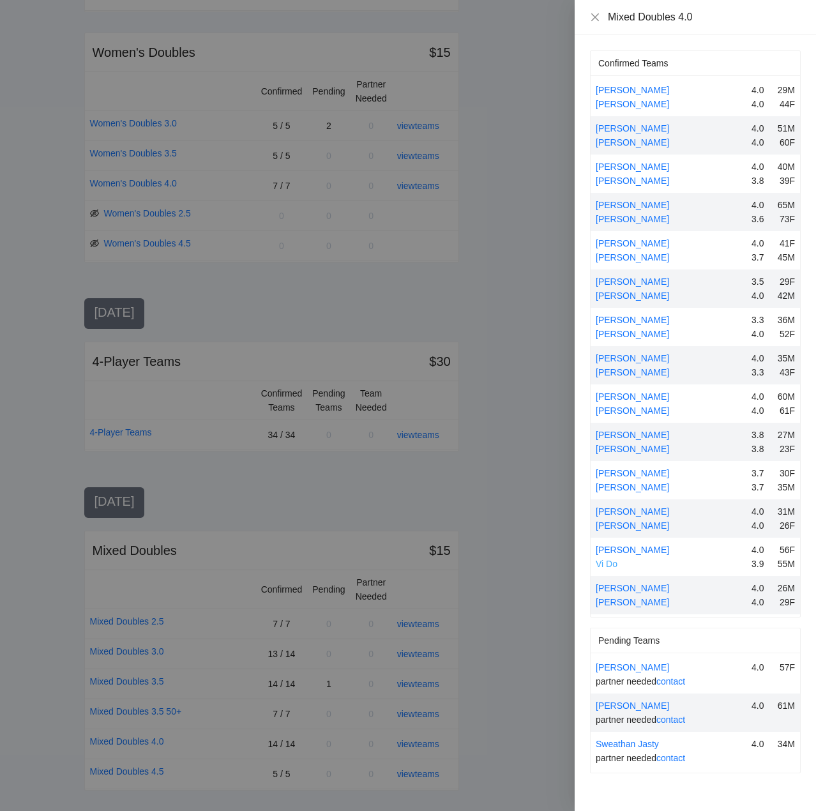
click at [617, 564] on link "Vi Do" at bounding box center [607, 564] width 22 height 10
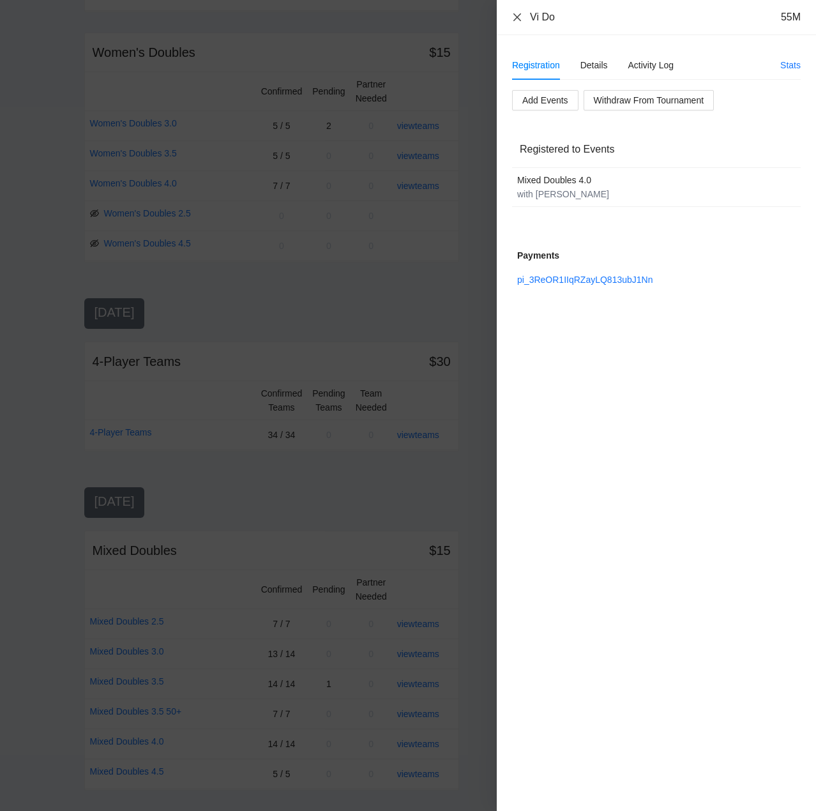
click at [518, 15] on icon "close" at bounding box center [517, 17] width 10 height 10
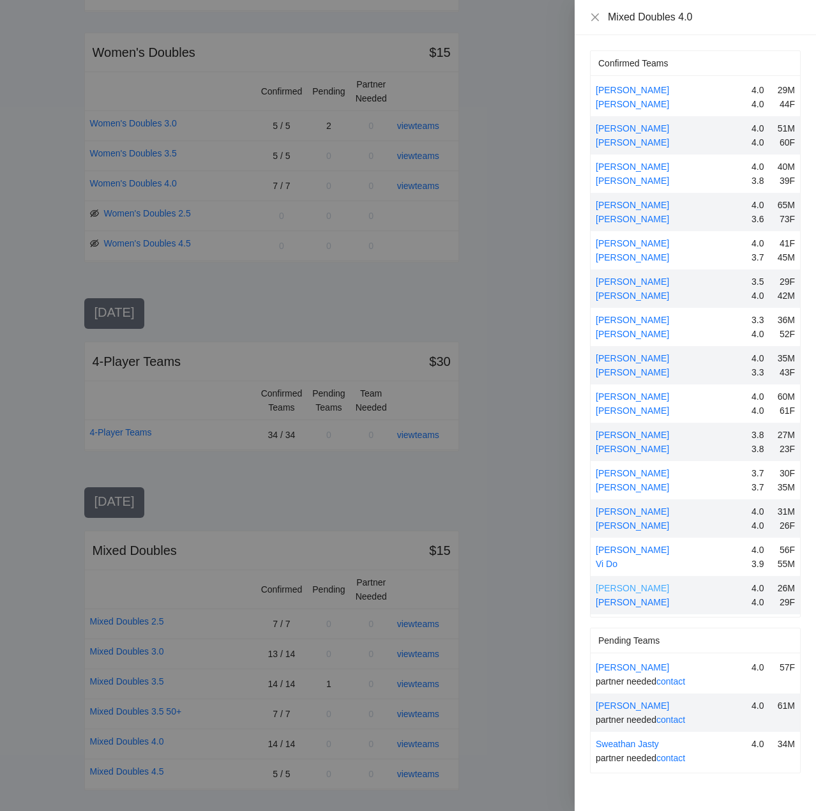
click at [636, 586] on link "[PERSON_NAME]" at bounding box center [632, 588] width 73 height 10
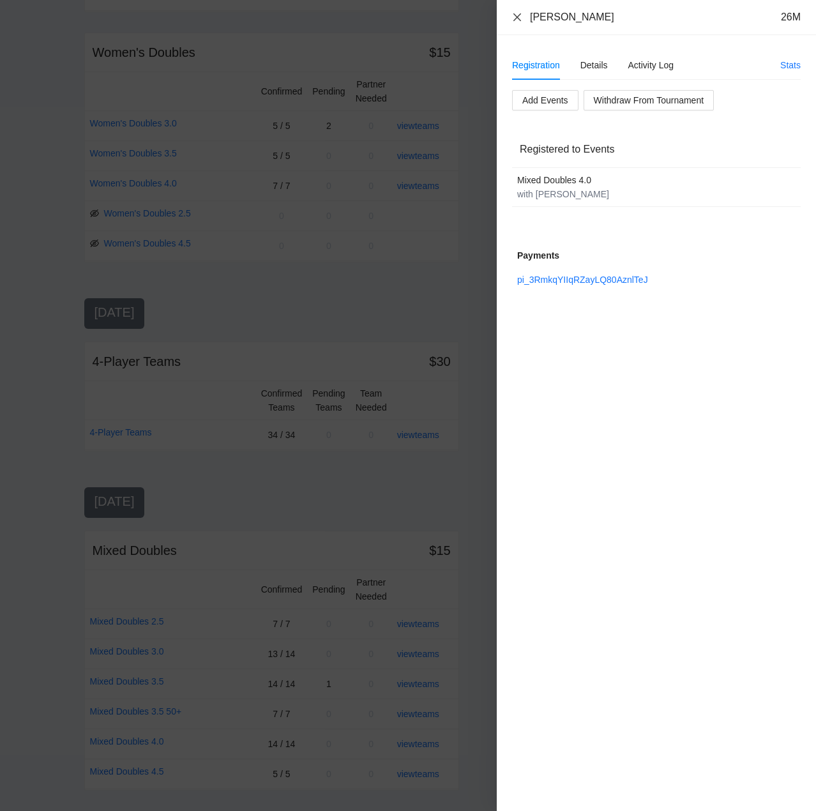
click at [519, 13] on icon "close" at bounding box center [517, 17] width 10 height 10
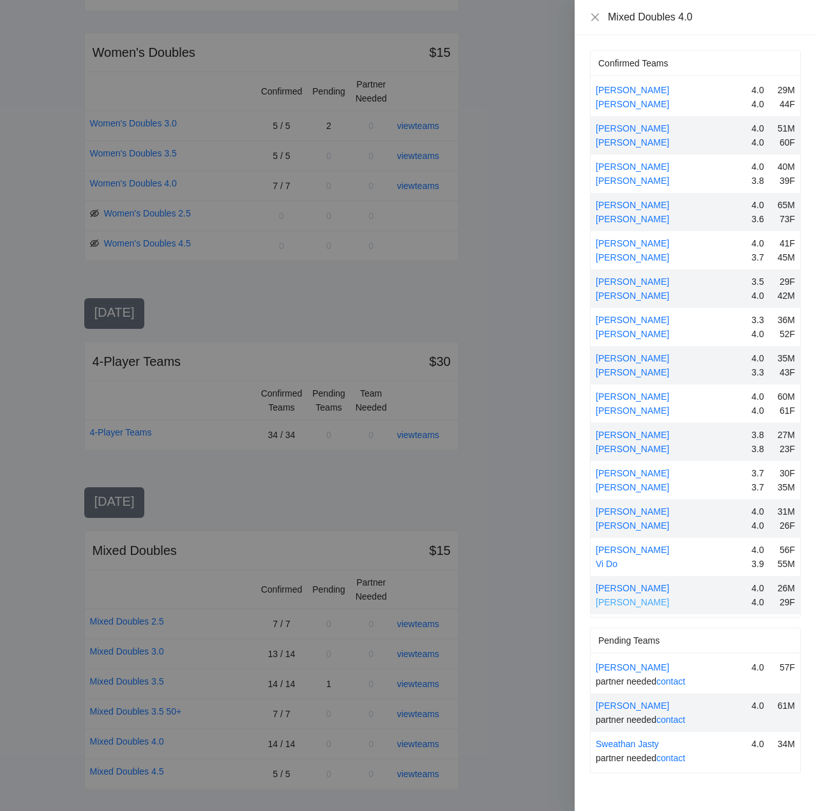
click at [635, 602] on link "[PERSON_NAME]" at bounding box center [632, 602] width 73 height 10
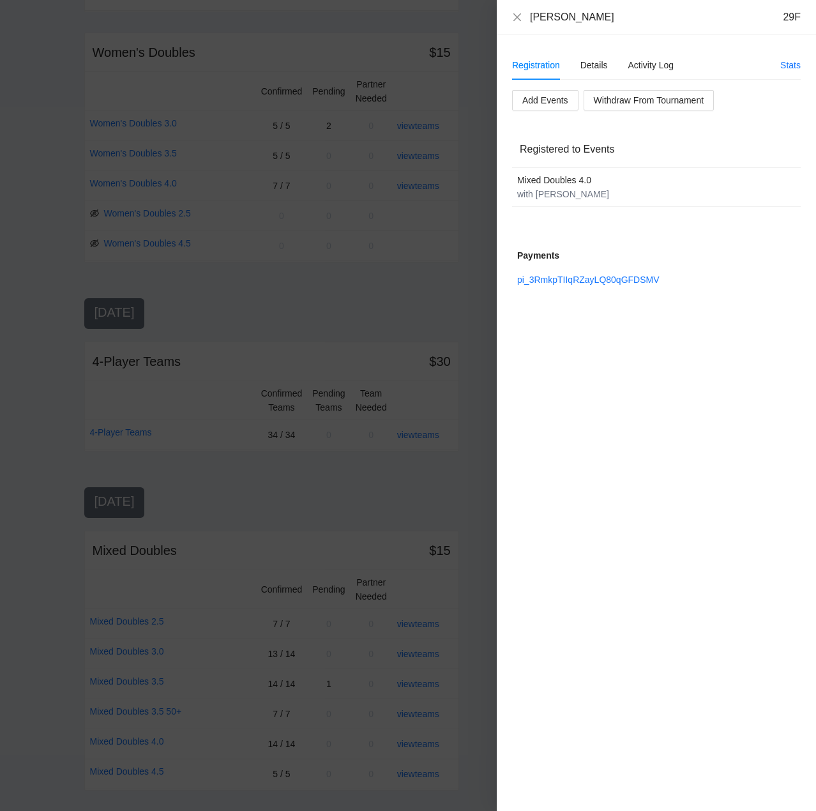
click at [519, 11] on div "[PERSON_NAME] 29F" at bounding box center [656, 17] width 289 height 14
drag, startPoint x: 519, startPoint y: 13, endPoint x: 537, endPoint y: 57, distance: 47.6
click at [519, 14] on icon "close" at bounding box center [517, 17] width 10 height 10
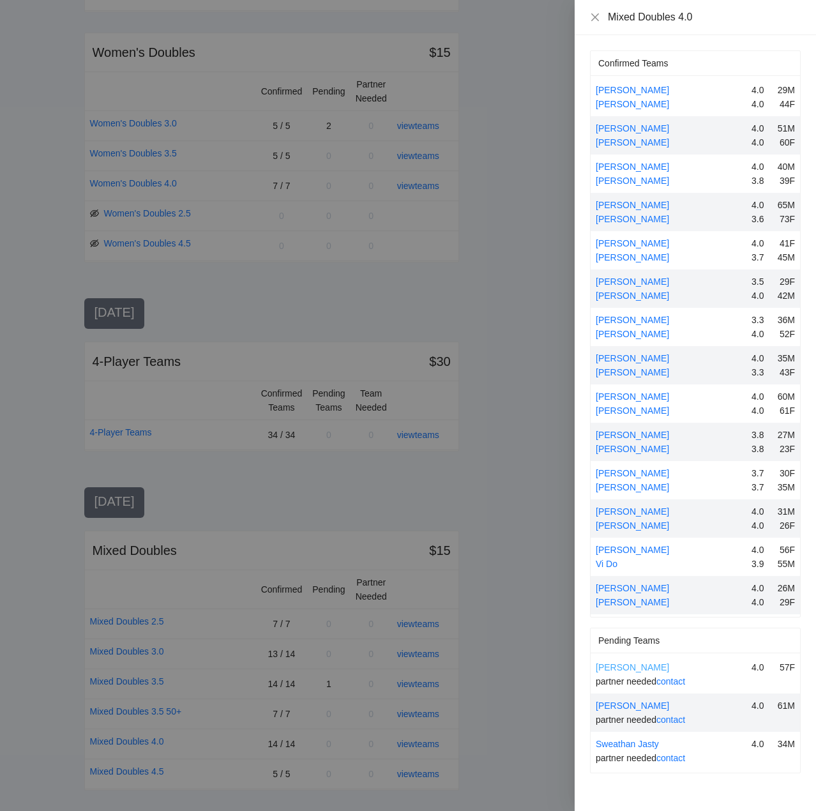
click at [625, 666] on link "[PERSON_NAME]" at bounding box center [632, 667] width 73 height 10
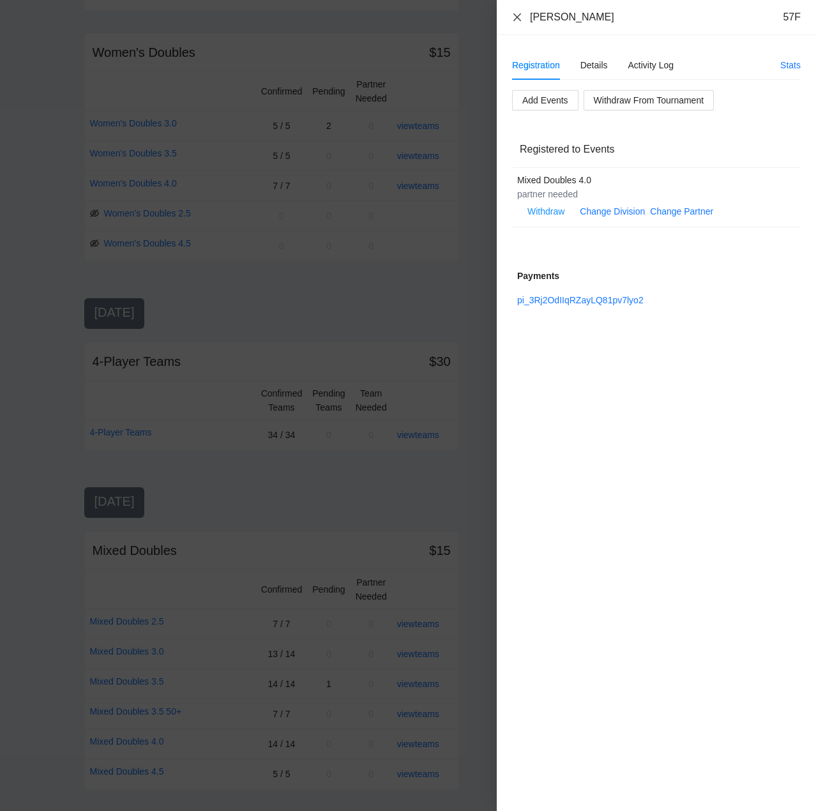
click at [517, 17] on icon "close" at bounding box center [517, 17] width 10 height 10
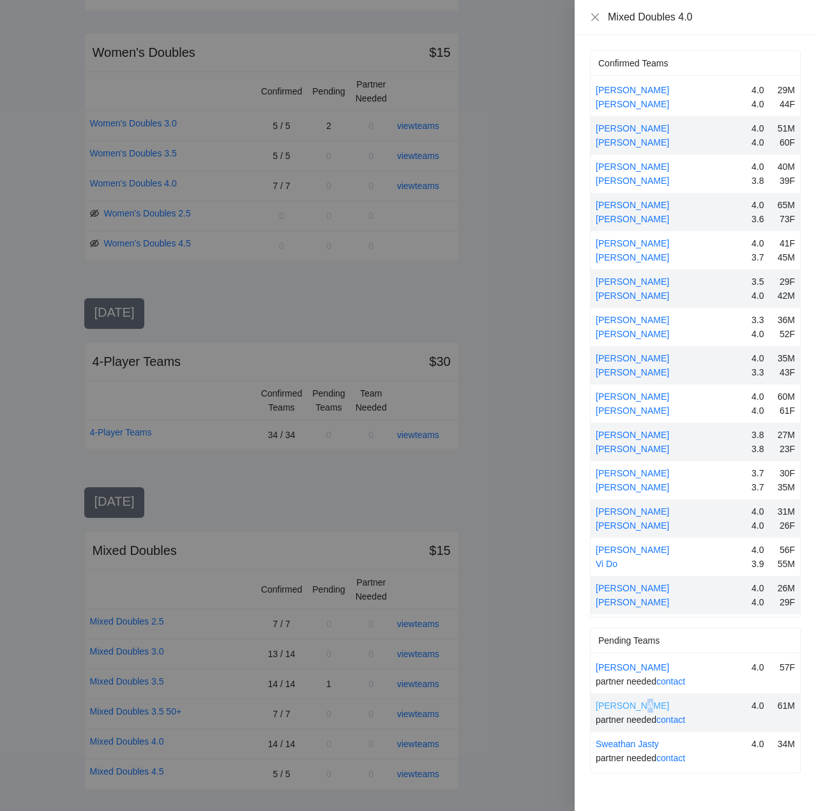
click at [639, 706] on link "[PERSON_NAME]" at bounding box center [632, 706] width 73 height 10
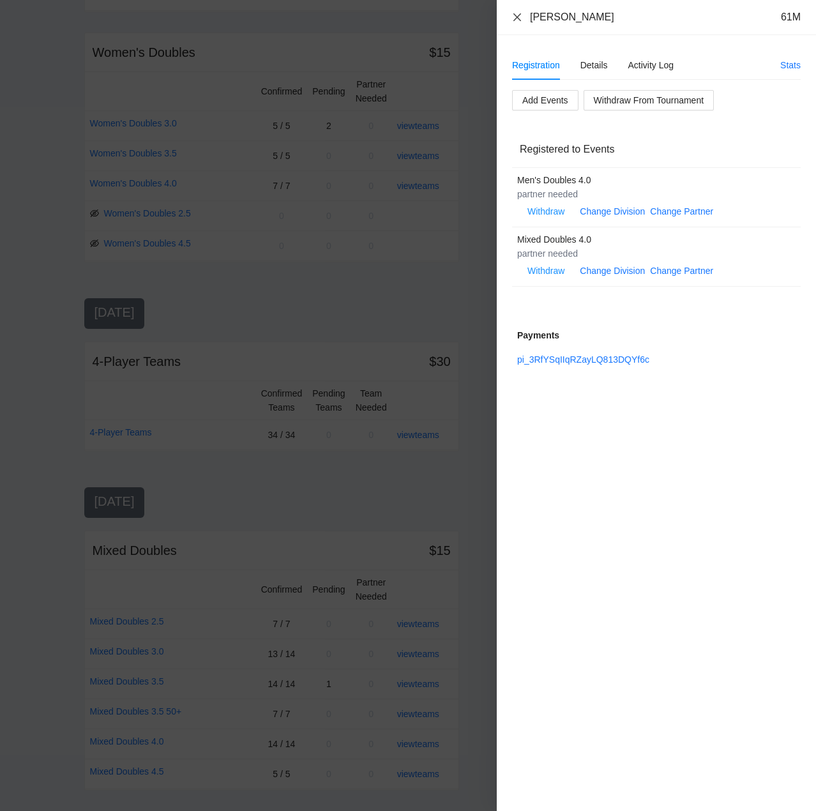
click at [516, 12] on icon "close" at bounding box center [517, 17] width 10 height 10
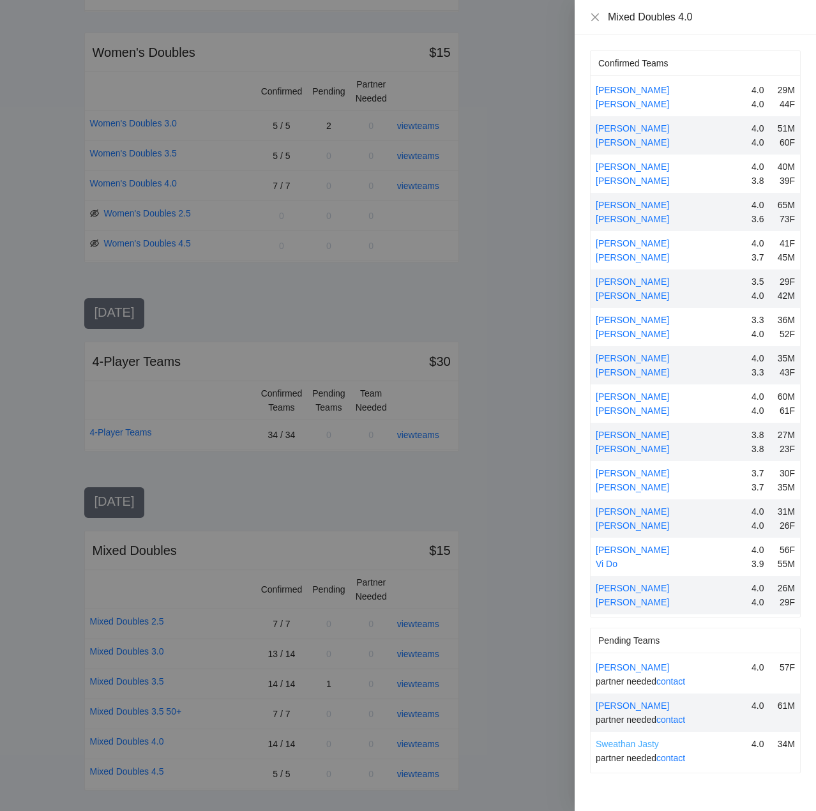
click at [645, 746] on link "Sweathan Jasty" at bounding box center [627, 744] width 63 height 10
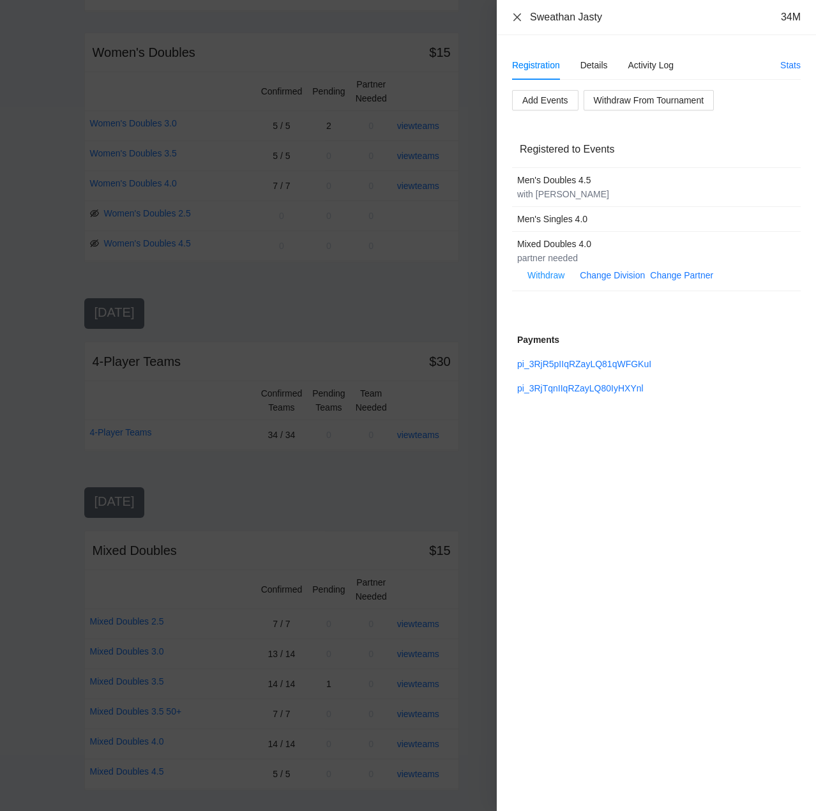
click at [517, 15] on icon "close" at bounding box center [517, 17] width 10 height 10
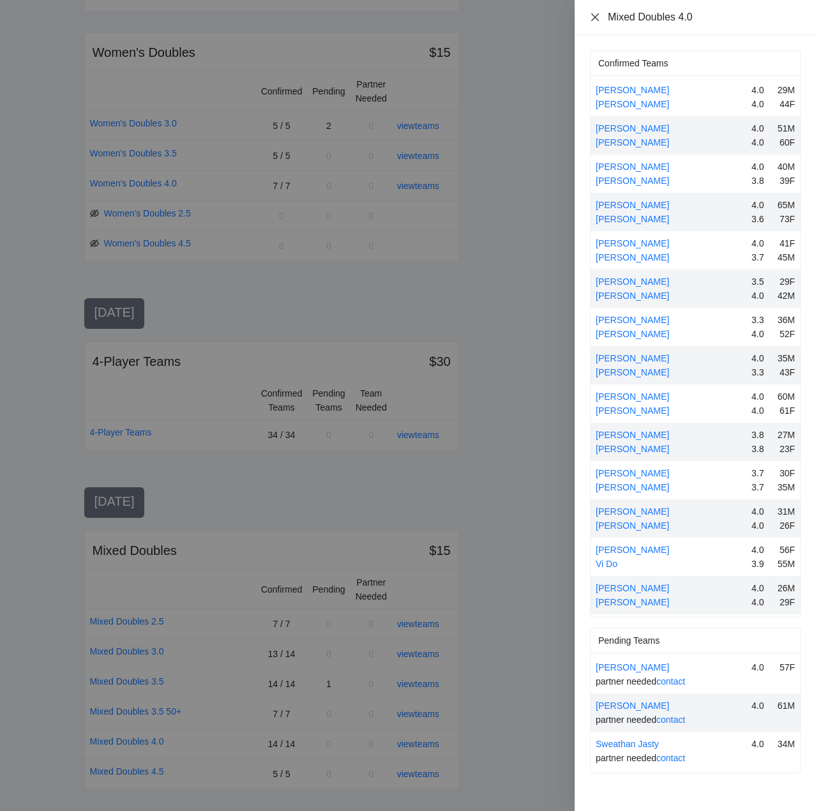
drag, startPoint x: 595, startPoint y: 15, endPoint x: 595, endPoint y: 22, distance: 7.7
click at [596, 15] on icon "close" at bounding box center [595, 17] width 10 height 10
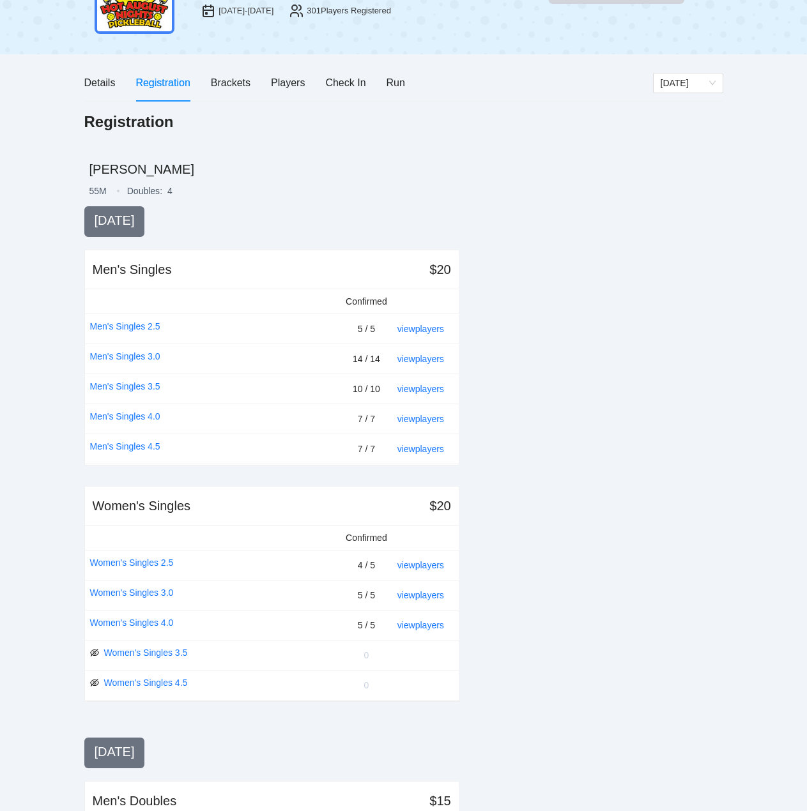
scroll to position [0, 0]
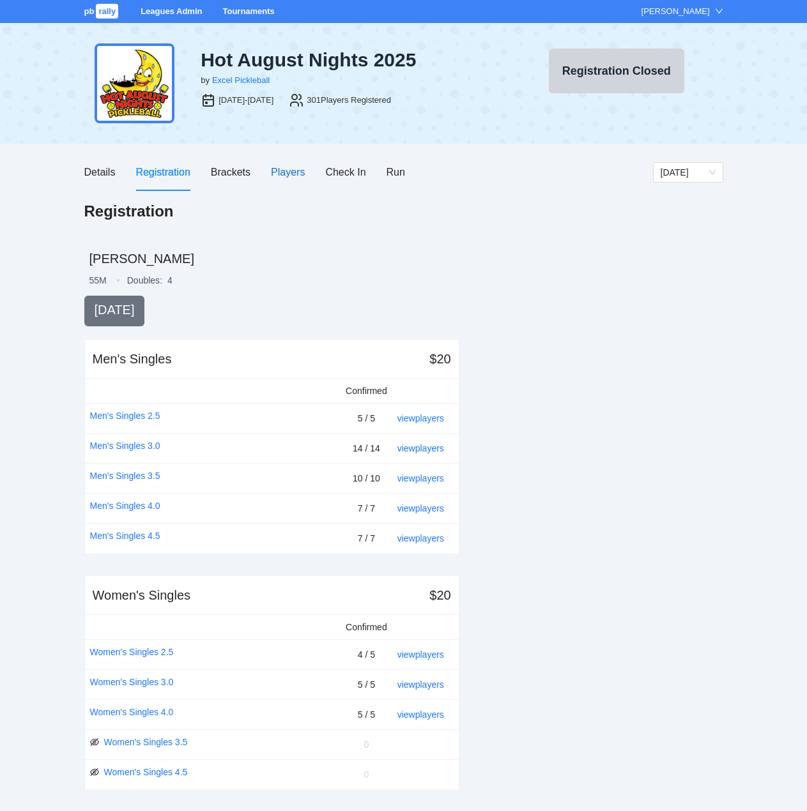
click at [284, 171] on div "Players" at bounding box center [288, 172] width 34 height 16
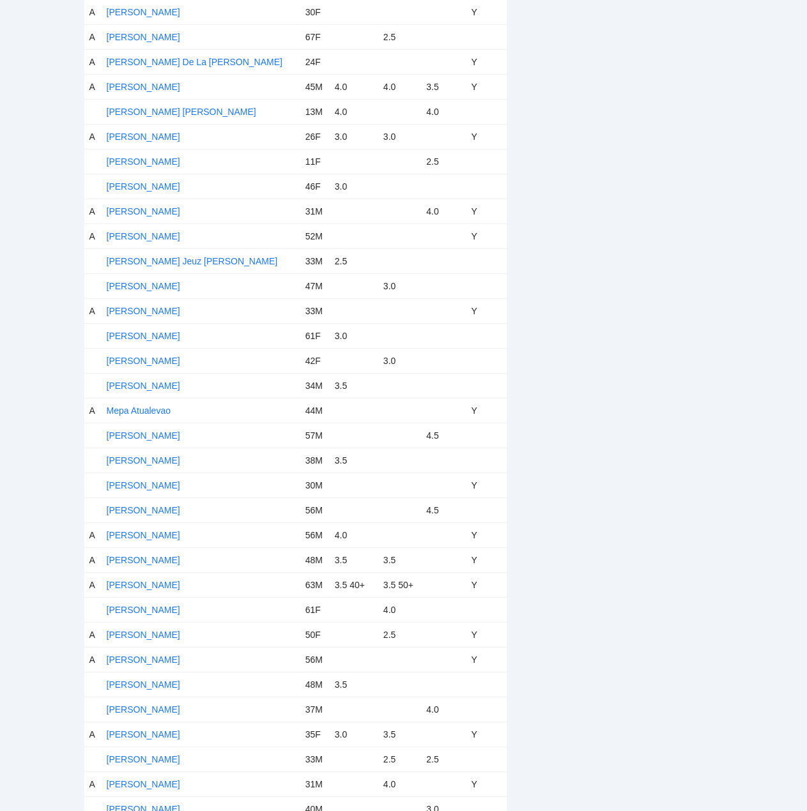
scroll to position [4840, 0]
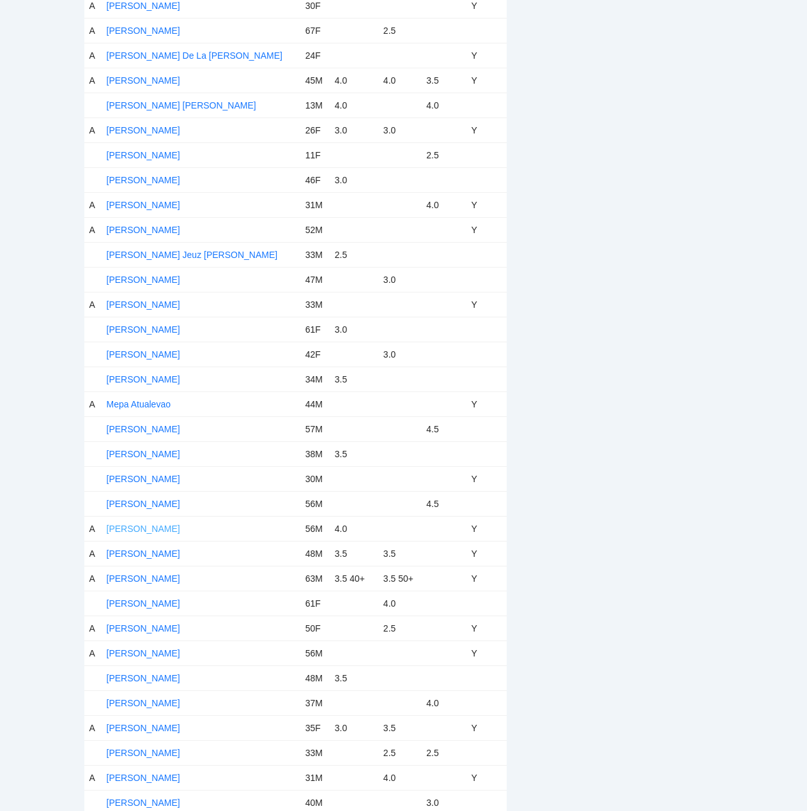
click at [152, 529] on link "[PERSON_NAME]" at bounding box center [143, 529] width 73 height 10
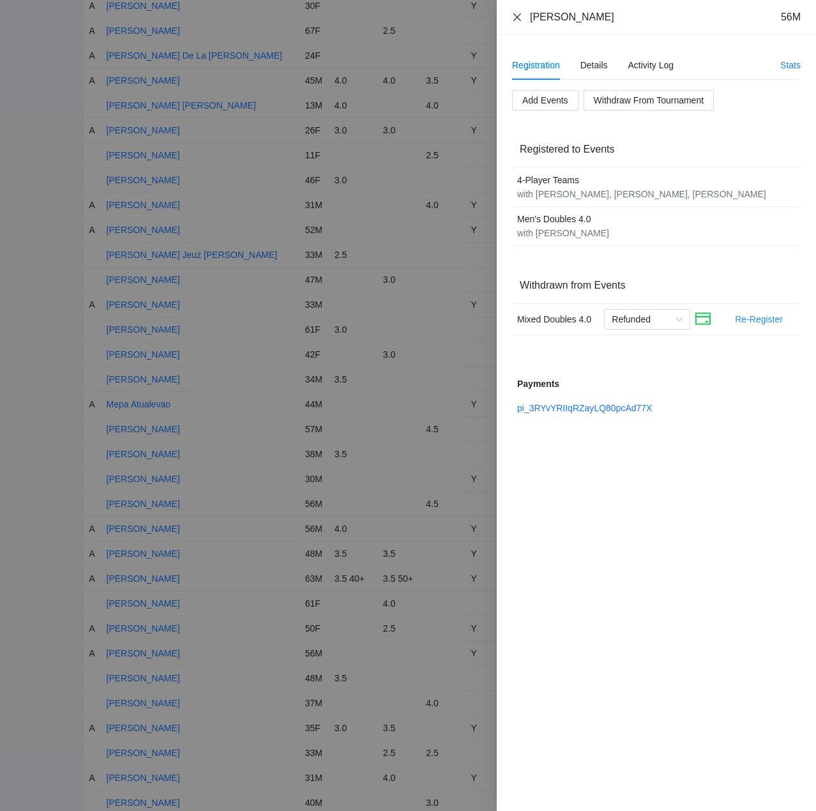
click at [519, 13] on icon "close" at bounding box center [517, 17] width 10 height 10
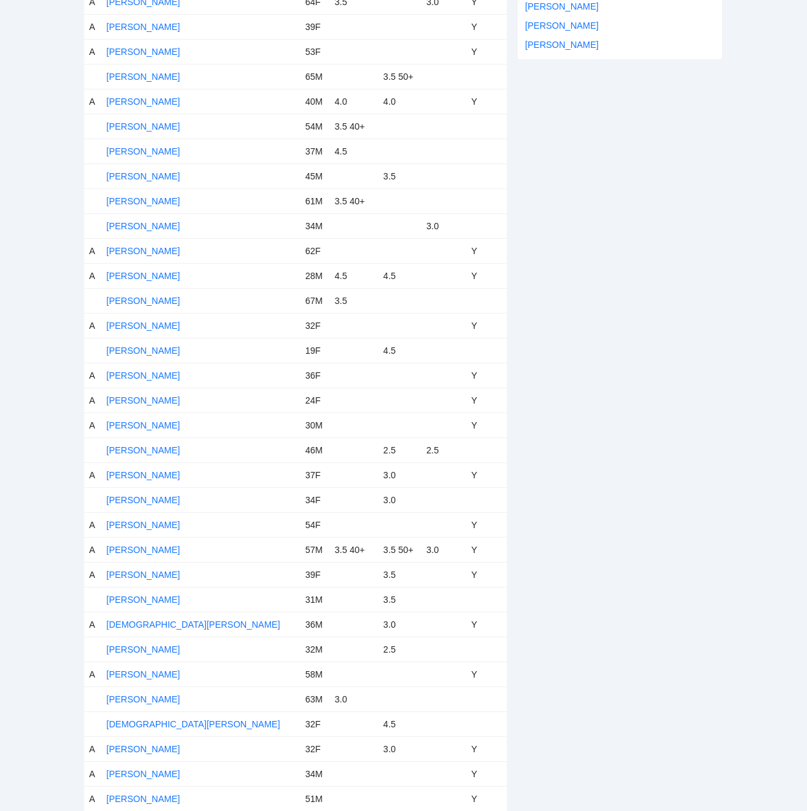
scroll to position [0, 0]
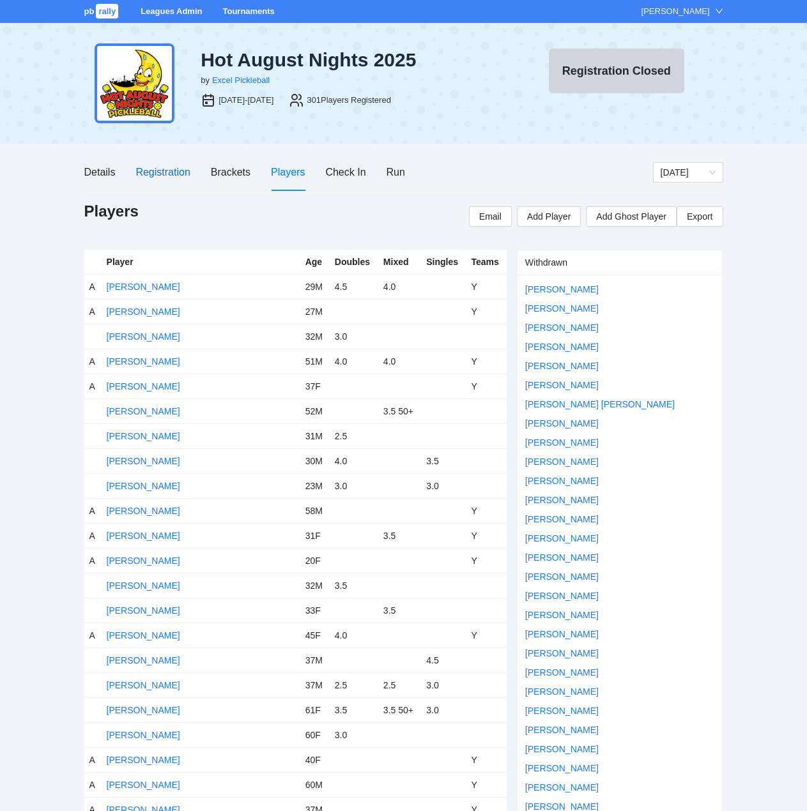
click at [169, 173] on div "Registration" at bounding box center [162, 172] width 54 height 16
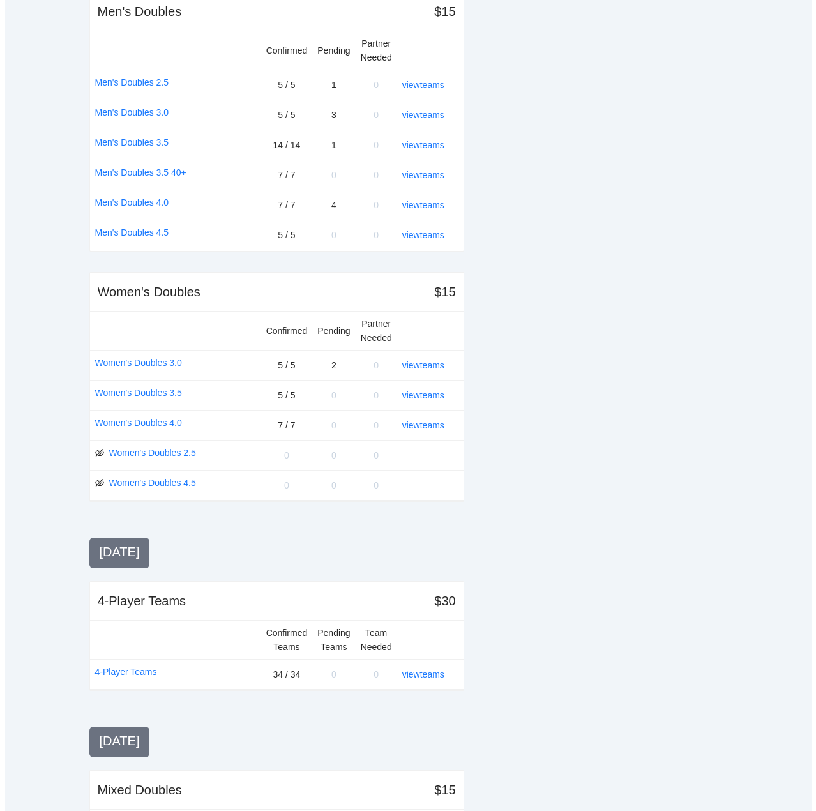
scroll to position [1119, 0]
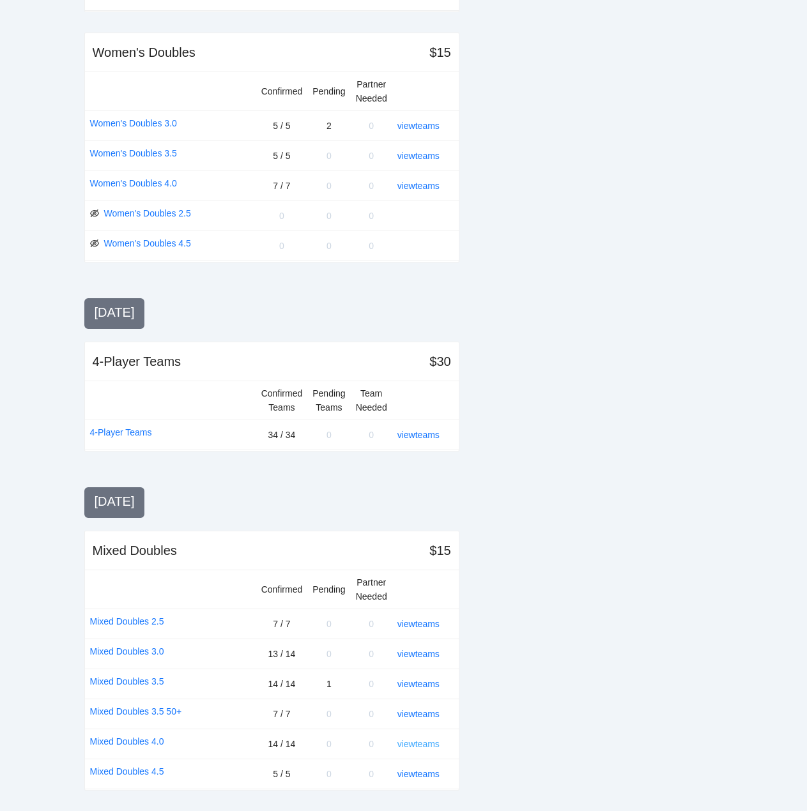
click at [420, 744] on link "view teams" at bounding box center [418, 744] width 42 height 10
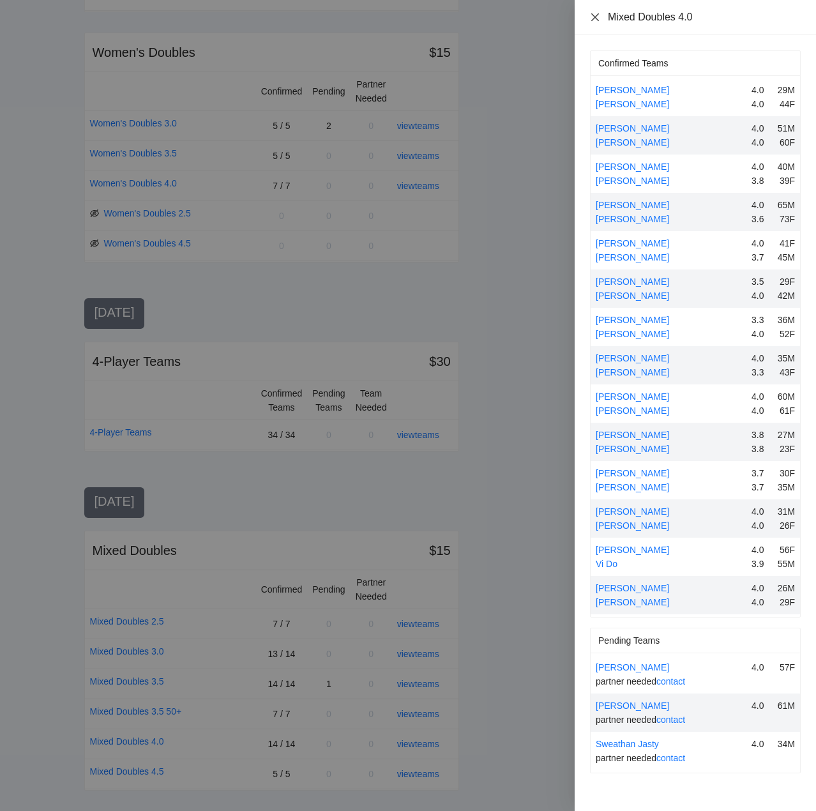
click at [595, 16] on icon "close" at bounding box center [596, 17] width 8 height 8
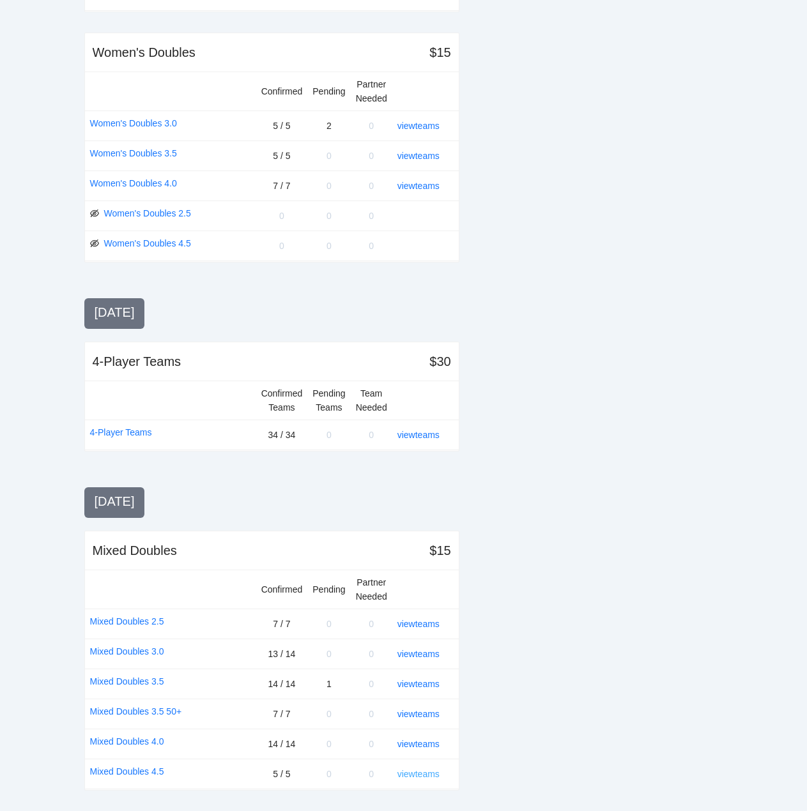
click at [429, 776] on link "view teams" at bounding box center [418, 774] width 42 height 10
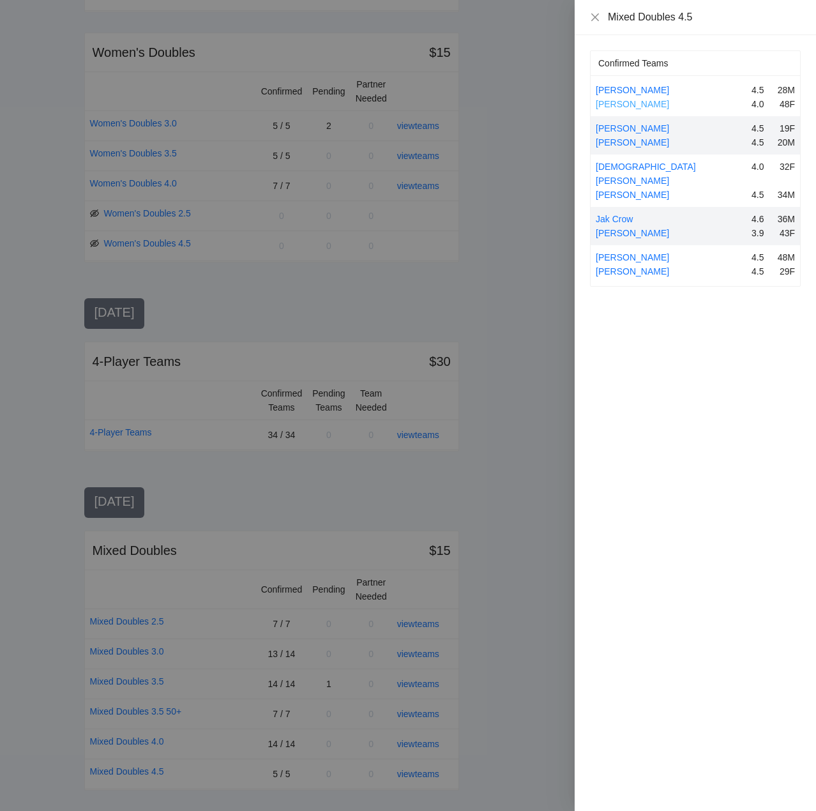
click at [648, 103] on link "[PERSON_NAME]" at bounding box center [632, 104] width 73 height 10
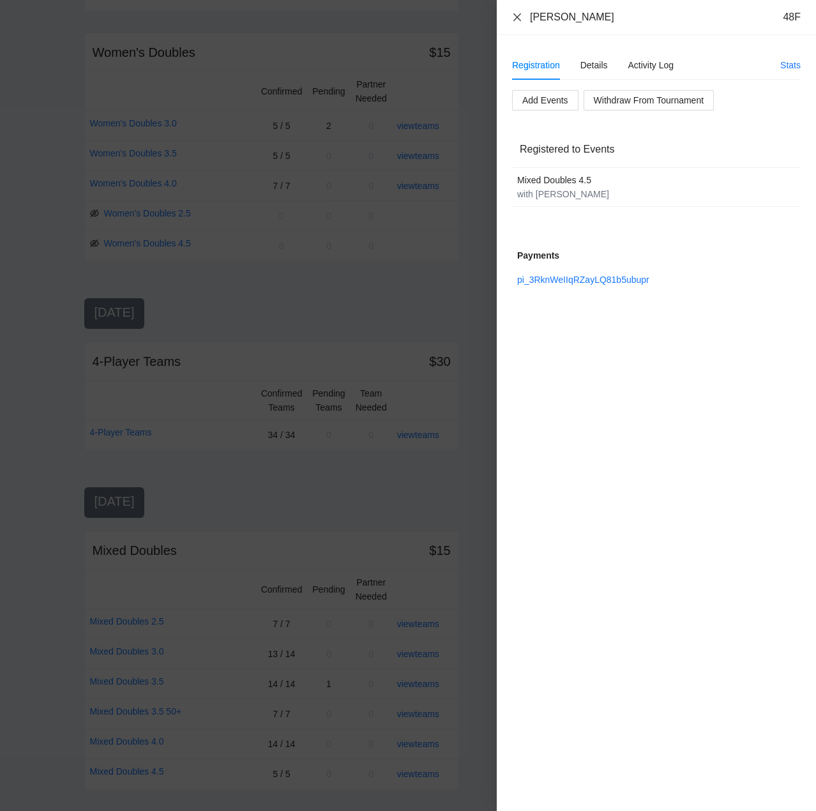
click at [520, 15] on icon "close" at bounding box center [517, 17] width 10 height 10
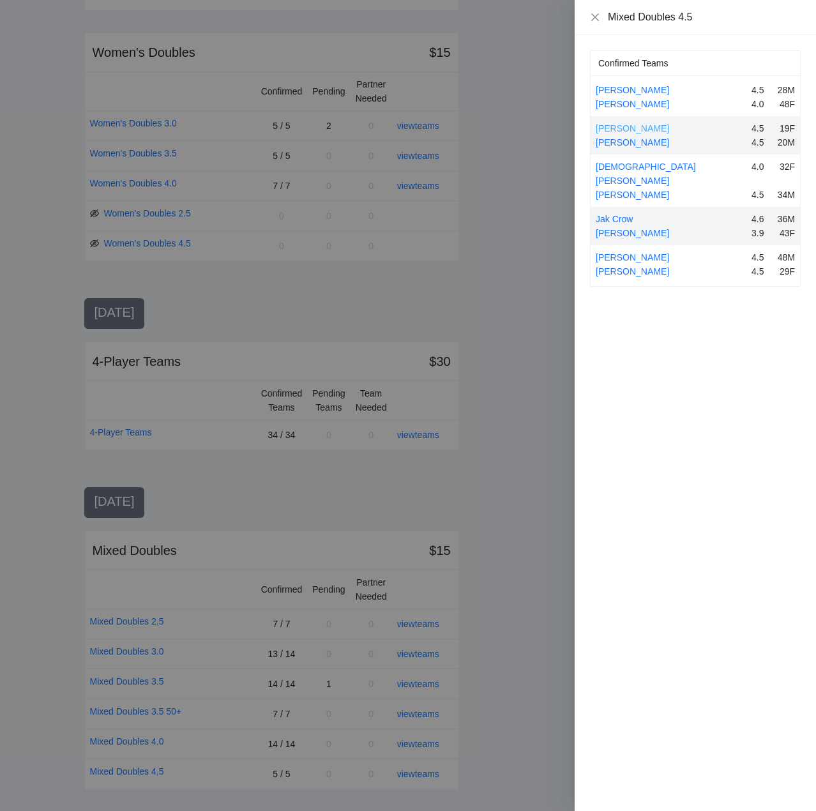
click at [636, 126] on link "[PERSON_NAME]" at bounding box center [632, 128] width 73 height 10
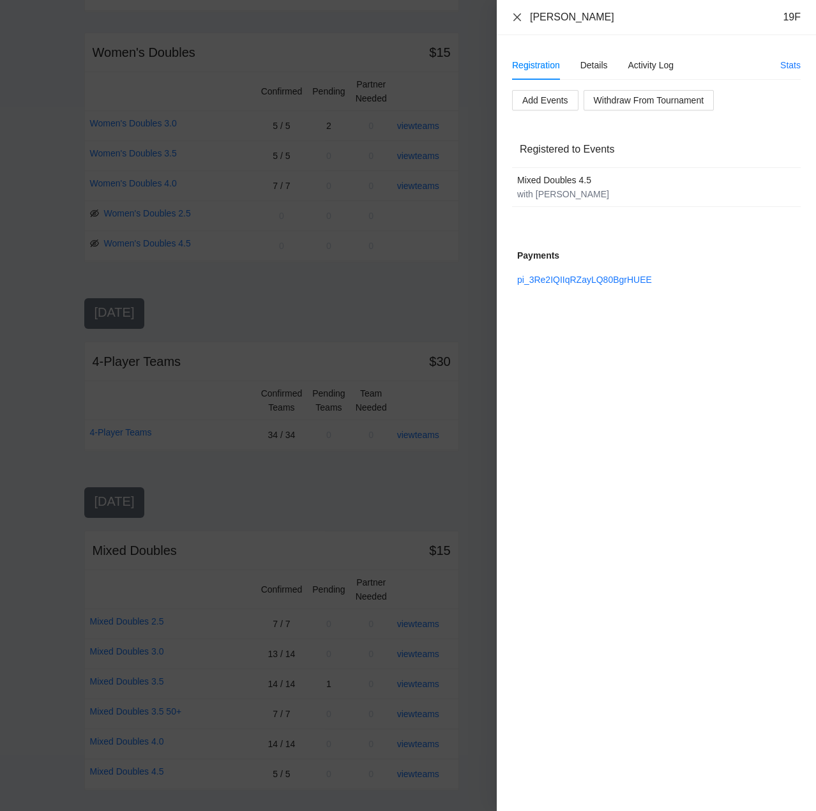
click at [517, 14] on icon "close" at bounding box center [517, 17] width 10 height 10
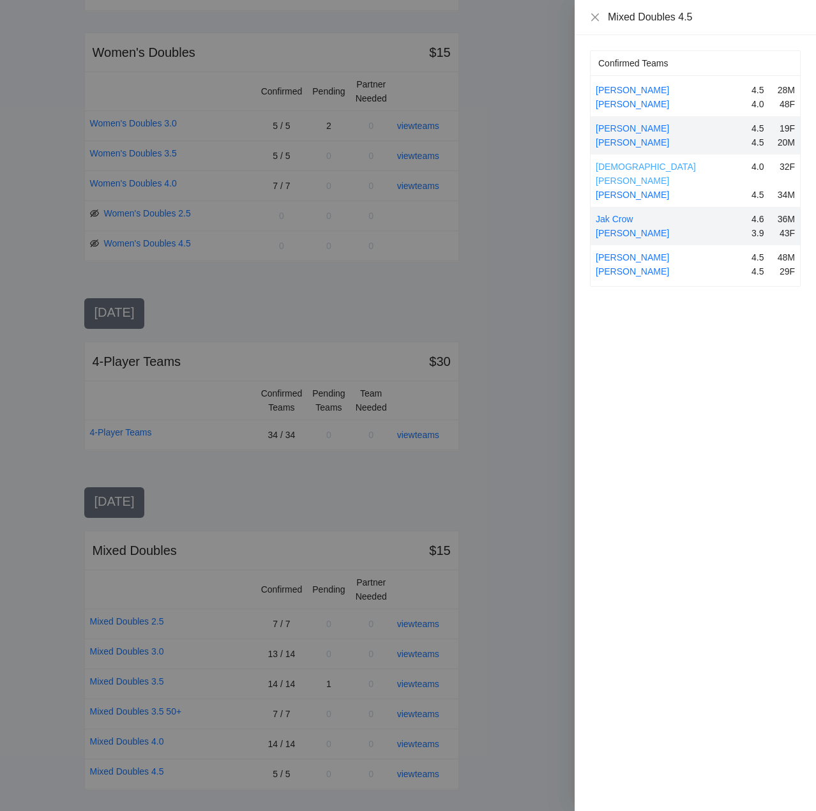
click at [648, 169] on link "[DEMOGRAPHIC_DATA][PERSON_NAME]" at bounding box center [646, 174] width 100 height 24
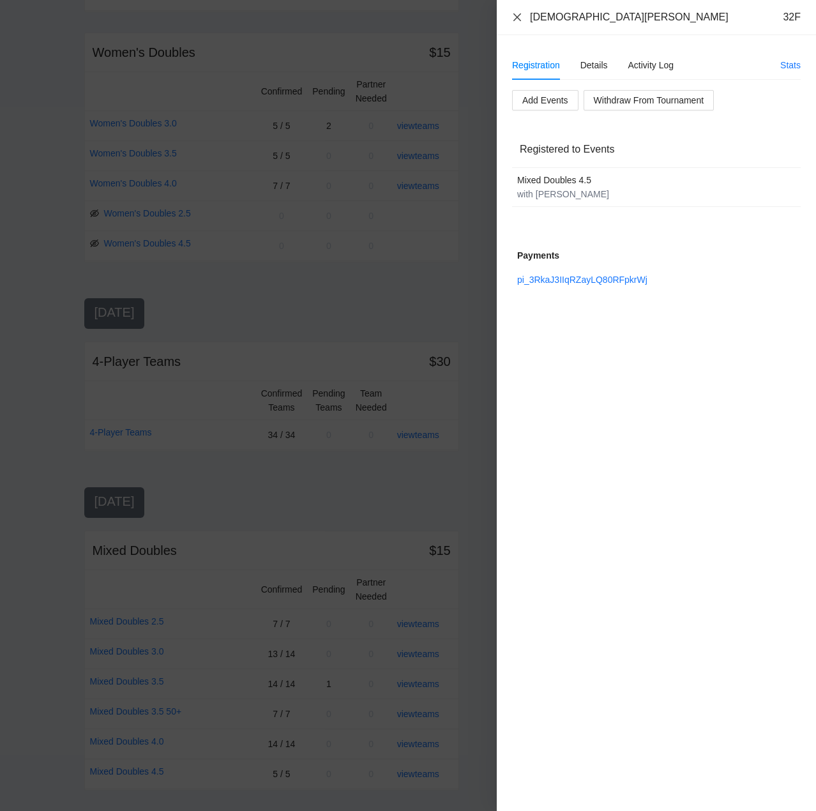
click at [517, 17] on icon "close" at bounding box center [518, 17] width 8 height 8
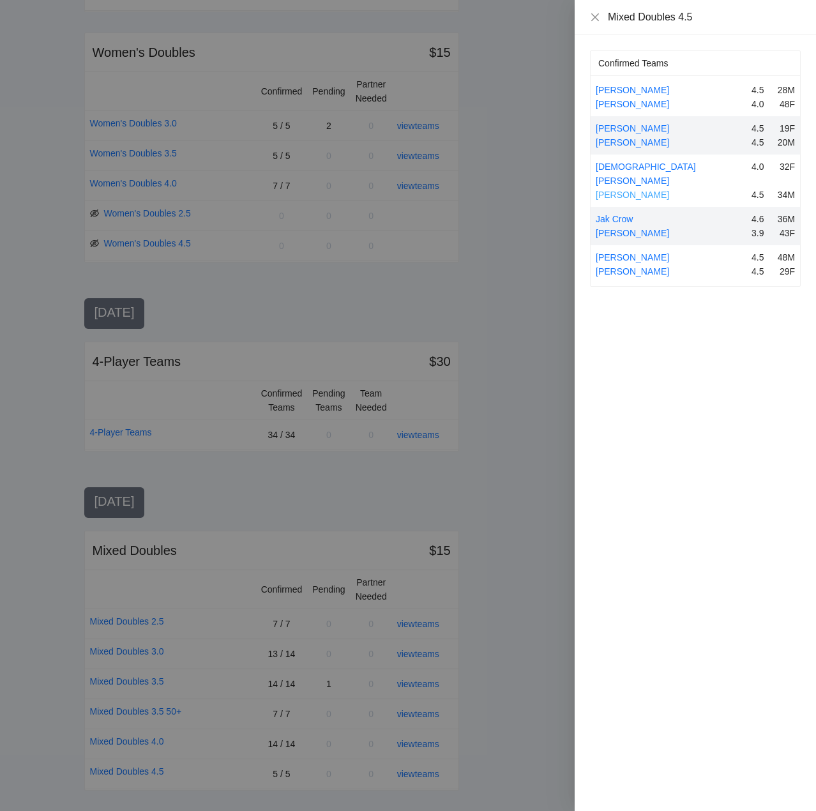
click at [640, 190] on link "[PERSON_NAME]" at bounding box center [632, 195] width 73 height 10
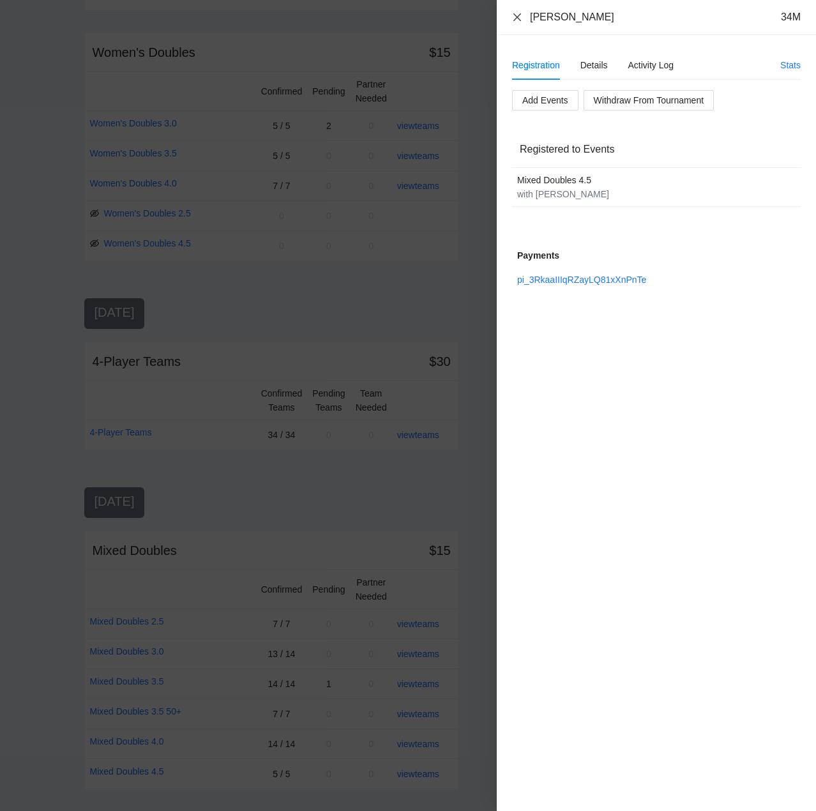
click at [512, 14] on icon "close" at bounding box center [517, 17] width 10 height 10
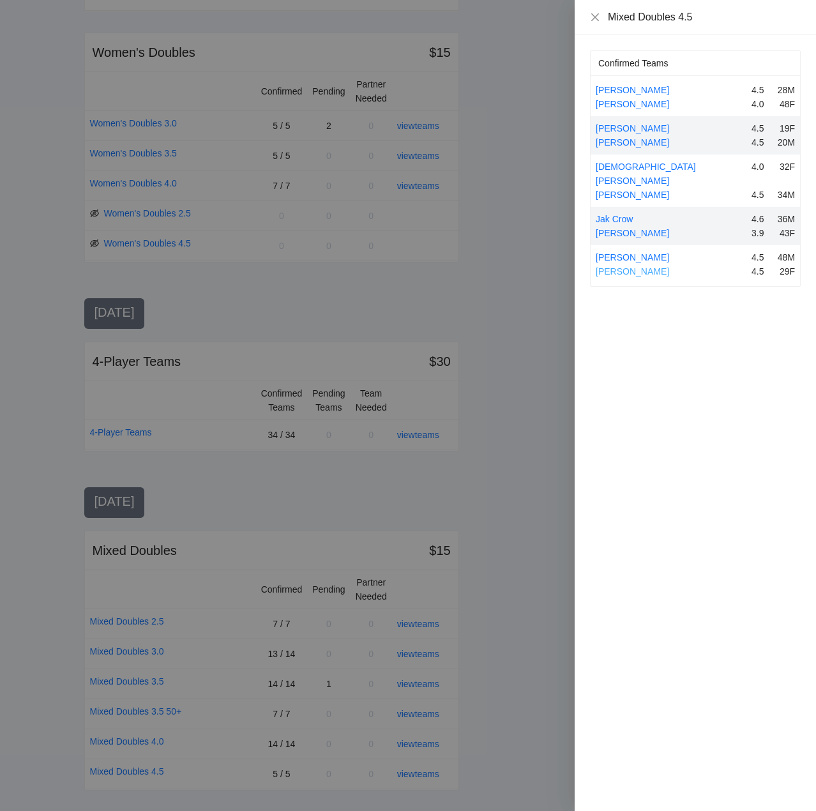
click at [643, 266] on link "[PERSON_NAME]" at bounding box center [632, 271] width 73 height 10
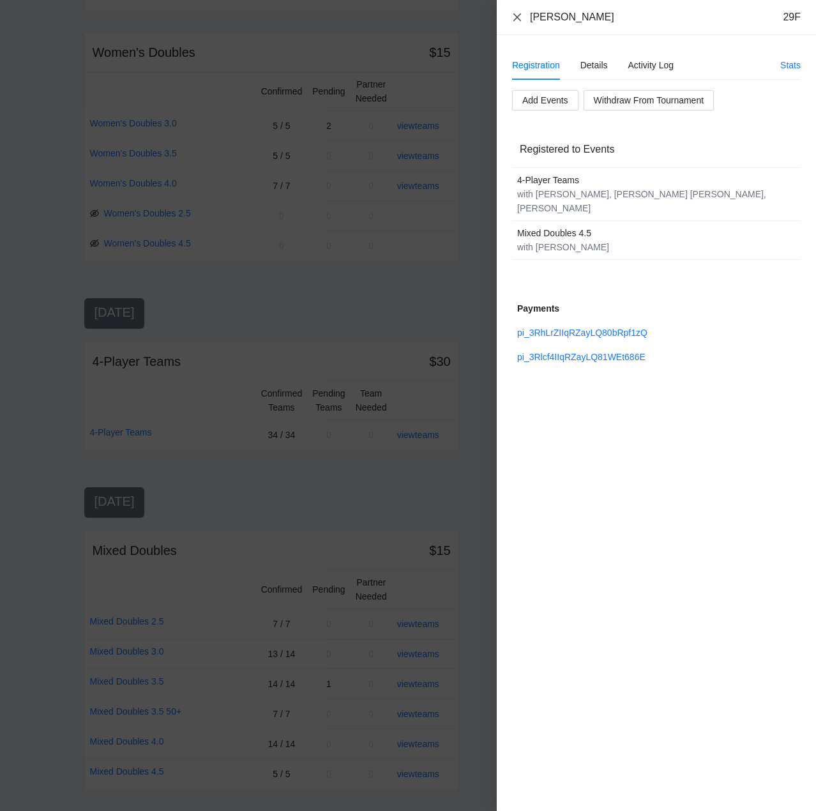
click at [516, 15] on icon "close" at bounding box center [517, 17] width 10 height 10
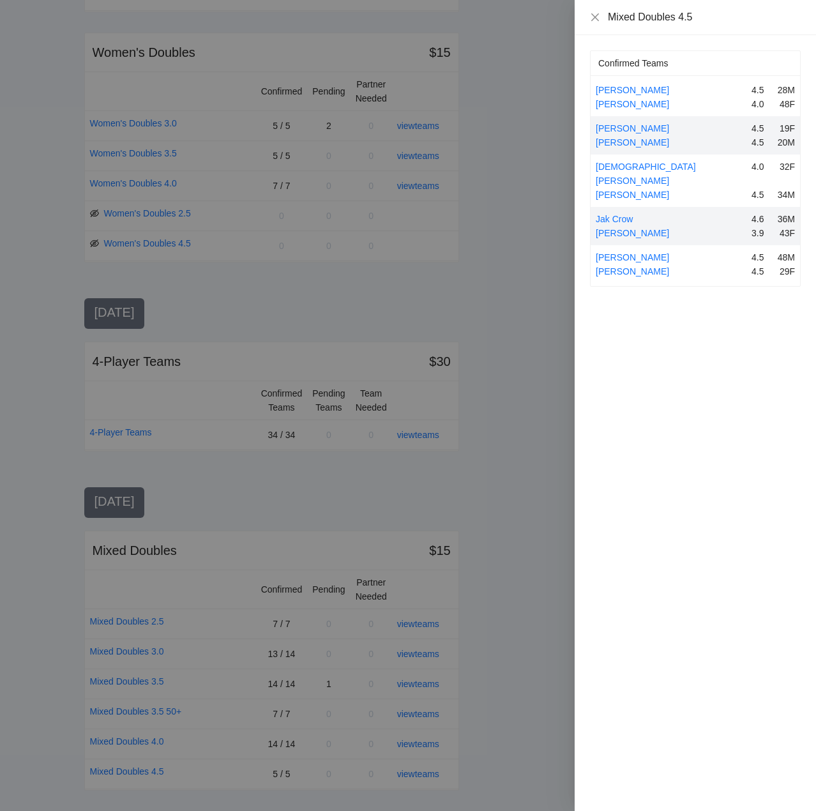
click at [597, 11] on div "Mixed Doubles 4.5" at bounding box center [695, 17] width 211 height 14
click at [597, 15] on icon "close" at bounding box center [595, 17] width 10 height 10
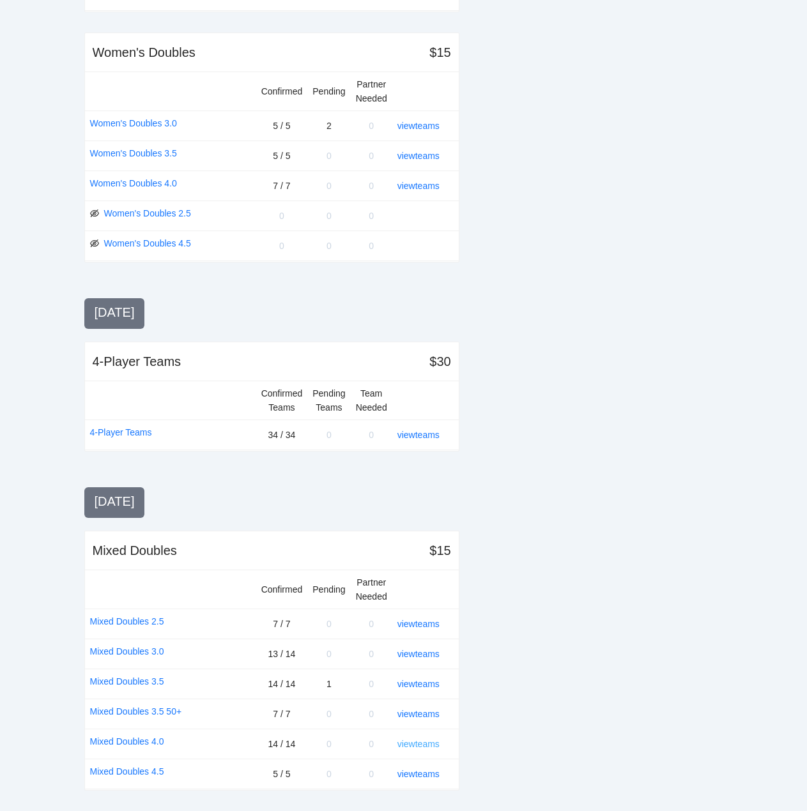
click at [421, 747] on link "view teams" at bounding box center [418, 744] width 42 height 10
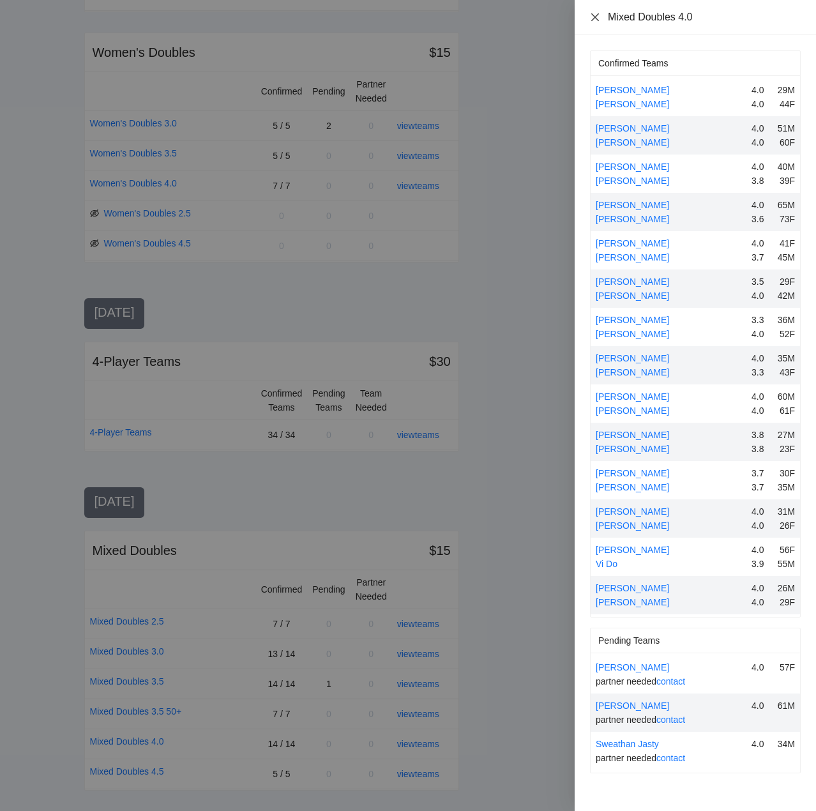
click at [595, 13] on icon "close" at bounding box center [595, 17] width 10 height 10
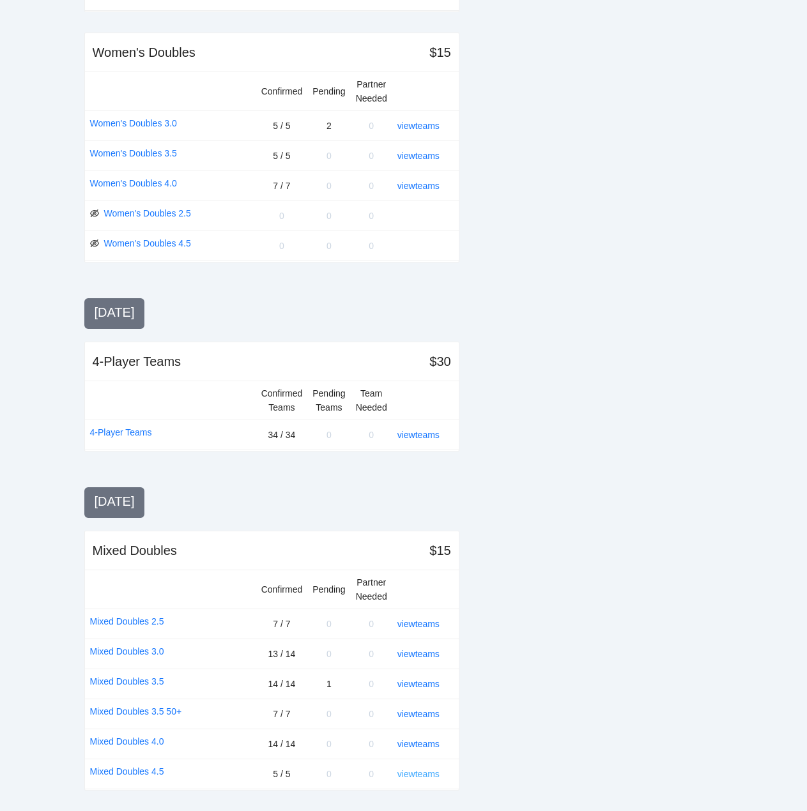
click at [417, 770] on link "view teams" at bounding box center [418, 774] width 42 height 10
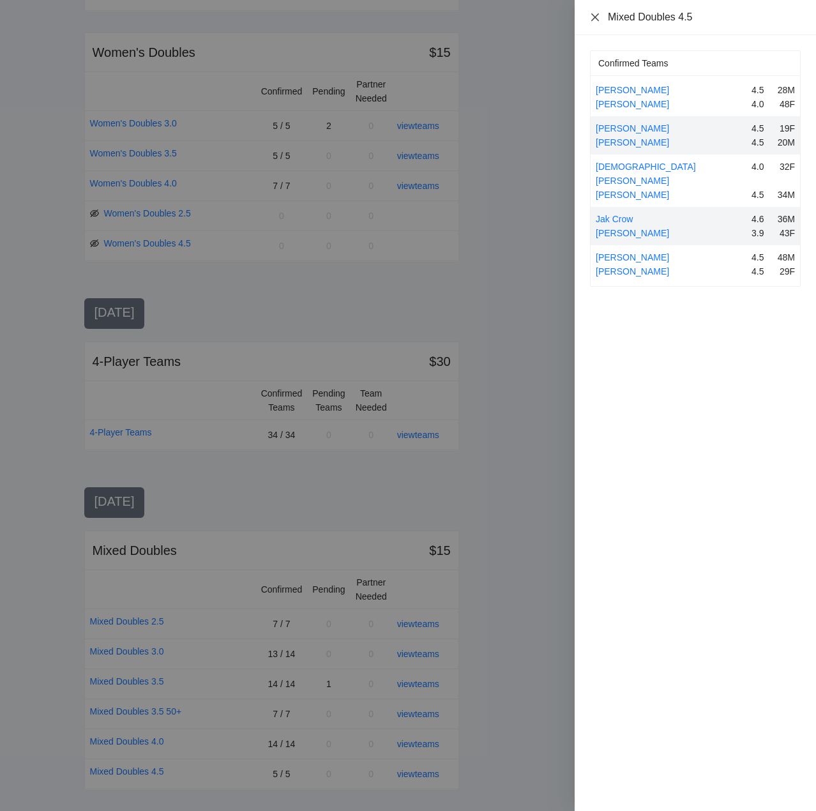
drag, startPoint x: 595, startPoint y: 11, endPoint x: 595, endPoint y: 31, distance: 19.8
click at [595, 15] on icon "close" at bounding box center [595, 17] width 10 height 10
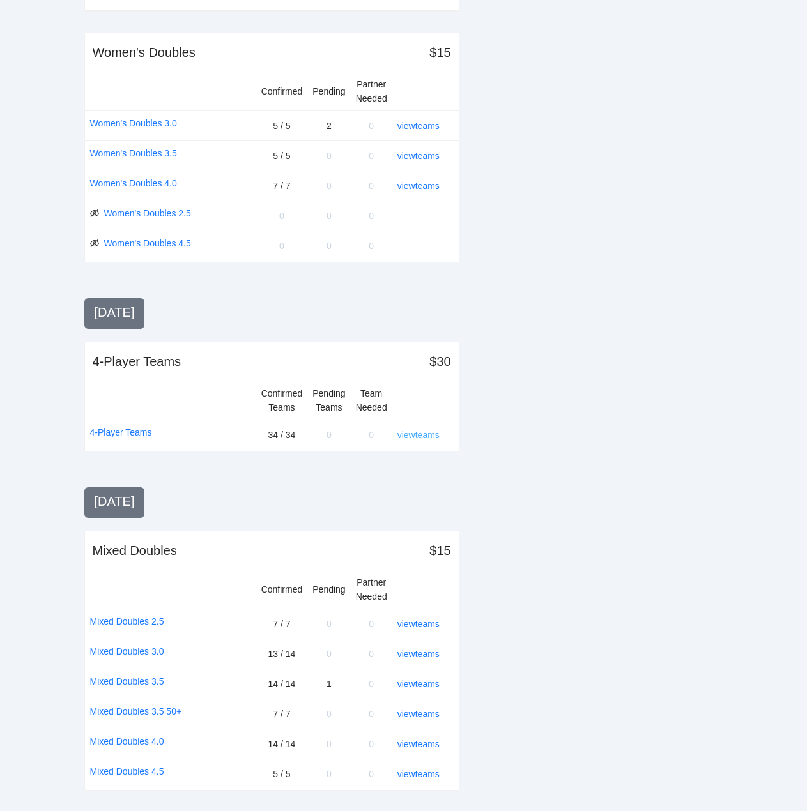
click at [417, 435] on link "view teams" at bounding box center [418, 435] width 42 height 10
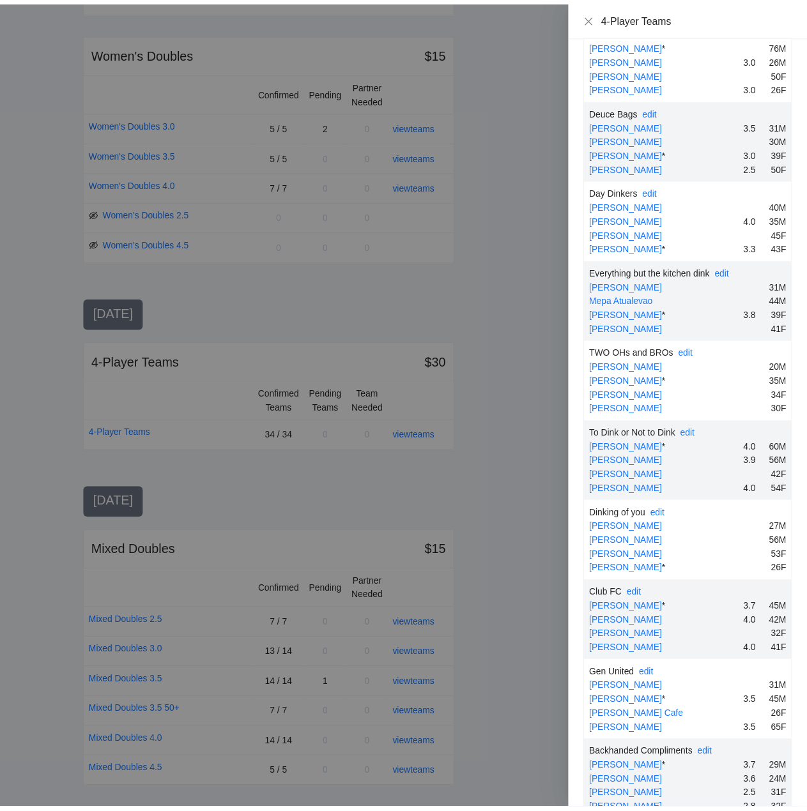
scroll to position [2022, 0]
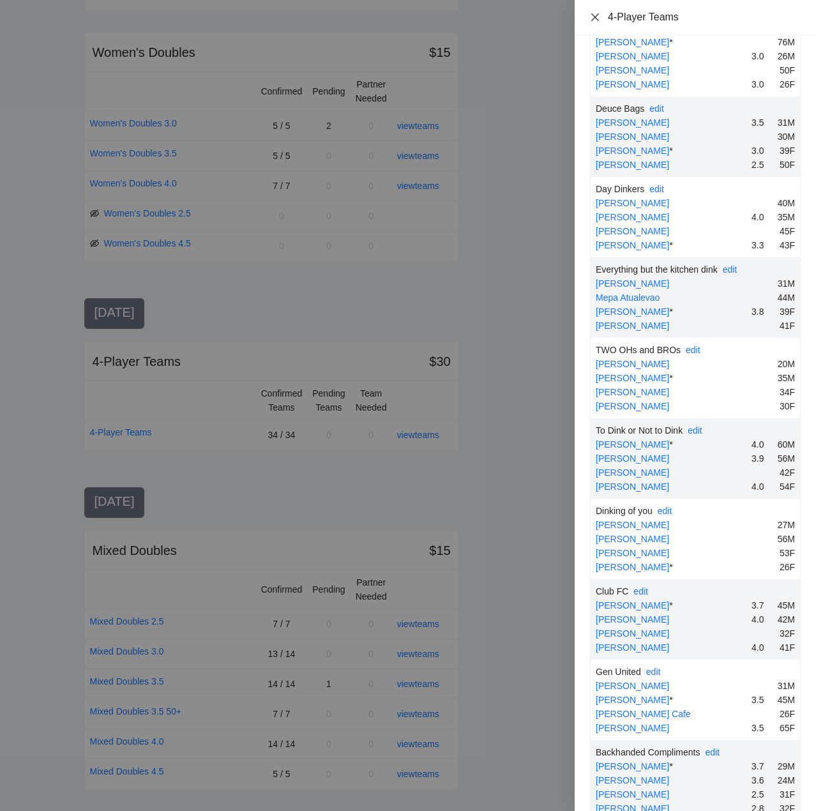
click at [595, 16] on icon "close" at bounding box center [595, 17] width 10 height 10
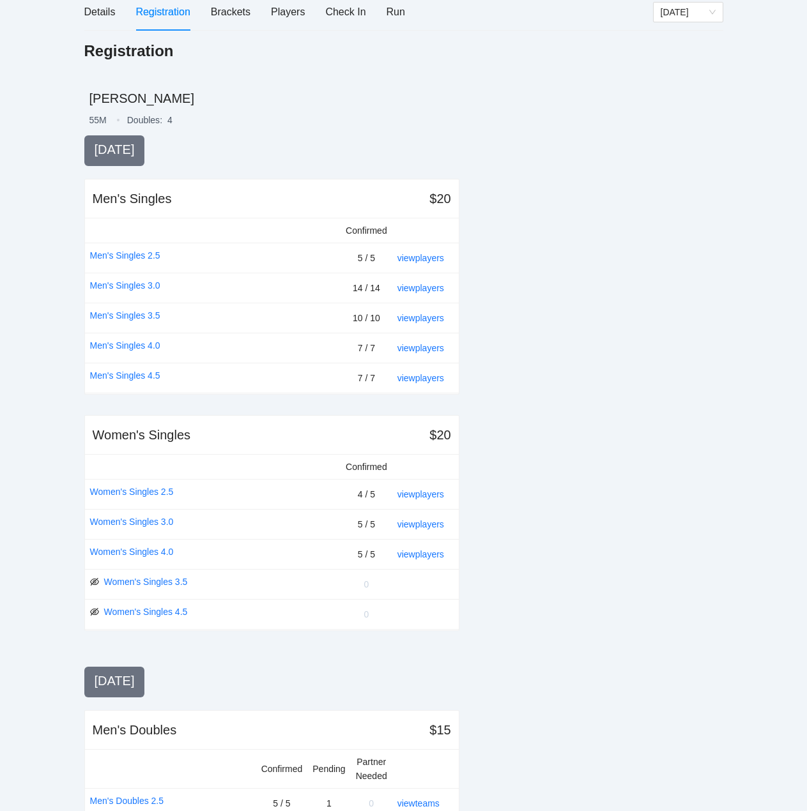
scroll to position [0, 0]
